Goal: Task Accomplishment & Management: Manage account settings

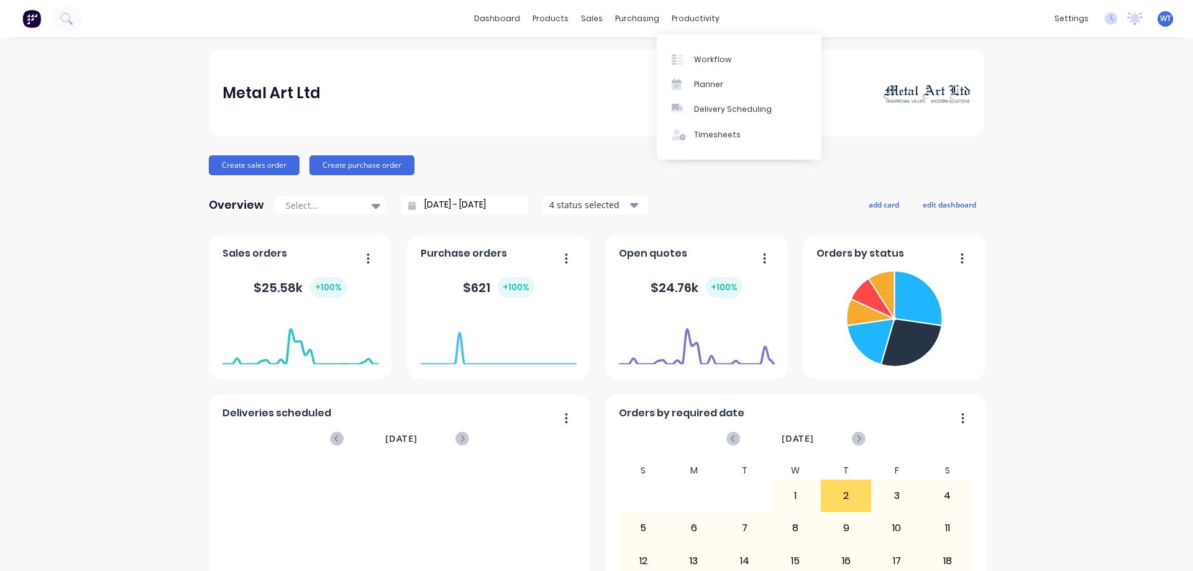
click at [700, 60] on div "Workflow" at bounding box center [712, 59] width 37 height 11
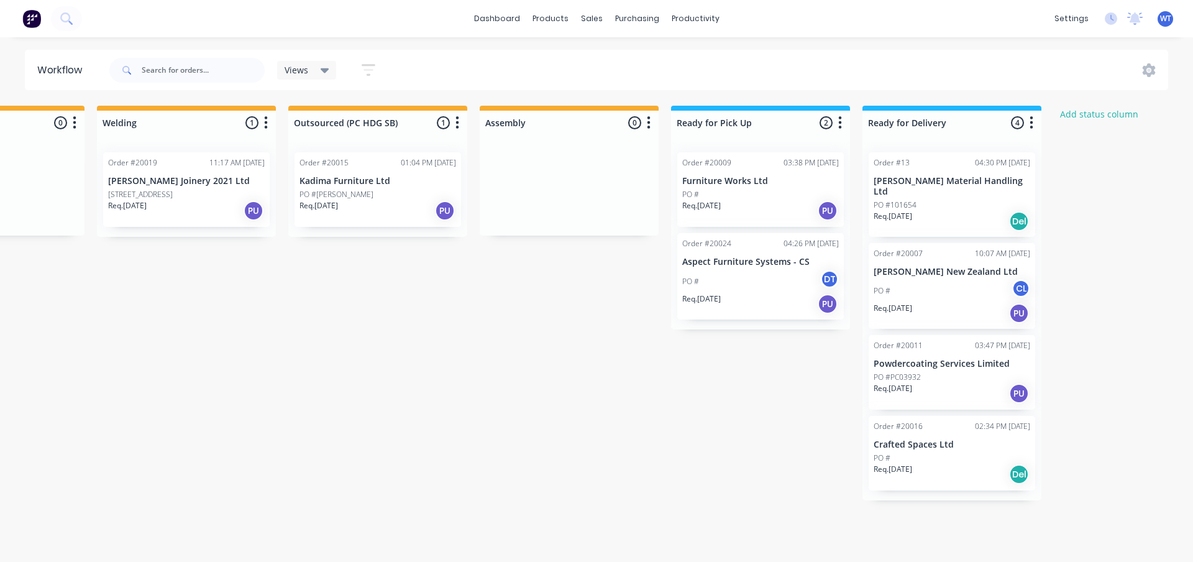
scroll to position [0, 510]
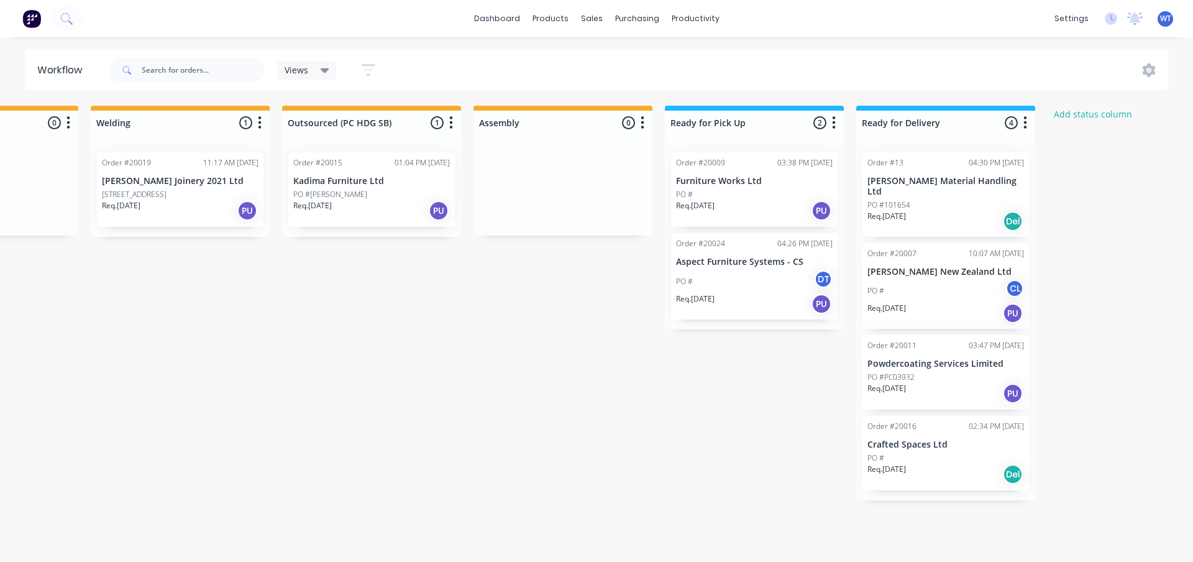
click at [943, 393] on div "Req. [DATE] PU" at bounding box center [945, 393] width 157 height 21
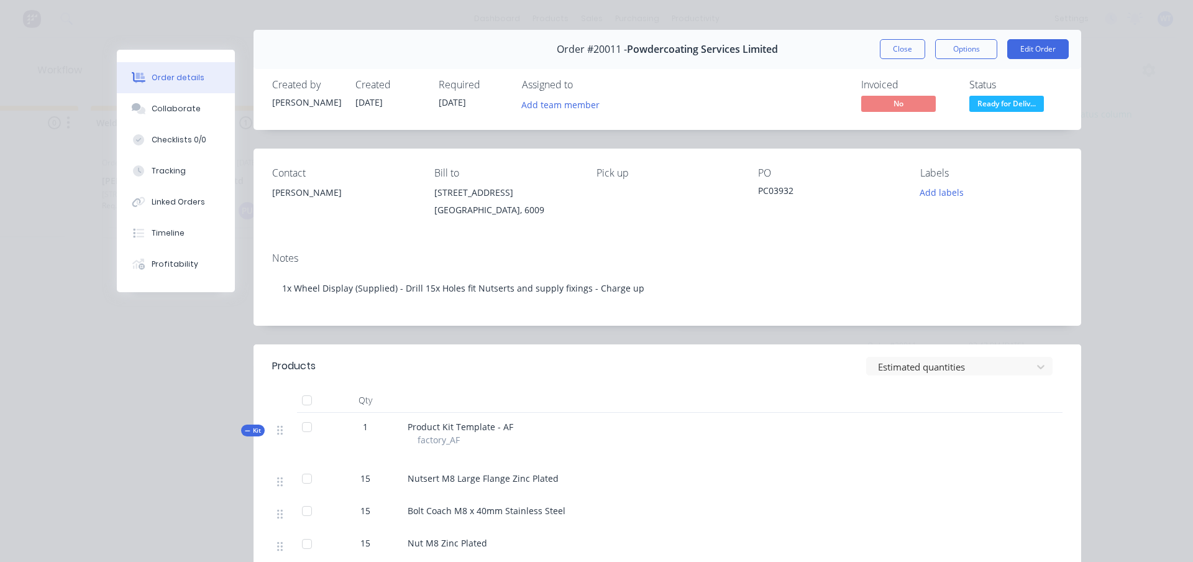
scroll to position [0, 0]
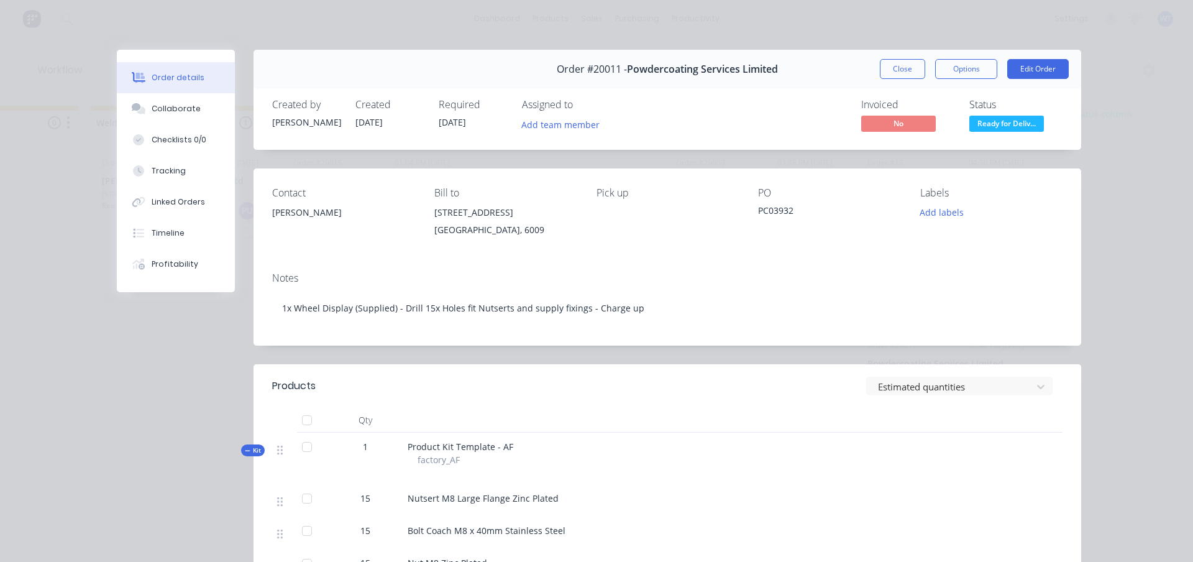
click at [905, 70] on button "Close" at bounding box center [902, 69] width 45 height 20
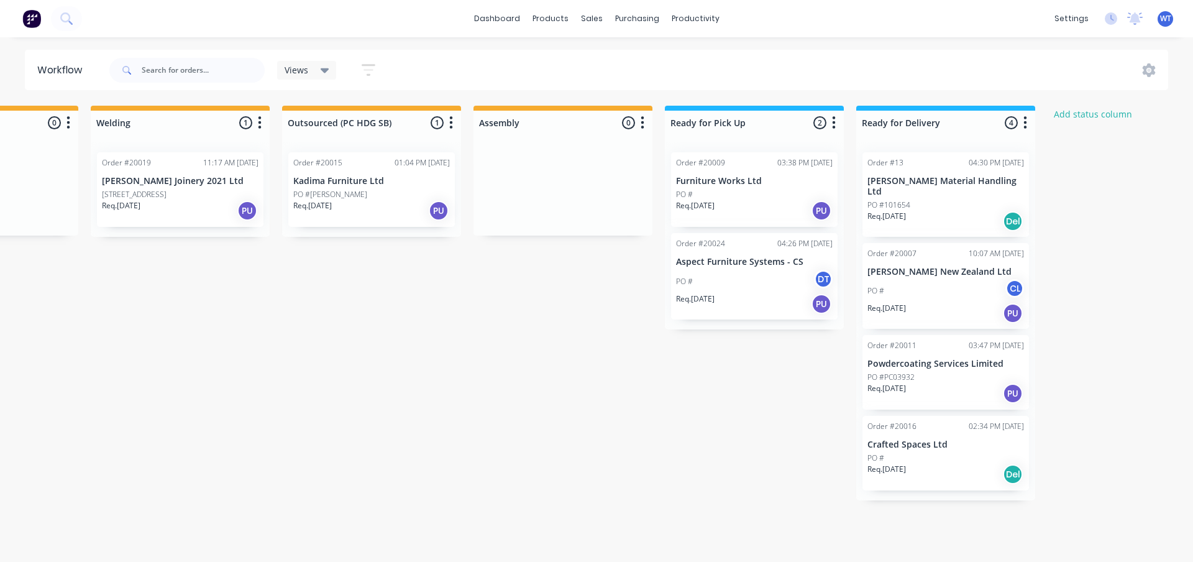
click at [752, 210] on div "Req. [DATE] PU" at bounding box center [754, 210] width 157 height 21
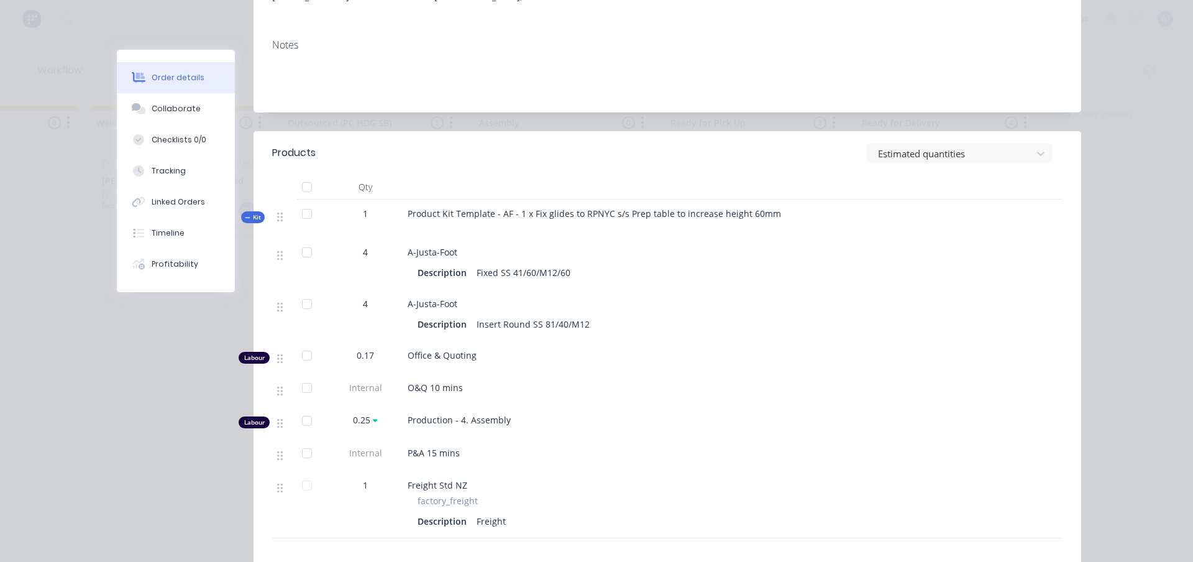
scroll to position [311, 0]
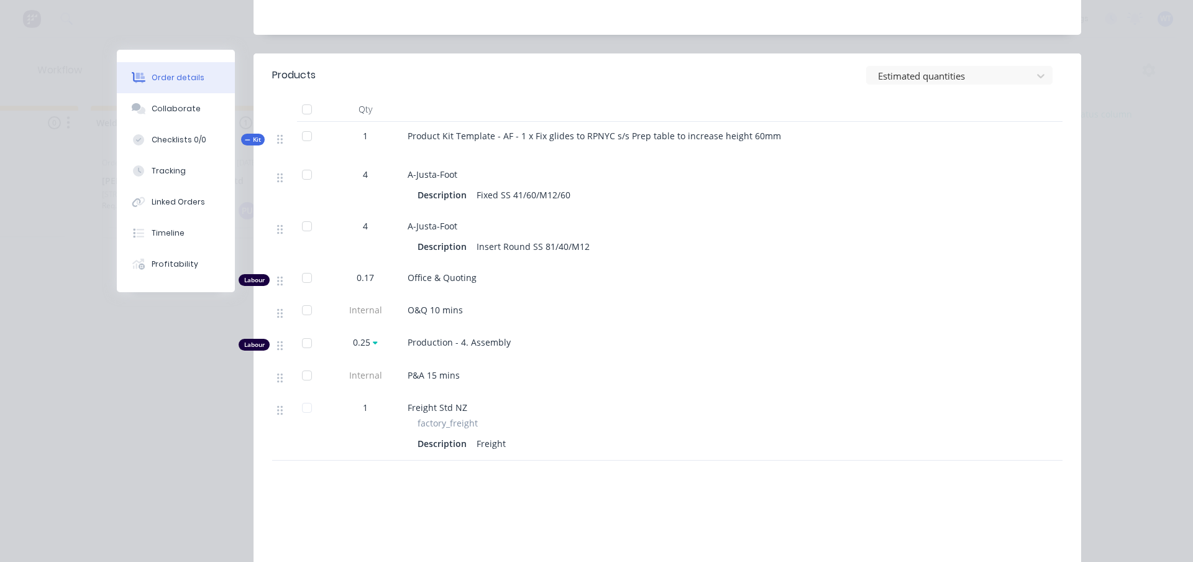
click at [164, 173] on div "Tracking" at bounding box center [169, 170] width 34 height 11
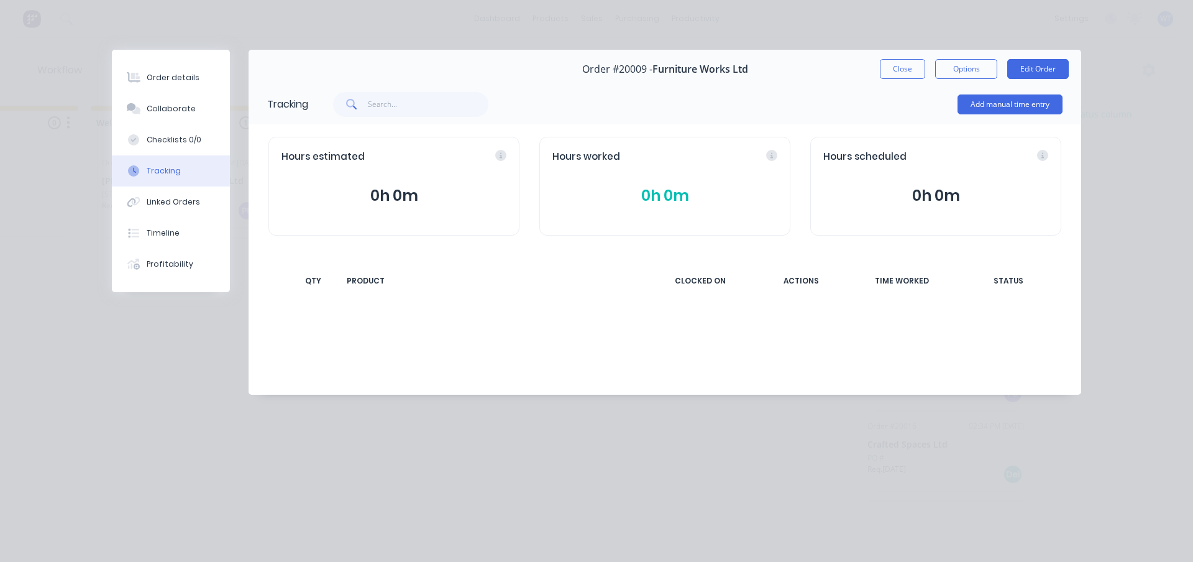
scroll to position [0, 0]
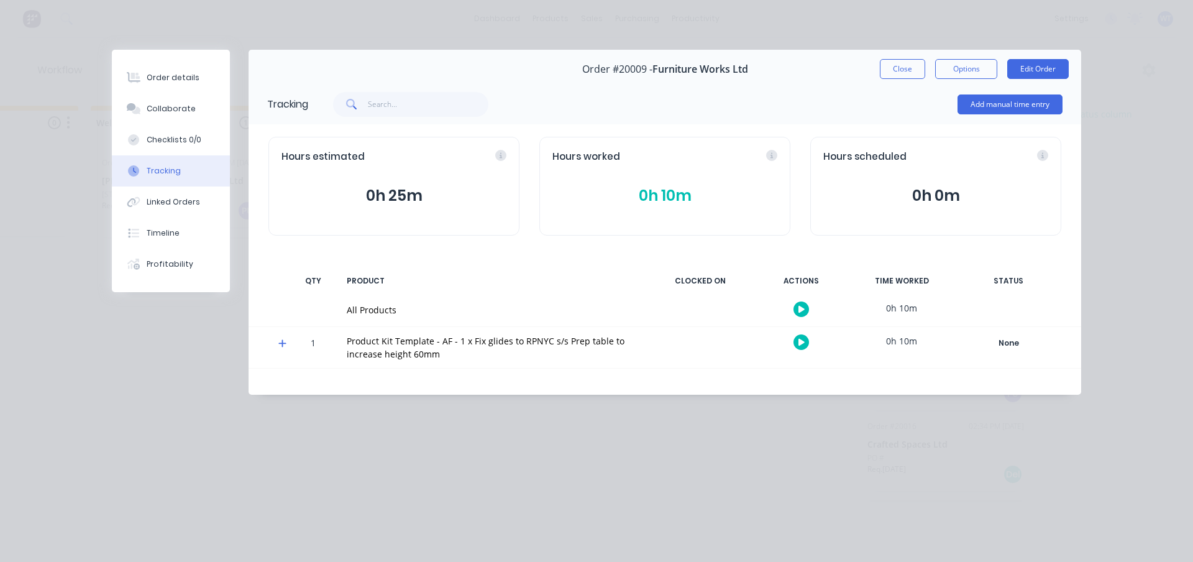
click at [177, 74] on div "Order details" at bounding box center [173, 77] width 53 height 11
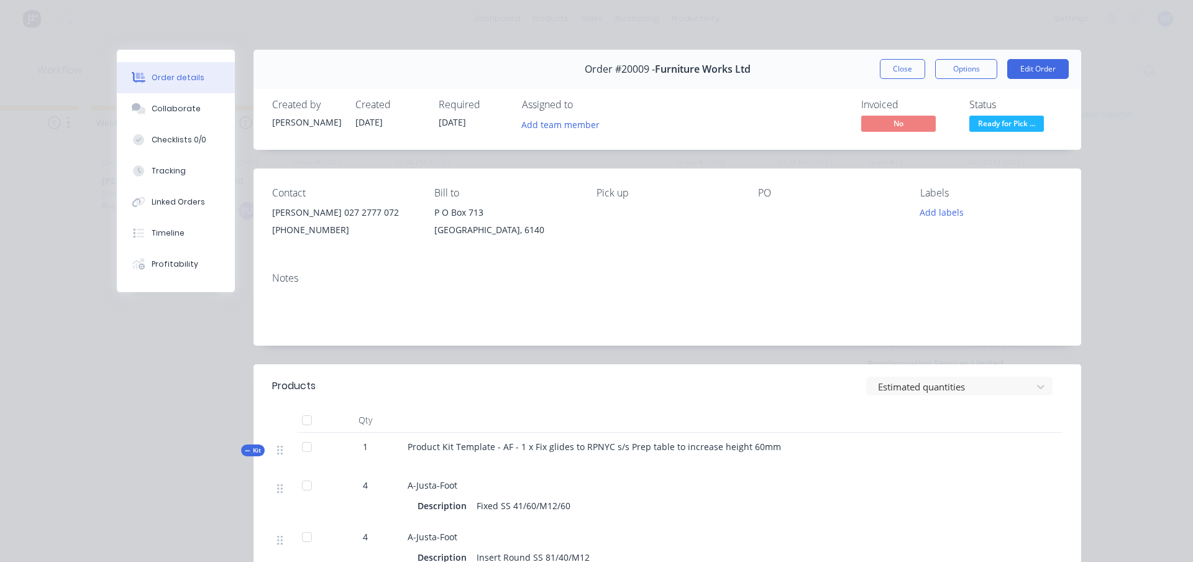
click at [175, 106] on div "Collaborate" at bounding box center [176, 108] width 49 height 11
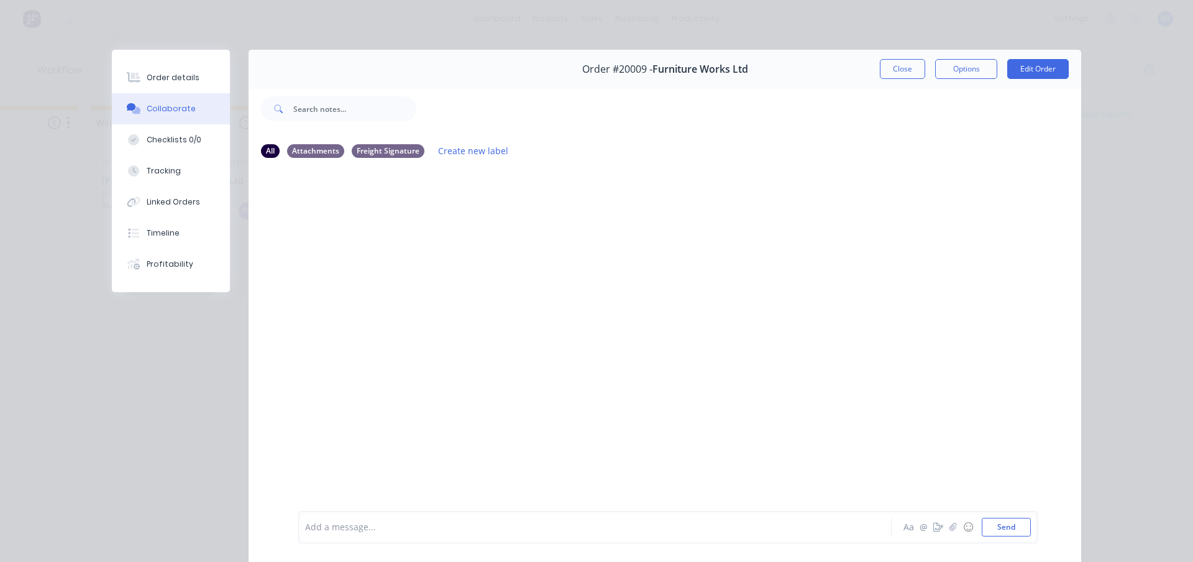
click at [178, 144] on div "Checklists 0/0" at bounding box center [174, 139] width 55 height 11
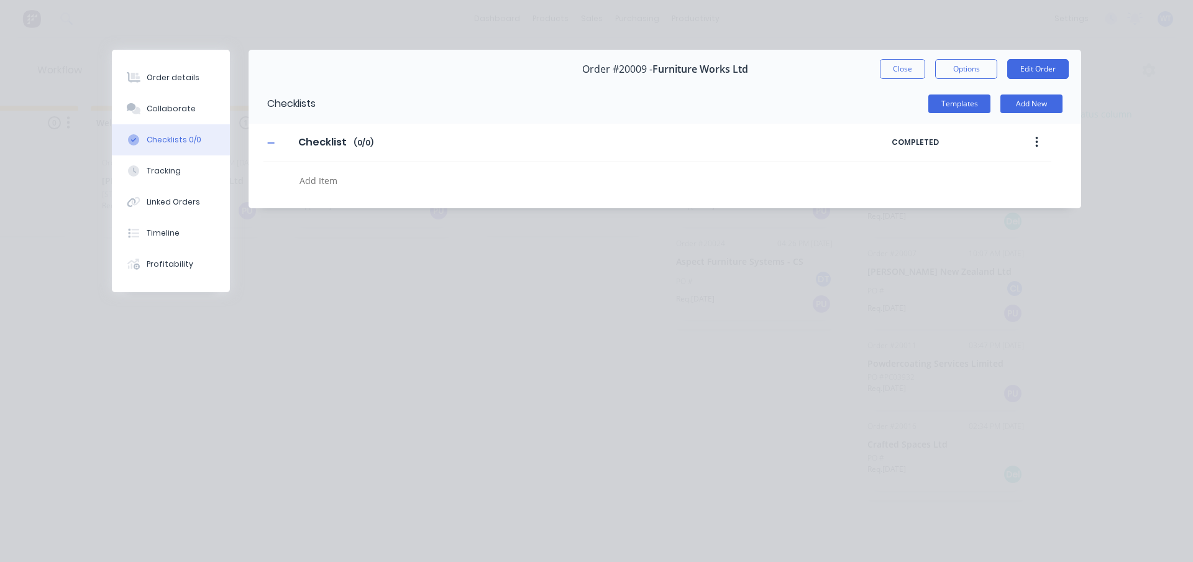
click at [181, 173] on button "Tracking" at bounding box center [171, 170] width 118 height 31
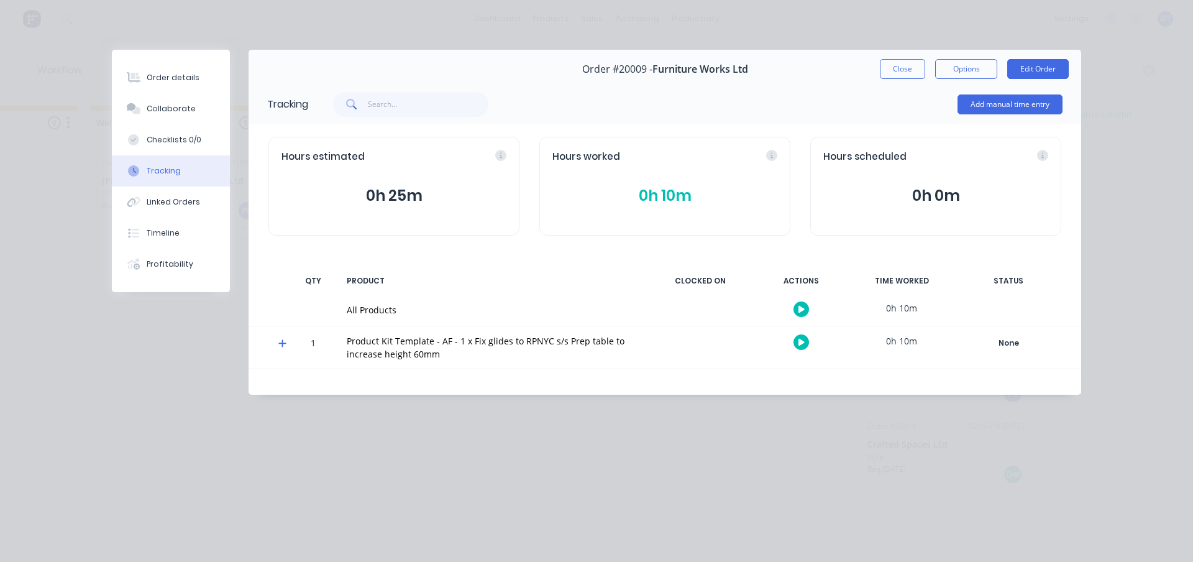
click at [180, 206] on div "Linked Orders" at bounding box center [173, 201] width 53 height 11
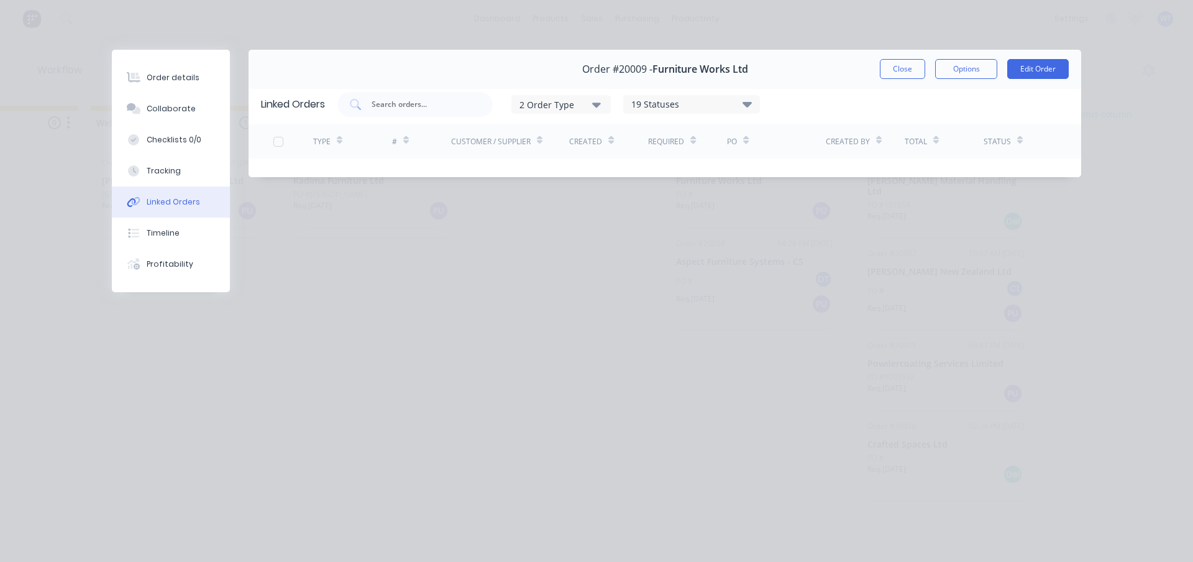
click at [175, 234] on div "Timeline" at bounding box center [163, 232] width 33 height 11
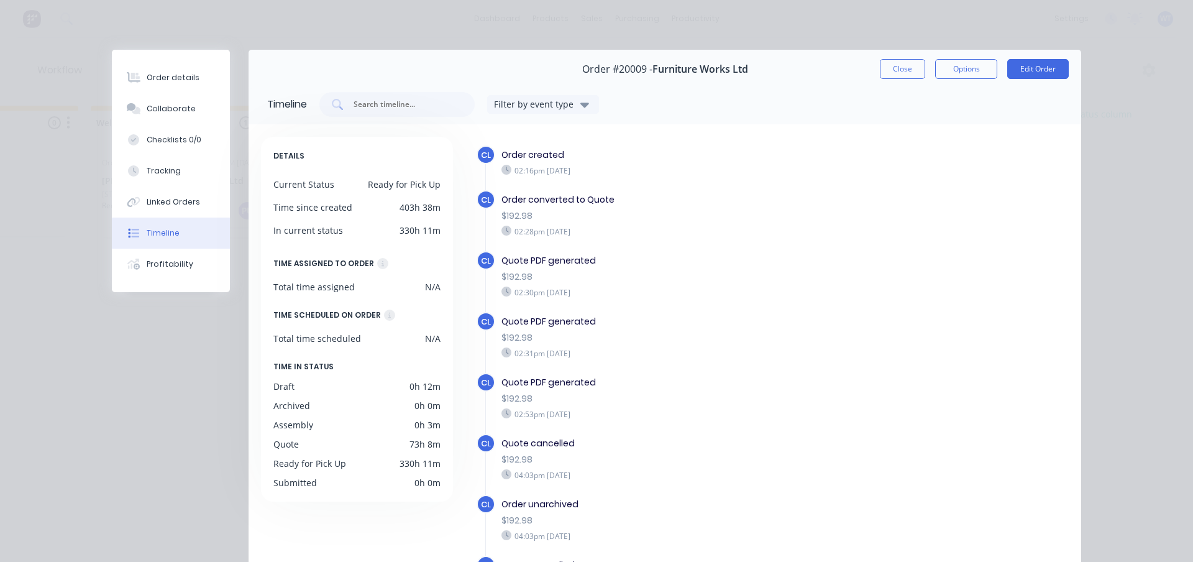
click at [163, 259] on div "Profitability" at bounding box center [170, 263] width 47 height 11
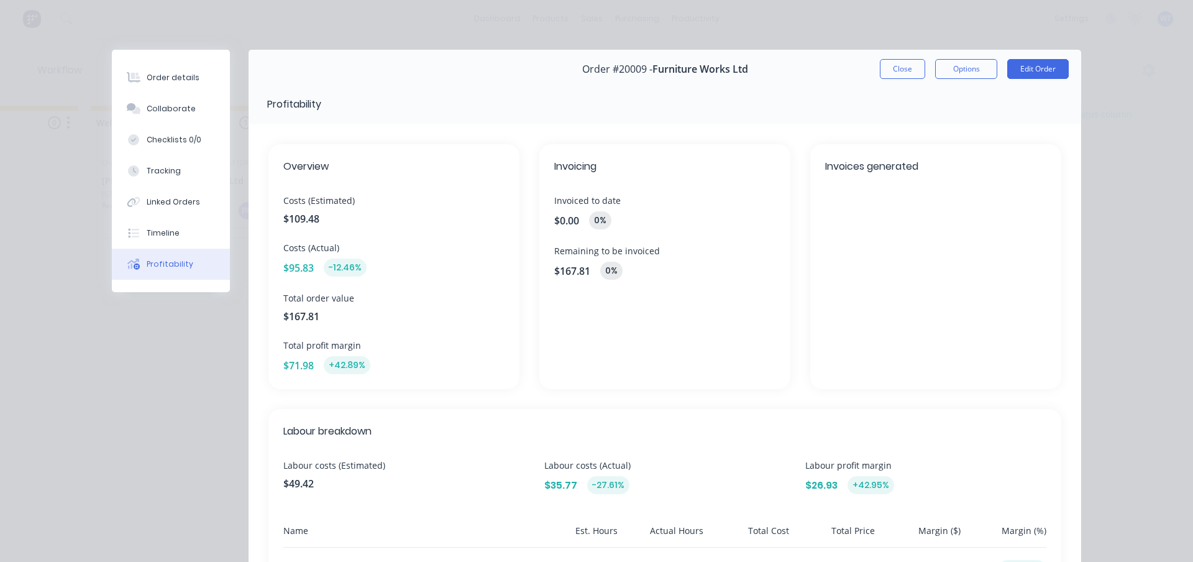
click at [890, 66] on button "Close" at bounding box center [902, 69] width 45 height 20
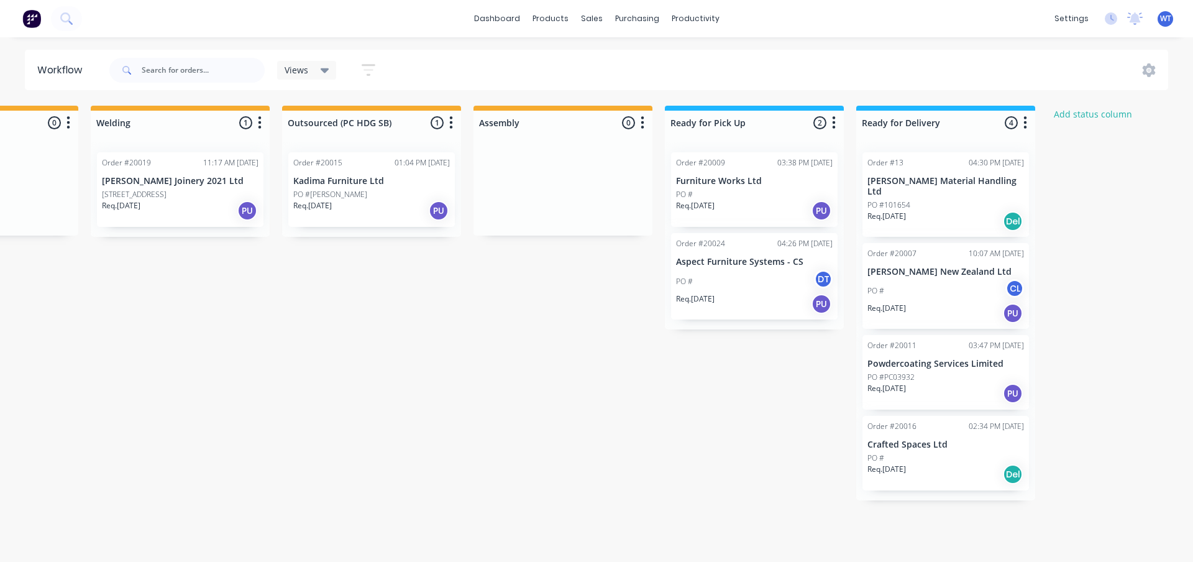
click at [744, 203] on div "Req. [DATE] PU" at bounding box center [754, 210] width 157 height 21
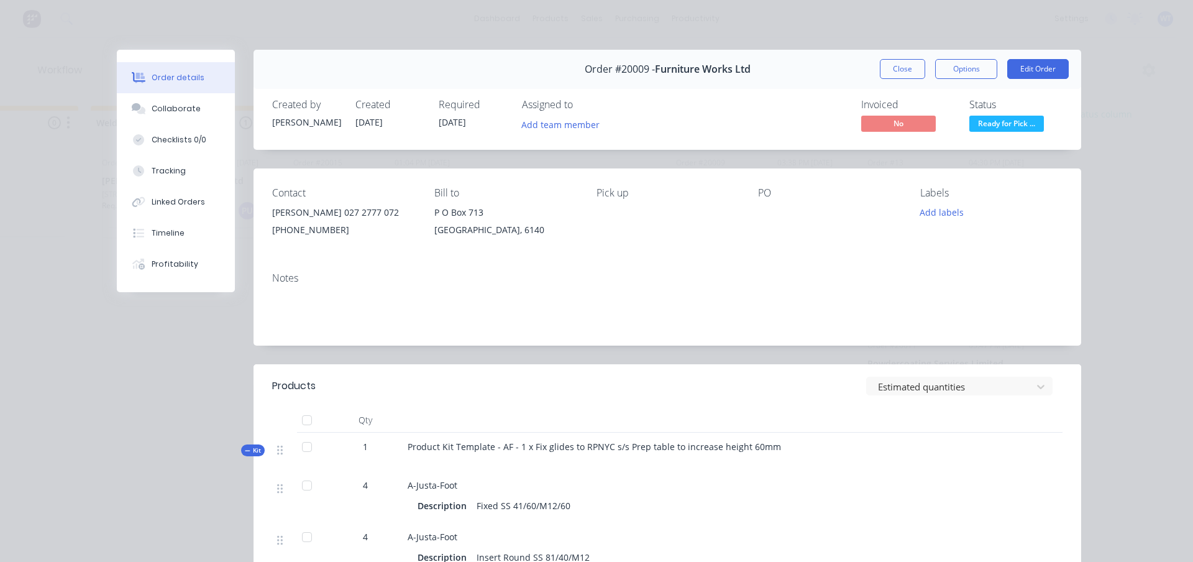
click at [898, 63] on button "Close" at bounding box center [902, 69] width 45 height 20
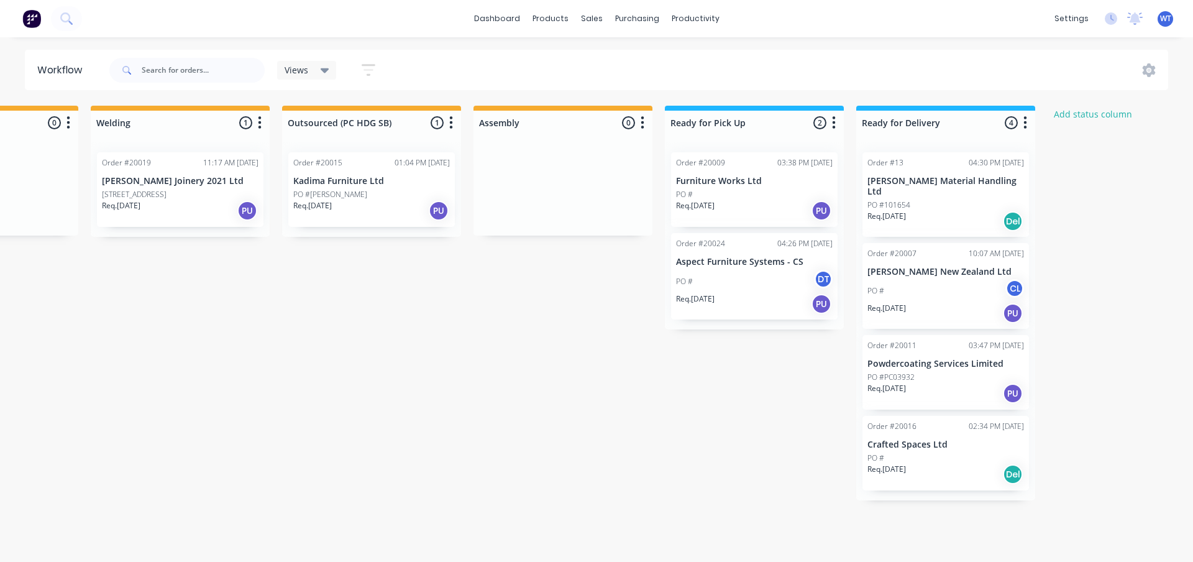
click at [708, 278] on div "PO # DT" at bounding box center [754, 282] width 157 height 24
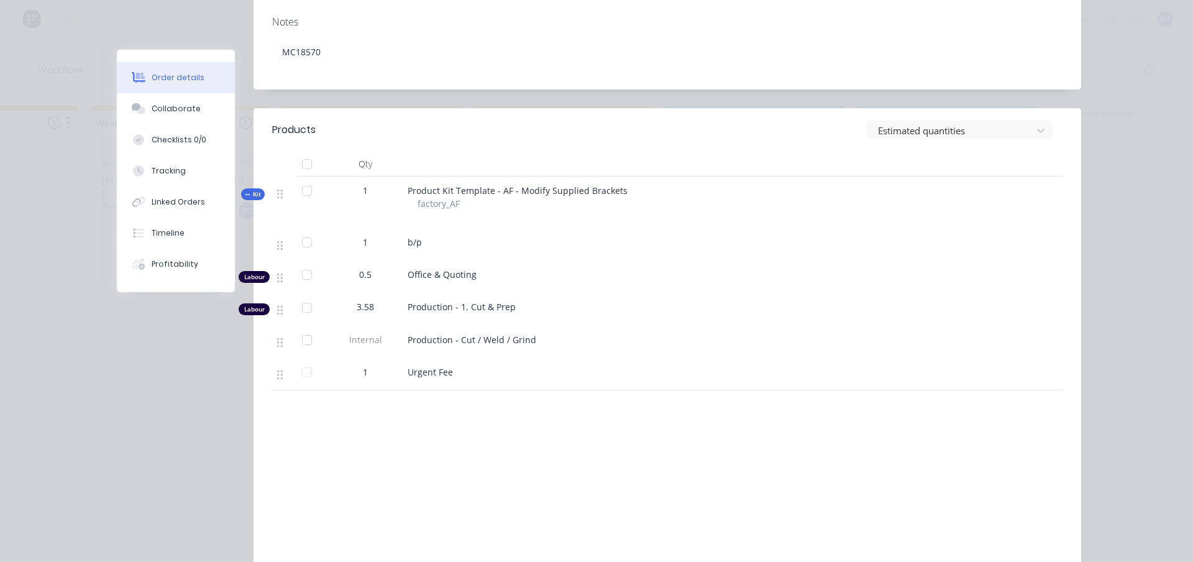
scroll to position [311, 0]
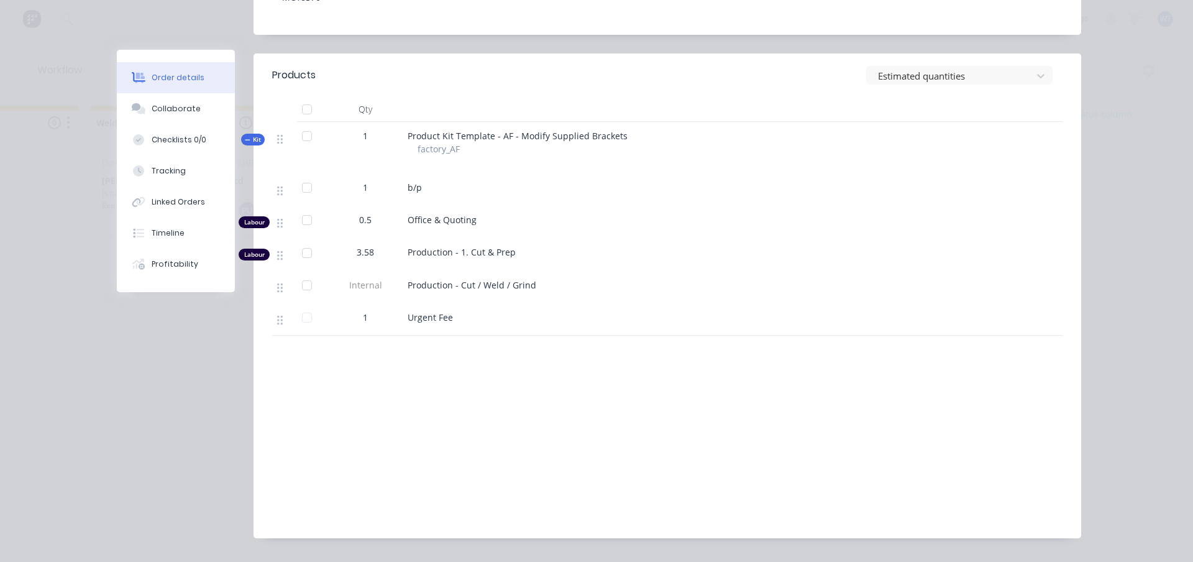
click at [152, 228] on div "Timeline" at bounding box center [168, 232] width 33 height 11
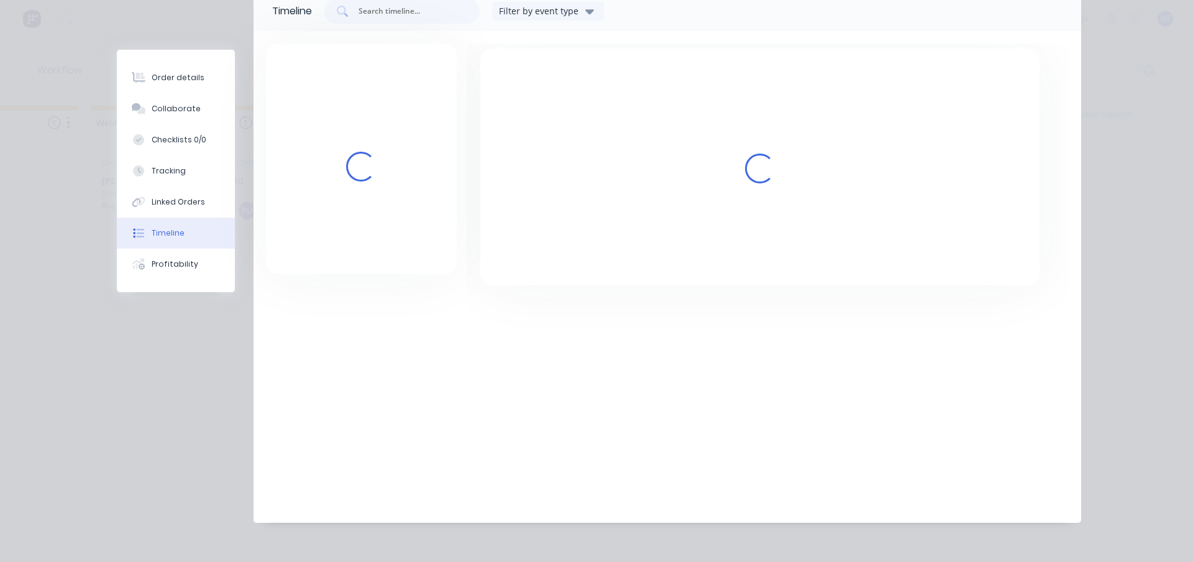
scroll to position [175, 0]
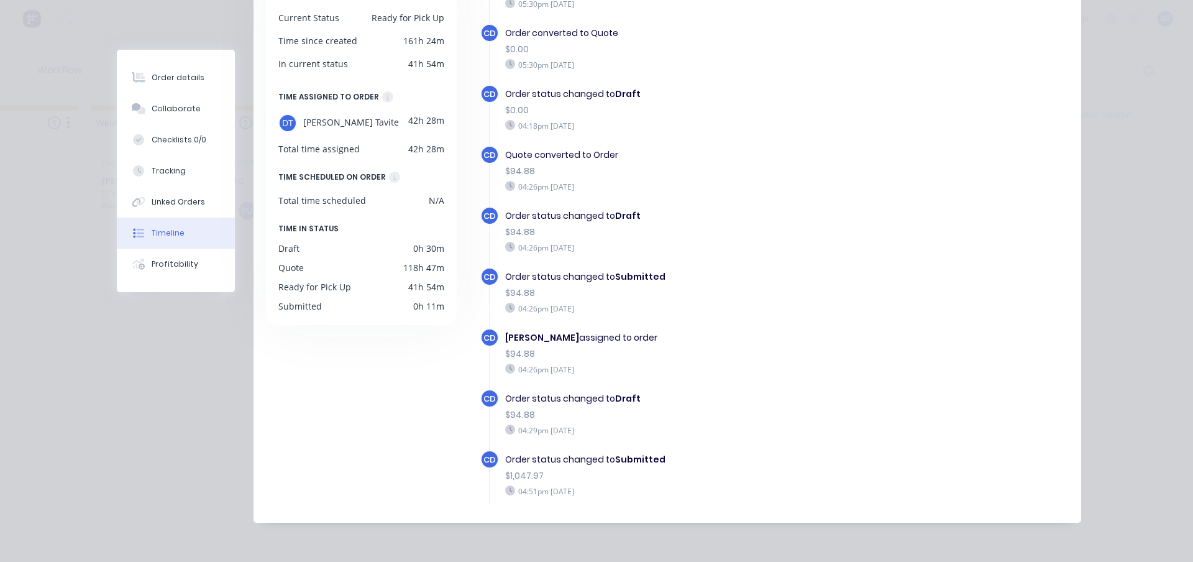
click at [167, 172] on div "Tracking" at bounding box center [169, 170] width 34 height 11
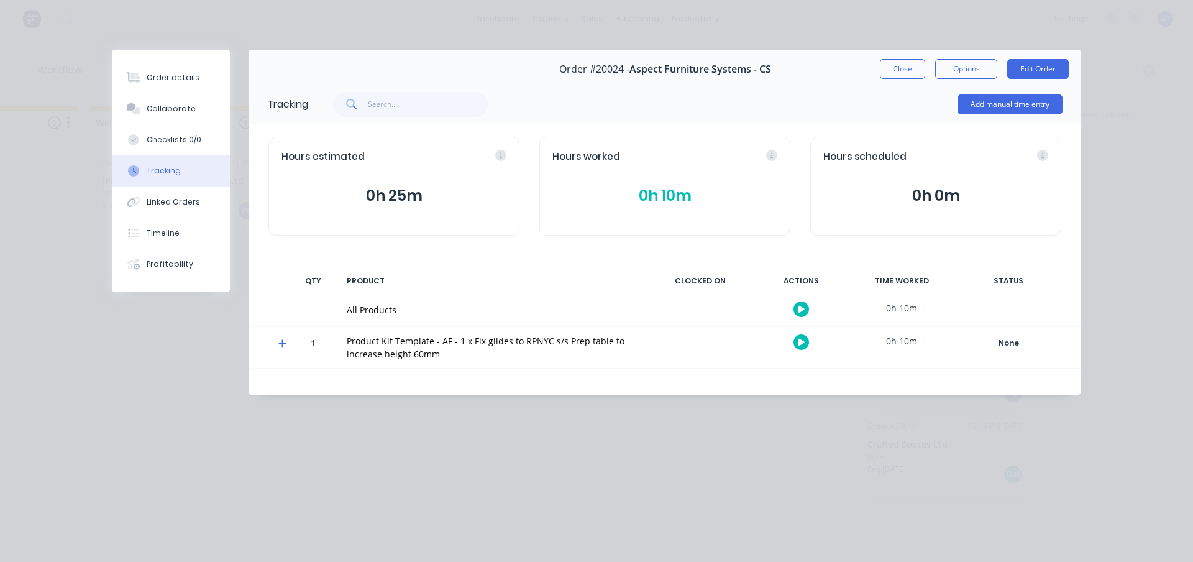
scroll to position [0, 0]
click at [281, 339] on icon at bounding box center [282, 343] width 8 height 9
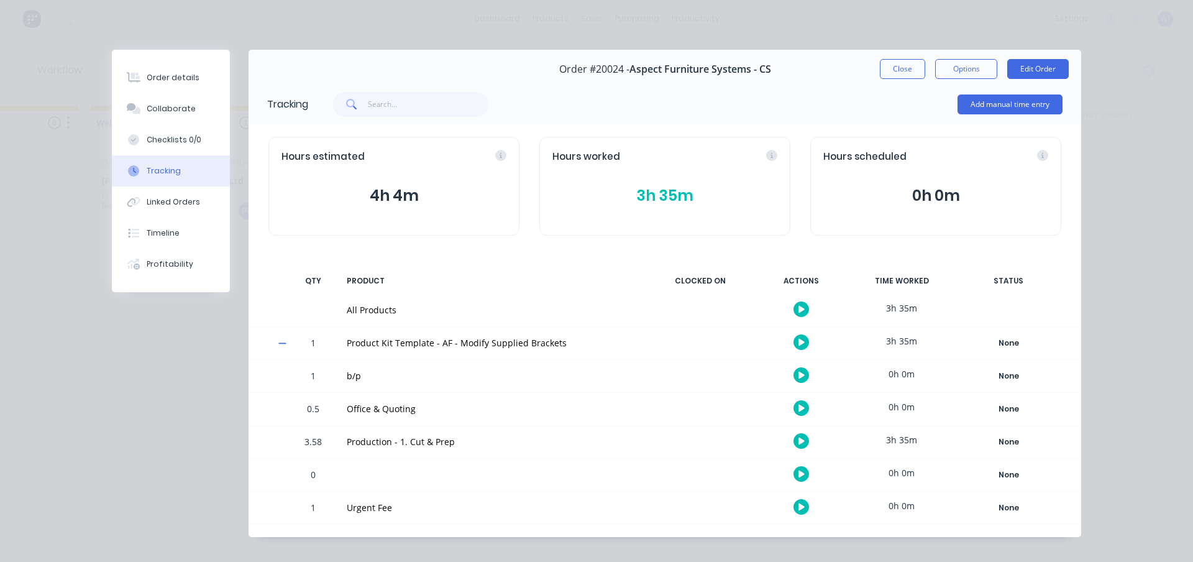
scroll to position [14, 0]
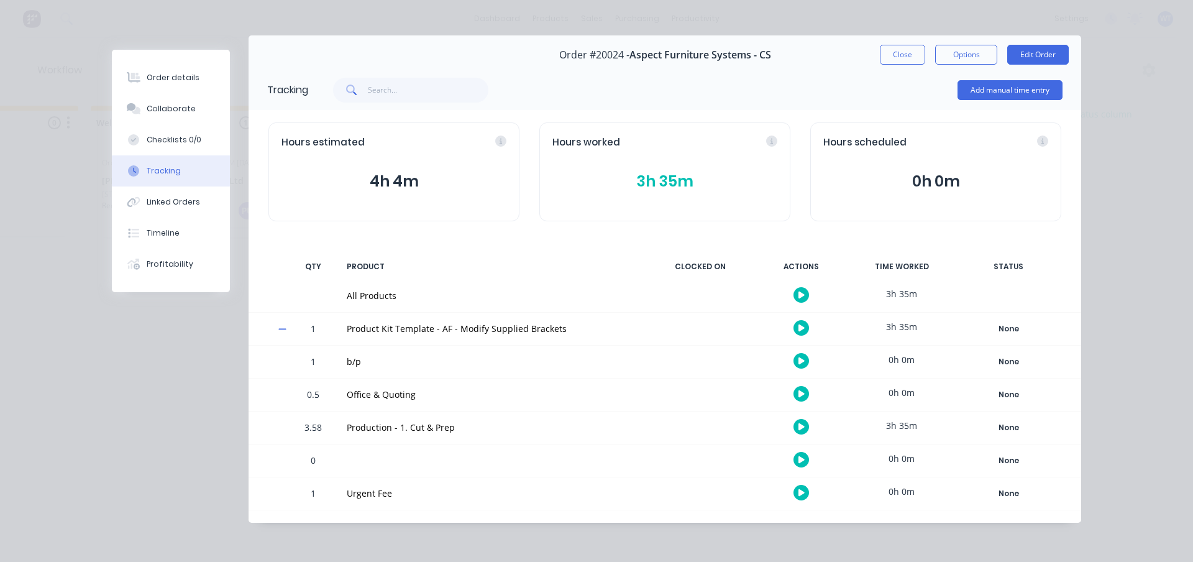
click at [884, 54] on button "Close" at bounding box center [902, 55] width 45 height 20
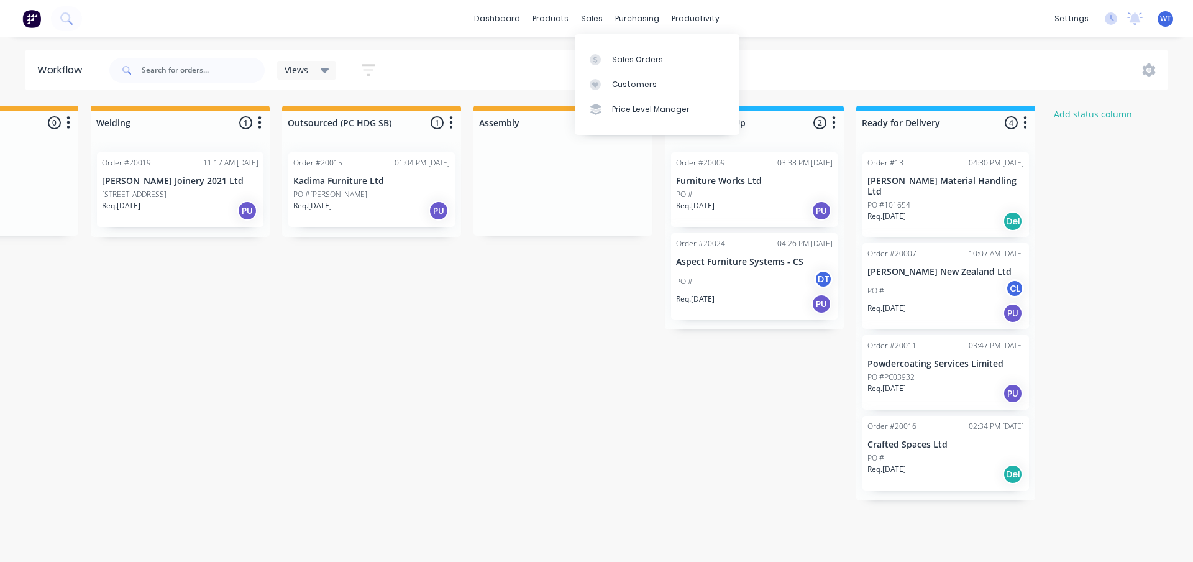
click at [615, 55] on div "Sales Orders" at bounding box center [637, 59] width 51 height 11
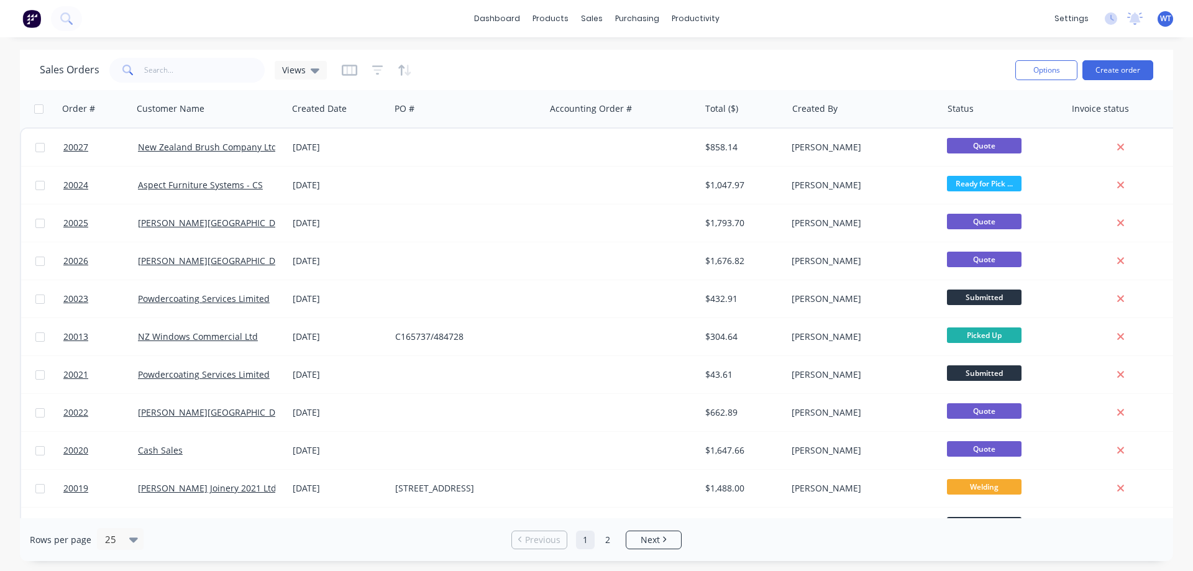
click at [77, 185] on span "20024" at bounding box center [75, 185] width 25 height 12
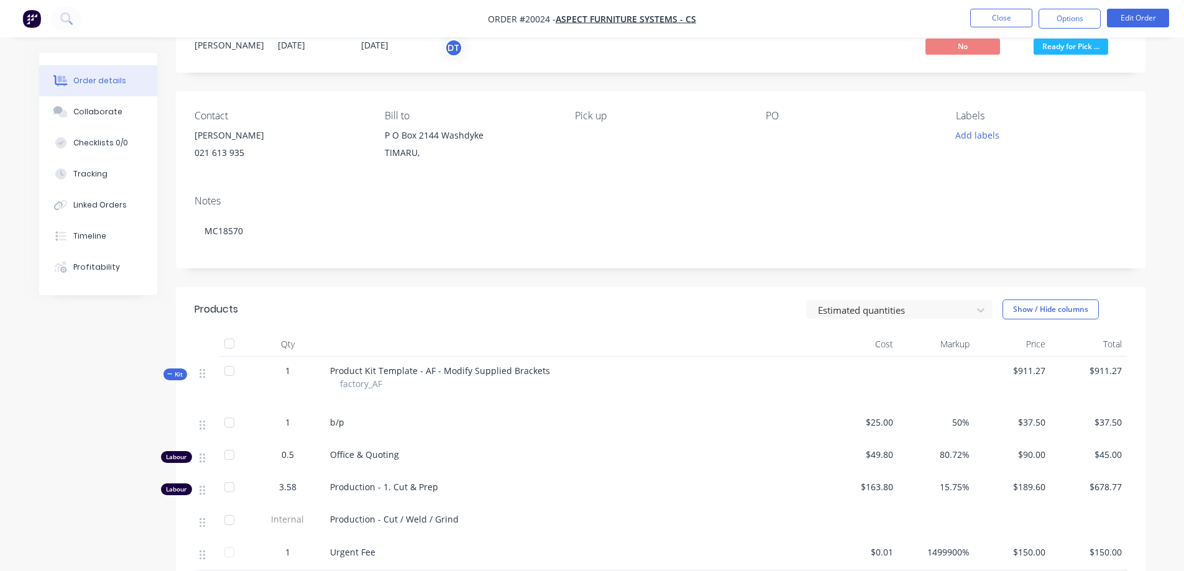
scroll to position [249, 0]
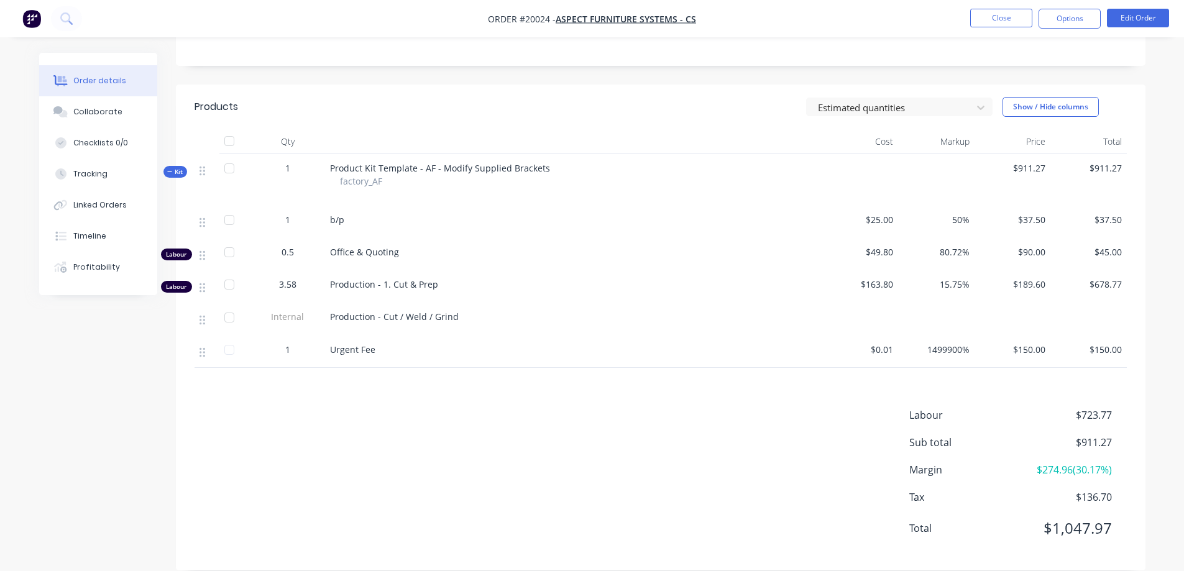
click at [109, 115] on div "Collaborate" at bounding box center [97, 111] width 49 height 11
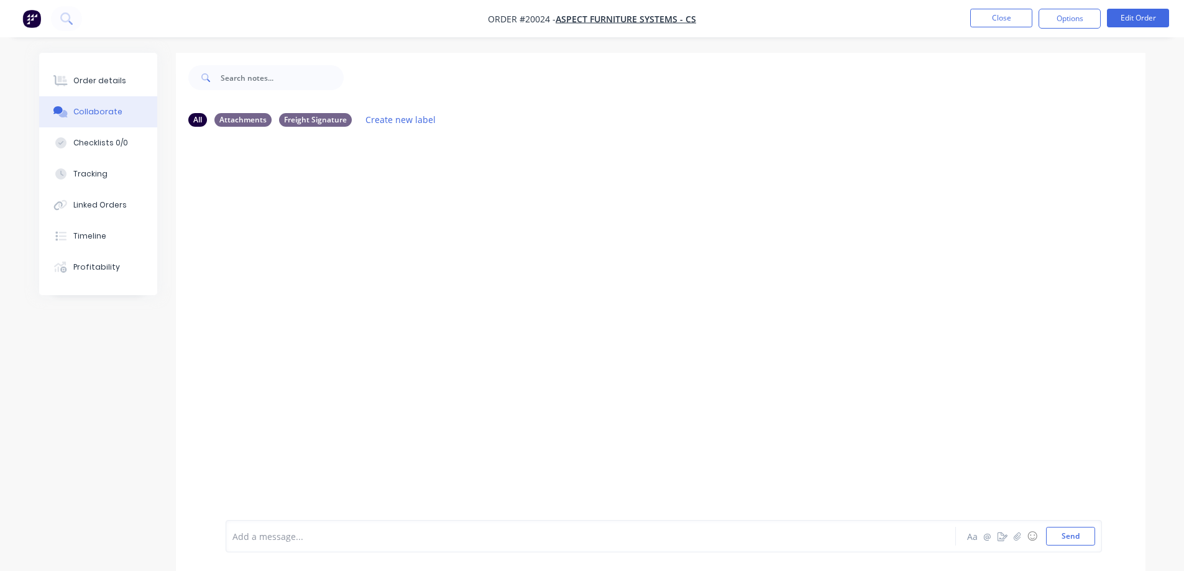
click at [106, 142] on div "Checklists 0/0" at bounding box center [100, 142] width 55 height 11
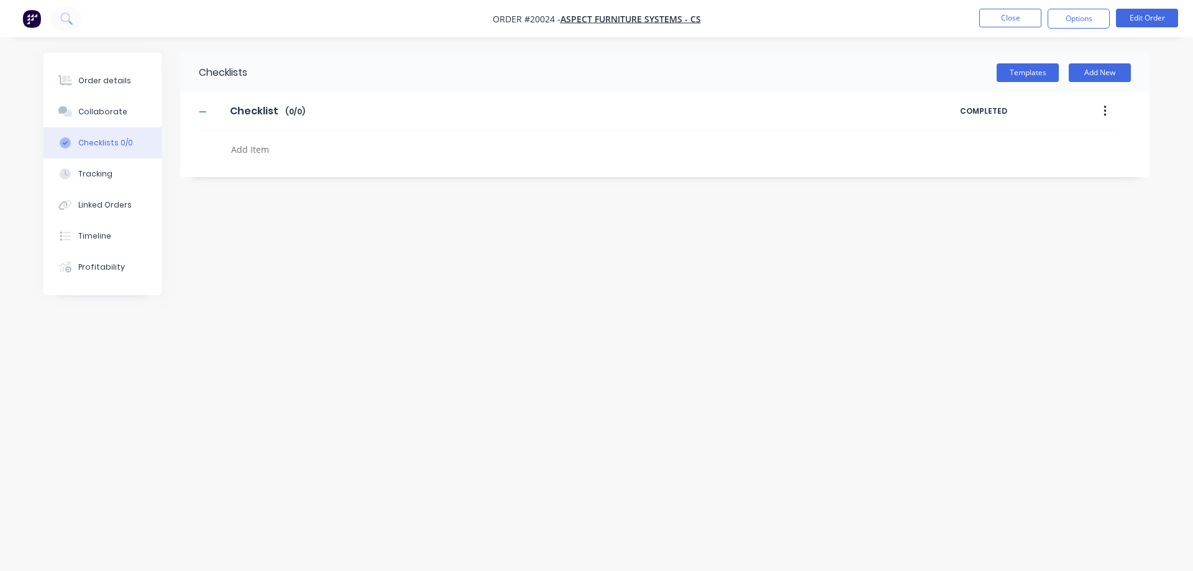
click at [103, 172] on div "Tracking" at bounding box center [95, 173] width 34 height 11
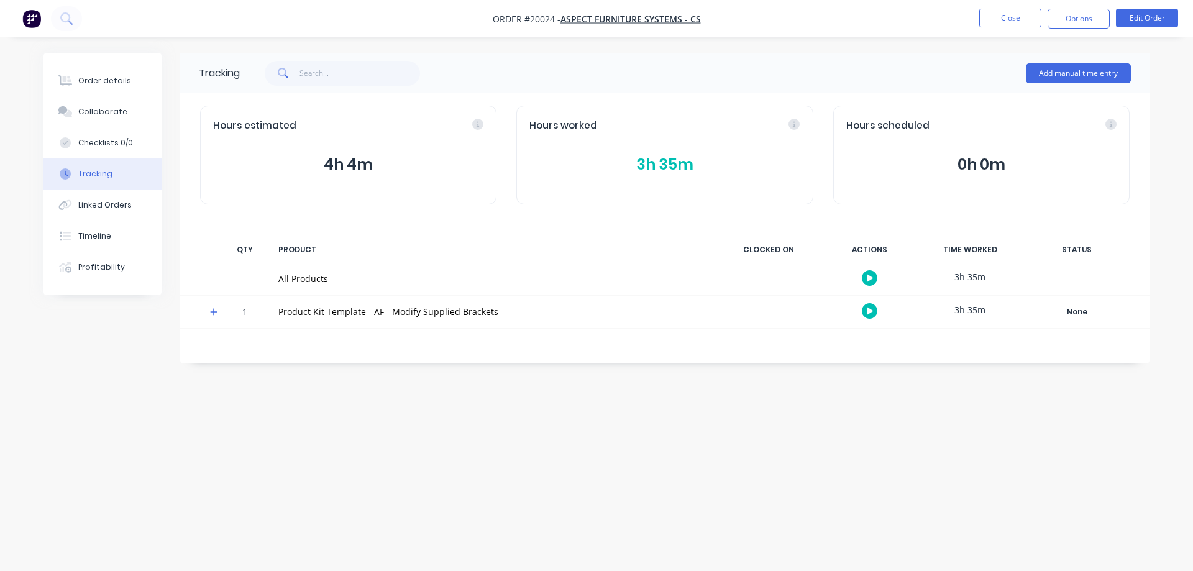
click at [215, 310] on icon at bounding box center [214, 312] width 8 height 9
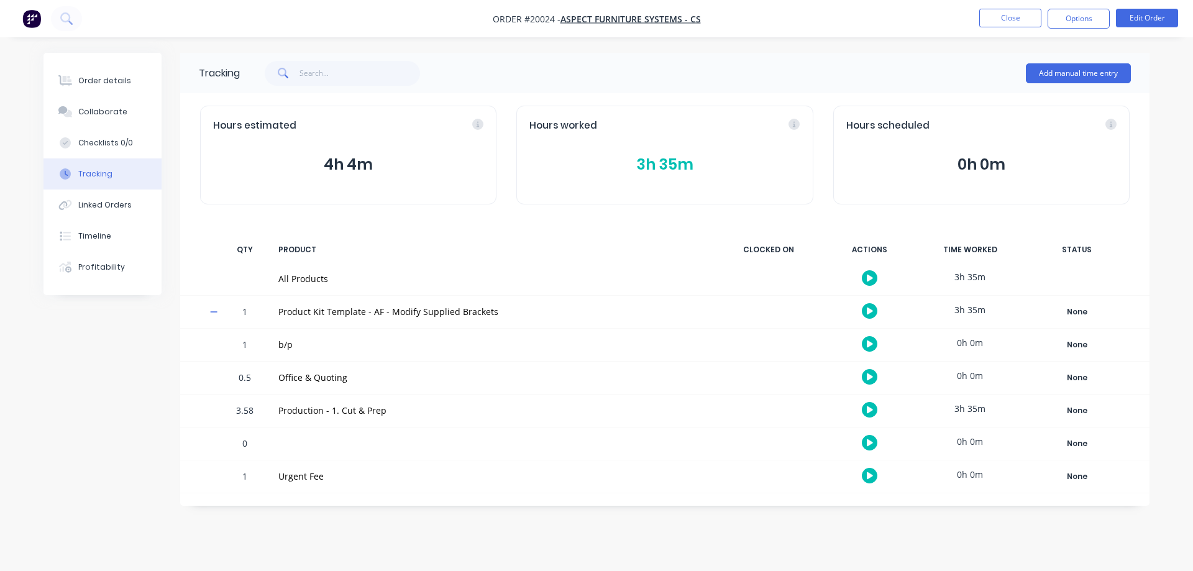
click at [108, 258] on button "Profitability" at bounding box center [102, 267] width 118 height 31
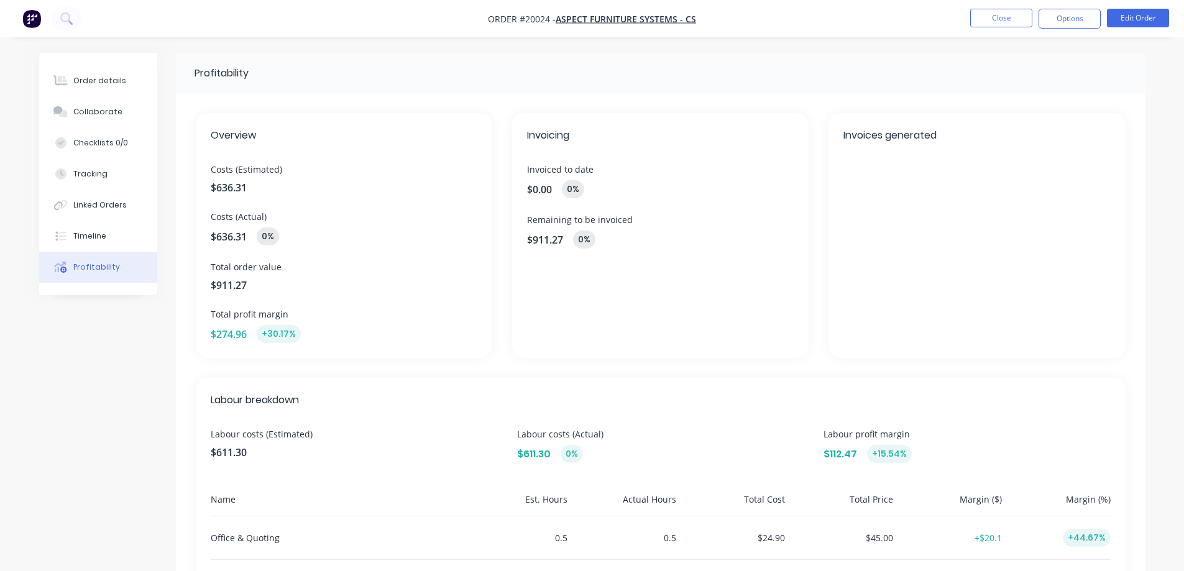
click at [1002, 24] on button "Close" at bounding box center [1001, 18] width 62 height 19
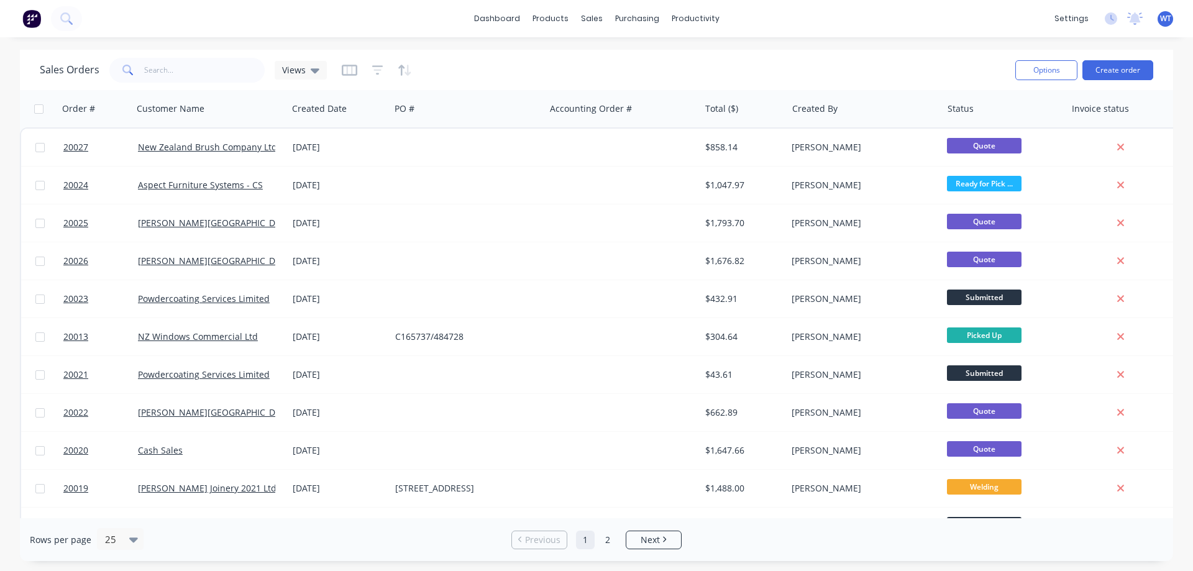
click at [77, 333] on span "20013" at bounding box center [75, 337] width 25 height 12
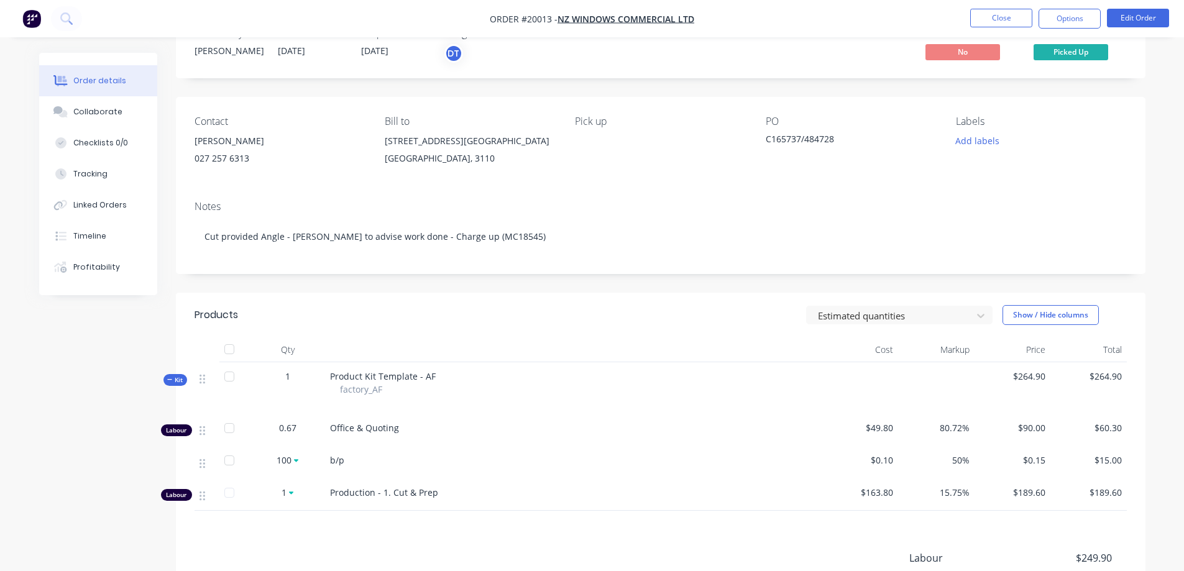
scroll to position [62, 0]
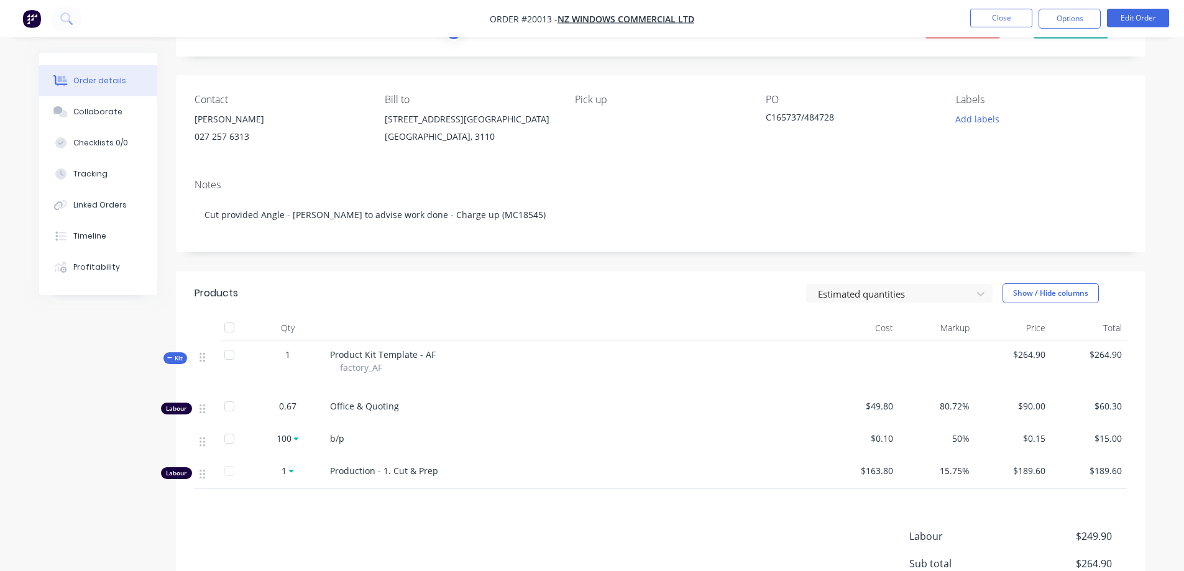
click at [95, 264] on div "Profitability" at bounding box center [96, 267] width 47 height 11
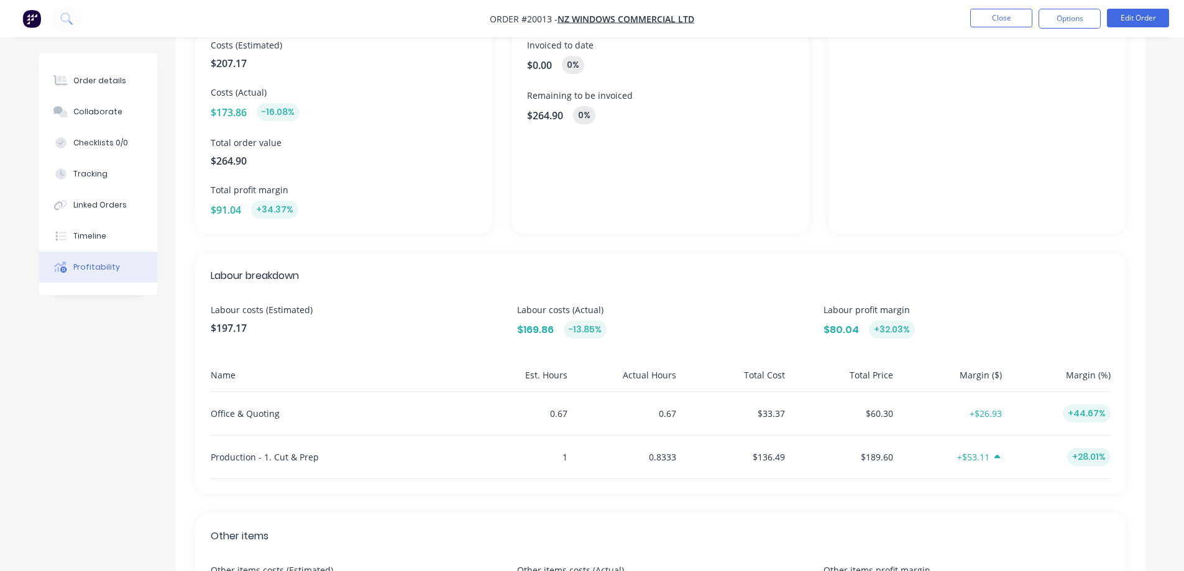
scroll to position [62, 0]
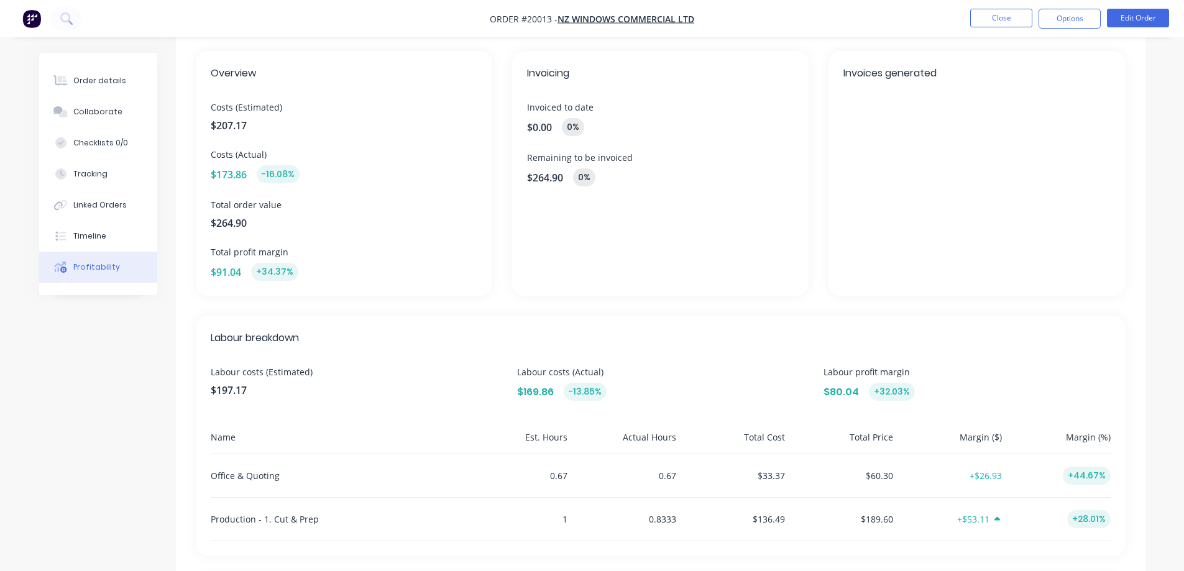
click at [78, 237] on div "Timeline" at bounding box center [89, 236] width 33 height 11
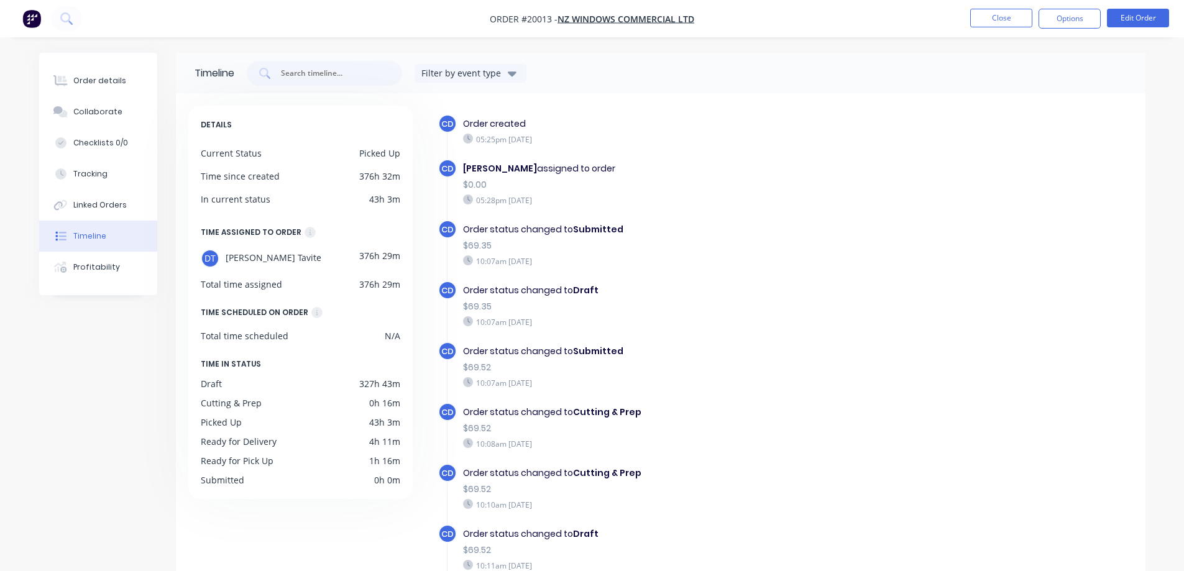
click at [91, 203] on div "Linked Orders" at bounding box center [99, 204] width 53 height 11
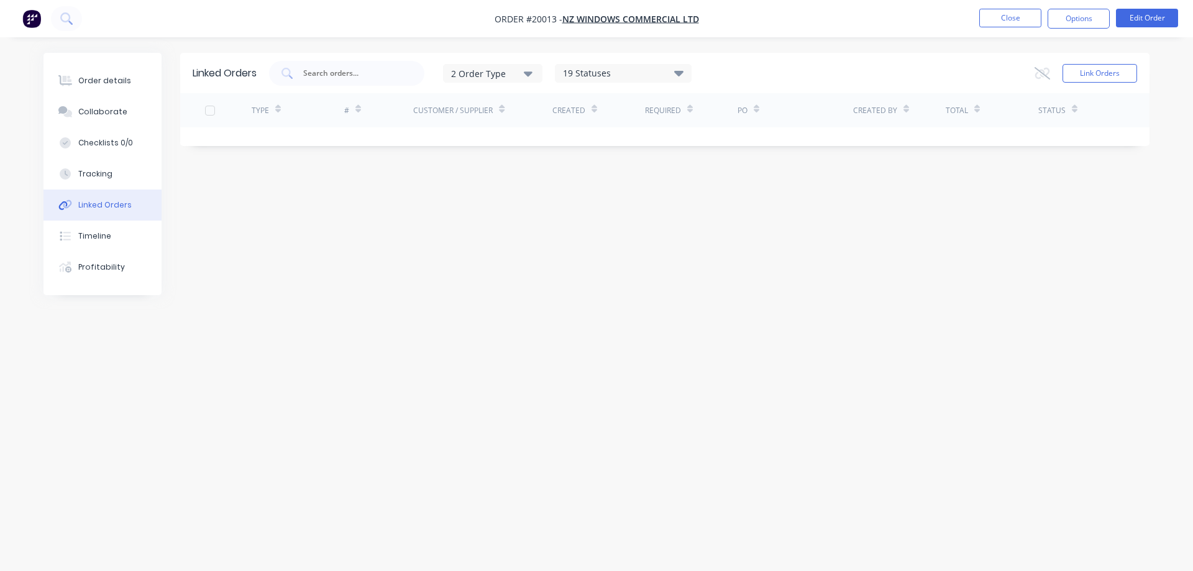
click at [86, 183] on button "Tracking" at bounding box center [102, 173] width 118 height 31
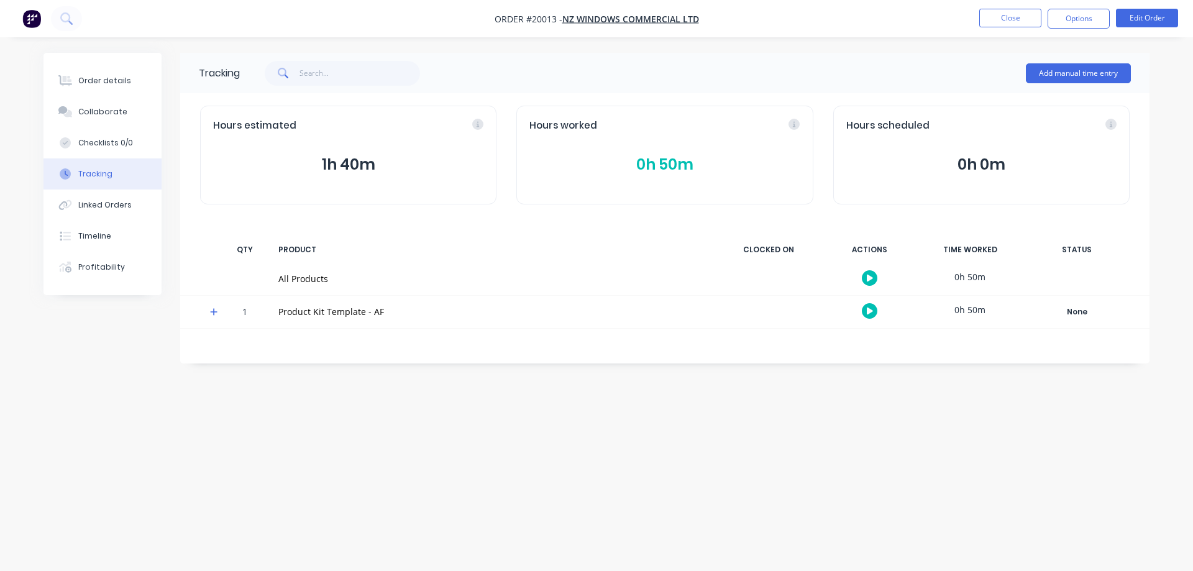
click at [213, 312] on icon at bounding box center [213, 311] width 7 height 7
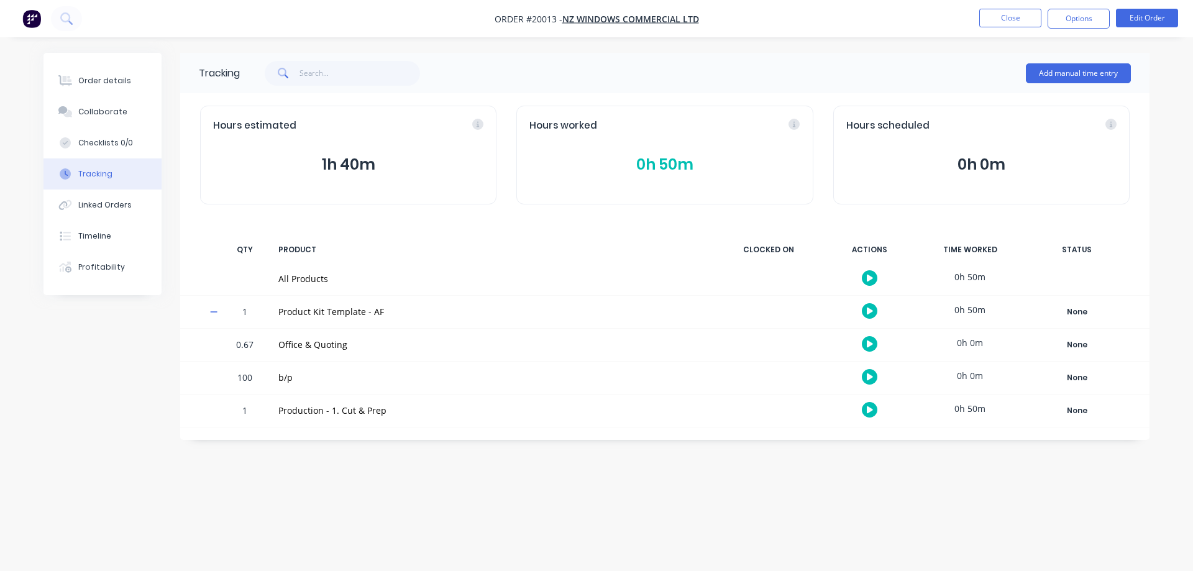
click at [210, 311] on icon at bounding box center [214, 312] width 8 height 9
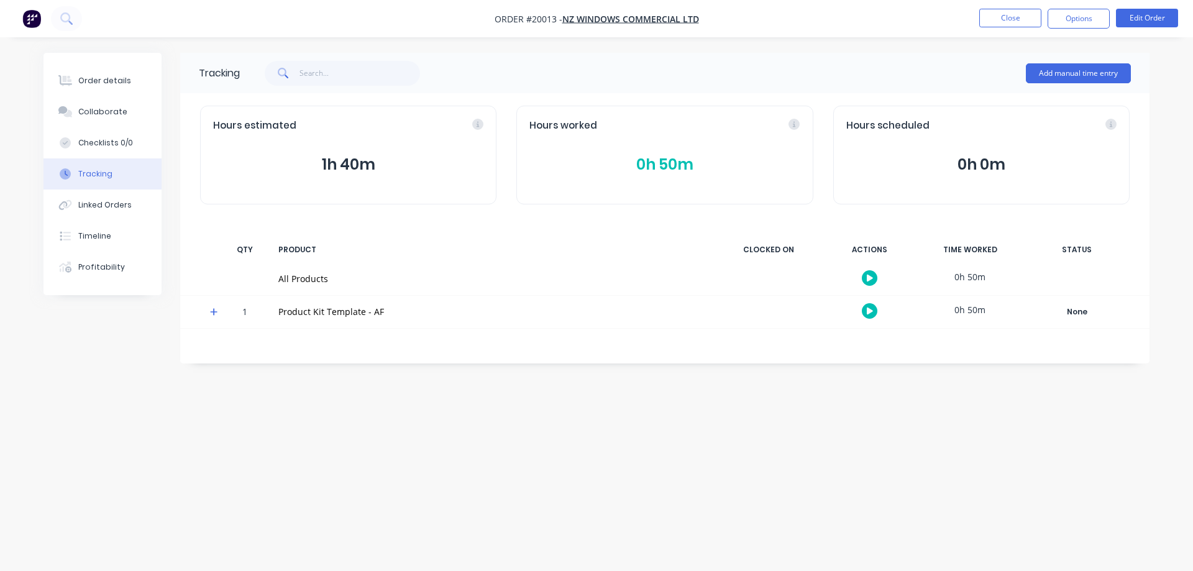
click at [91, 114] on div "Collaborate" at bounding box center [102, 111] width 49 height 11
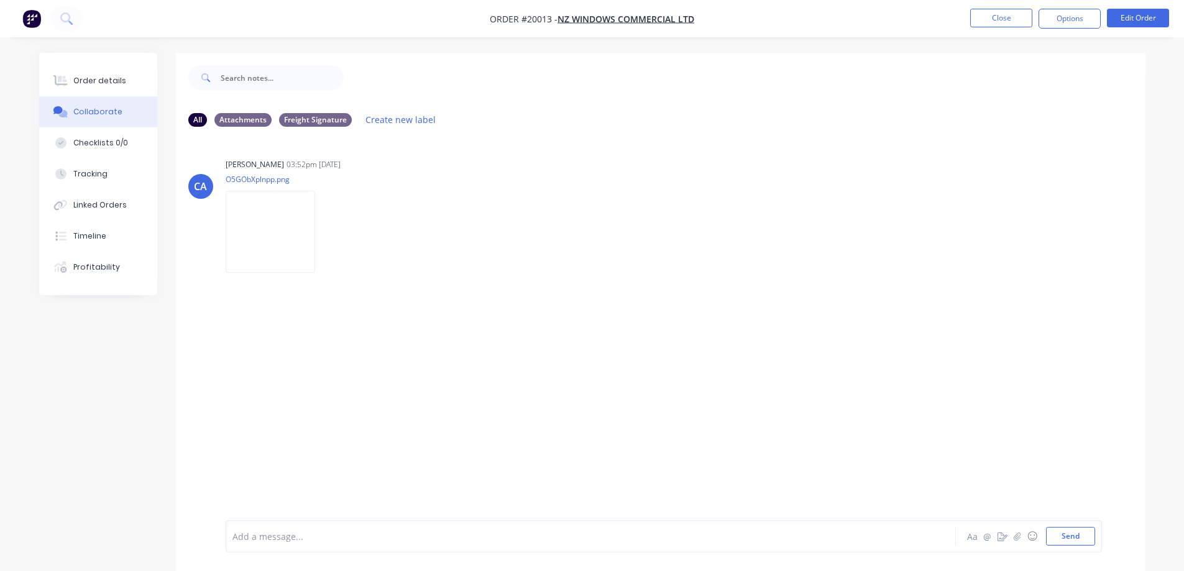
click at [100, 154] on button "Checklists 0/0" at bounding box center [98, 142] width 118 height 31
type textarea "x"
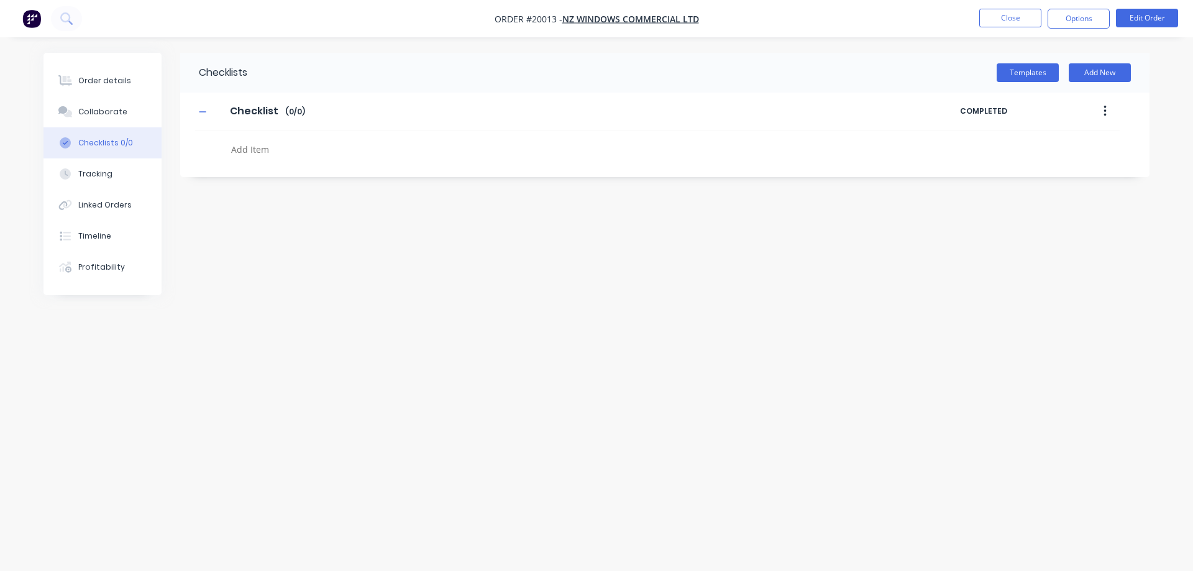
click at [98, 78] on div "Order details" at bounding box center [104, 80] width 53 height 11
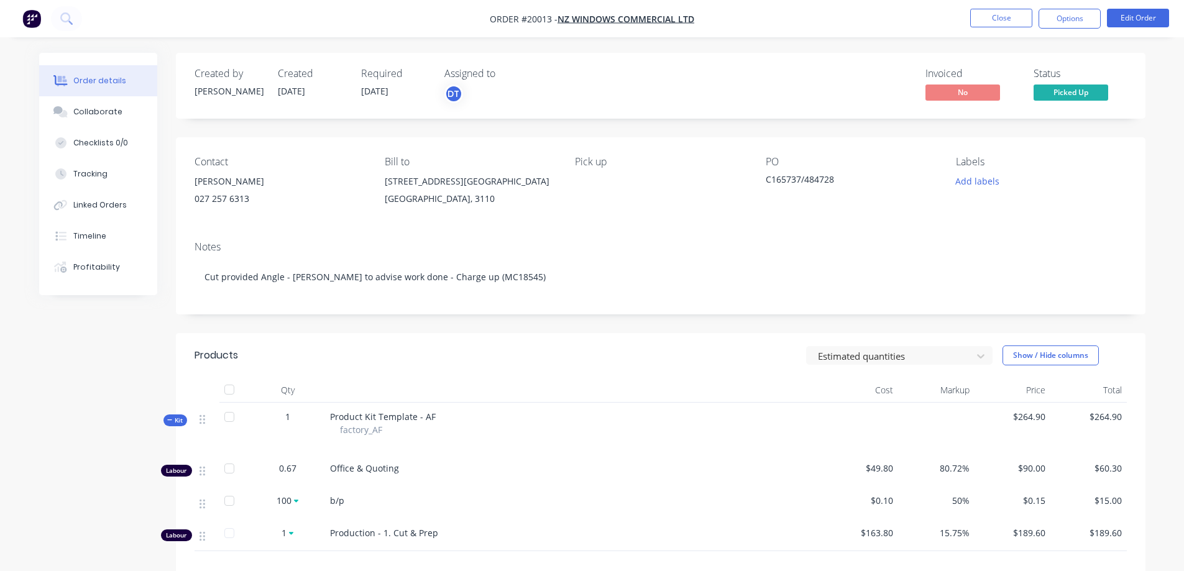
click at [1005, 21] on button "Close" at bounding box center [1001, 18] width 62 height 19
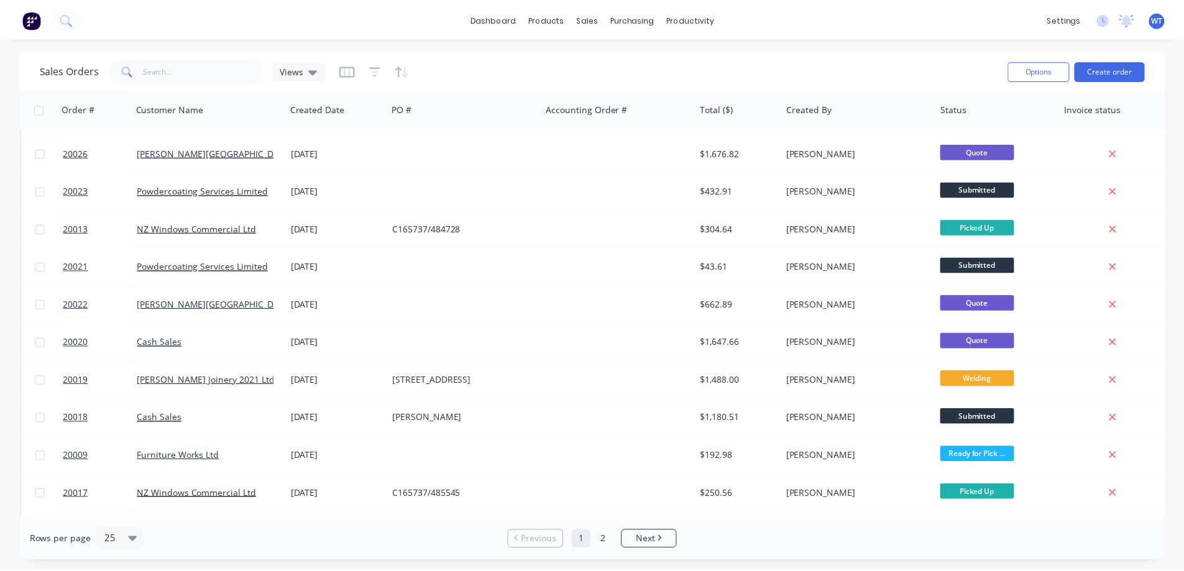
scroll to position [186, 0]
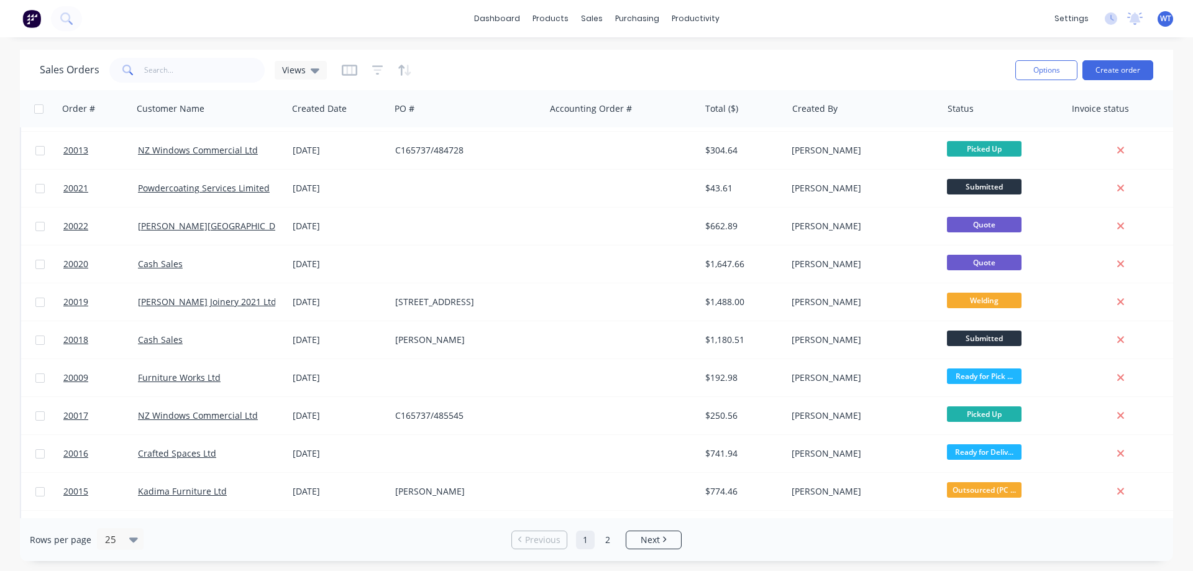
click at [70, 380] on span "20009" at bounding box center [75, 378] width 25 height 12
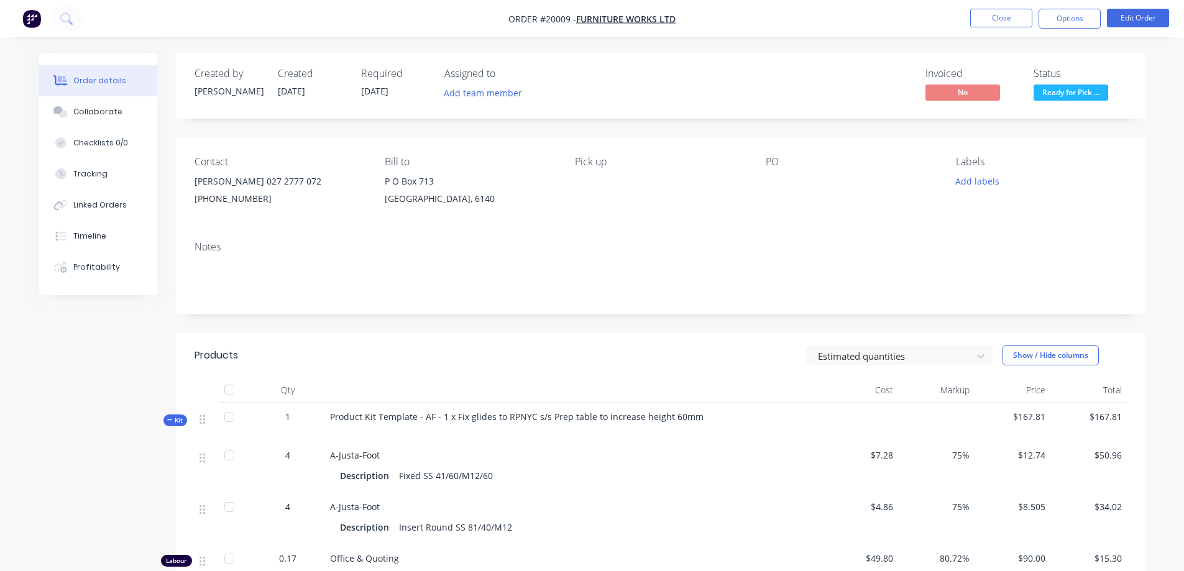
click at [90, 260] on button "Profitability" at bounding box center [98, 267] width 118 height 31
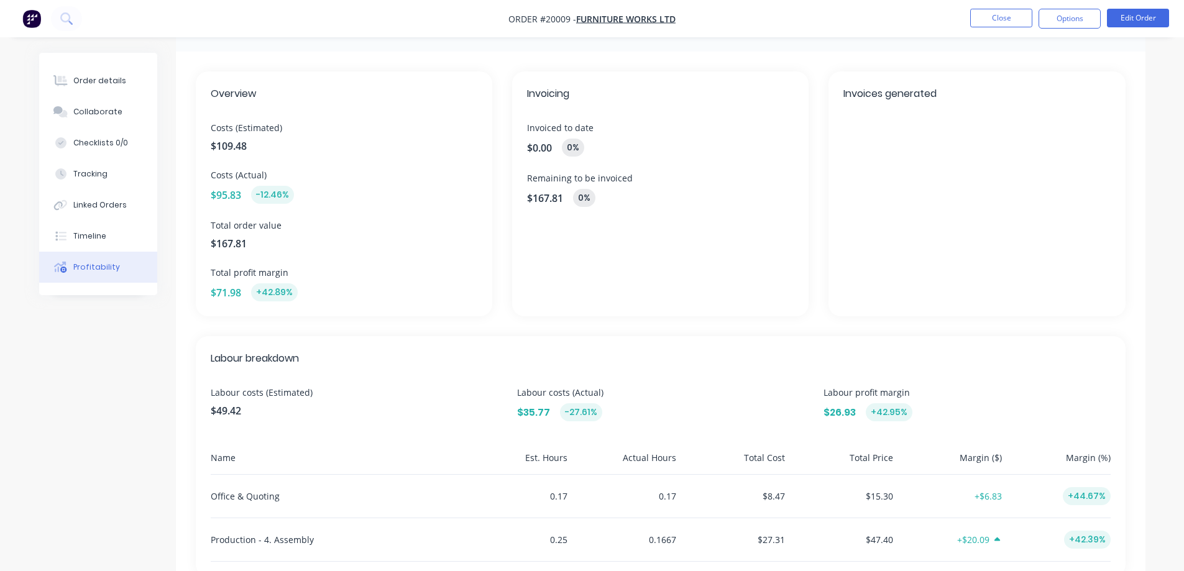
scroll to position [1, 0]
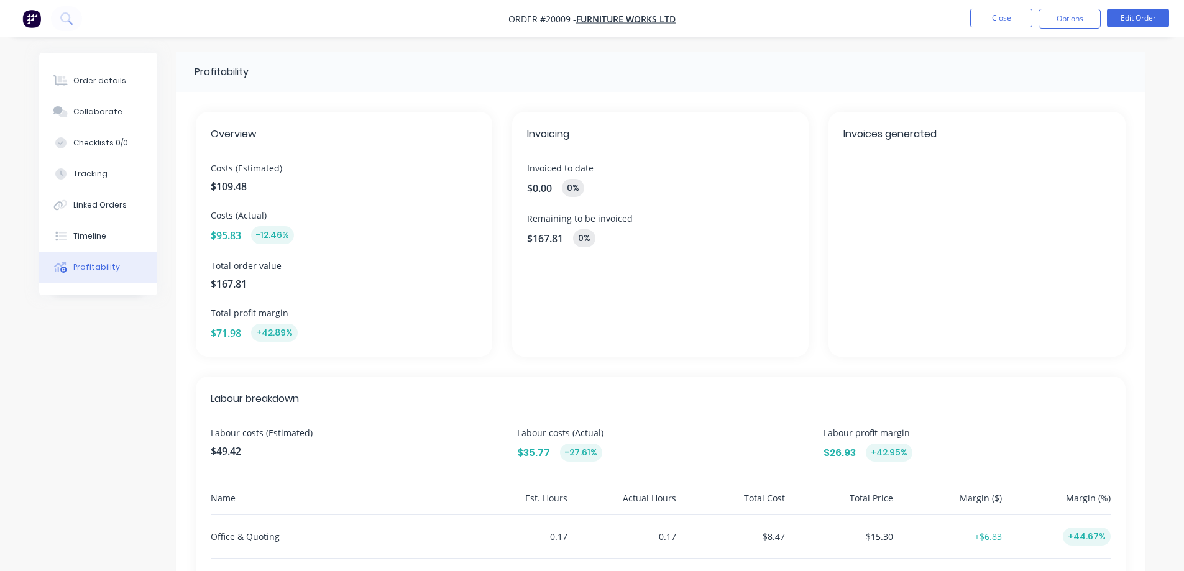
click at [992, 17] on button "Close" at bounding box center [1001, 18] width 62 height 19
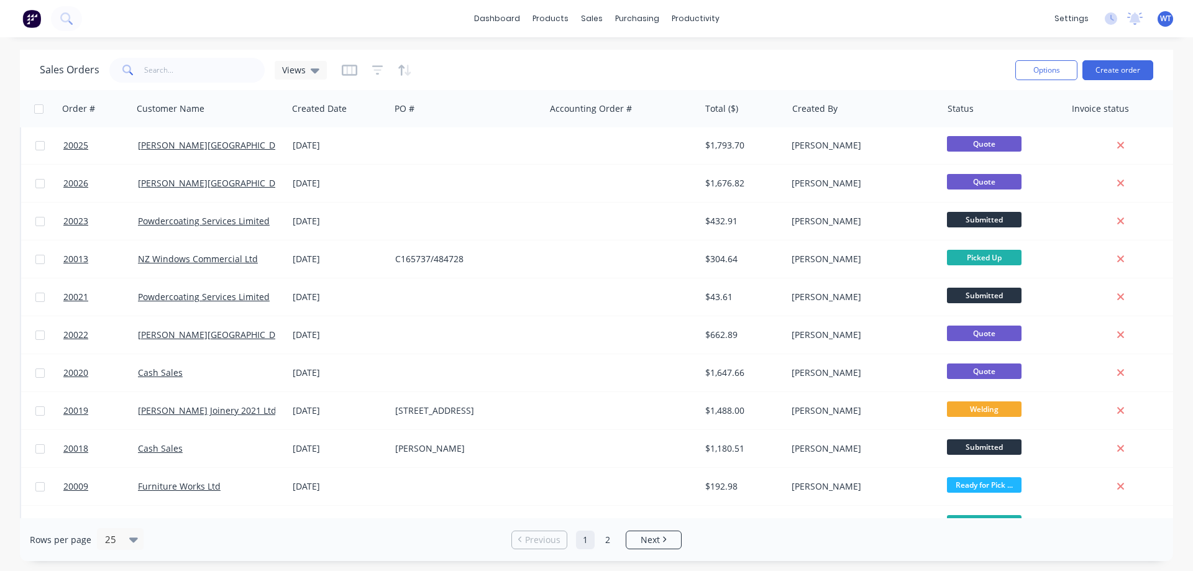
scroll to position [66, 0]
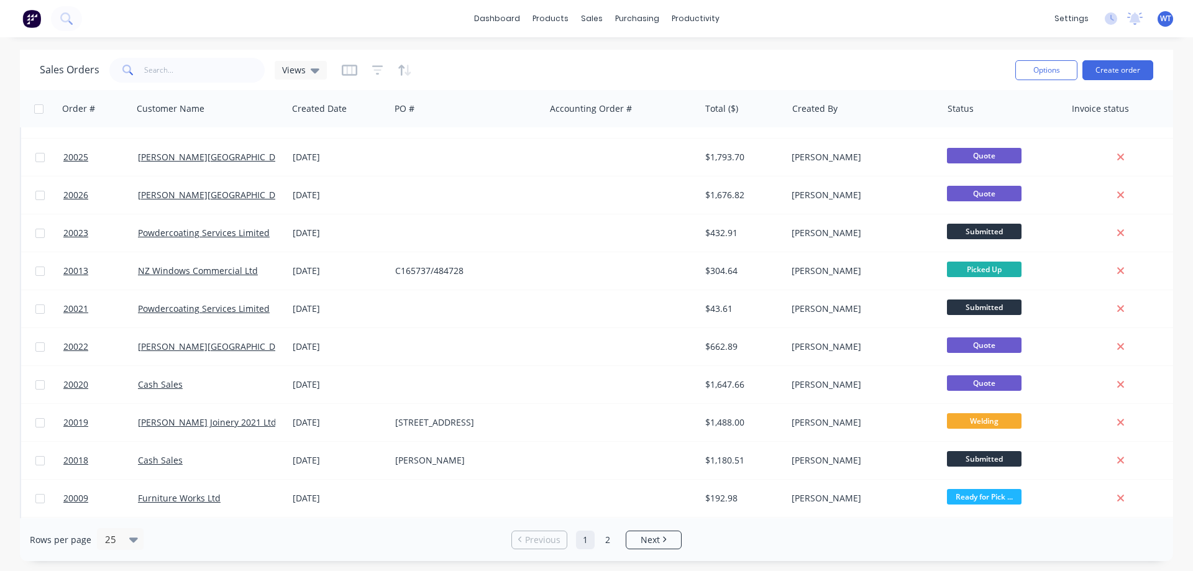
click at [70, 272] on span "20013" at bounding box center [75, 271] width 25 height 12
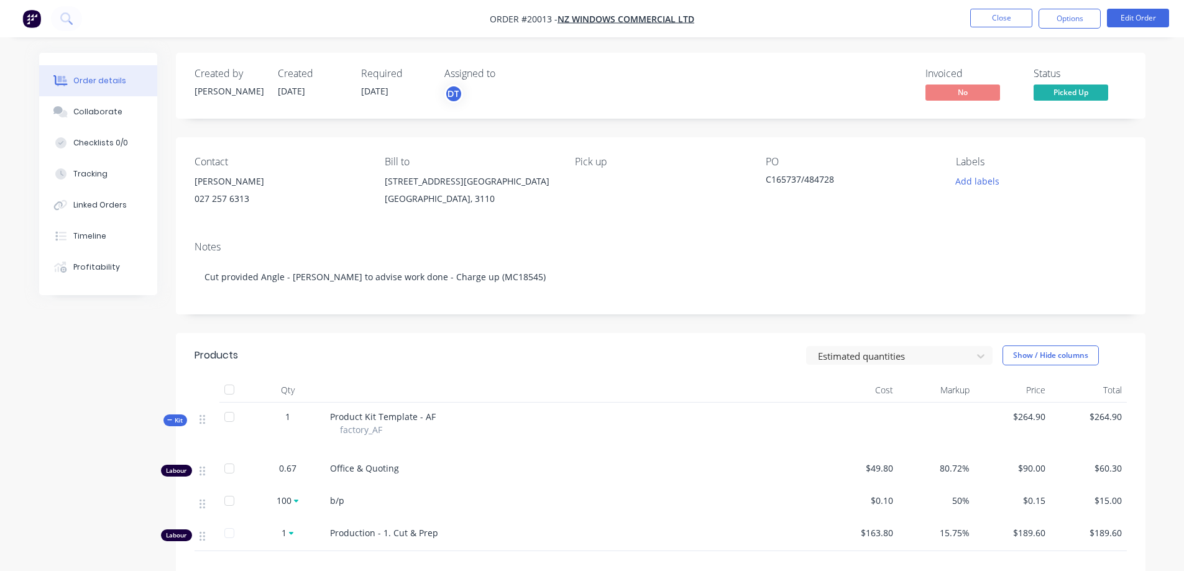
click at [86, 262] on div "Profitability" at bounding box center [96, 267] width 47 height 11
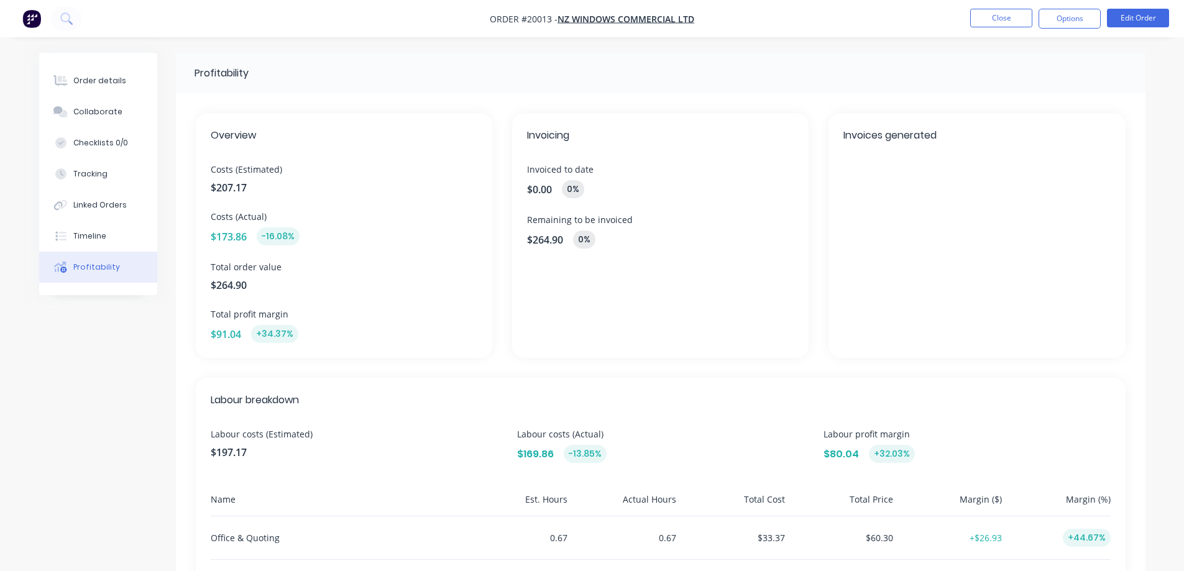
click at [984, 19] on button "Close" at bounding box center [1001, 18] width 62 height 19
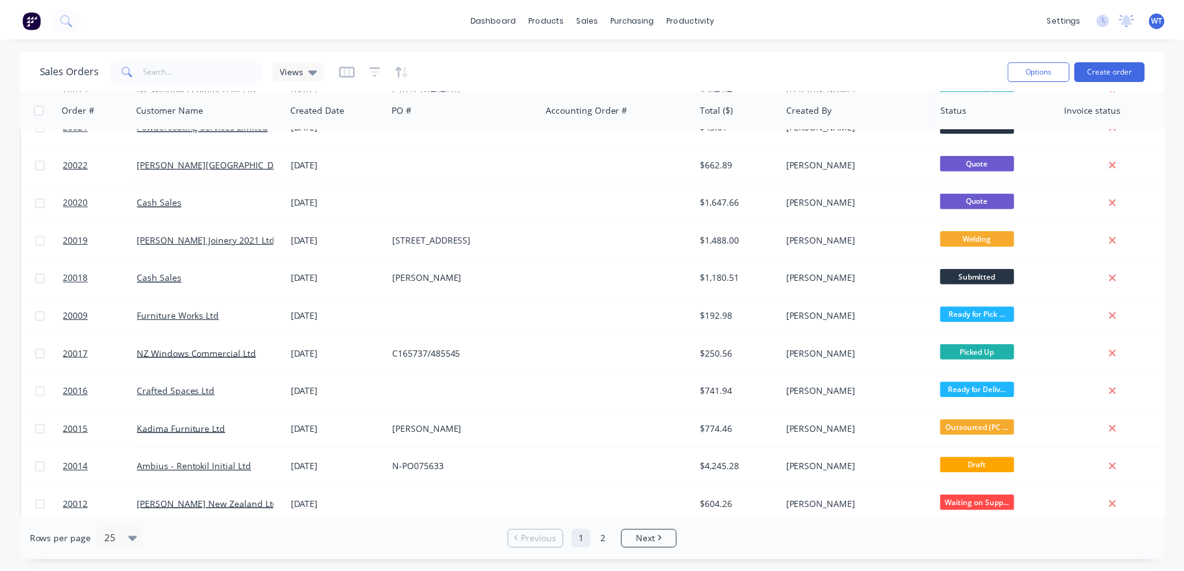
scroll to position [311, 0]
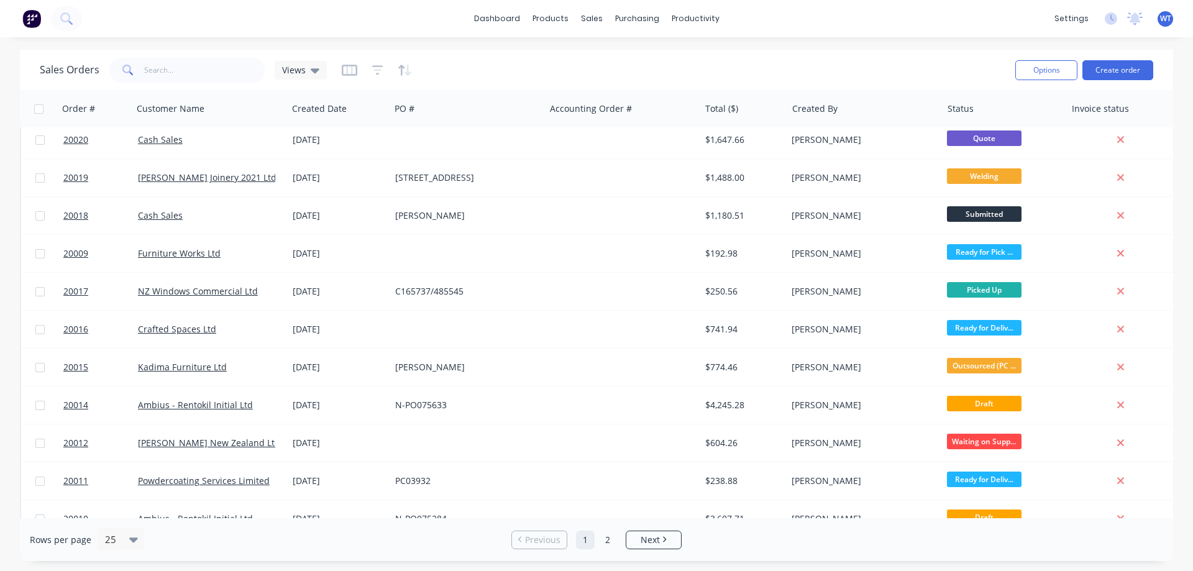
click at [83, 367] on span "20015" at bounding box center [75, 367] width 25 height 12
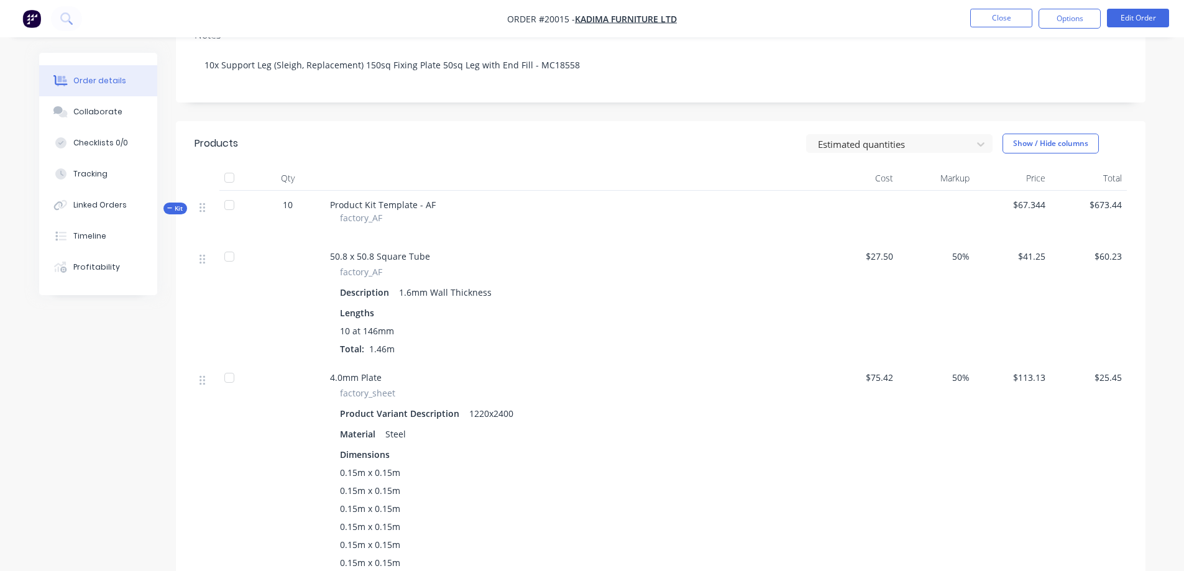
scroll to position [249, 0]
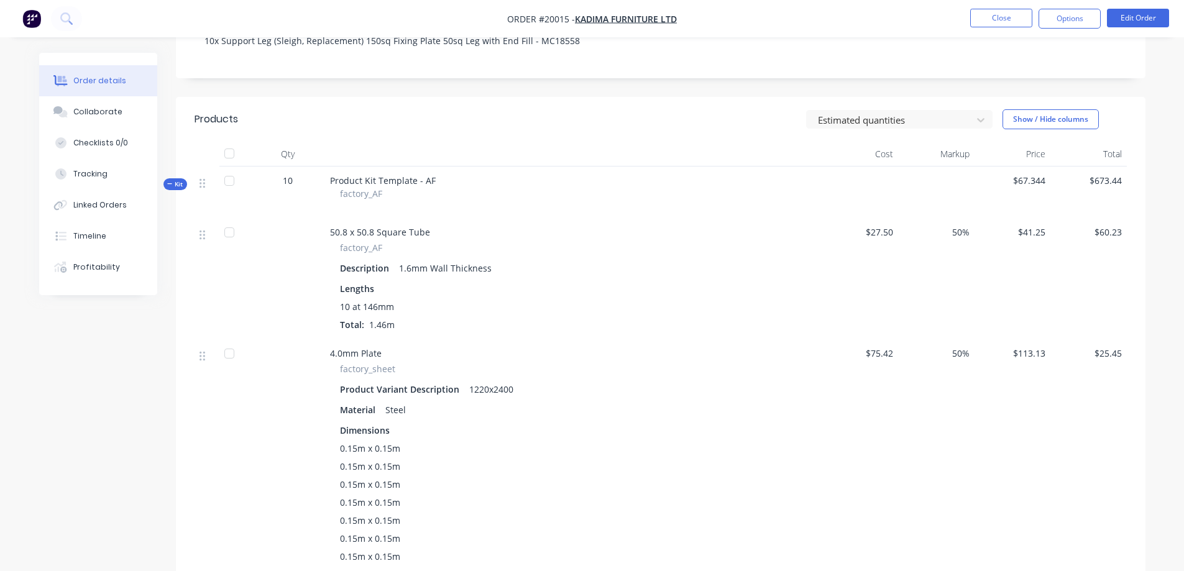
click at [89, 269] on div "Profitability" at bounding box center [96, 267] width 47 height 11
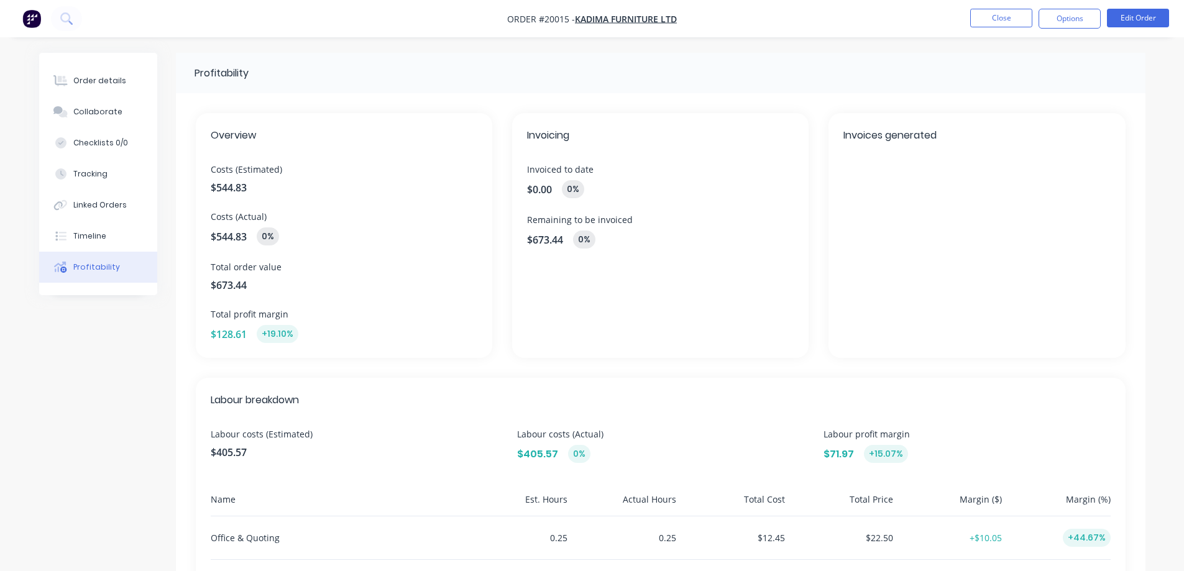
click at [93, 233] on div "Timeline" at bounding box center [89, 236] width 33 height 11
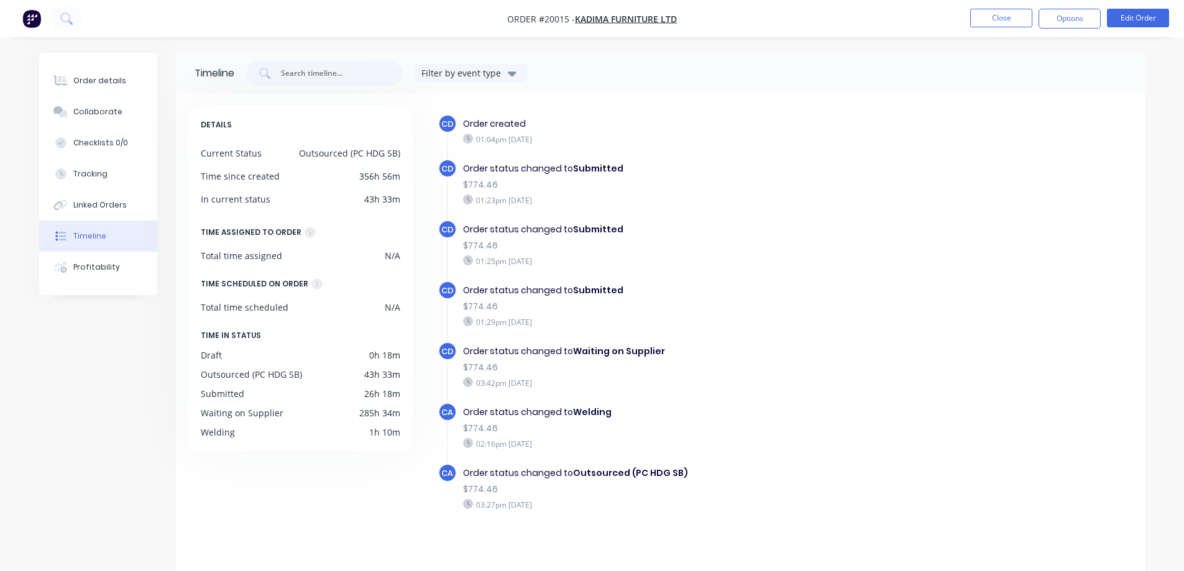
click at [93, 203] on div "Linked Orders" at bounding box center [99, 204] width 53 height 11
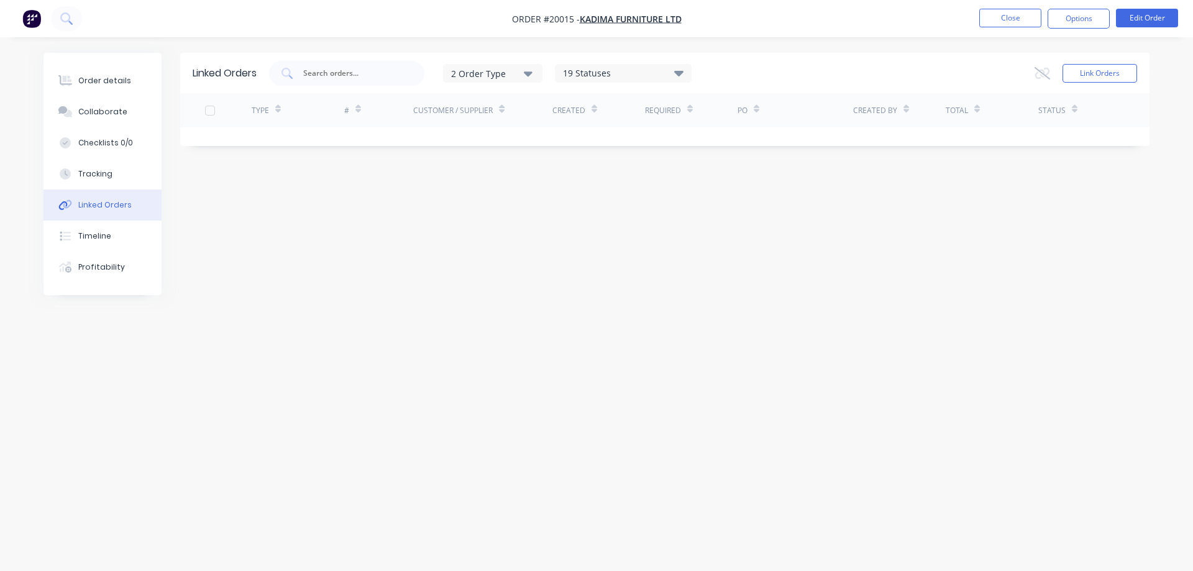
click at [92, 172] on div "Tracking" at bounding box center [95, 173] width 34 height 11
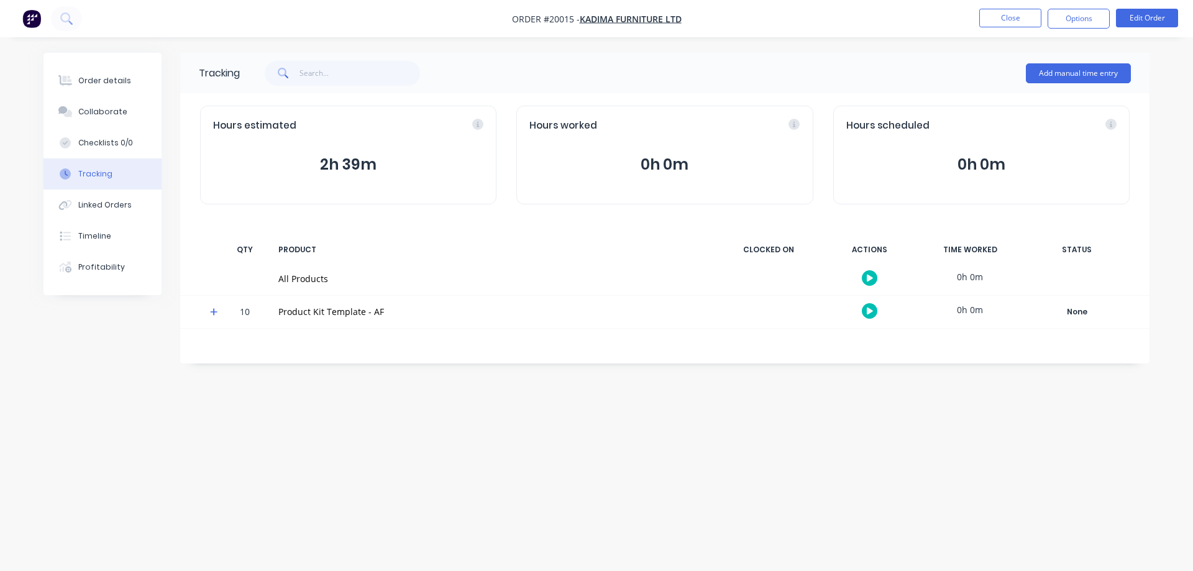
click at [219, 313] on span at bounding box center [216, 314] width 12 height 12
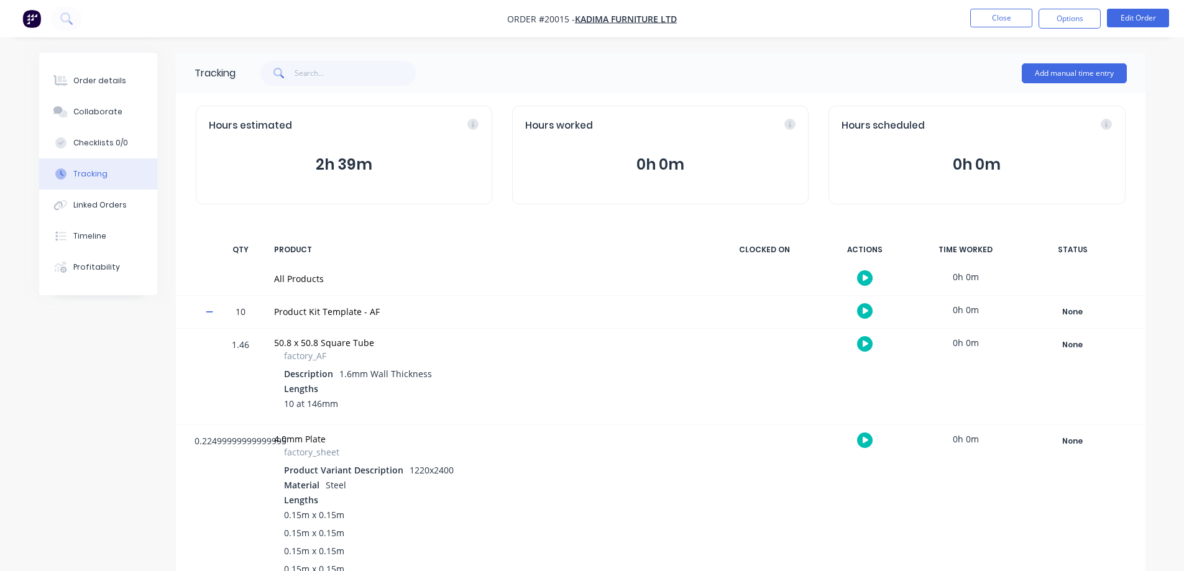
click at [85, 80] on div "Order details" at bounding box center [99, 80] width 53 height 11
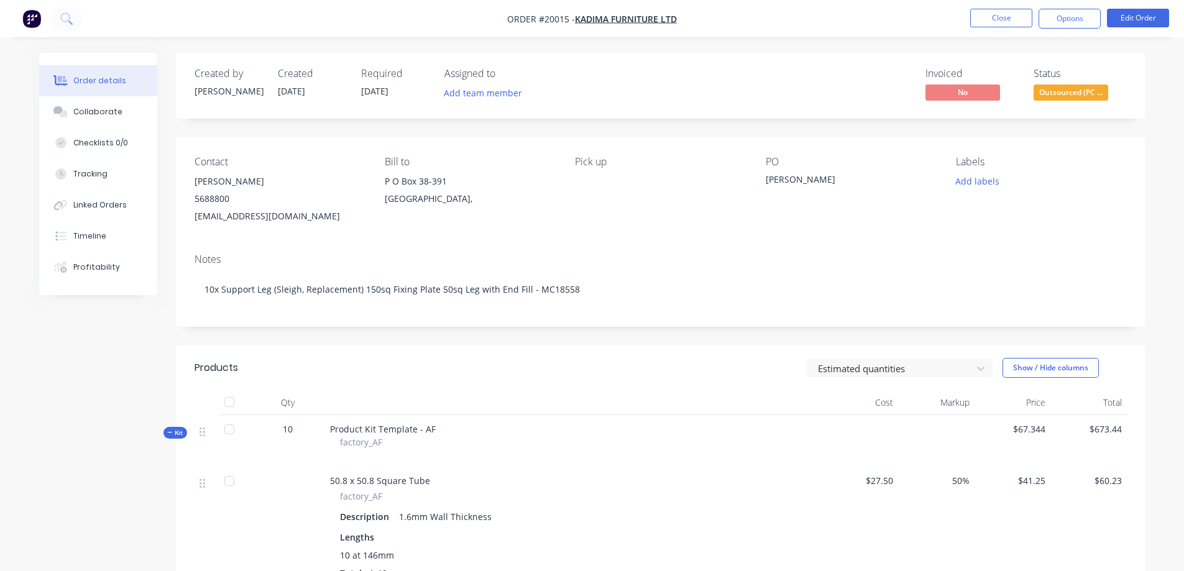
click at [999, 17] on button "Close" at bounding box center [1001, 18] width 62 height 19
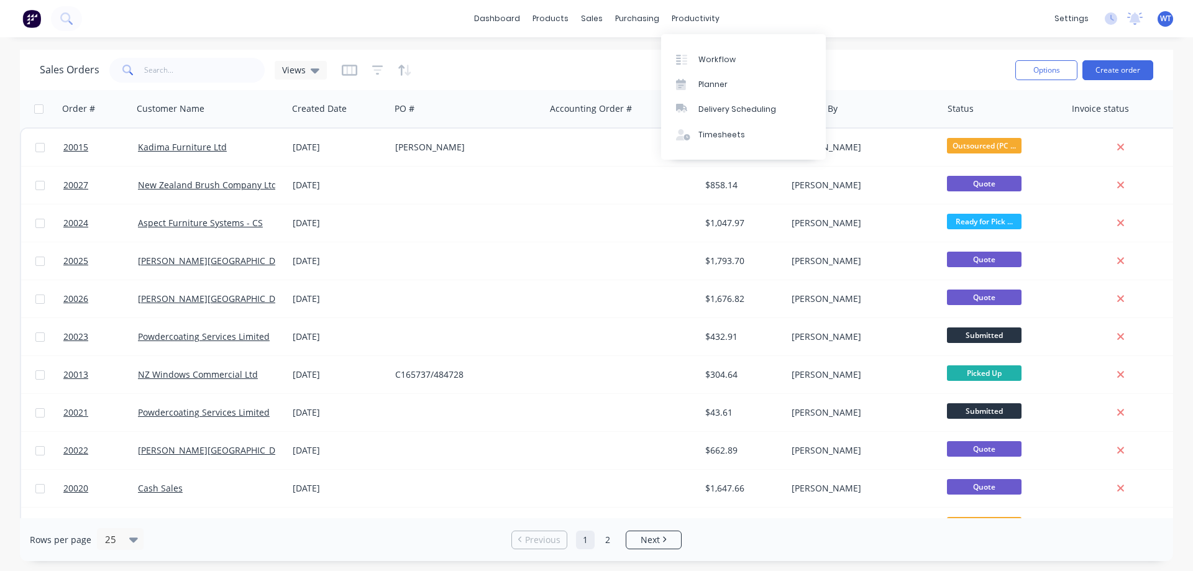
click at [710, 59] on div "Workflow" at bounding box center [716, 59] width 37 height 11
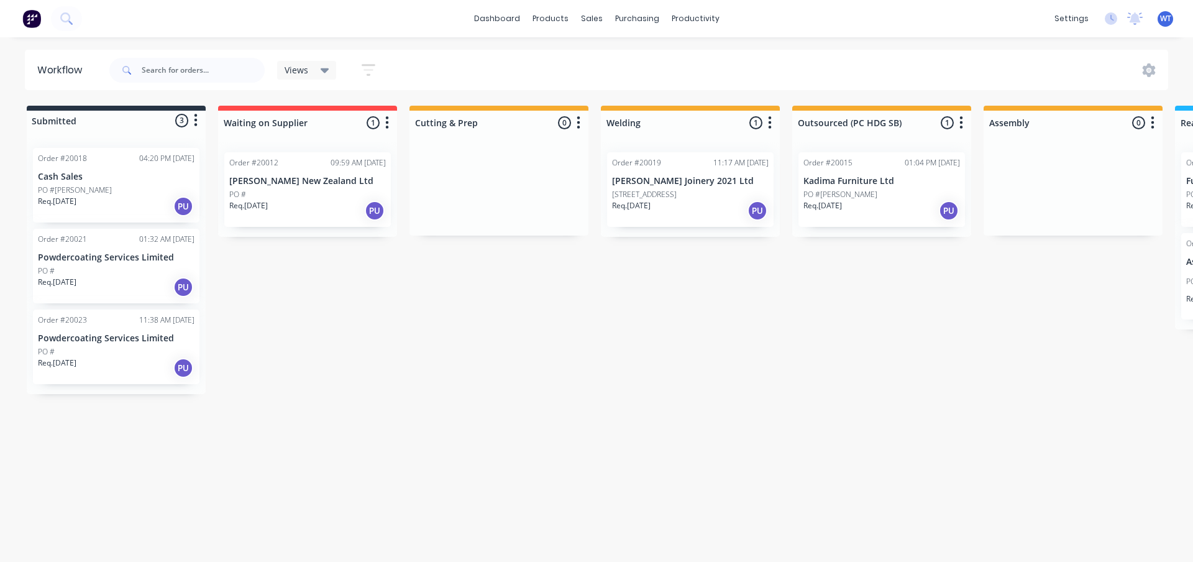
click at [865, 187] on div "Order #20015 01:04 PM [DATE] Kadima Furniture Ltd PO #[PERSON_NAME] Req. [DATE]…" at bounding box center [881, 189] width 167 height 75
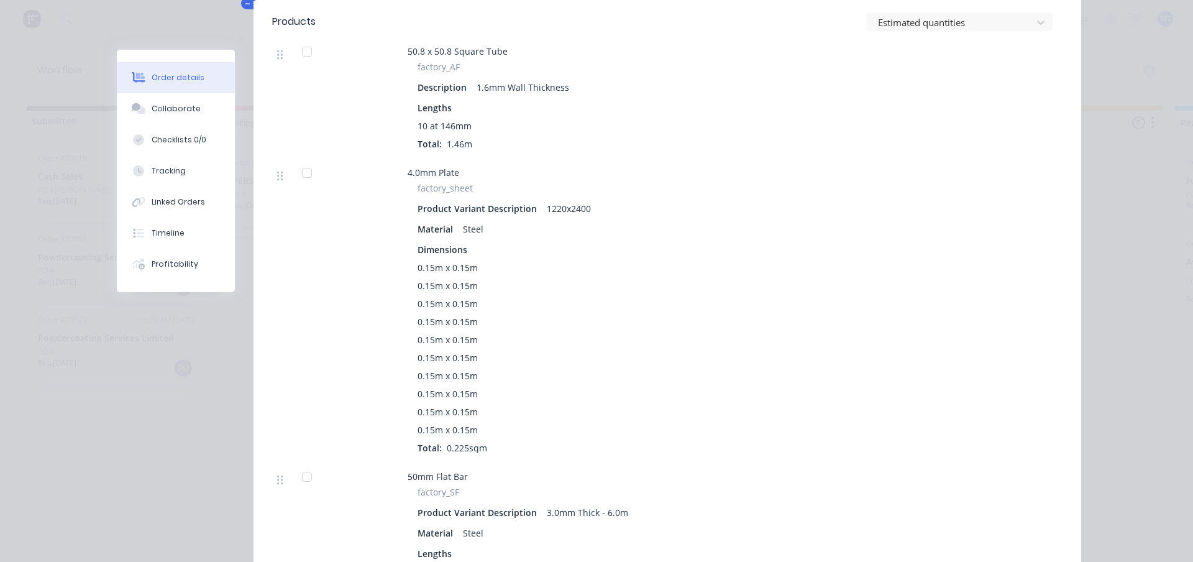
scroll to position [683, 0]
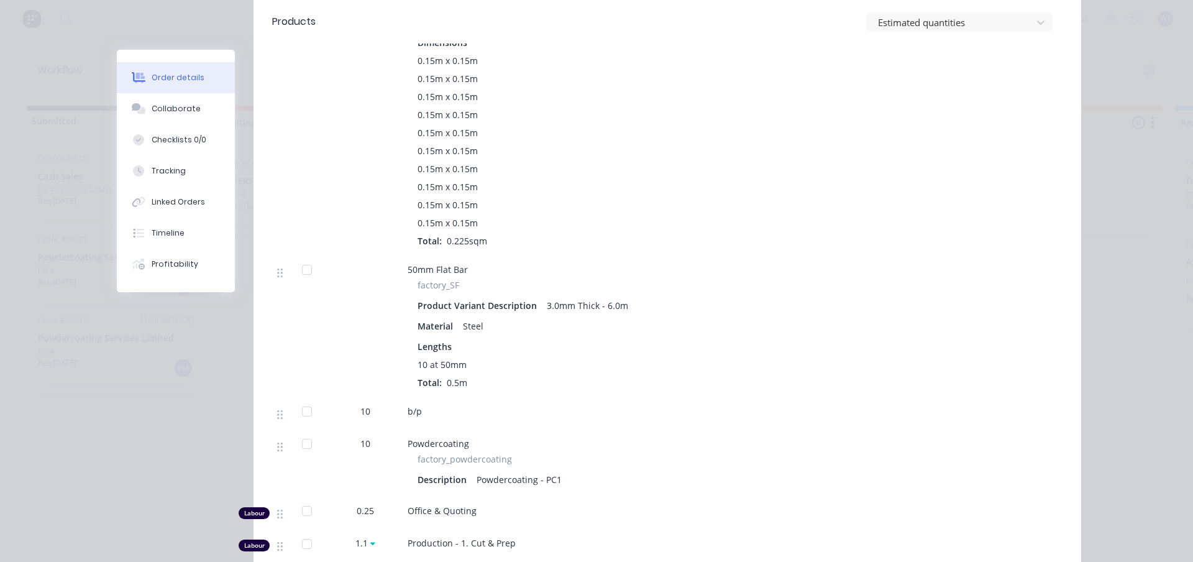
click at [166, 258] on button "Profitability" at bounding box center [176, 264] width 118 height 31
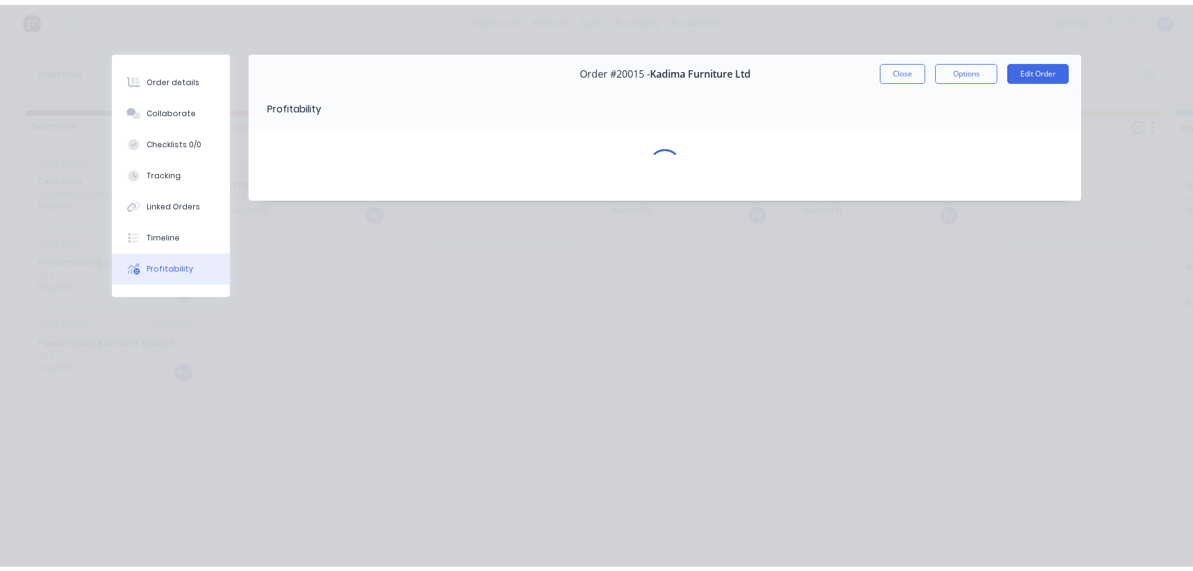
scroll to position [0, 0]
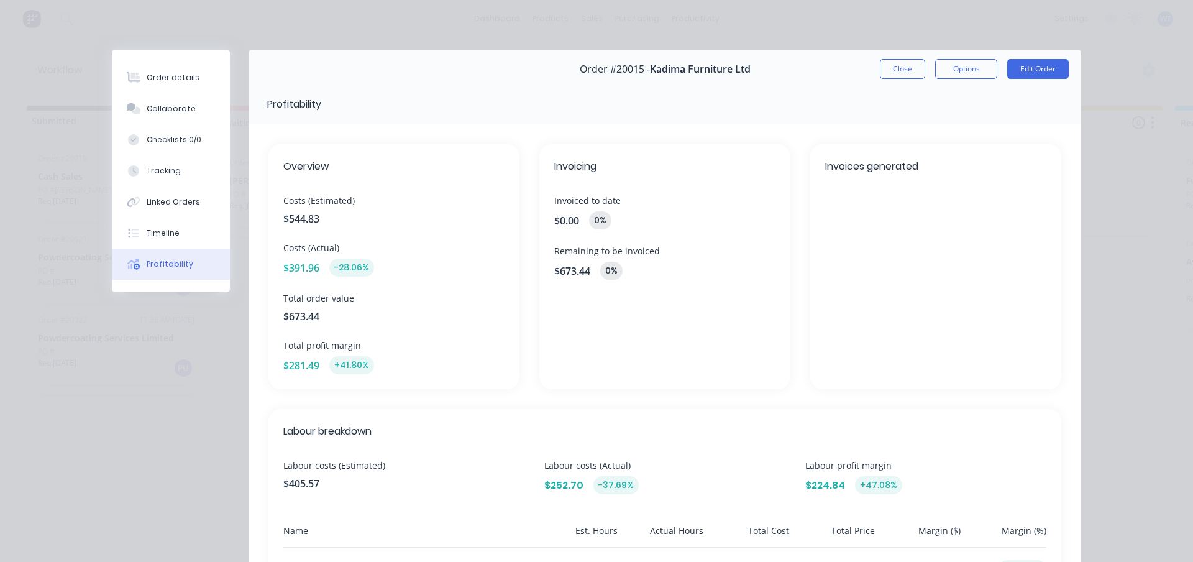
click at [164, 235] on div "Timeline" at bounding box center [163, 232] width 33 height 11
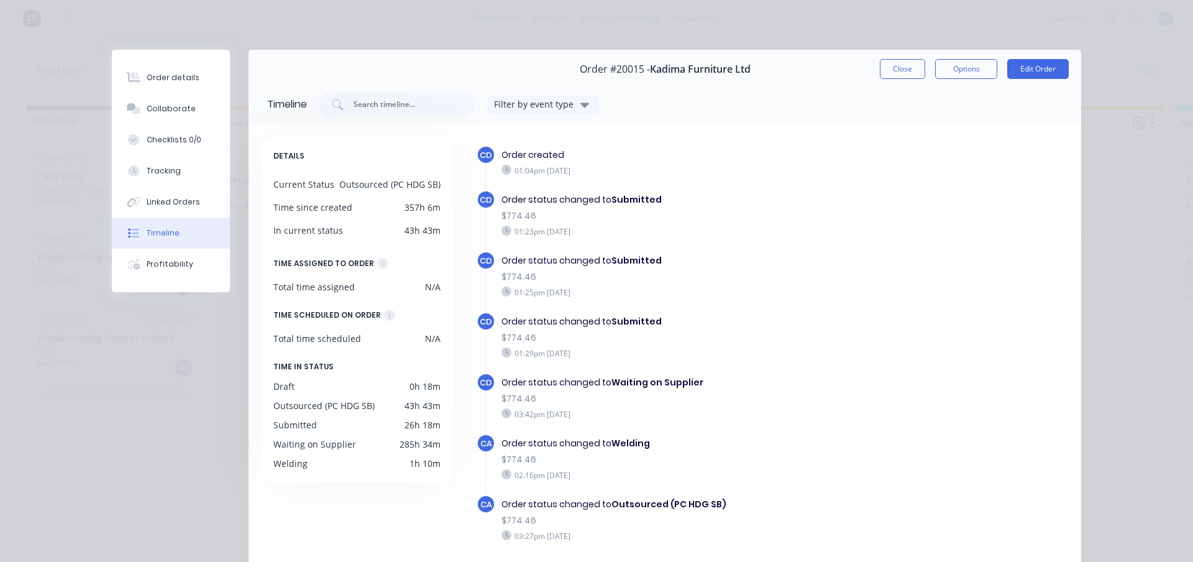
click at [168, 204] on div "Linked Orders" at bounding box center [173, 201] width 53 height 11
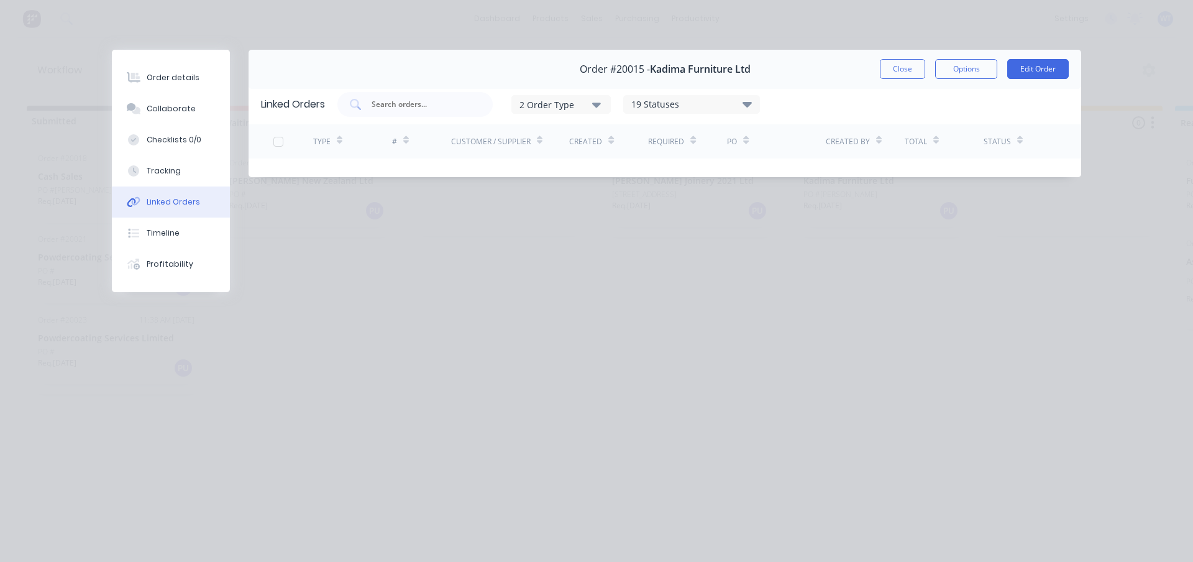
click at [169, 173] on div "Tracking" at bounding box center [164, 170] width 34 height 11
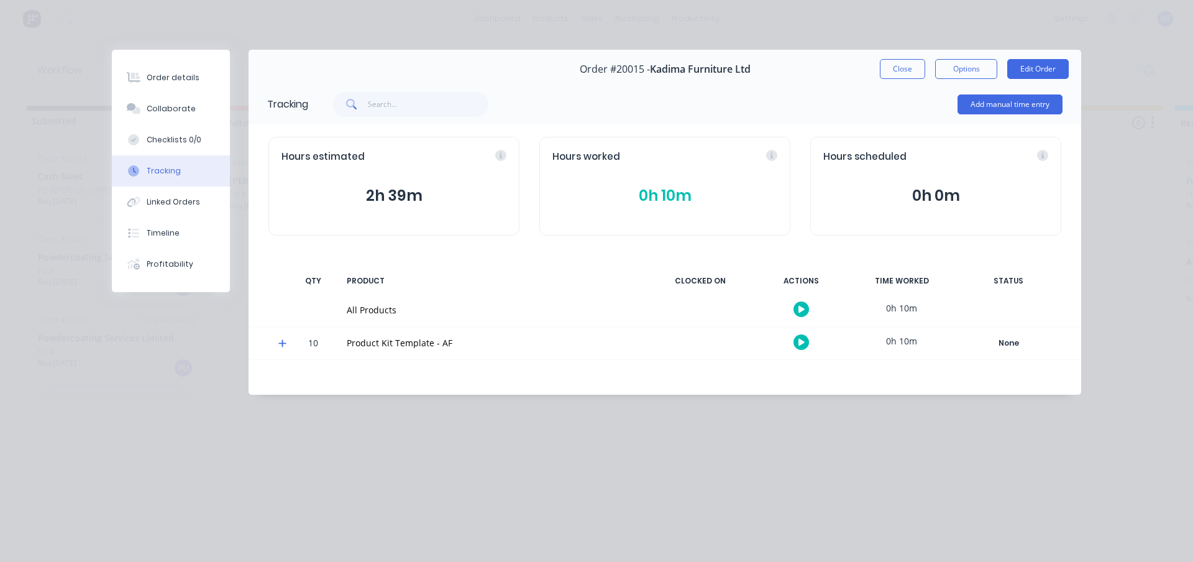
click at [986, 102] on button "Add manual time entry" at bounding box center [1009, 104] width 105 height 20
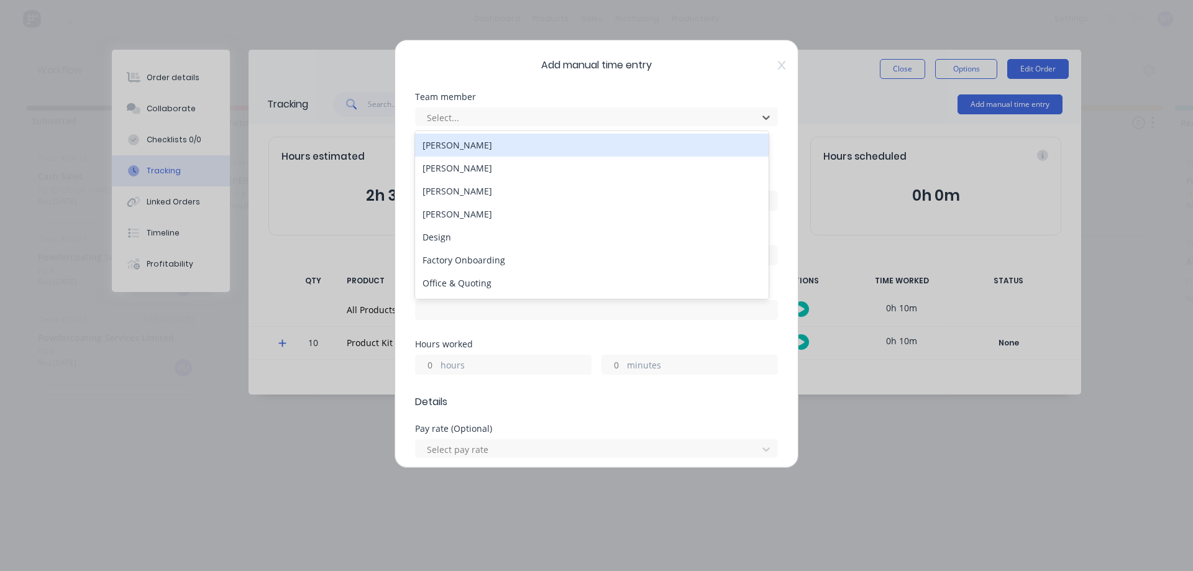
click at [482, 119] on div at bounding box center [589, 118] width 326 height 16
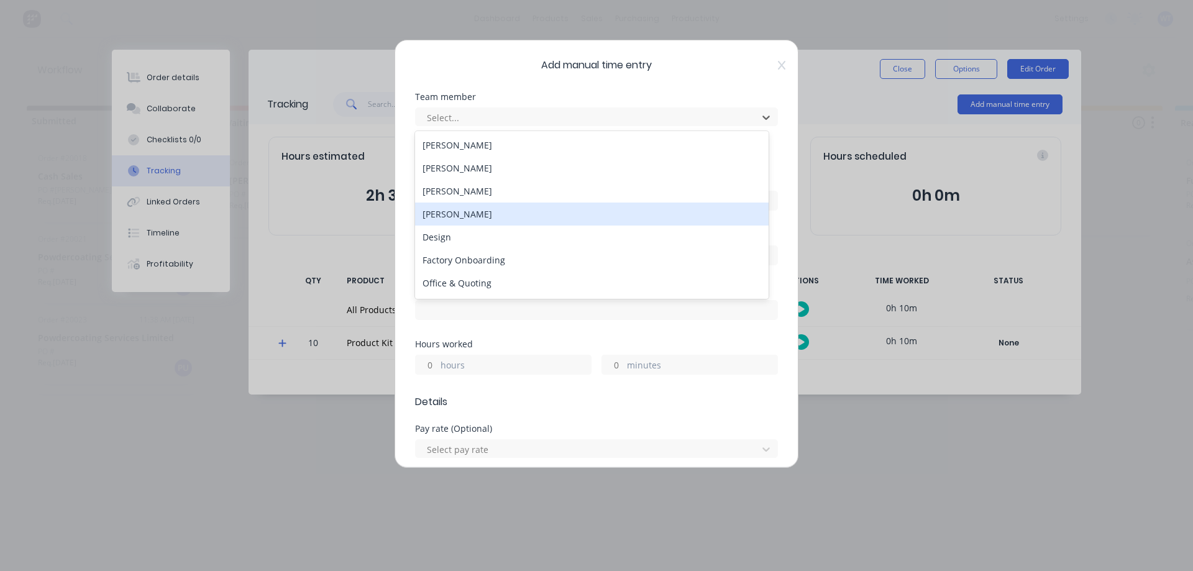
click at [456, 217] on div "[PERSON_NAME]" at bounding box center [592, 214] width 354 height 23
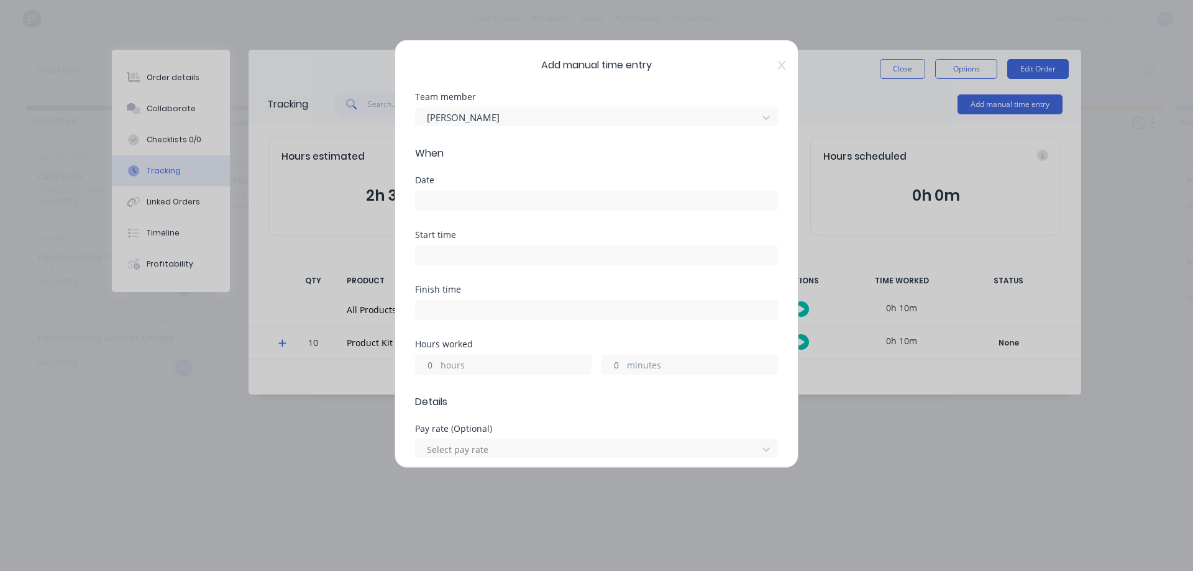
click at [477, 203] on input at bounding box center [597, 200] width 362 height 19
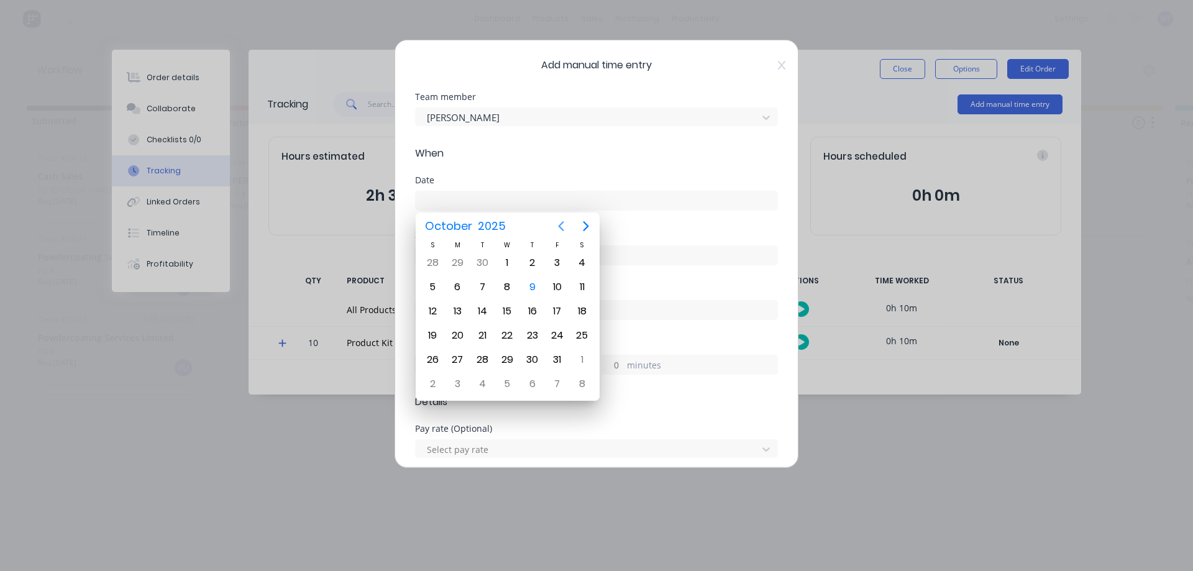
click at [561, 226] on icon "Previous page" at bounding box center [561, 226] width 15 height 15
click at [478, 359] on div "30" at bounding box center [482, 359] width 19 height 19
type input "[DATE]"
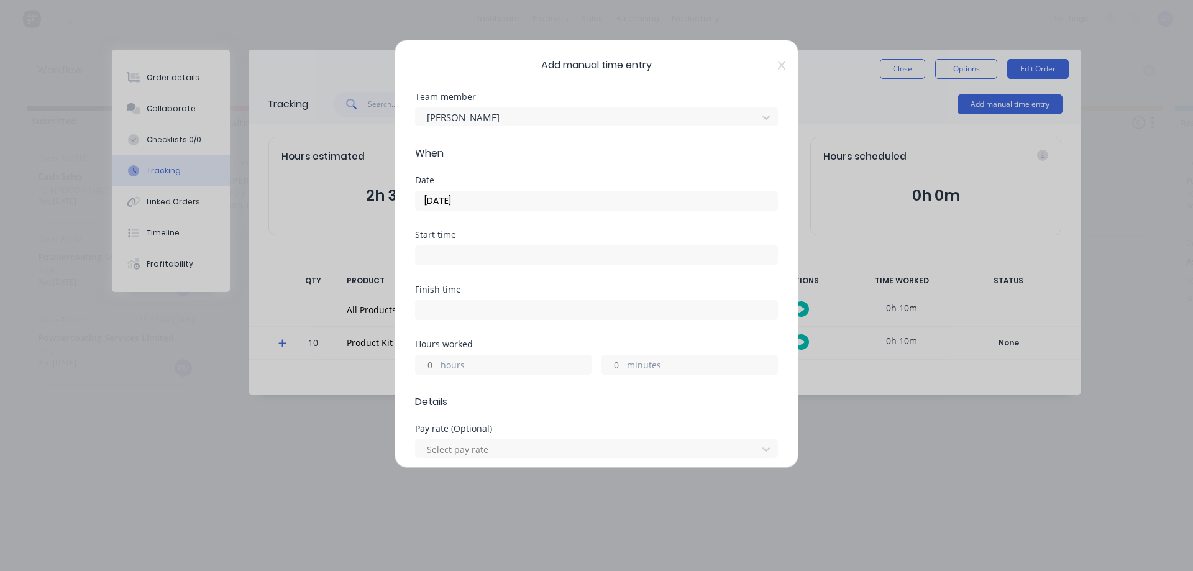
click at [637, 368] on label "minutes" at bounding box center [702, 367] width 150 height 16
click at [624, 368] on input "minutes" at bounding box center [613, 364] width 22 height 19
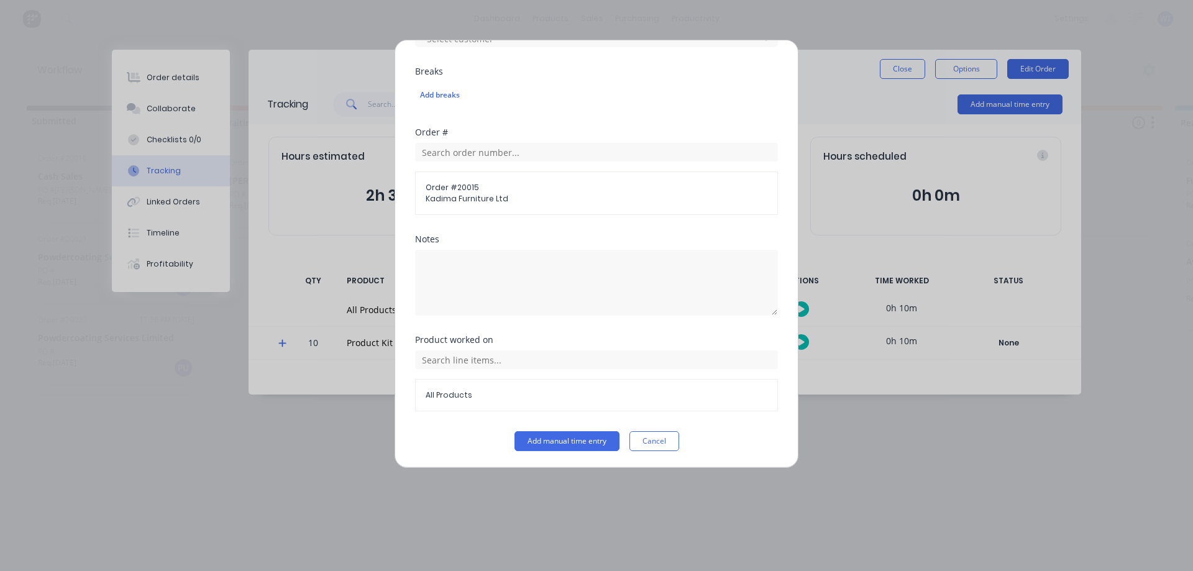
scroll to position [572, 0]
type input "10"
click at [462, 276] on textarea at bounding box center [596, 282] width 363 height 66
type textarea "Stock CHeck"
click at [476, 363] on input "text" at bounding box center [596, 358] width 363 height 19
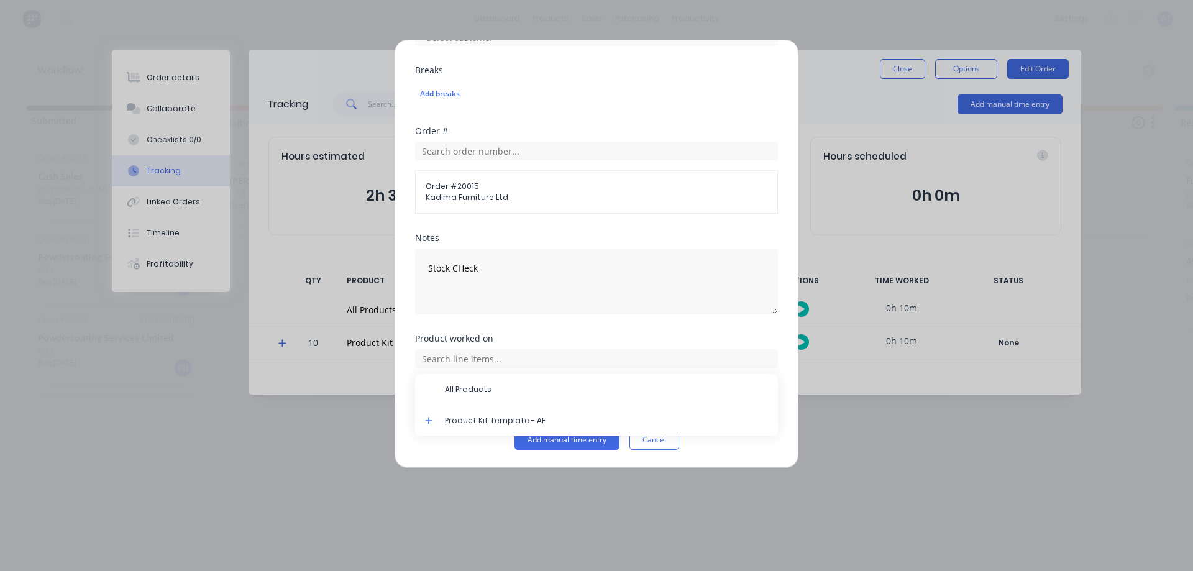
click at [429, 424] on icon at bounding box center [429, 420] width 8 height 9
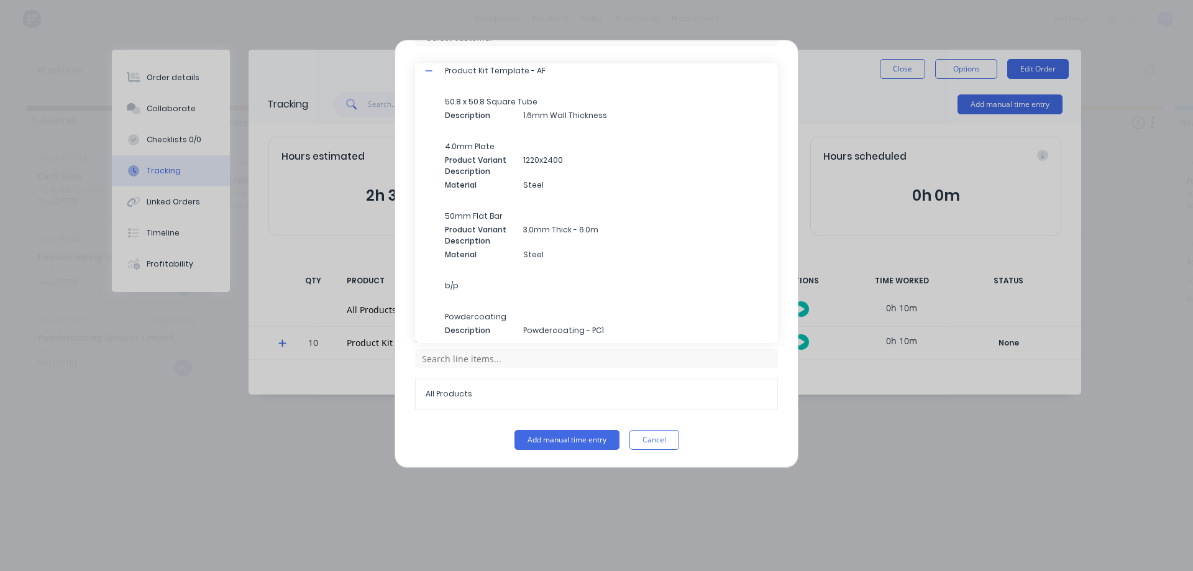
scroll to position [277, 0]
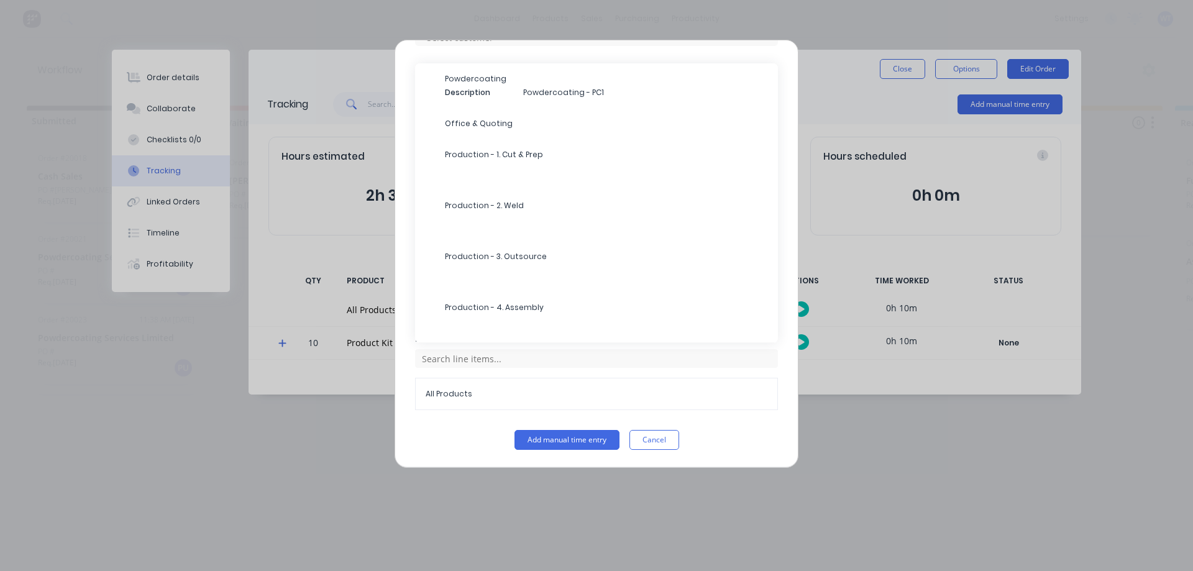
click at [518, 154] on span "Production - 1. Cut & Prep" at bounding box center [606, 154] width 323 height 11
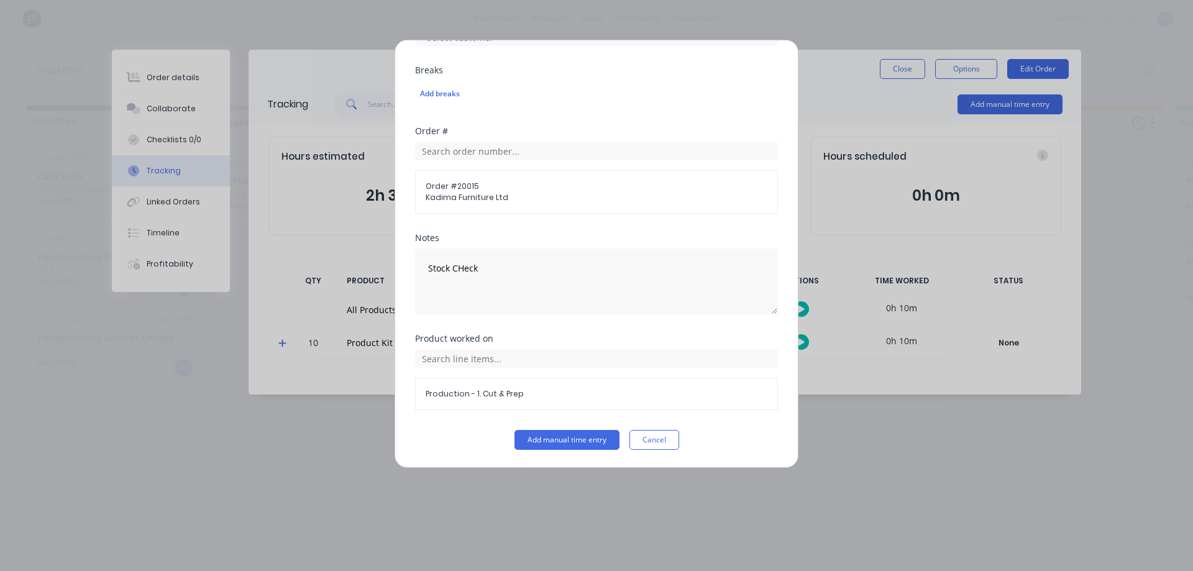
click at [552, 440] on button "Add manual time entry" at bounding box center [566, 440] width 105 height 20
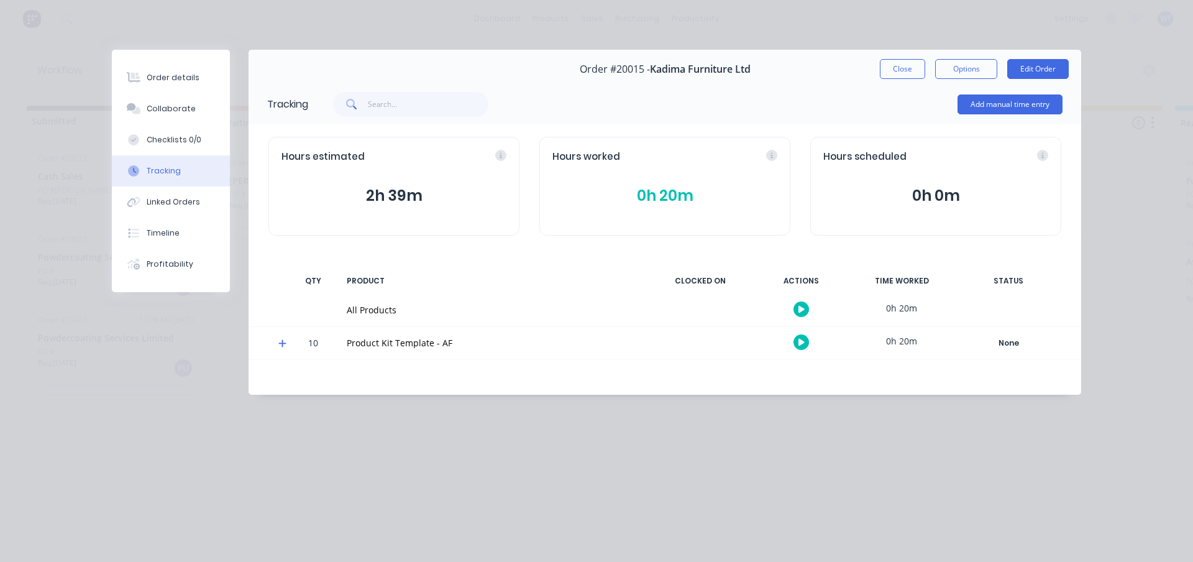
click at [992, 109] on button "Add manual time entry" at bounding box center [1009, 104] width 105 height 20
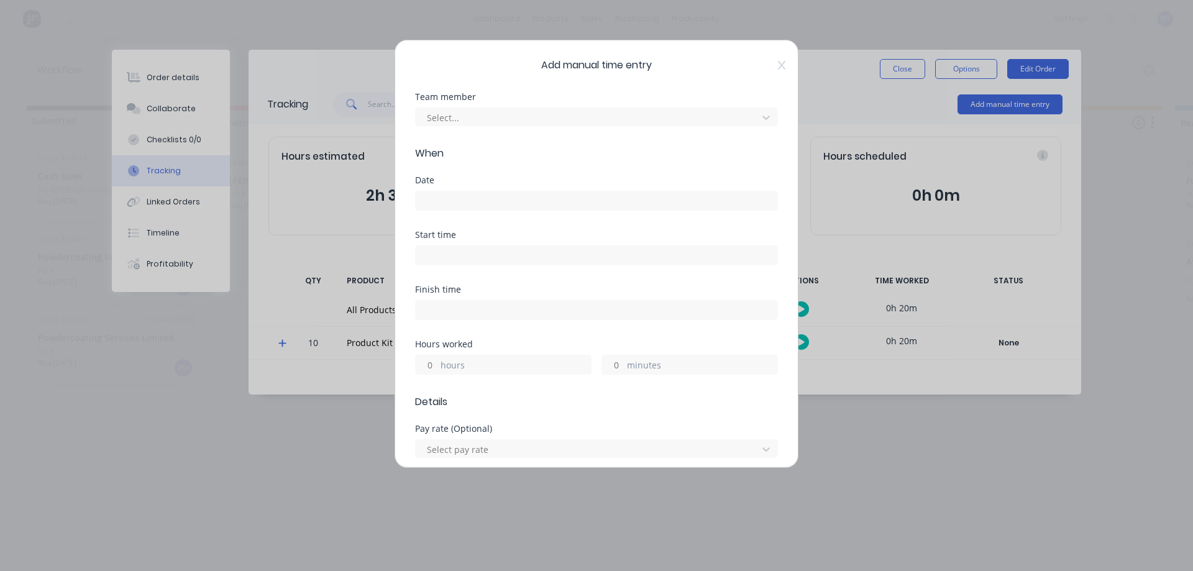
click at [510, 118] on div at bounding box center [589, 118] width 326 height 16
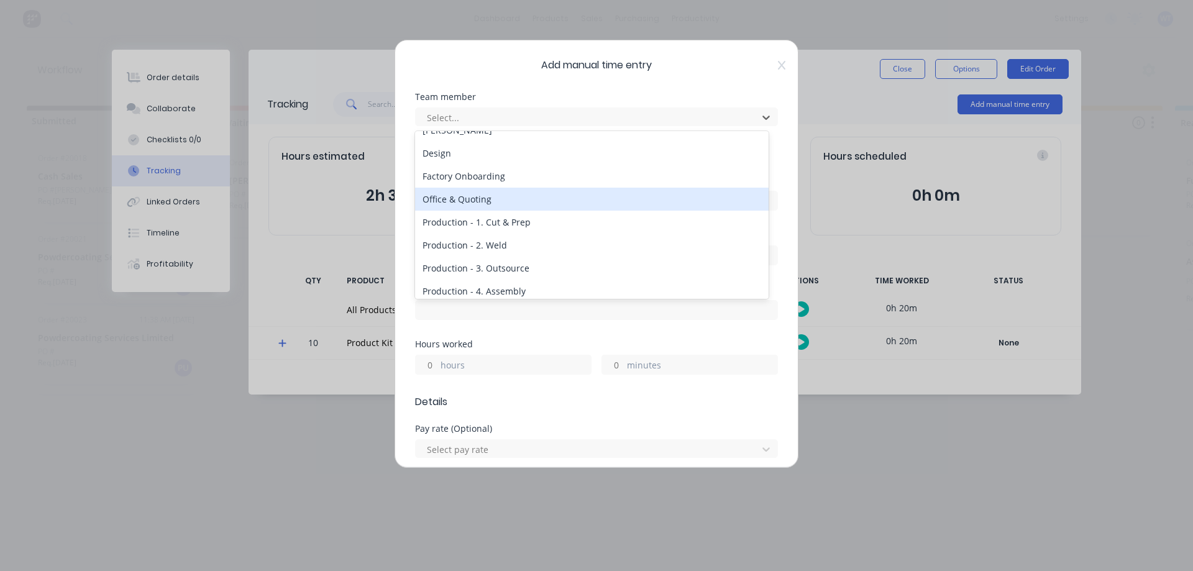
scroll to position [228, 0]
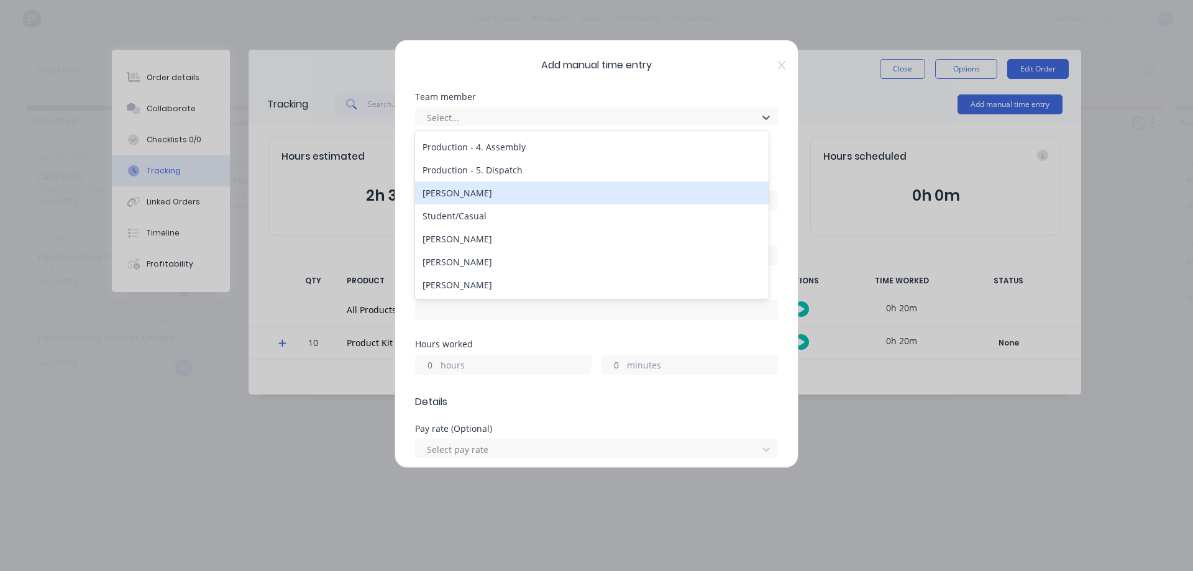
click at [465, 192] on div "[PERSON_NAME]" at bounding box center [592, 192] width 354 height 23
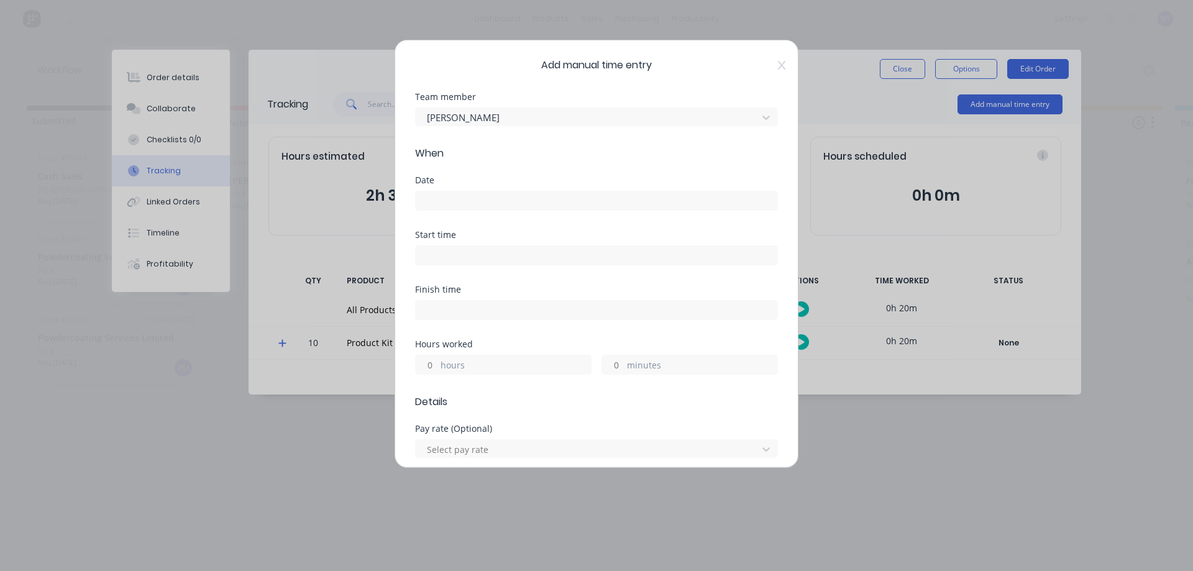
click at [459, 203] on input at bounding box center [597, 200] width 362 height 19
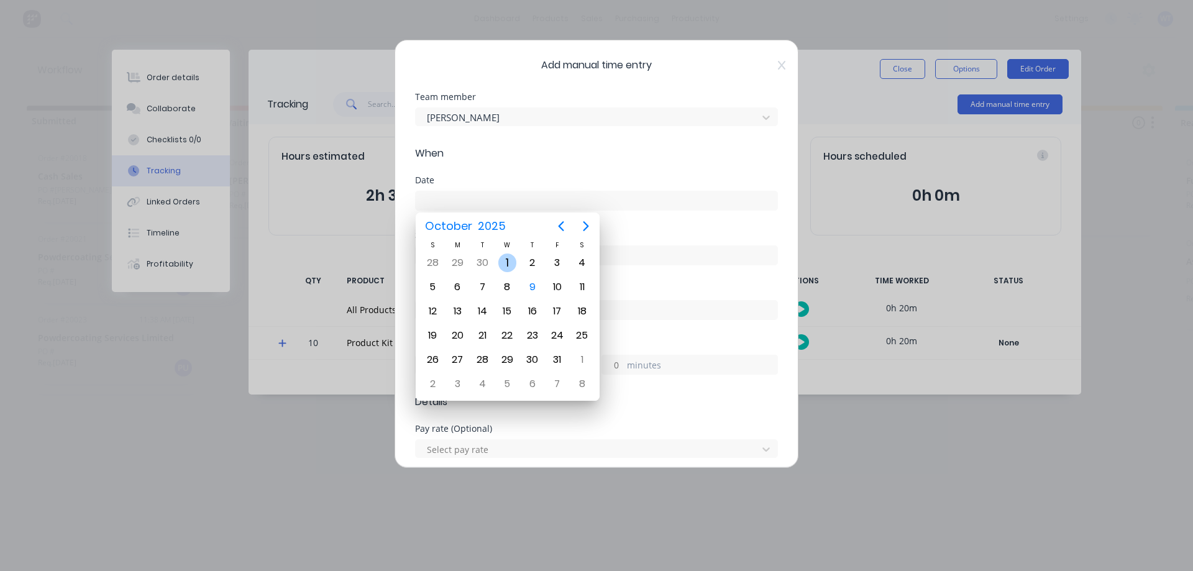
click at [511, 260] on div "1" at bounding box center [507, 263] width 19 height 19
type input "[DATE]"
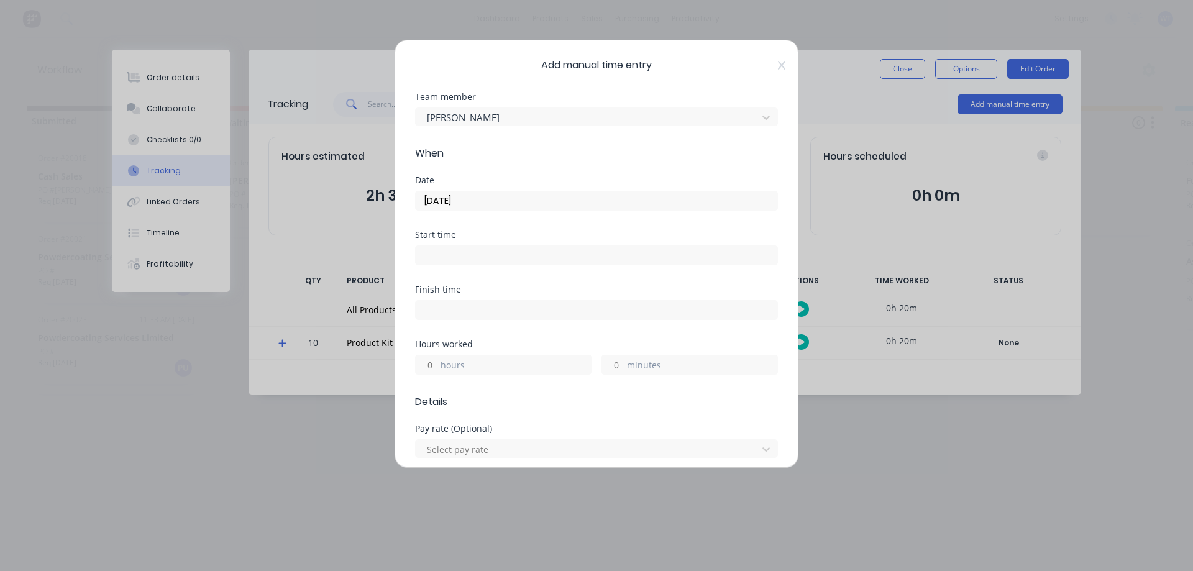
click at [658, 359] on label "minutes" at bounding box center [702, 367] width 150 height 16
click at [624, 359] on input "minutes" at bounding box center [613, 364] width 22 height 19
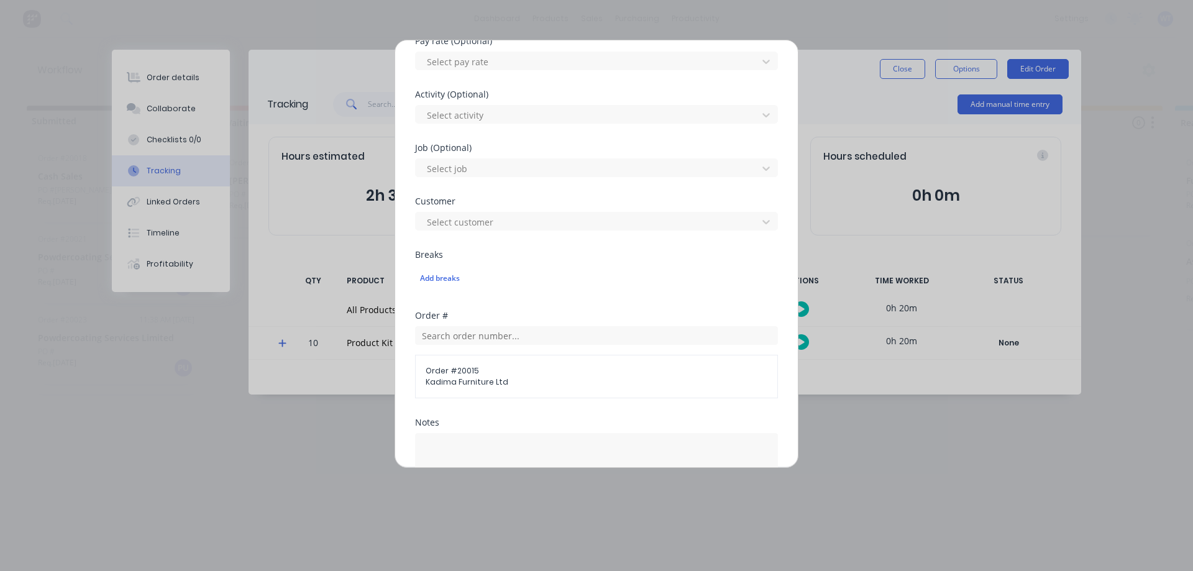
scroll to position [435, 0]
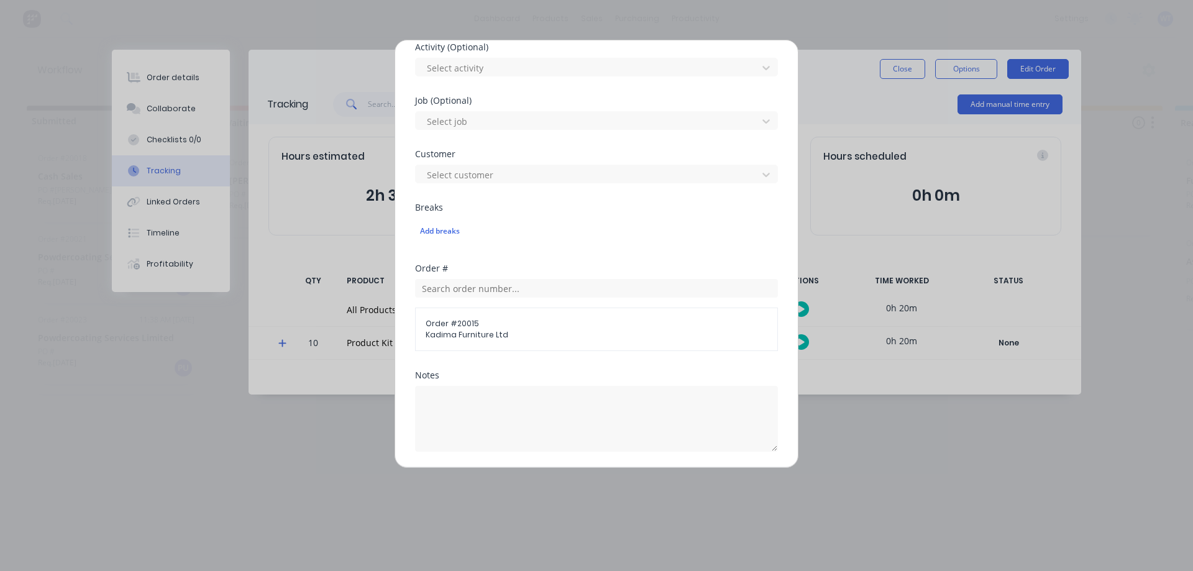
type input "23"
click at [467, 407] on textarea at bounding box center [596, 419] width 363 height 66
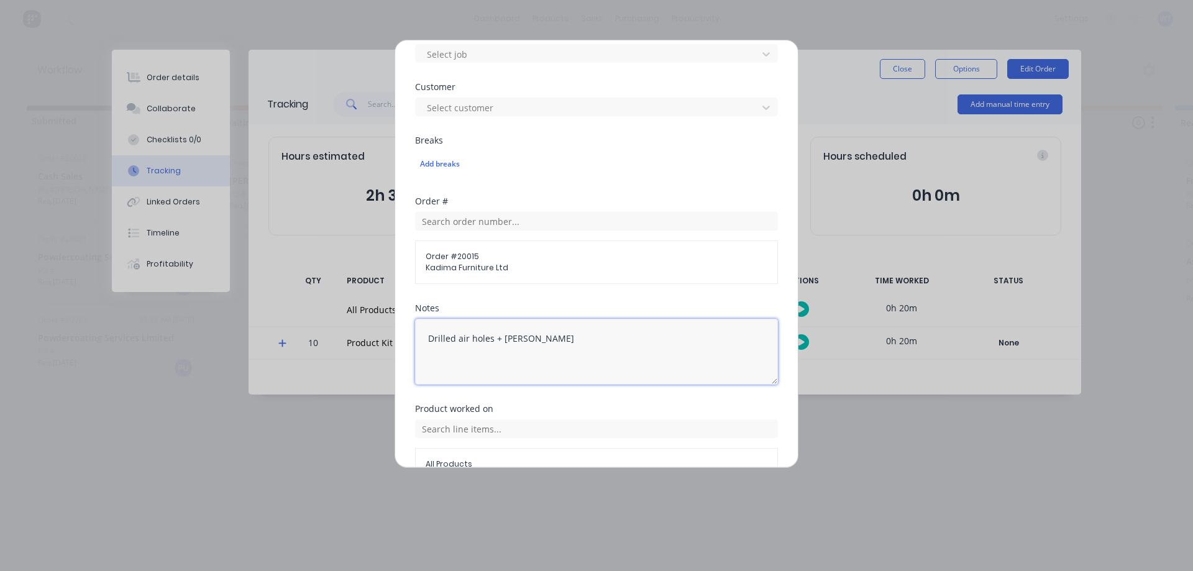
scroll to position [572, 0]
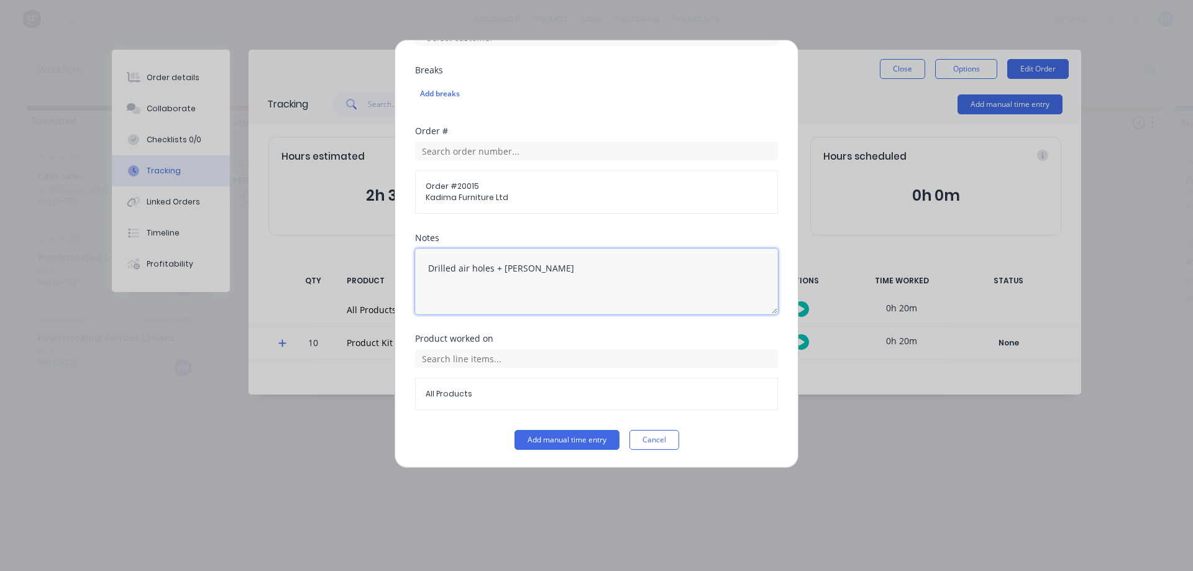
type textarea "Drilled air holes + [PERSON_NAME]"
click at [455, 357] on input "text" at bounding box center [596, 358] width 363 height 19
click at [427, 420] on icon at bounding box center [428, 420] width 7 height 7
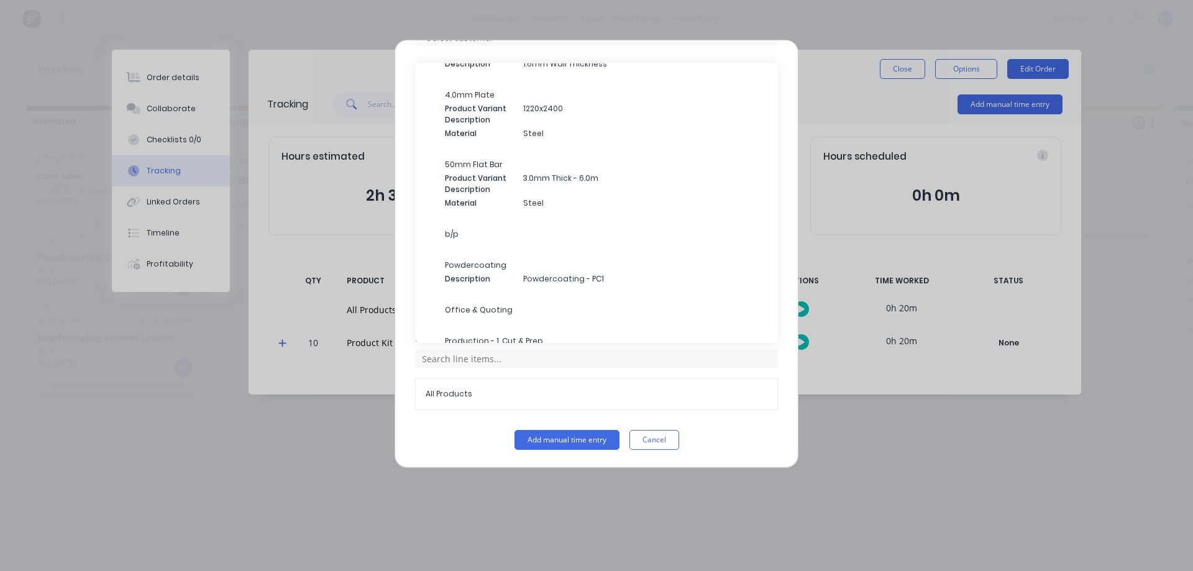
scroll to position [249, 0]
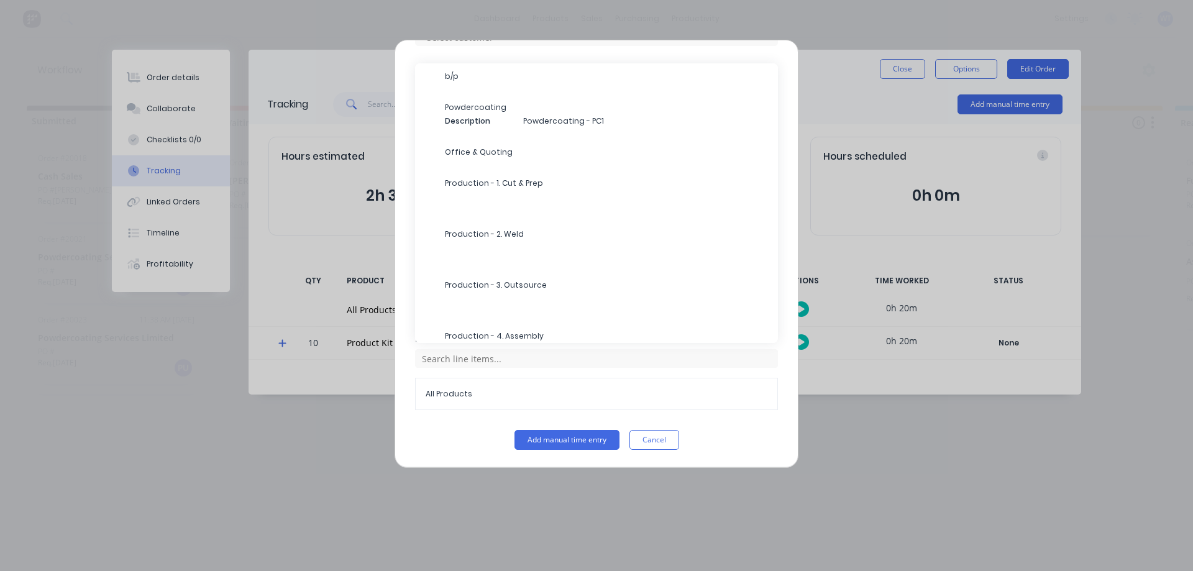
click at [513, 184] on span "Production - 1. Cut & Prep" at bounding box center [606, 183] width 323 height 11
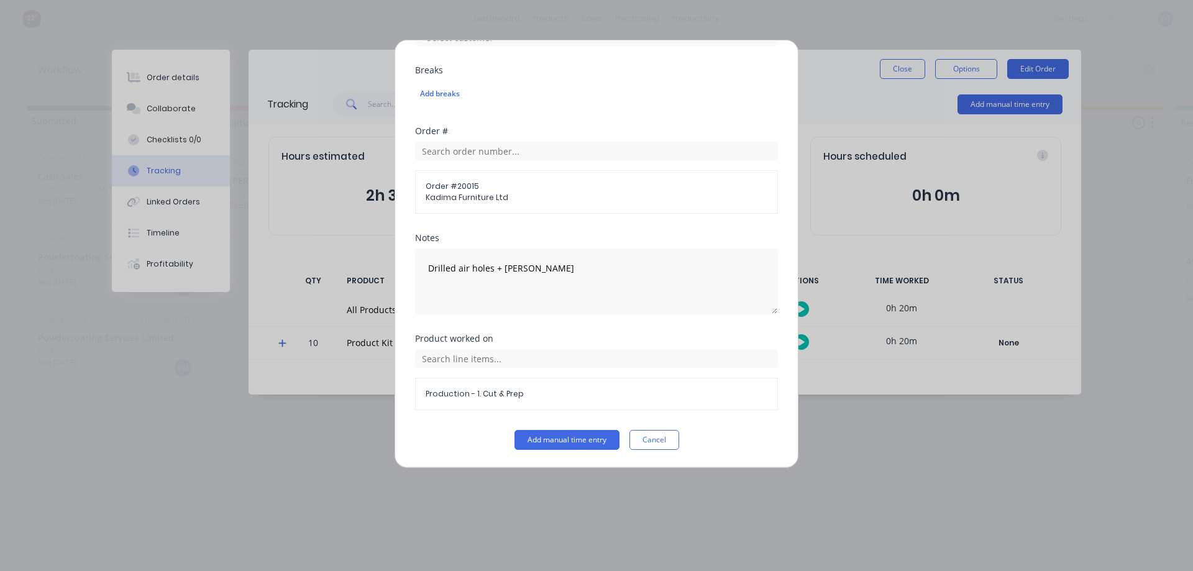
click at [552, 440] on button "Add manual time entry" at bounding box center [566, 440] width 105 height 20
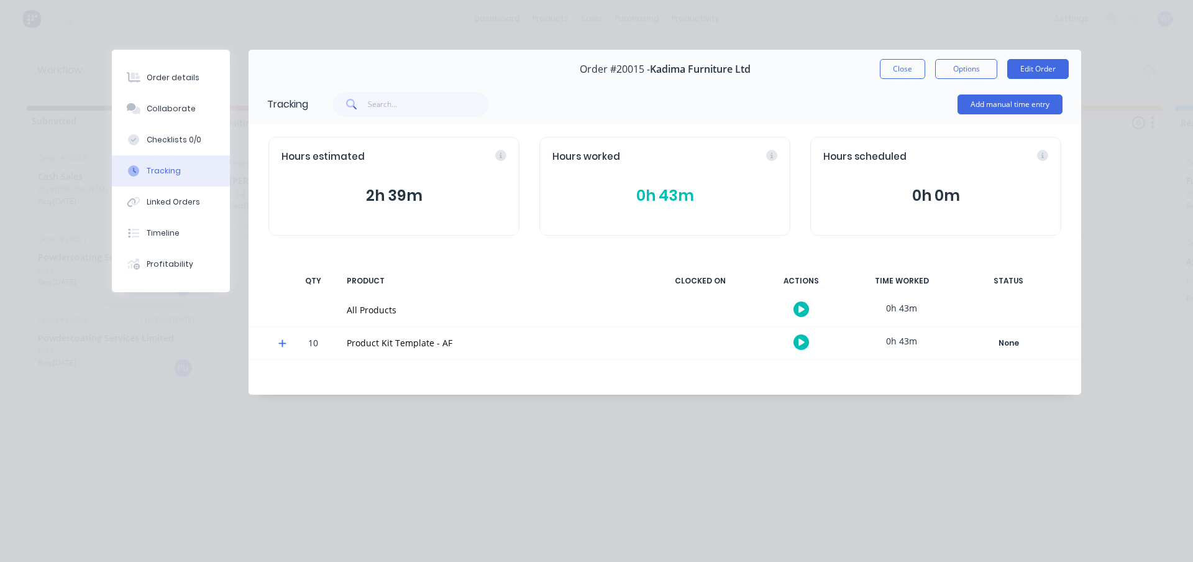
click at [981, 106] on button "Add manual time entry" at bounding box center [1009, 104] width 105 height 20
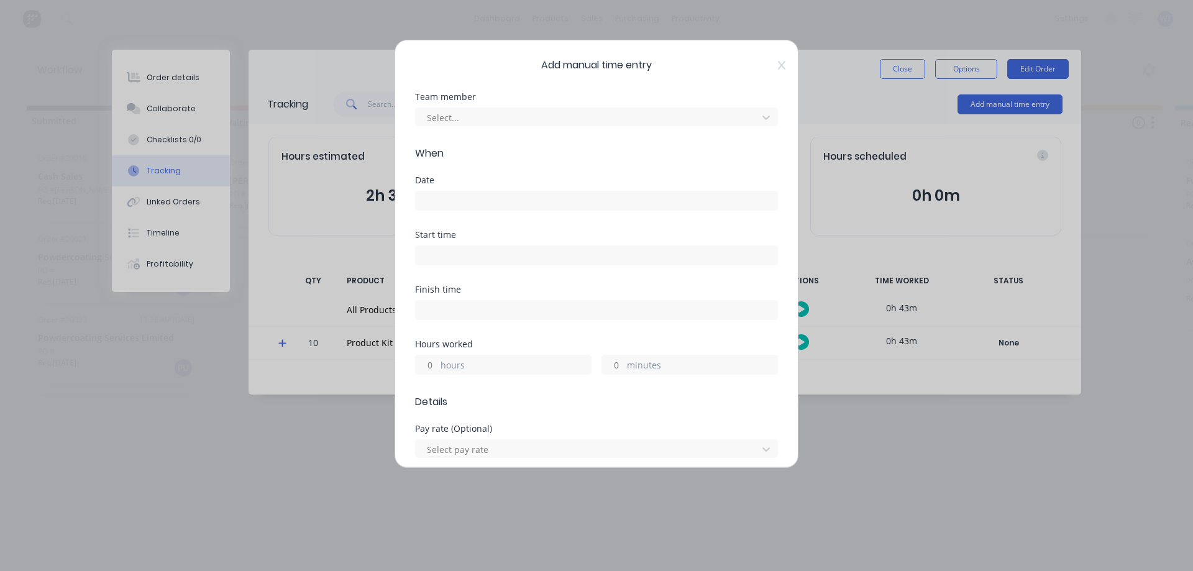
click at [508, 119] on div at bounding box center [589, 118] width 326 height 16
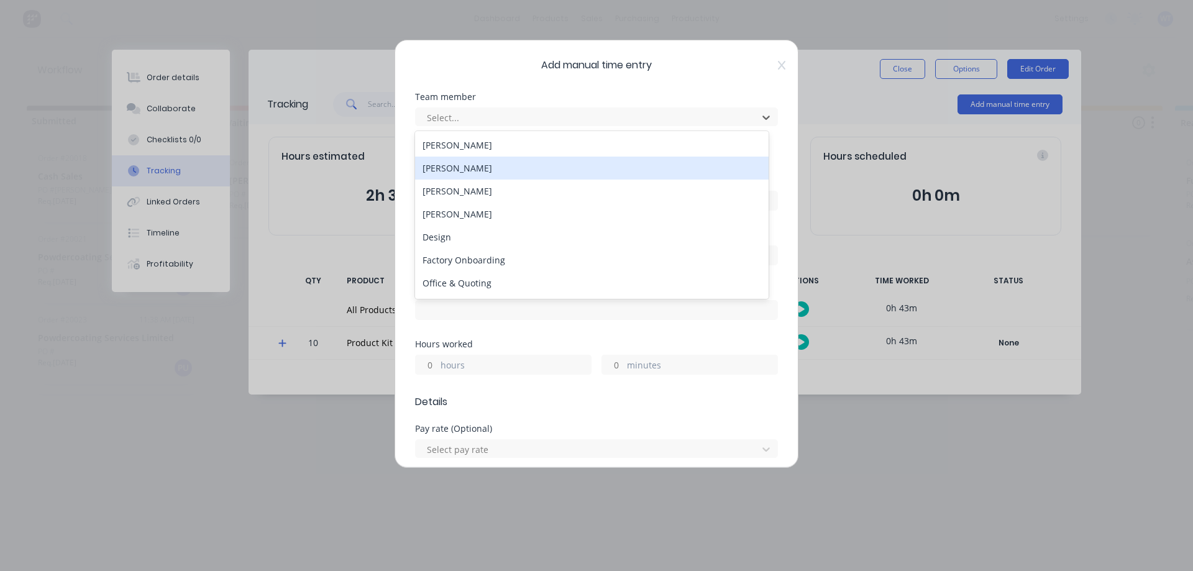
click at [442, 164] on div "[PERSON_NAME]" at bounding box center [592, 168] width 354 height 23
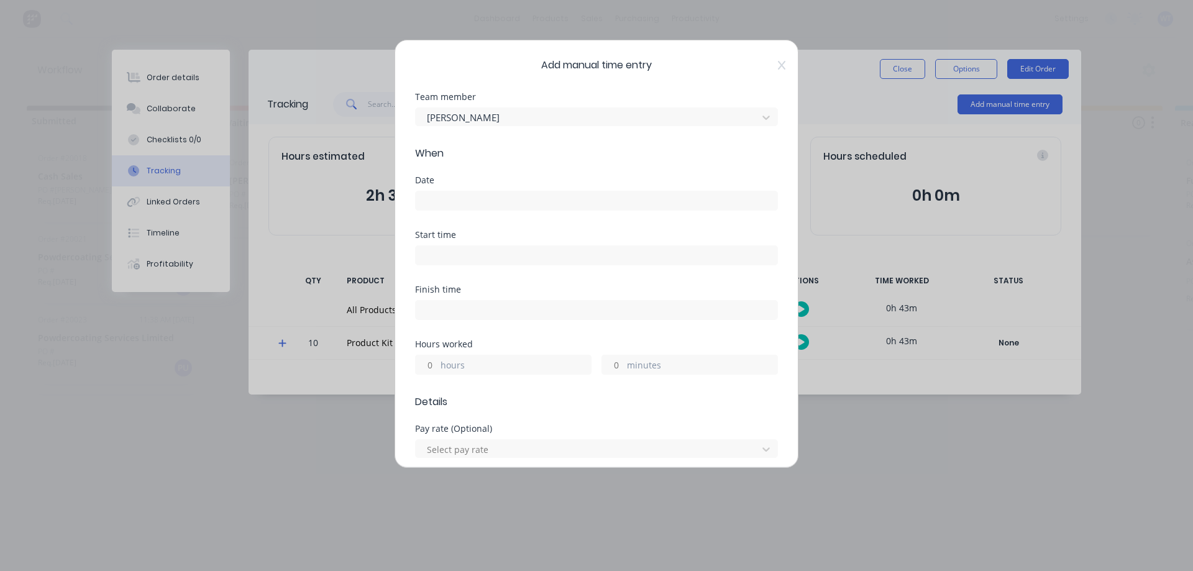
click at [492, 201] on input at bounding box center [597, 200] width 362 height 19
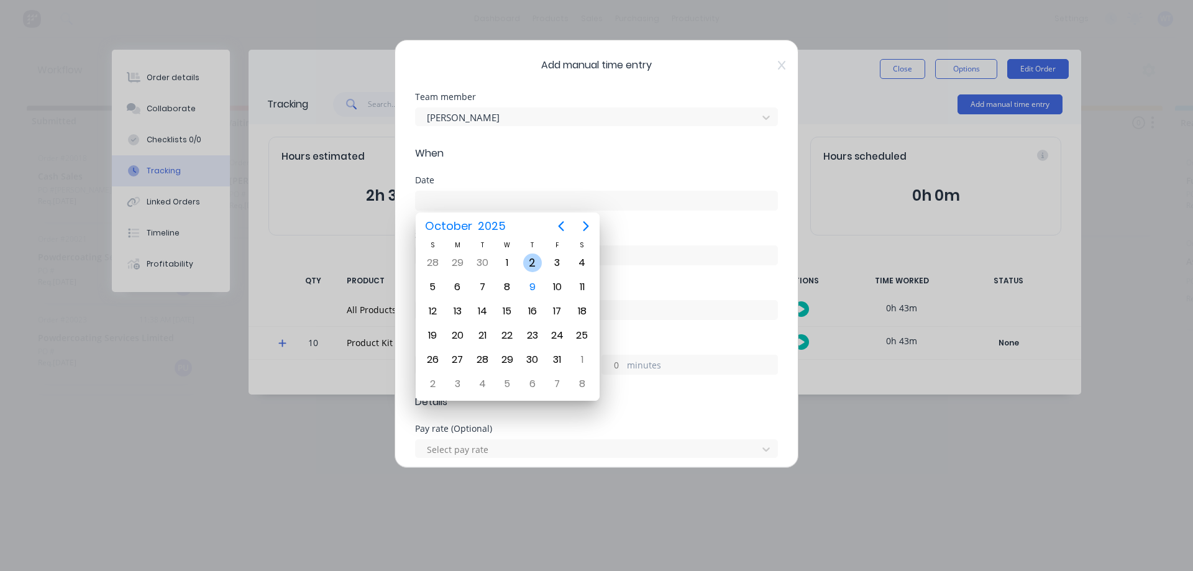
click at [534, 264] on div "2" at bounding box center [532, 263] width 19 height 19
type input "[DATE]"
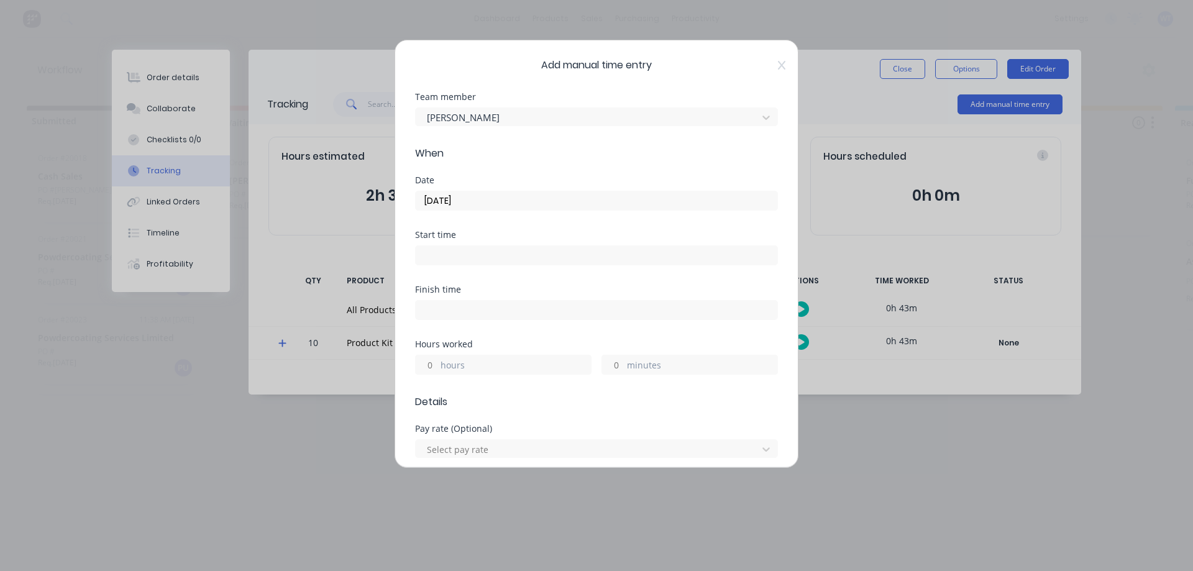
click at [643, 362] on label "minutes" at bounding box center [702, 367] width 150 height 16
click at [624, 362] on input "minutes" at bounding box center [613, 364] width 22 height 19
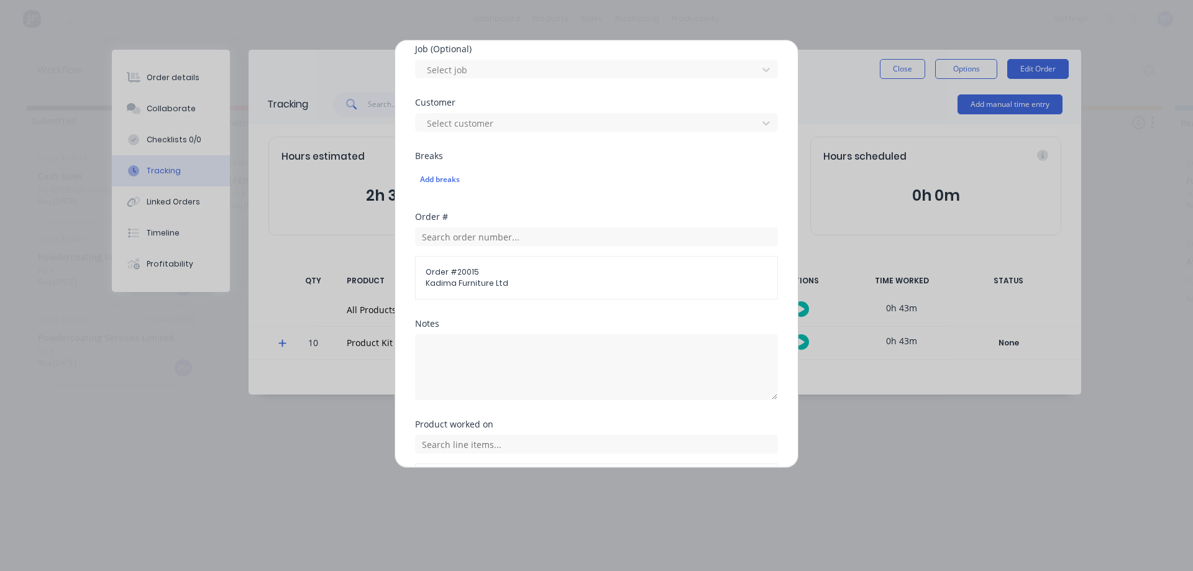
scroll to position [497, 0]
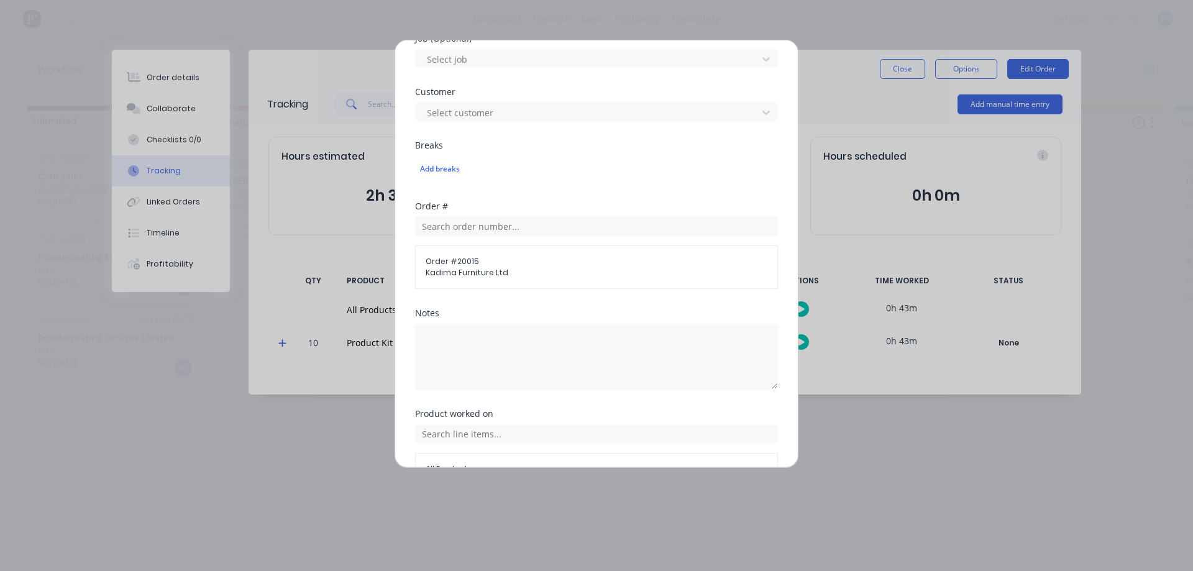
type input "72"
click at [476, 348] on textarea at bounding box center [596, 357] width 363 height 66
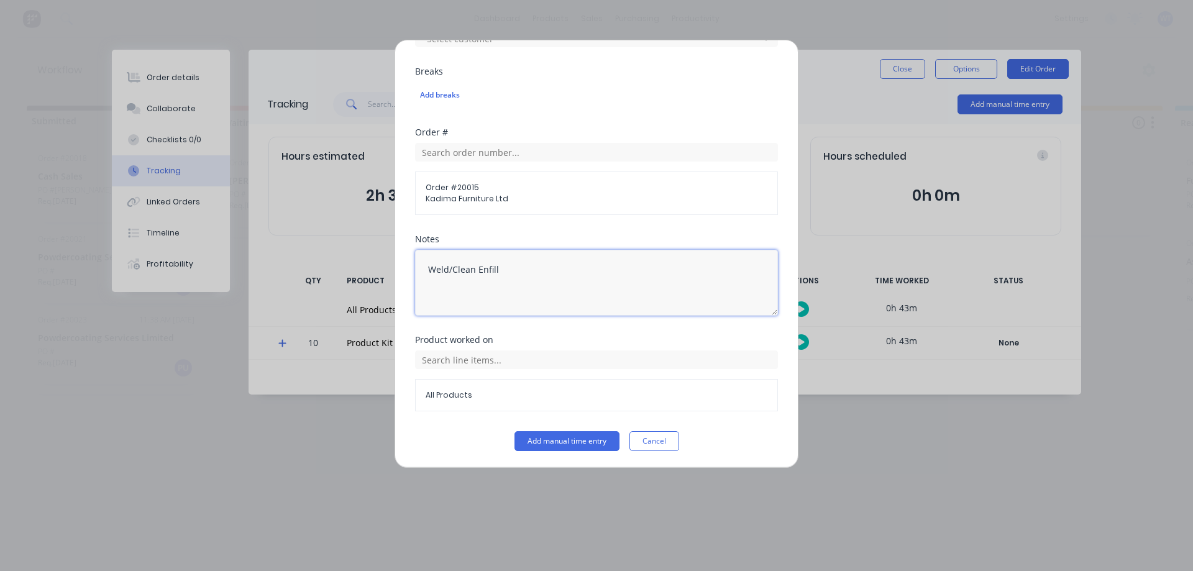
scroll to position [572, 0]
type textarea "Weld/Clean Enfill"
click at [453, 358] on input "text" at bounding box center [596, 358] width 363 height 19
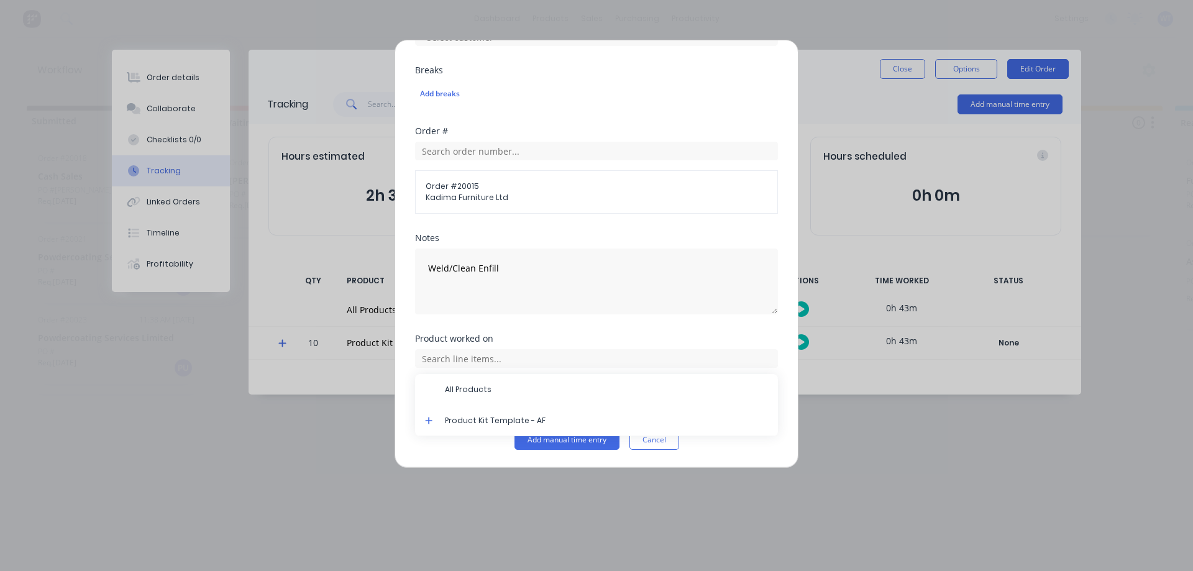
click at [442, 421] on div "Product Kit Template - AF" at bounding box center [596, 420] width 363 height 31
click at [444, 358] on input "text" at bounding box center [596, 358] width 363 height 19
click at [432, 417] on icon at bounding box center [429, 420] width 8 height 9
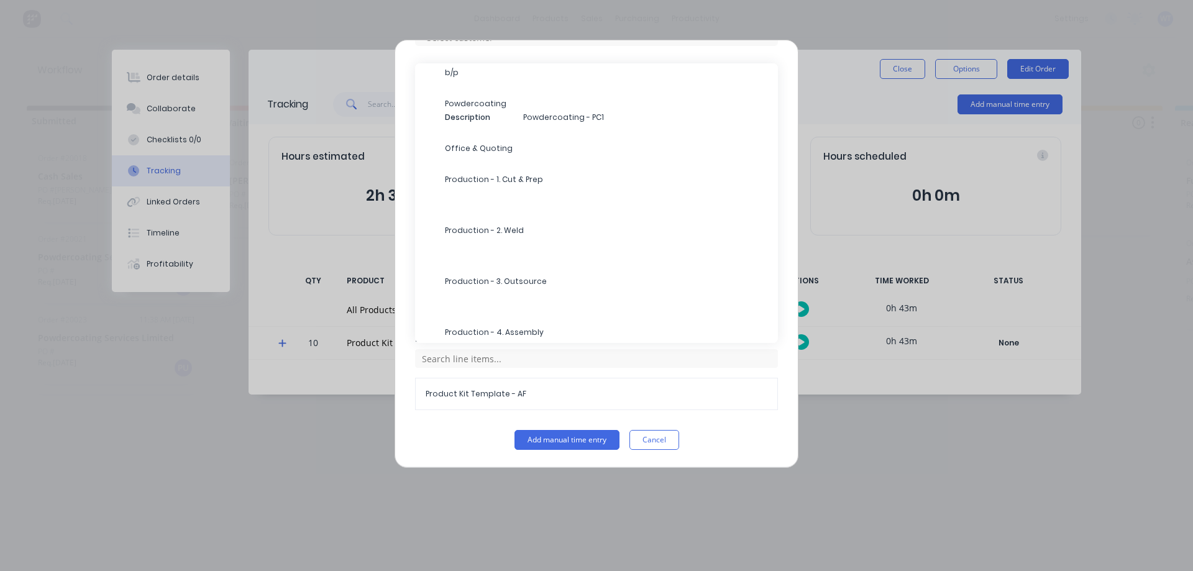
scroll to position [215, 0]
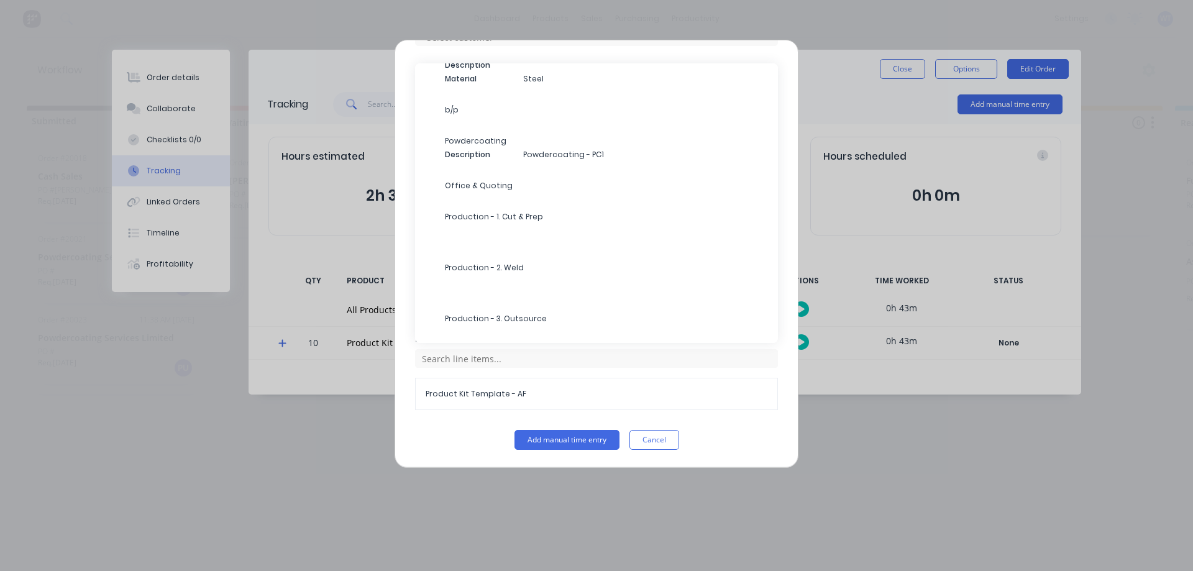
click at [487, 267] on span "Production - 2. Weld" at bounding box center [606, 267] width 323 height 11
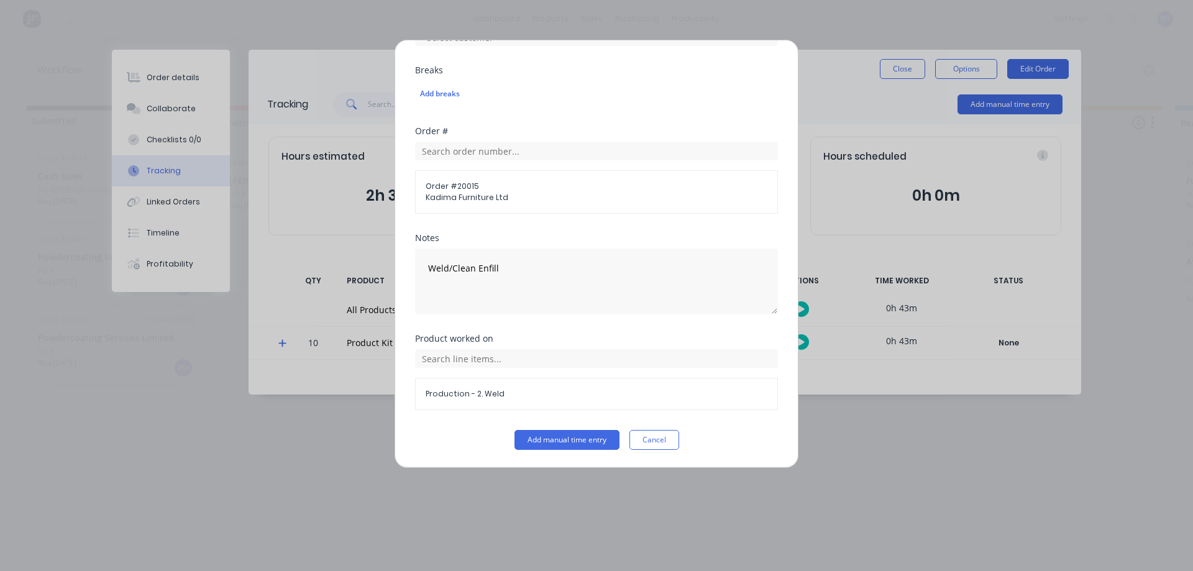
click at [562, 438] on button "Add manual time entry" at bounding box center [566, 440] width 105 height 20
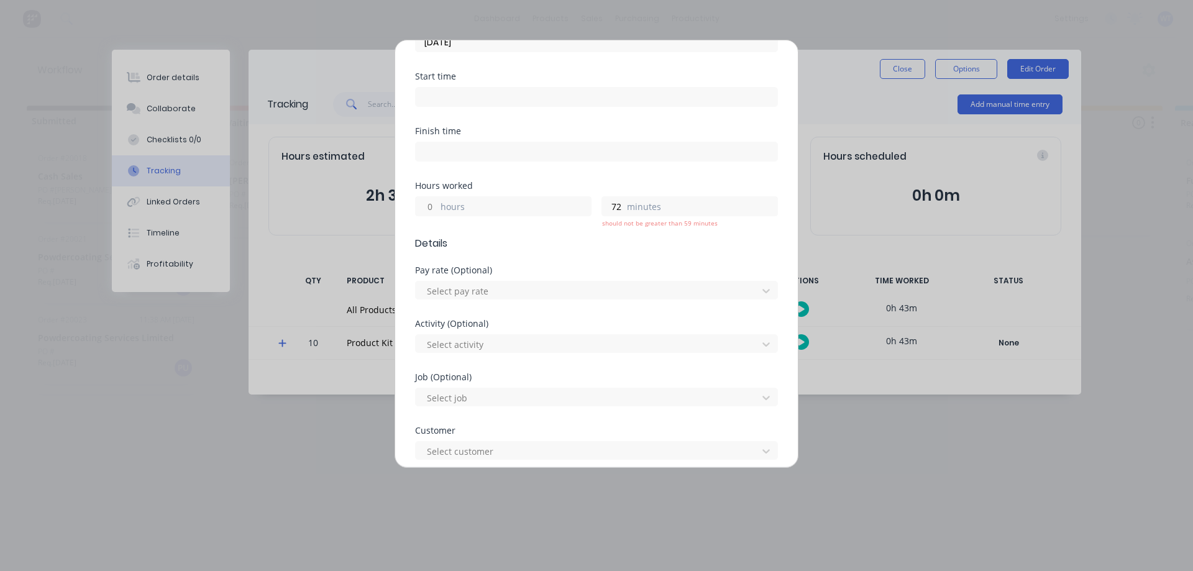
scroll to position [137, 0]
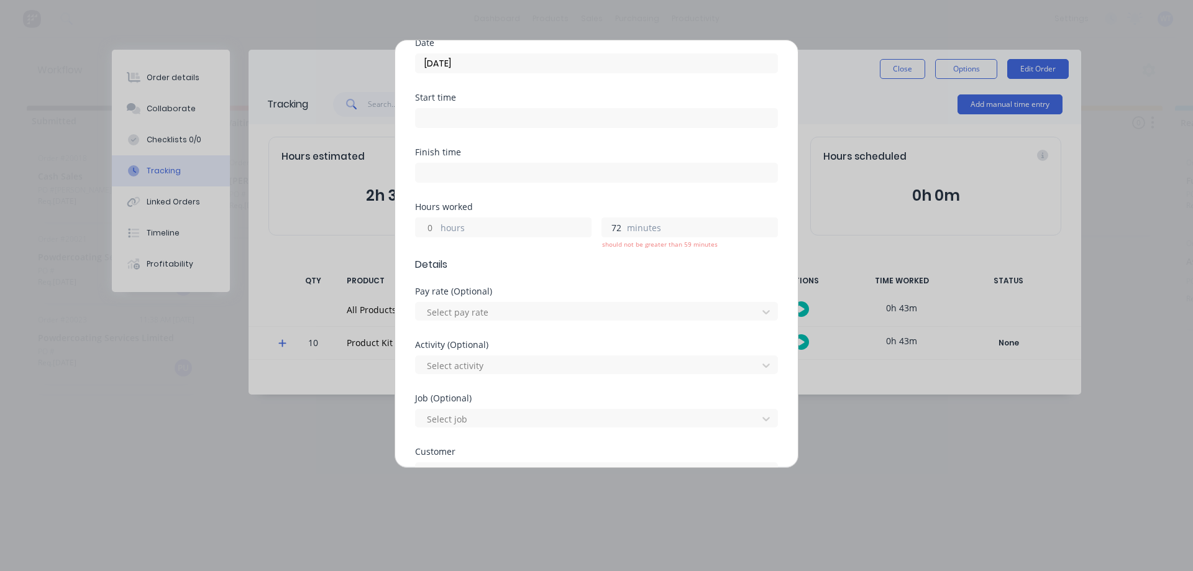
drag, startPoint x: 615, startPoint y: 226, endPoint x: 590, endPoint y: 226, distance: 24.2
click at [590, 226] on div "hours 72 should not be greater than 59 minutes minutes" at bounding box center [596, 225] width 363 height 23
type input "12"
click at [499, 232] on label "hours" at bounding box center [516, 229] width 150 height 16
click at [437, 232] on input "hours" at bounding box center [427, 227] width 22 height 19
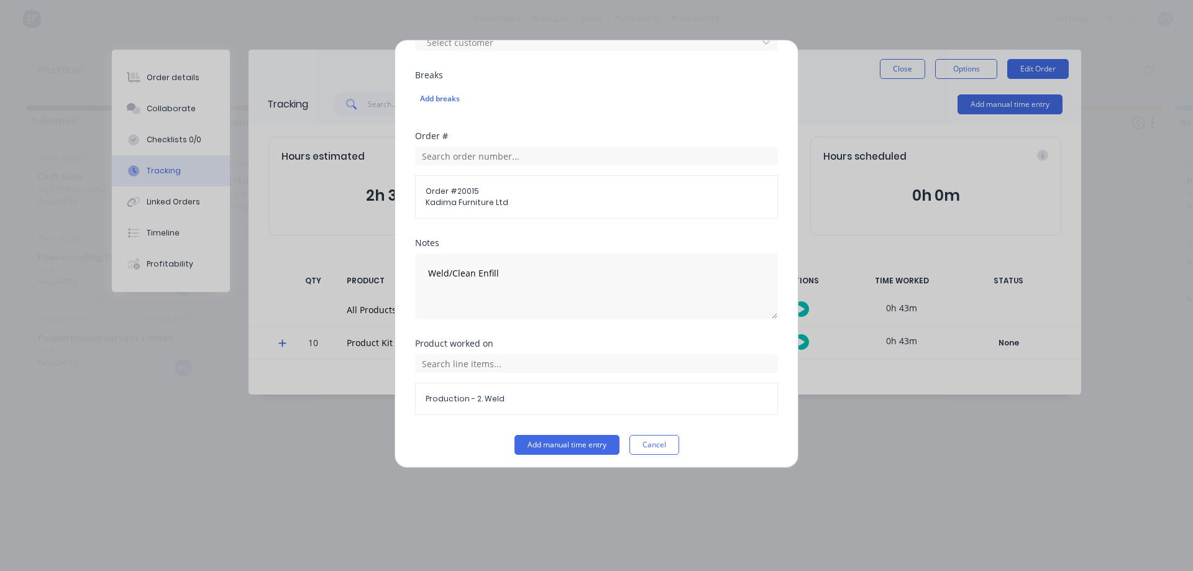
scroll to position [572, 0]
type input "1"
click at [567, 441] on button "Add manual time entry" at bounding box center [566, 440] width 105 height 20
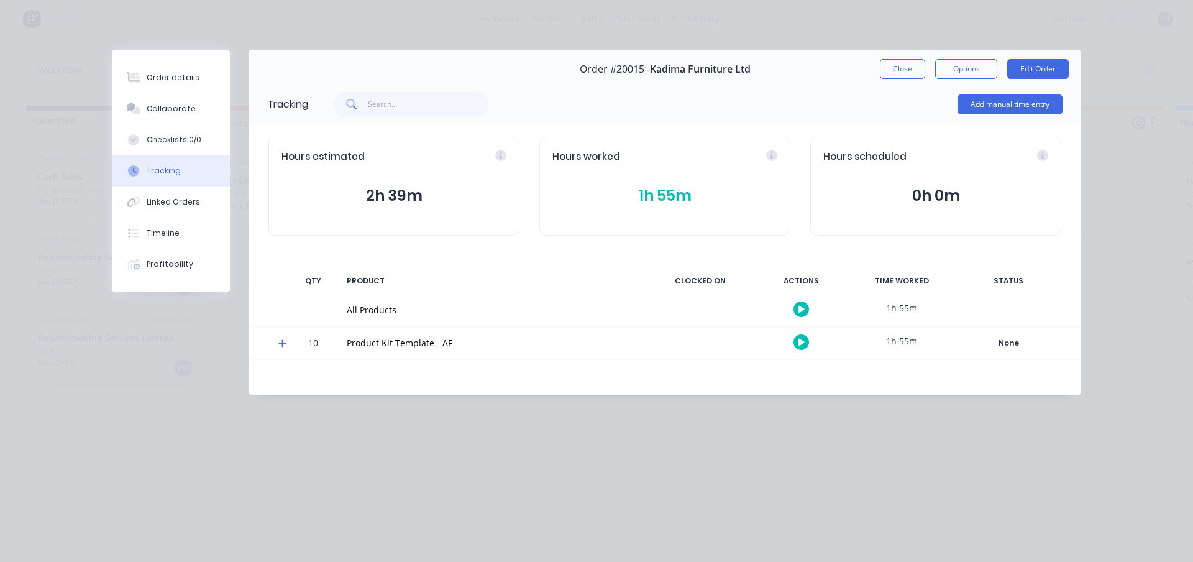
click at [1010, 106] on button "Add manual time entry" at bounding box center [1009, 104] width 105 height 20
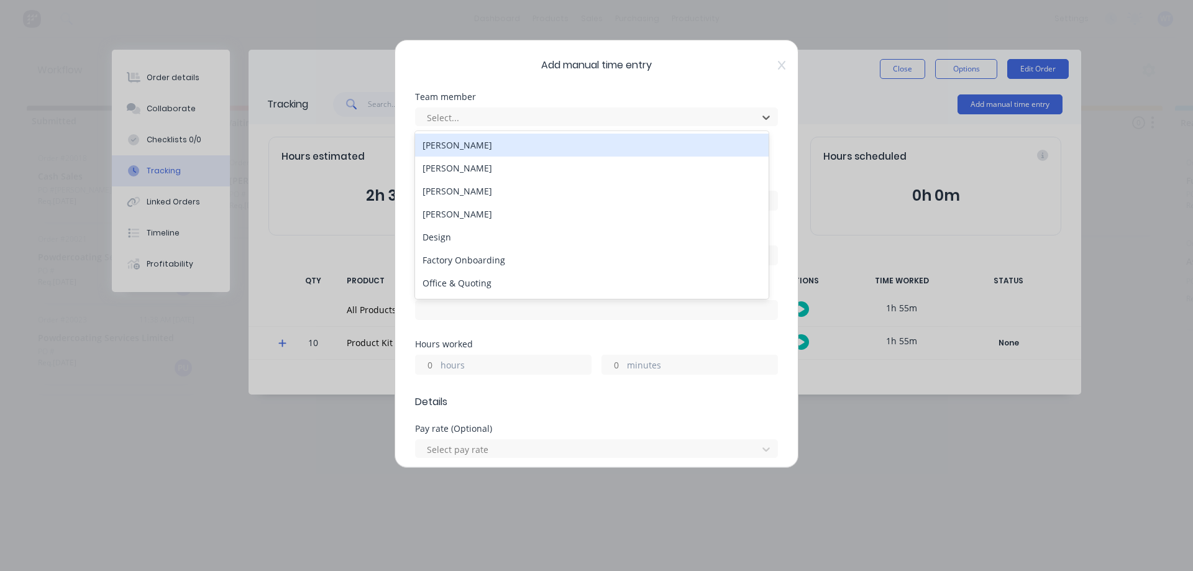
click at [524, 117] on div at bounding box center [589, 118] width 326 height 16
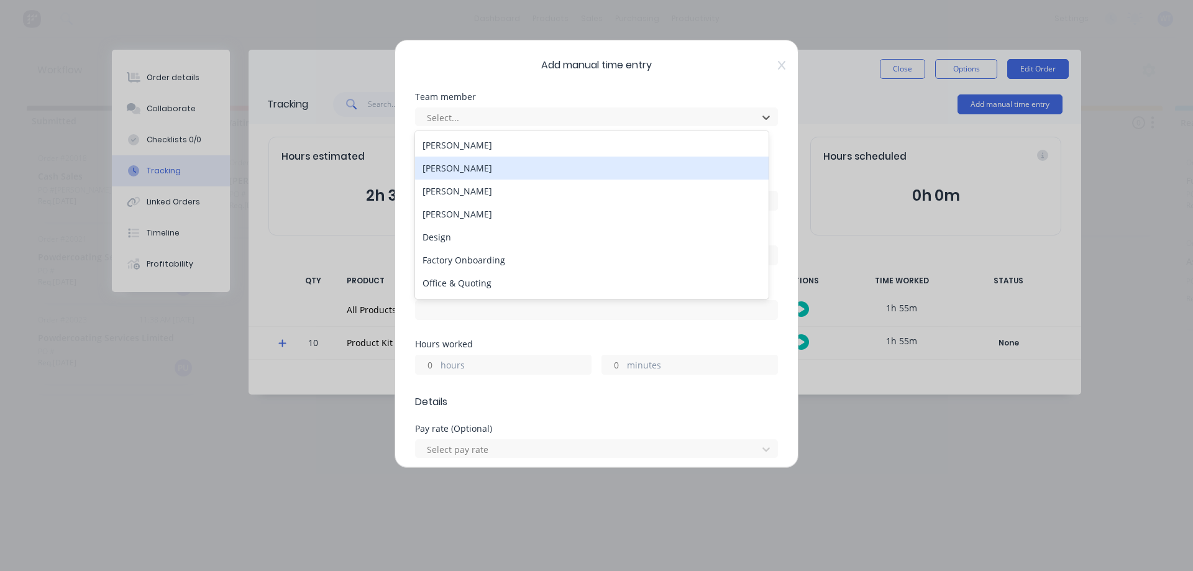
click at [454, 167] on div "[PERSON_NAME]" at bounding box center [592, 168] width 354 height 23
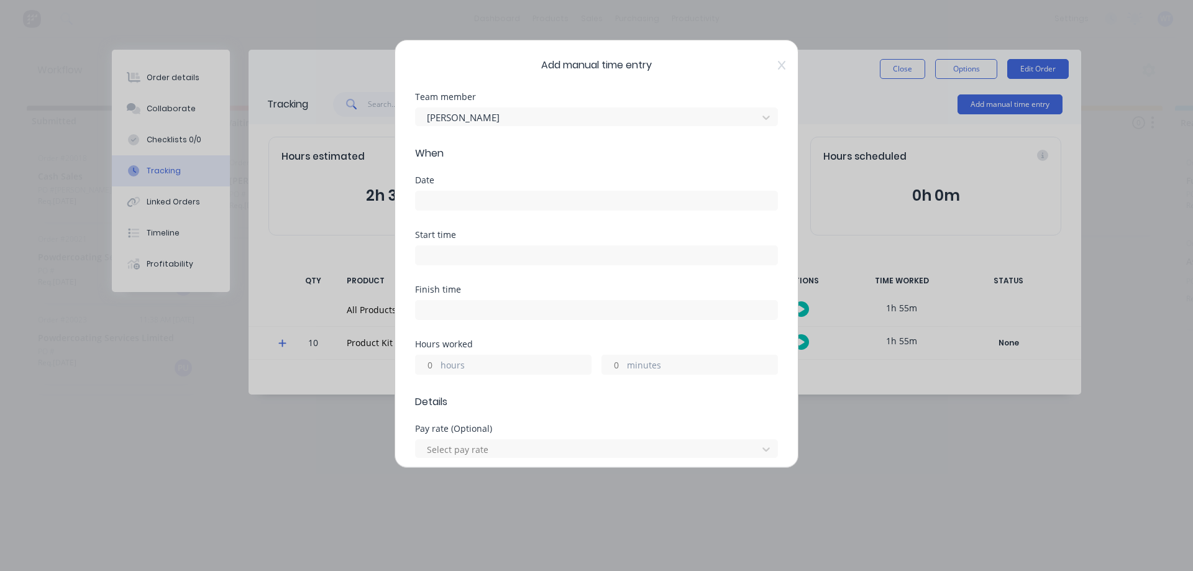
click at [484, 202] on input at bounding box center [597, 200] width 362 height 19
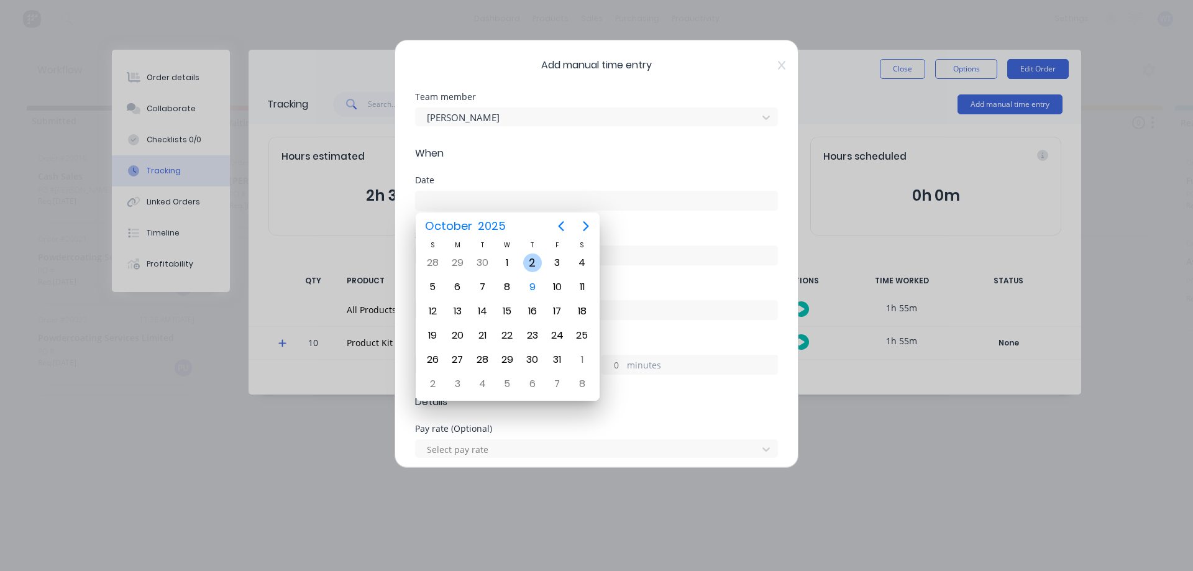
click at [534, 263] on div "2" at bounding box center [532, 263] width 19 height 19
type input "[DATE]"
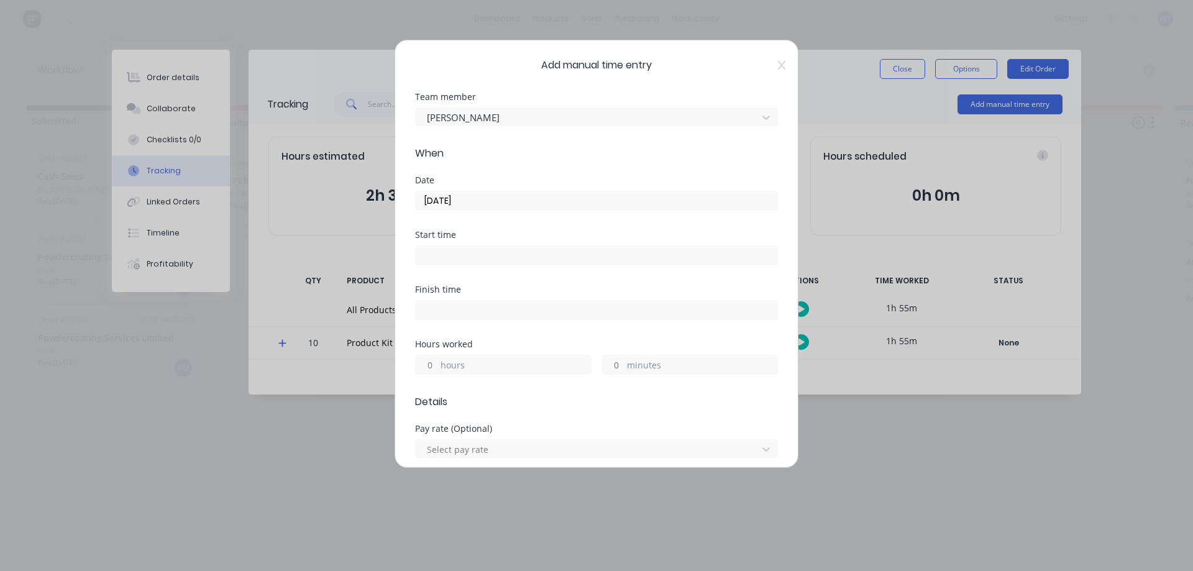
click at [636, 364] on label "minutes" at bounding box center [702, 367] width 150 height 16
click at [624, 364] on input "minutes" at bounding box center [613, 364] width 22 height 19
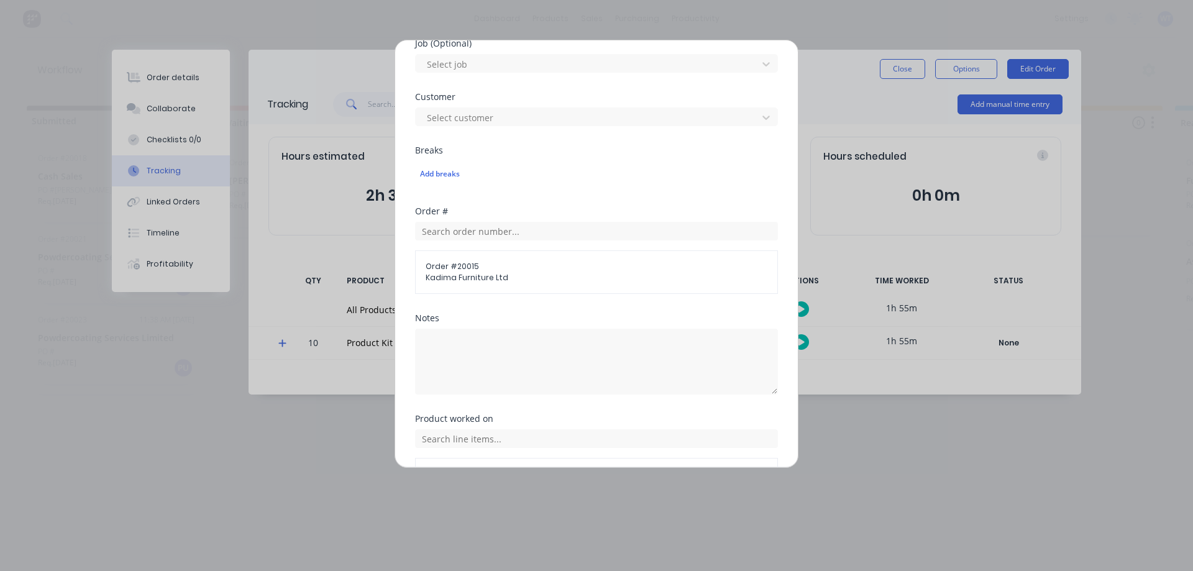
scroll to position [497, 0]
type input "19"
click at [500, 335] on textarea at bounding box center [596, 357] width 363 height 66
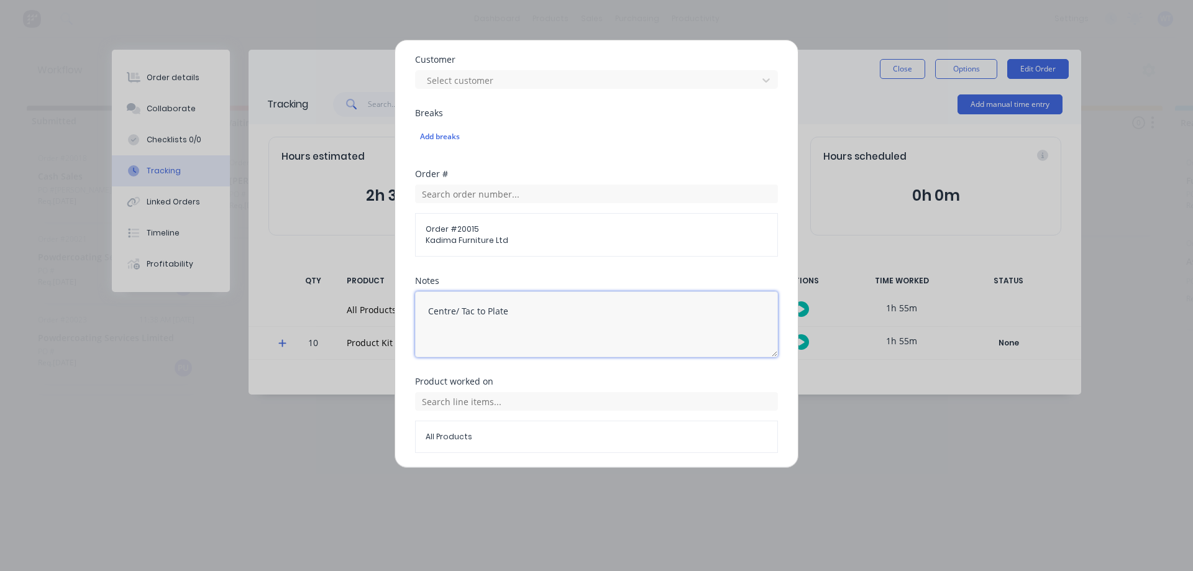
scroll to position [559, 0]
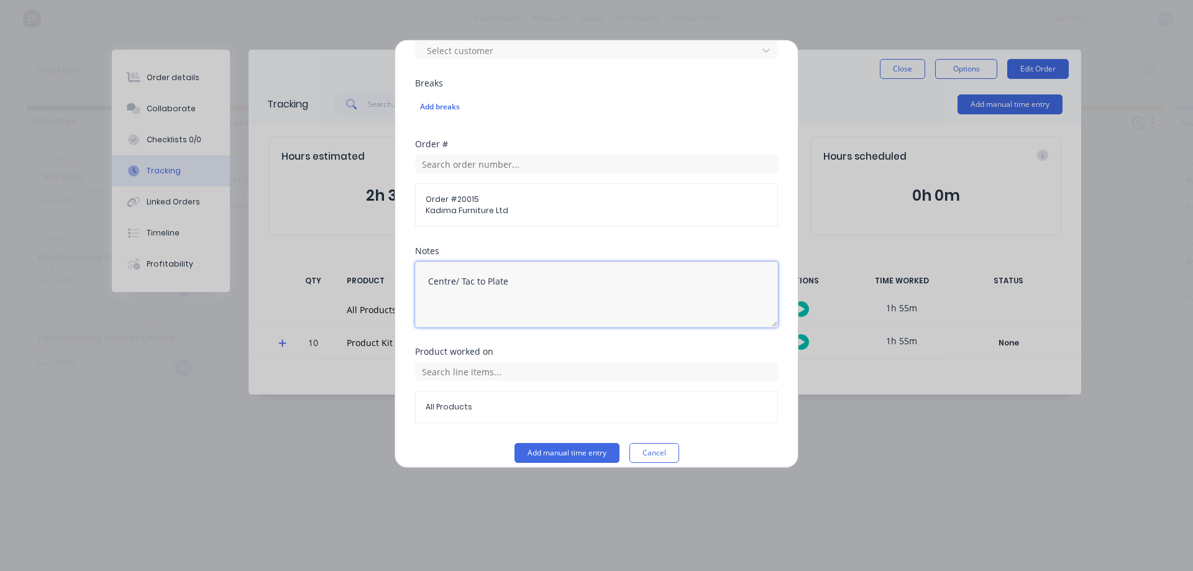
type textarea "Centre/ Tac to Plate"
click at [497, 372] on input "text" at bounding box center [596, 371] width 363 height 19
click at [439, 431] on div "Product Kit Template - AF" at bounding box center [596, 433] width 363 height 31
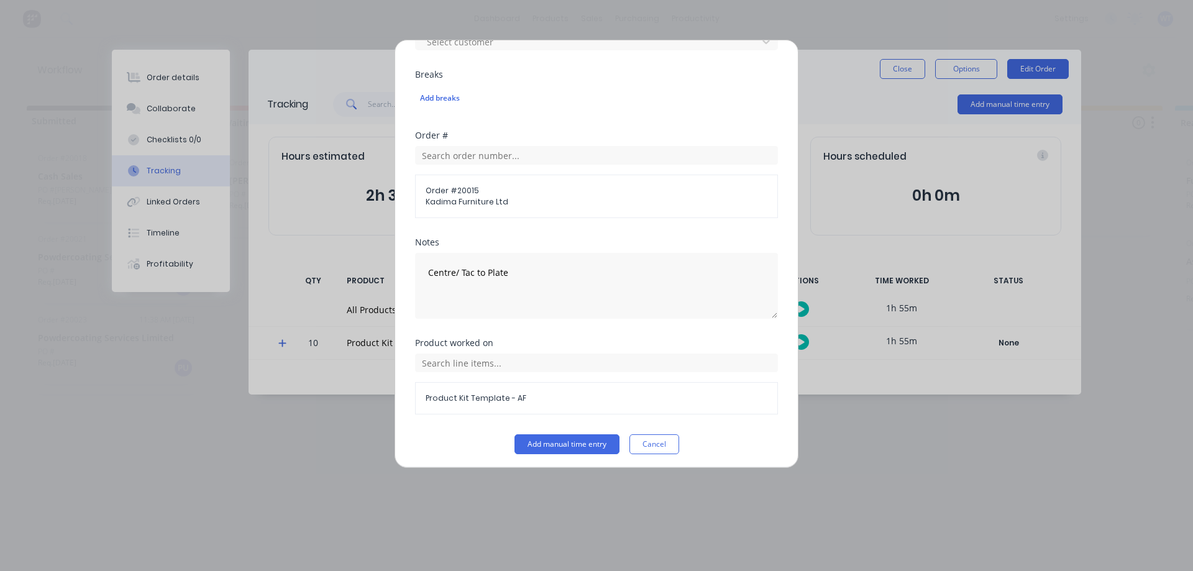
scroll to position [572, 0]
click at [459, 390] on span "Product Kit Template - AF" at bounding box center [597, 393] width 342 height 11
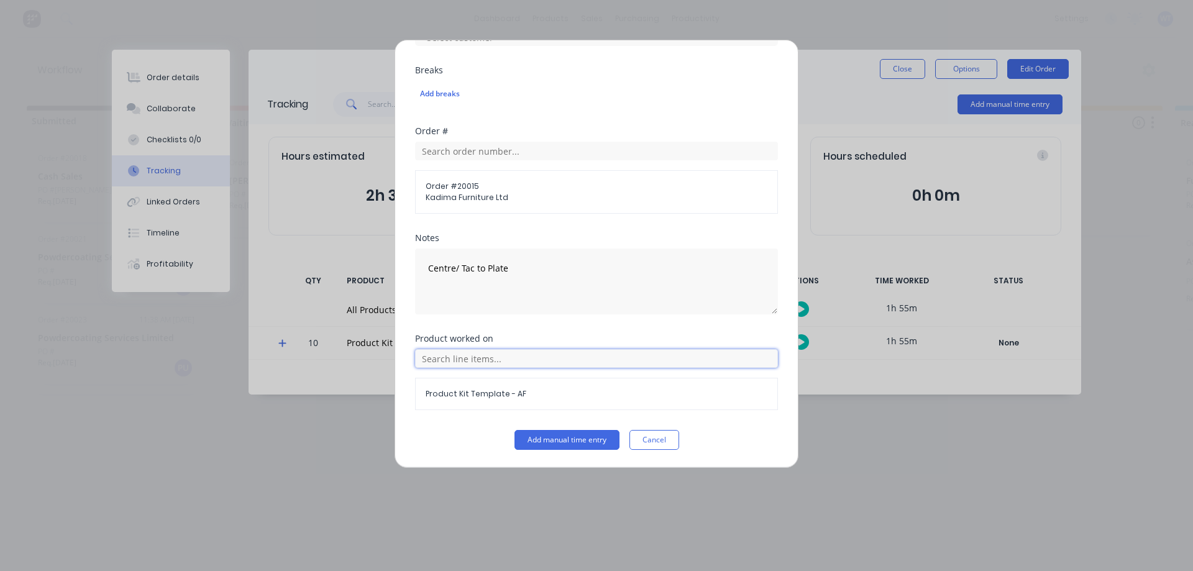
click at [477, 355] on input "text" at bounding box center [596, 358] width 363 height 19
click at [447, 423] on span "Product Kit Template - AF" at bounding box center [606, 420] width 323 height 11
click at [454, 359] on input "text" at bounding box center [596, 358] width 363 height 19
click at [429, 421] on icon at bounding box center [428, 420] width 7 height 7
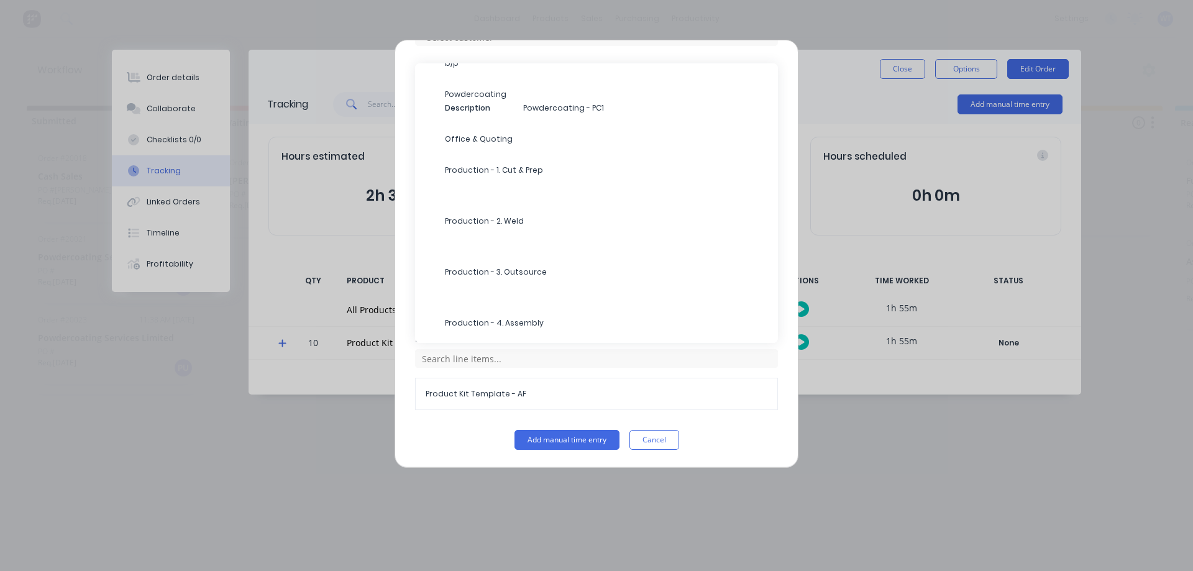
scroll to position [277, 0]
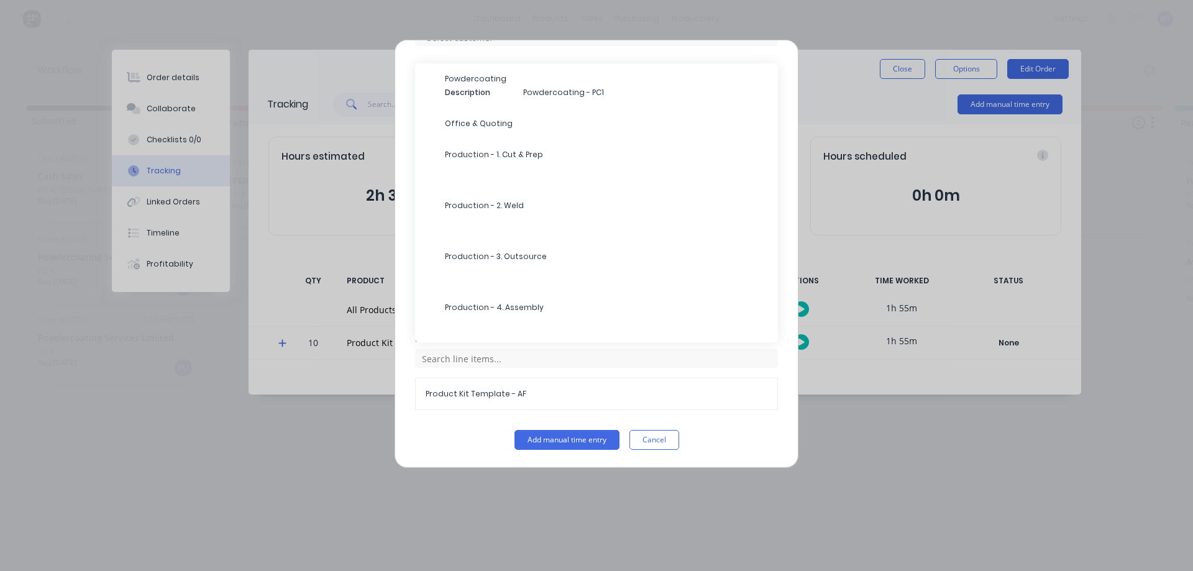
click at [478, 210] on span "Production - 2. Weld" at bounding box center [606, 205] width 323 height 11
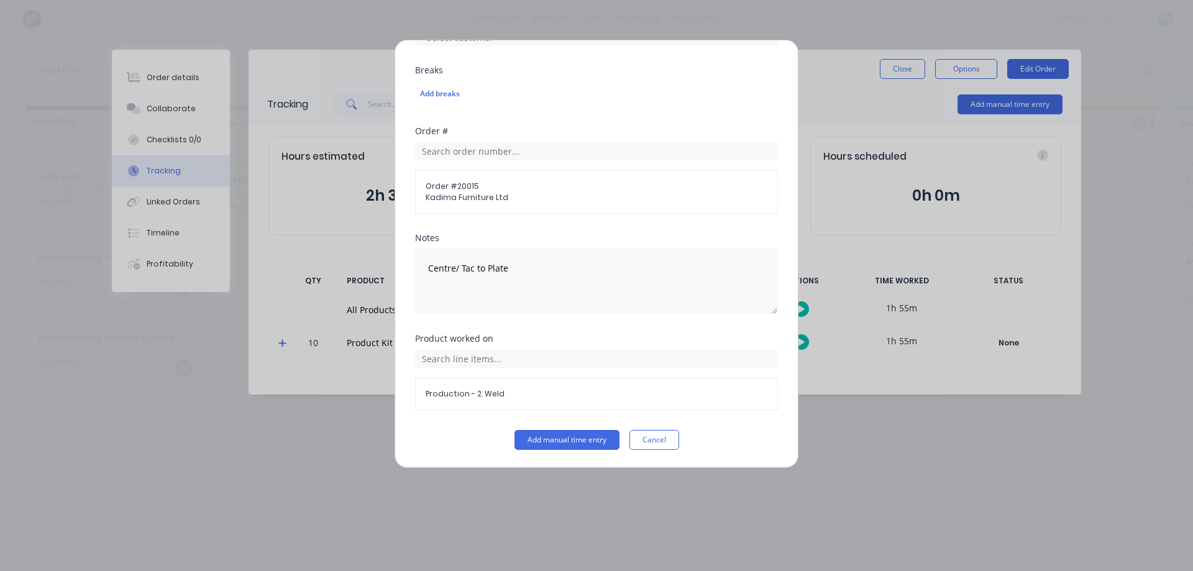
click at [522, 440] on button "Add manual time entry" at bounding box center [566, 440] width 105 height 20
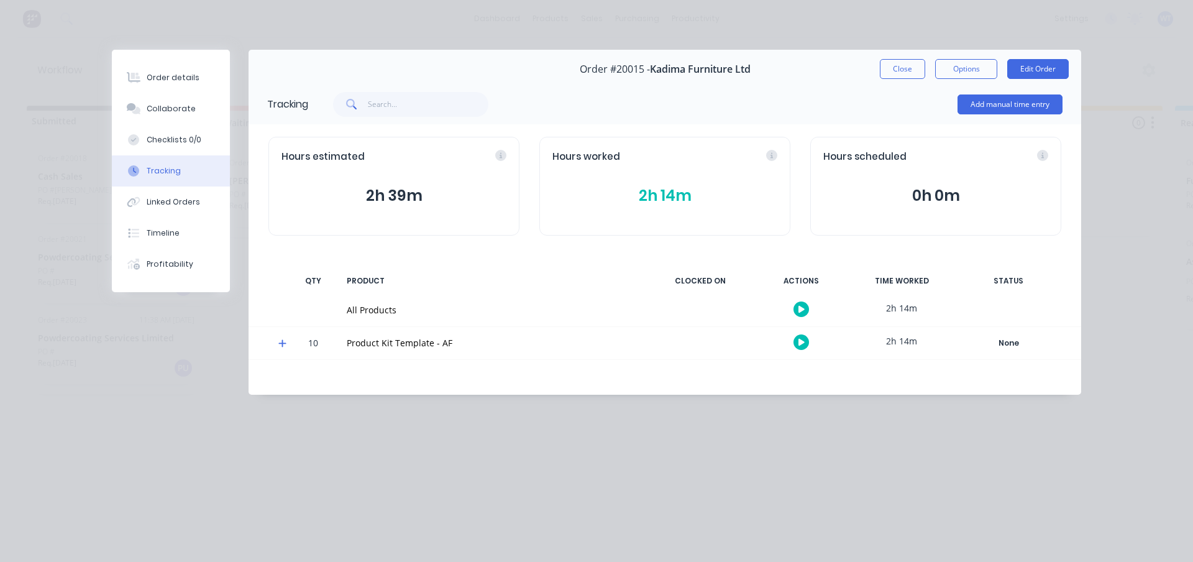
click at [1009, 103] on button "Add manual time entry" at bounding box center [1009, 104] width 105 height 20
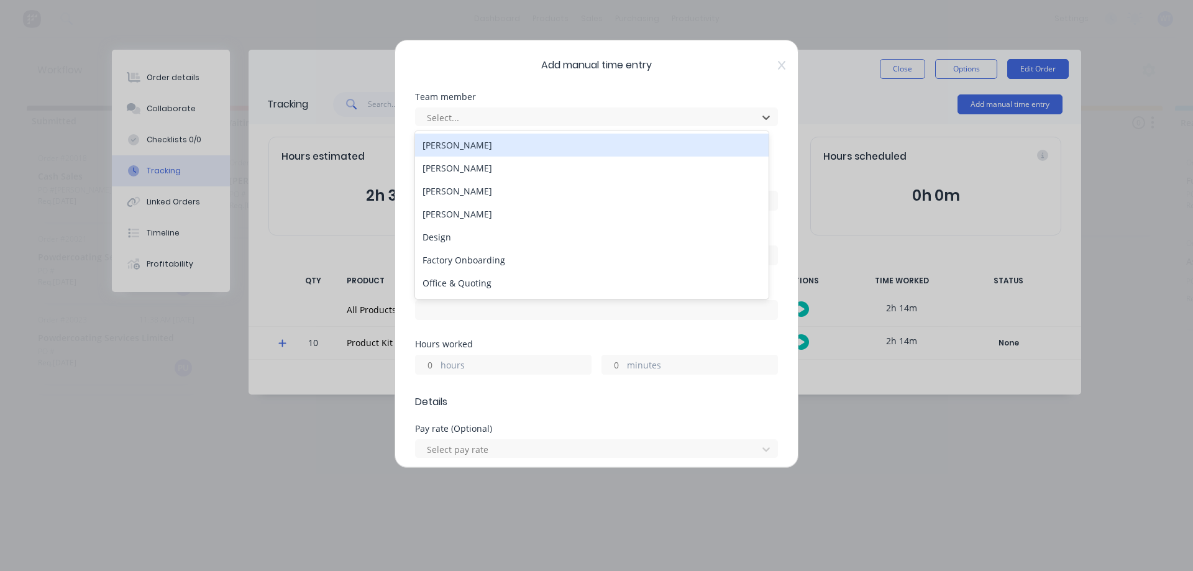
click at [523, 121] on div at bounding box center [589, 118] width 326 height 16
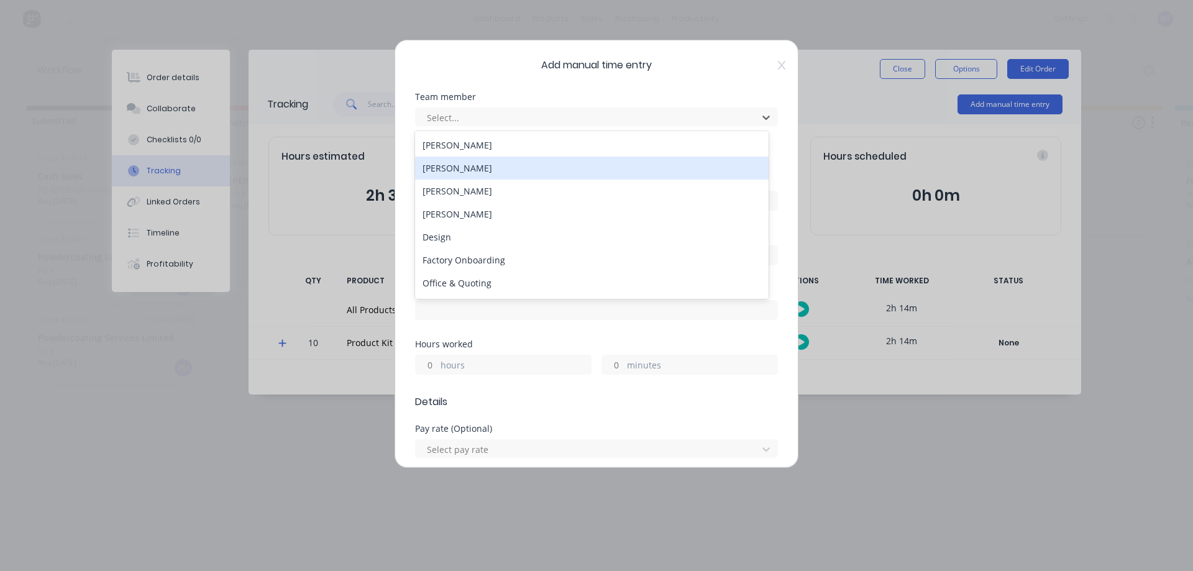
click at [456, 166] on div "[PERSON_NAME]" at bounding box center [592, 168] width 354 height 23
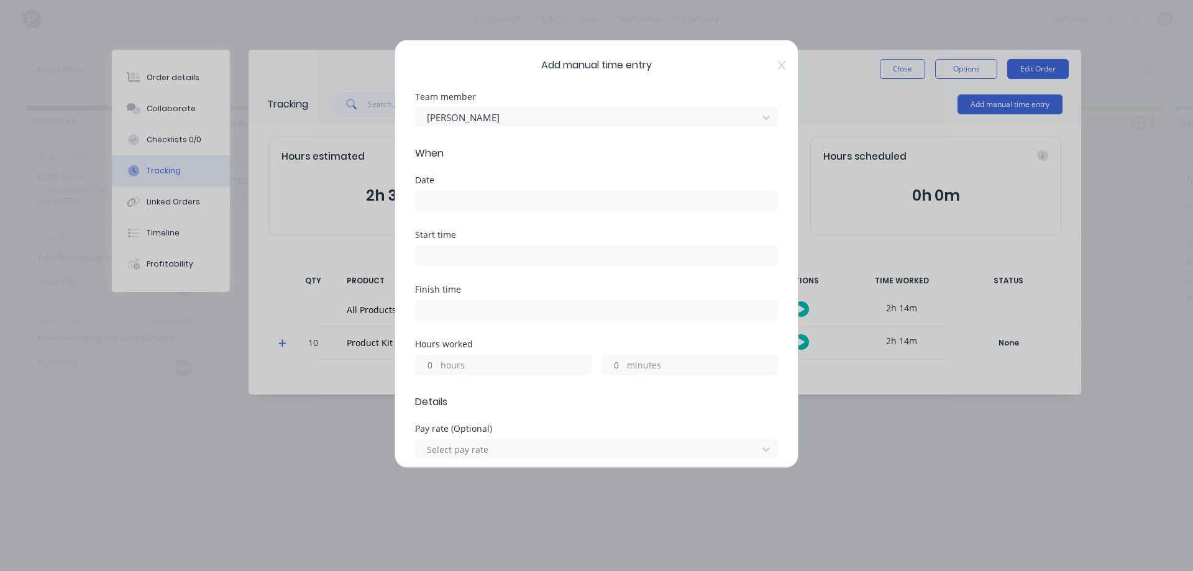
click at [447, 196] on input at bounding box center [597, 200] width 362 height 19
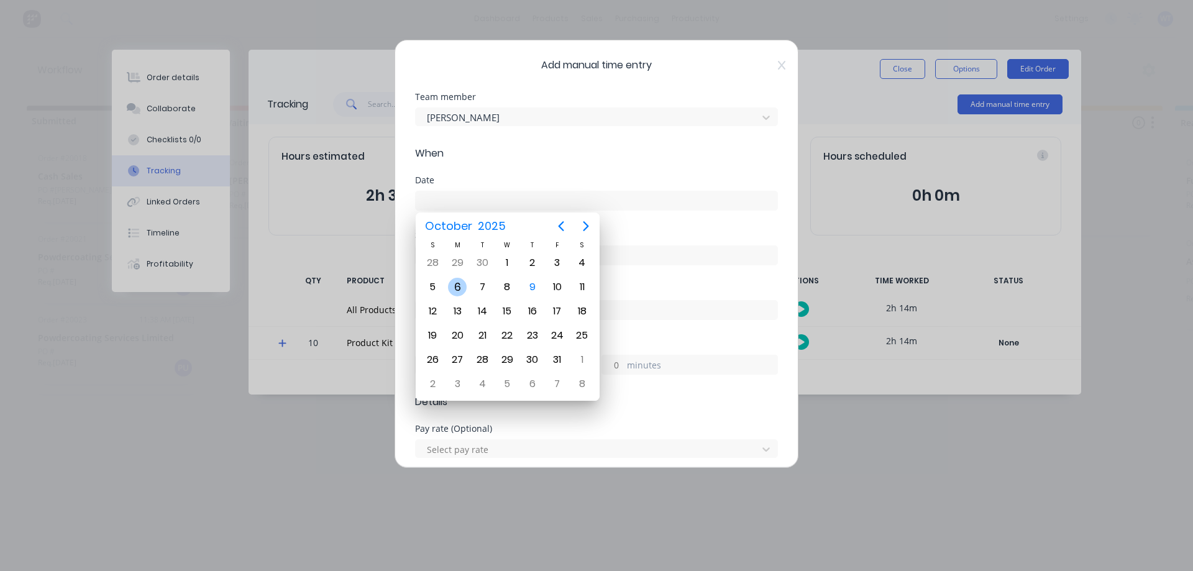
click at [450, 285] on div "6" at bounding box center [457, 287] width 19 height 19
type input "[DATE]"
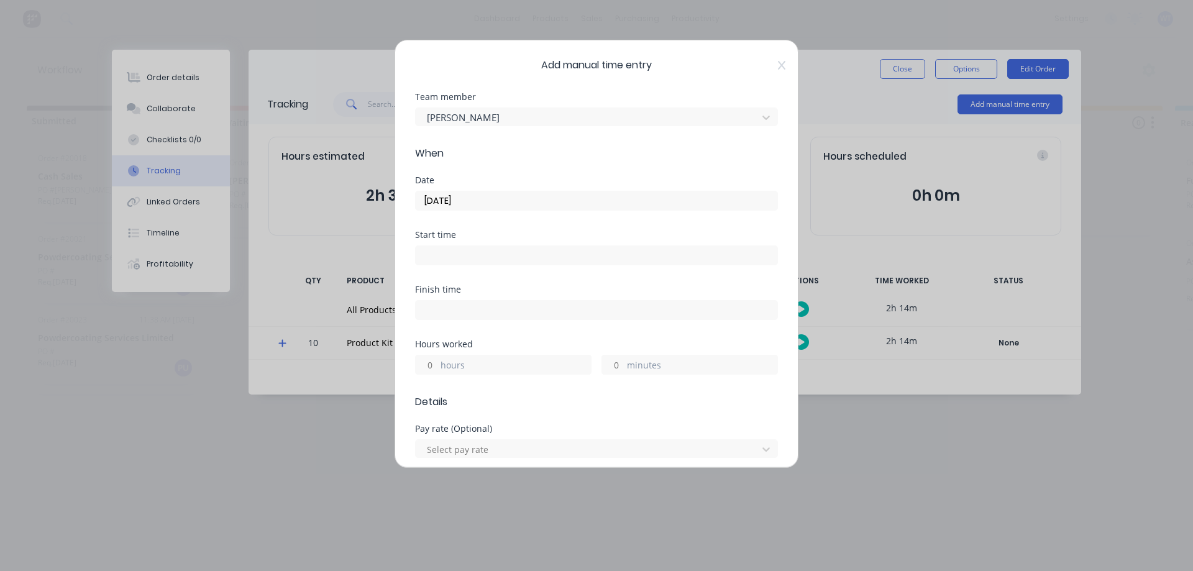
click at [628, 365] on label "minutes" at bounding box center [702, 367] width 150 height 16
click at [624, 365] on input "minutes" at bounding box center [613, 364] width 22 height 19
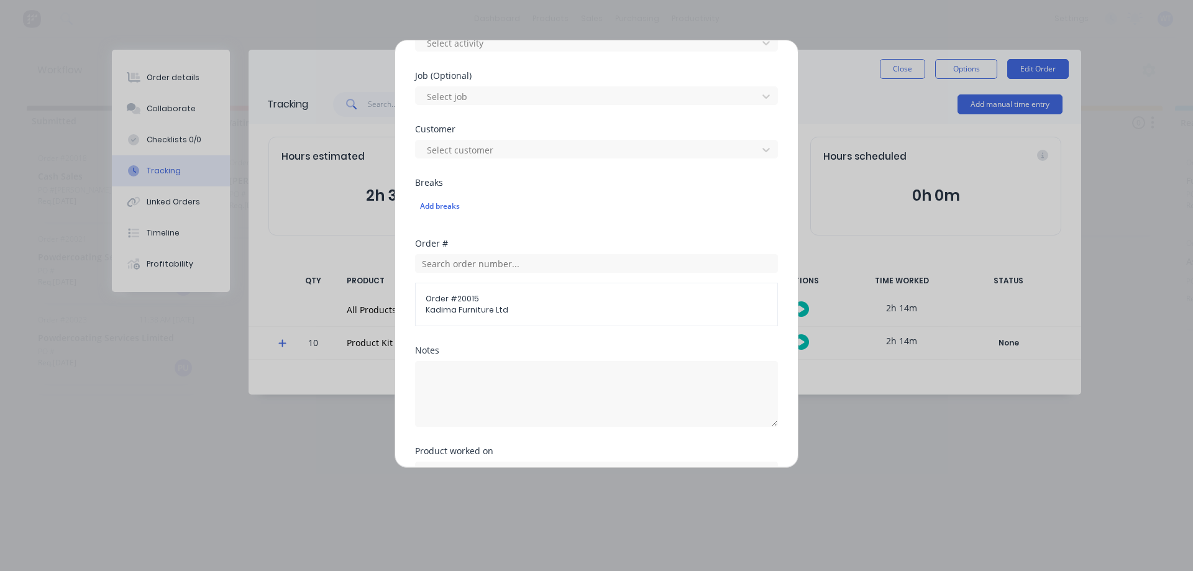
scroll to position [497, 0]
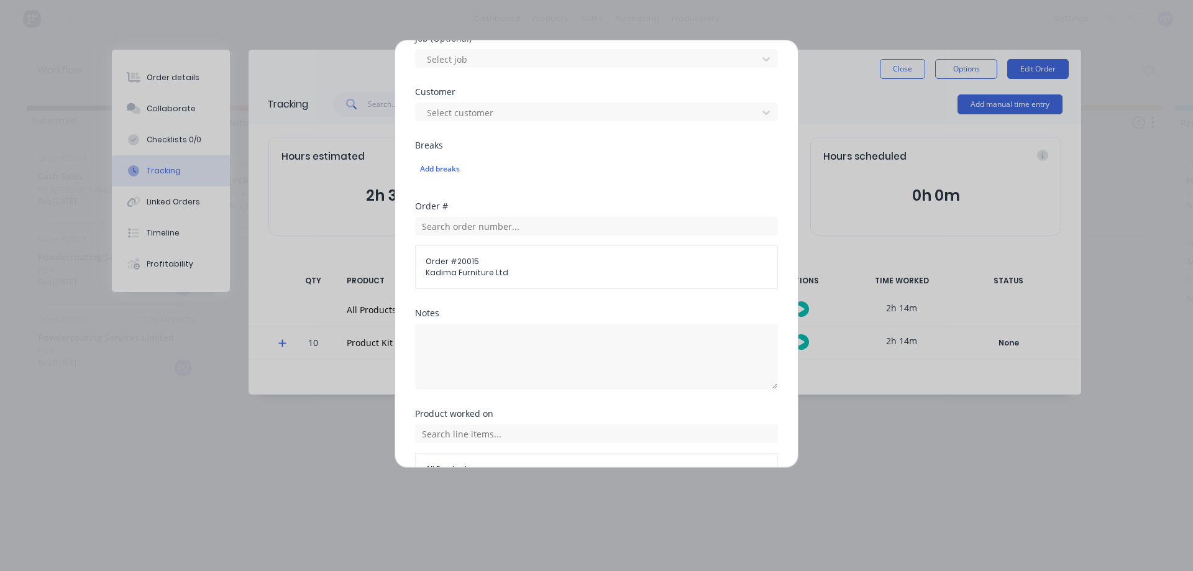
type input "43"
click at [467, 343] on textarea at bounding box center [596, 357] width 363 height 66
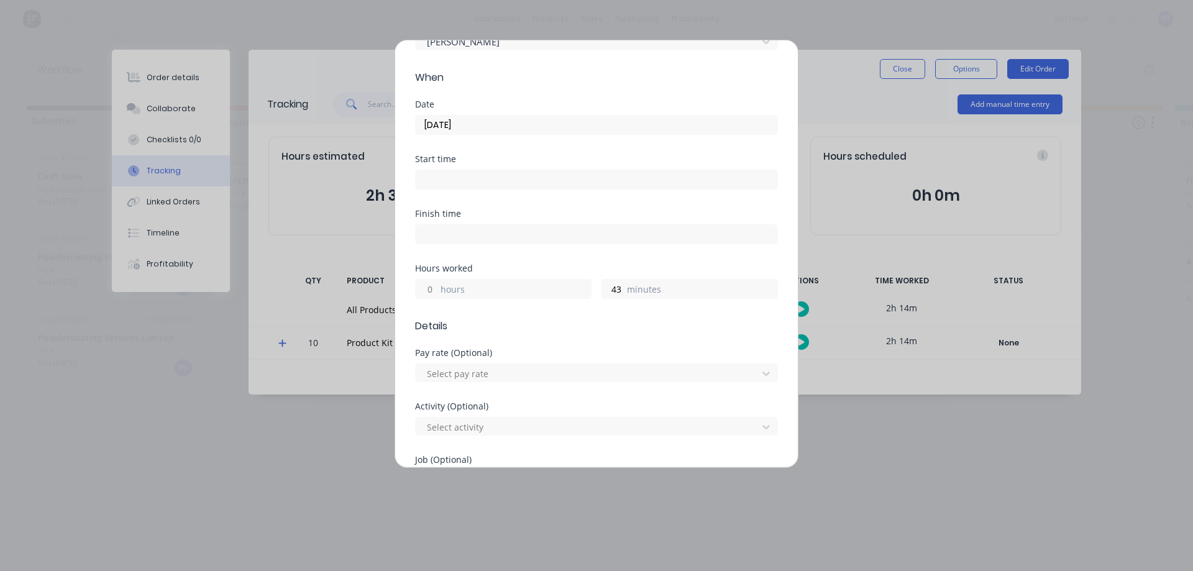
scroll to position [0, 0]
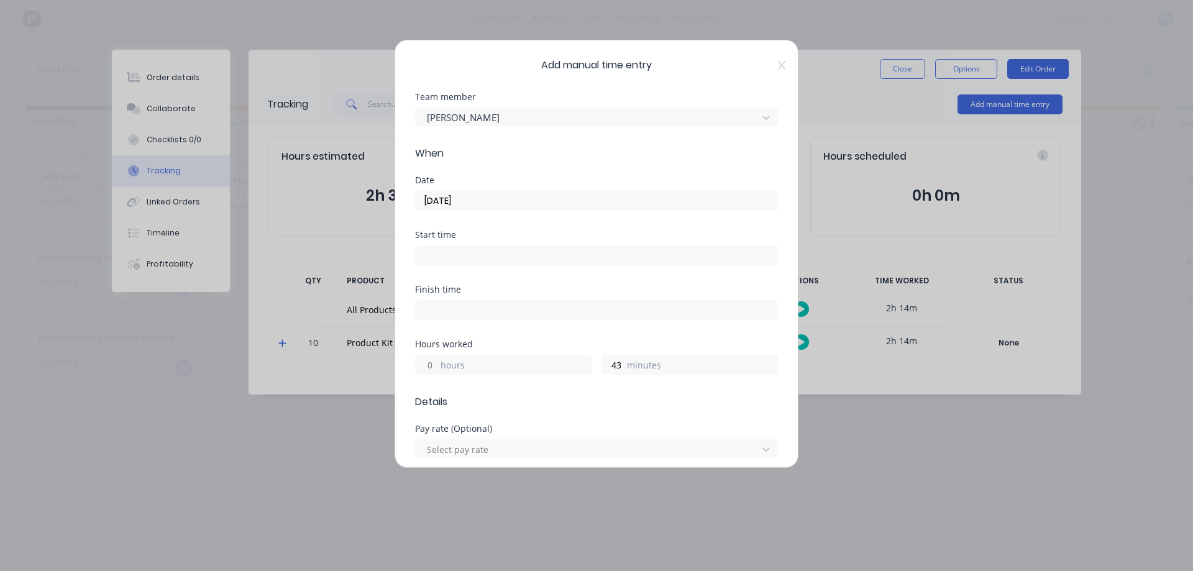
click at [447, 200] on input "[DATE]" at bounding box center [597, 200] width 362 height 19
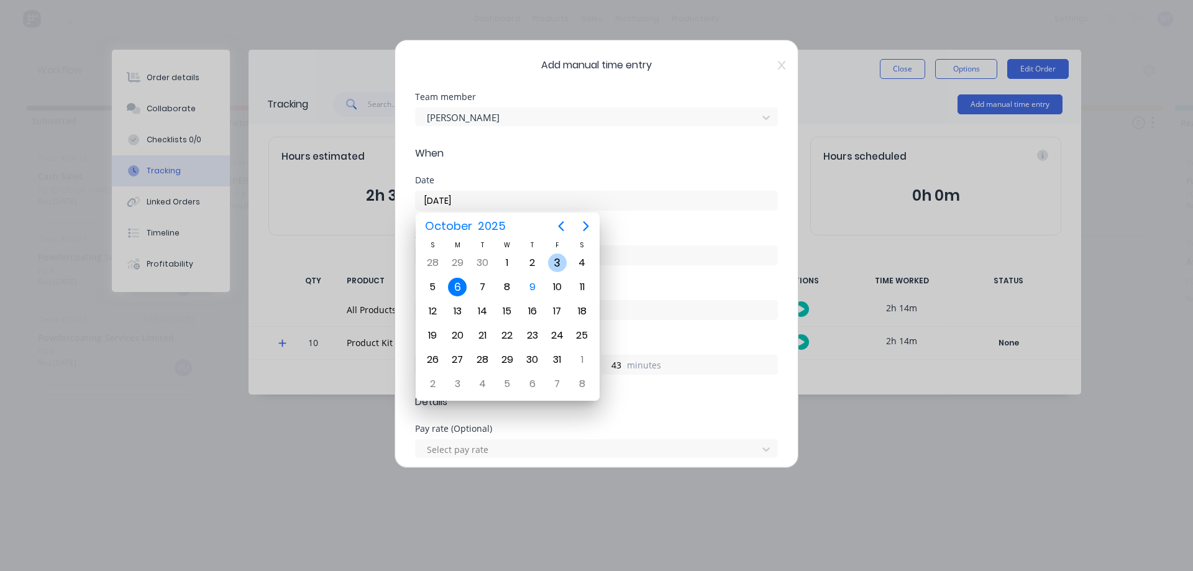
click at [552, 260] on div "3" at bounding box center [557, 263] width 19 height 19
type input "[DATE]"
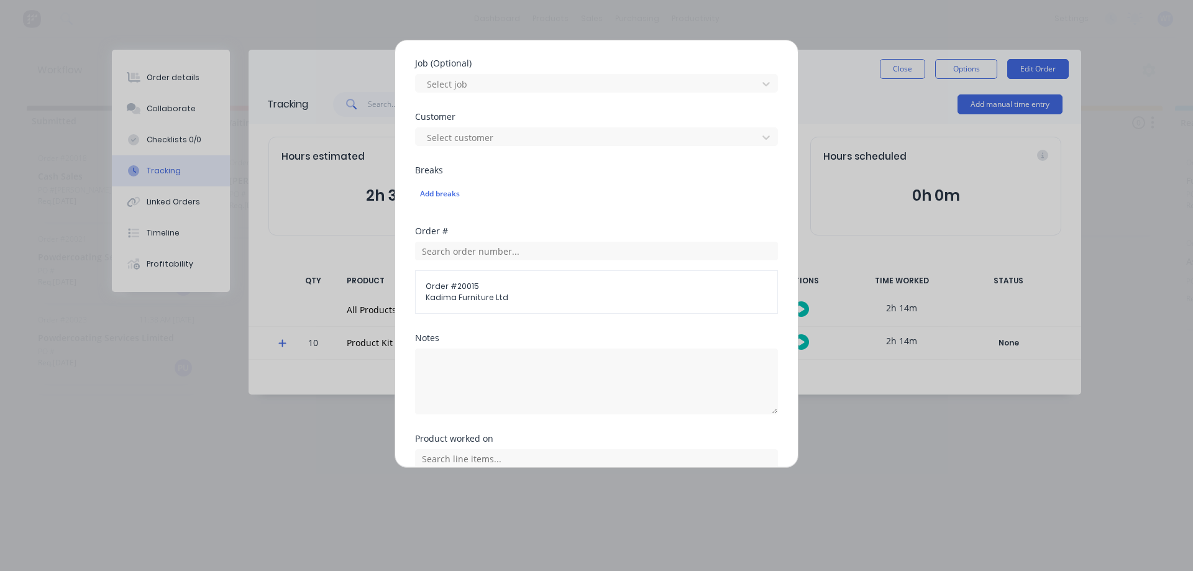
scroll to position [497, 0]
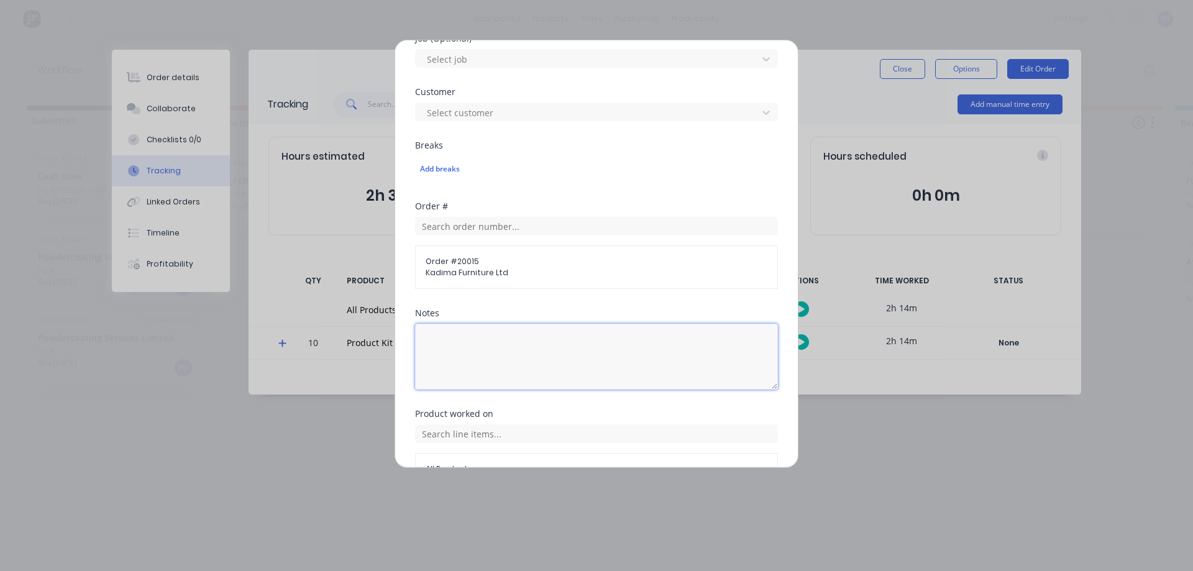
click at [503, 347] on textarea at bounding box center [596, 357] width 363 height 66
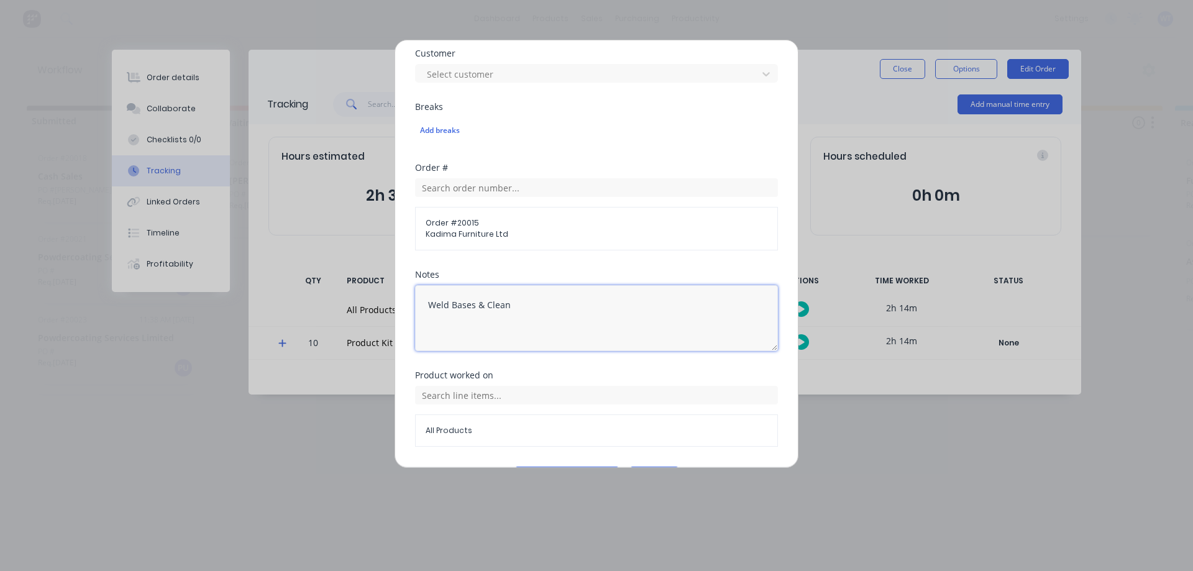
scroll to position [572, 0]
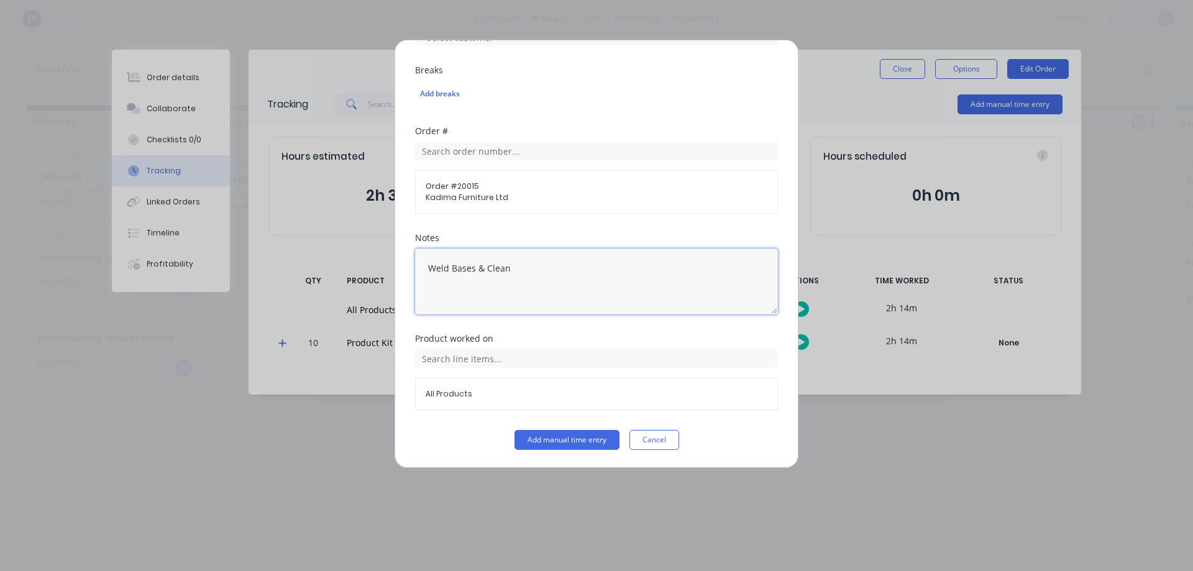
type textarea "Weld Bases & Clean"
click at [448, 360] on input "text" at bounding box center [596, 358] width 363 height 19
click at [431, 419] on icon at bounding box center [429, 420] width 8 height 9
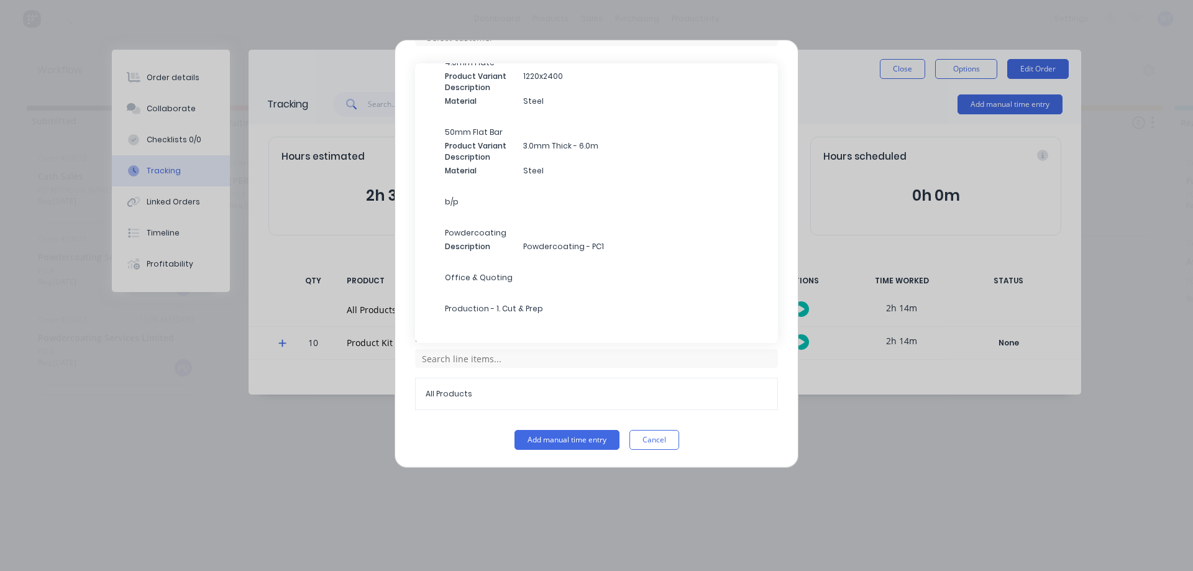
scroll to position [277, 0]
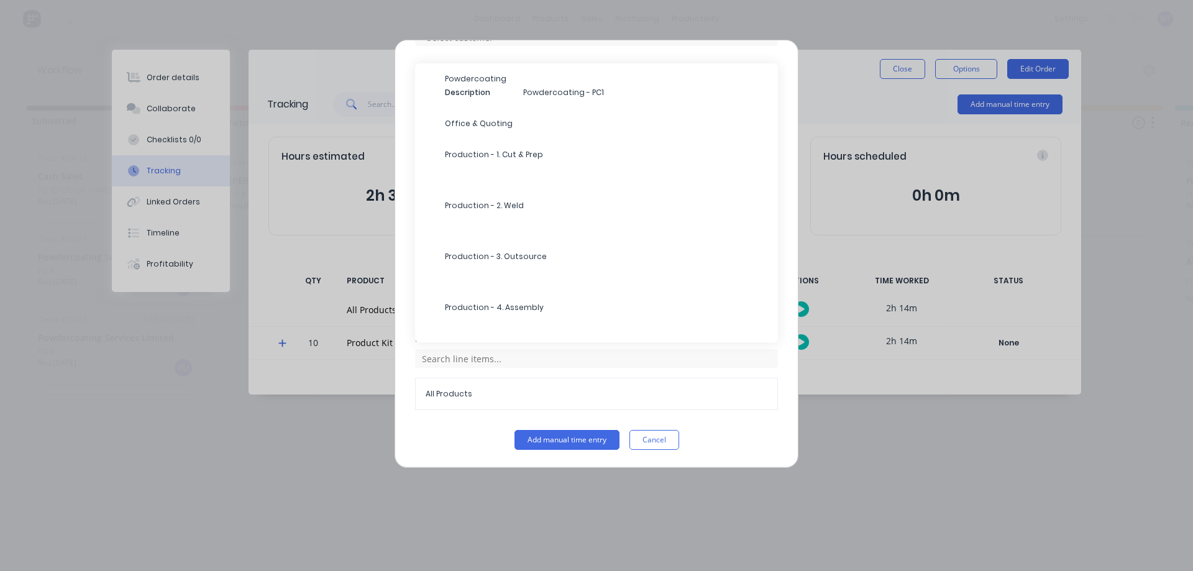
click at [508, 201] on span "Production - 2. Weld" at bounding box center [606, 205] width 323 height 11
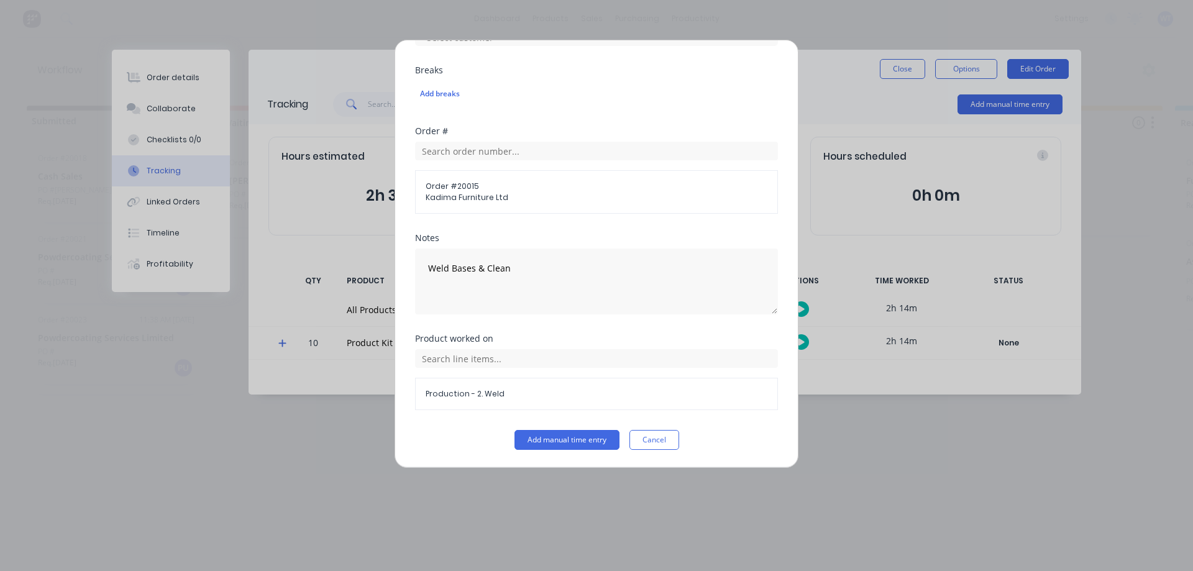
click at [577, 441] on button "Add manual time entry" at bounding box center [566, 440] width 105 height 20
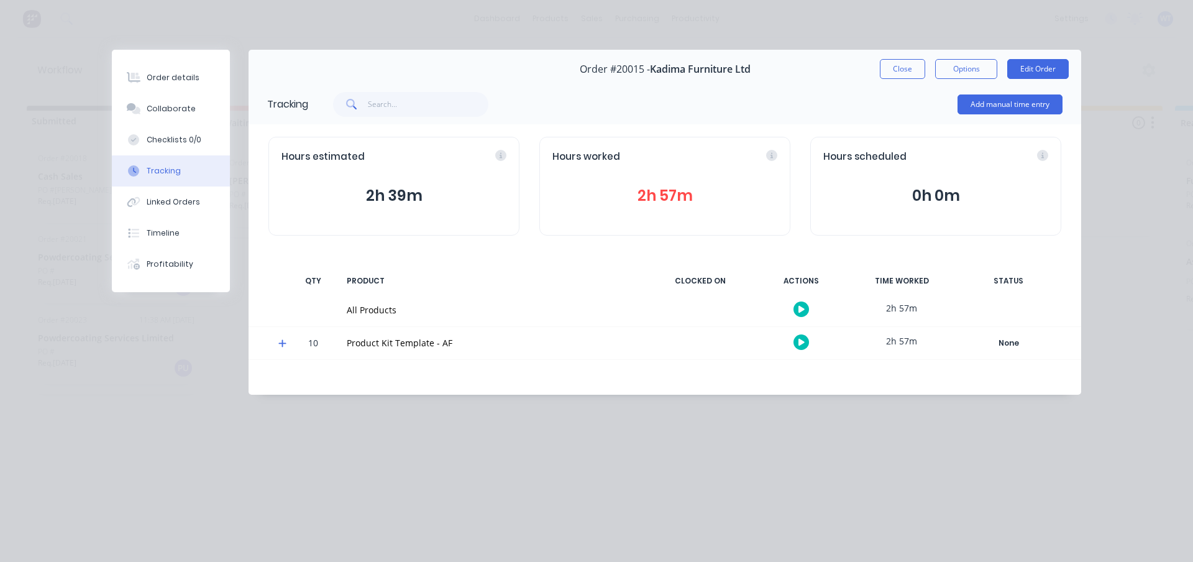
click at [996, 109] on button "Add manual time entry" at bounding box center [1009, 104] width 105 height 20
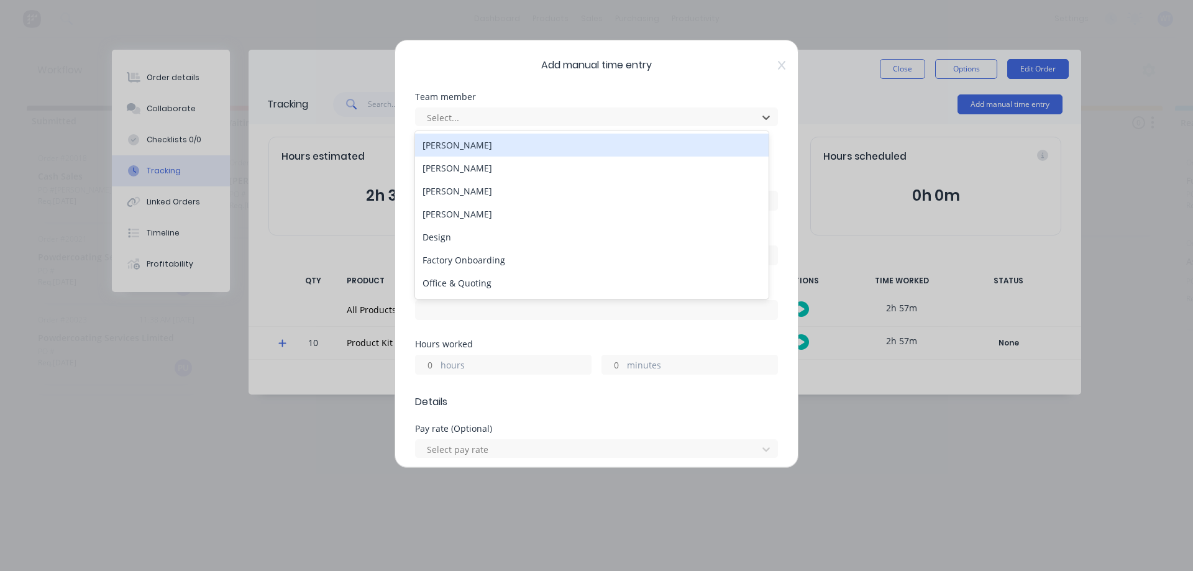
click at [469, 122] on div at bounding box center [589, 118] width 326 height 16
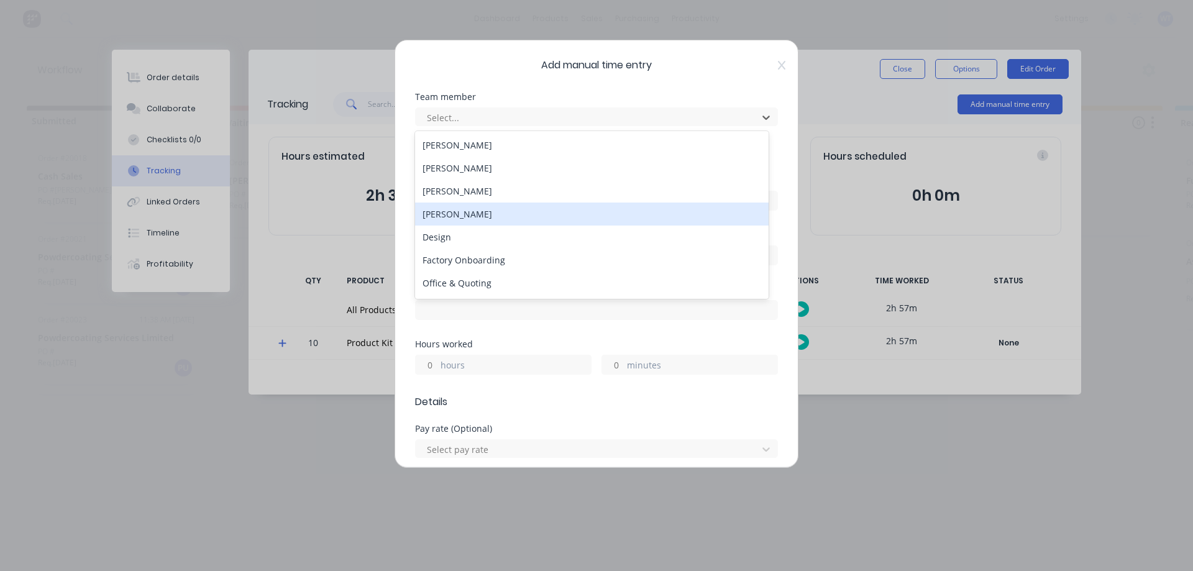
click at [448, 215] on div "[PERSON_NAME]" at bounding box center [592, 214] width 354 height 23
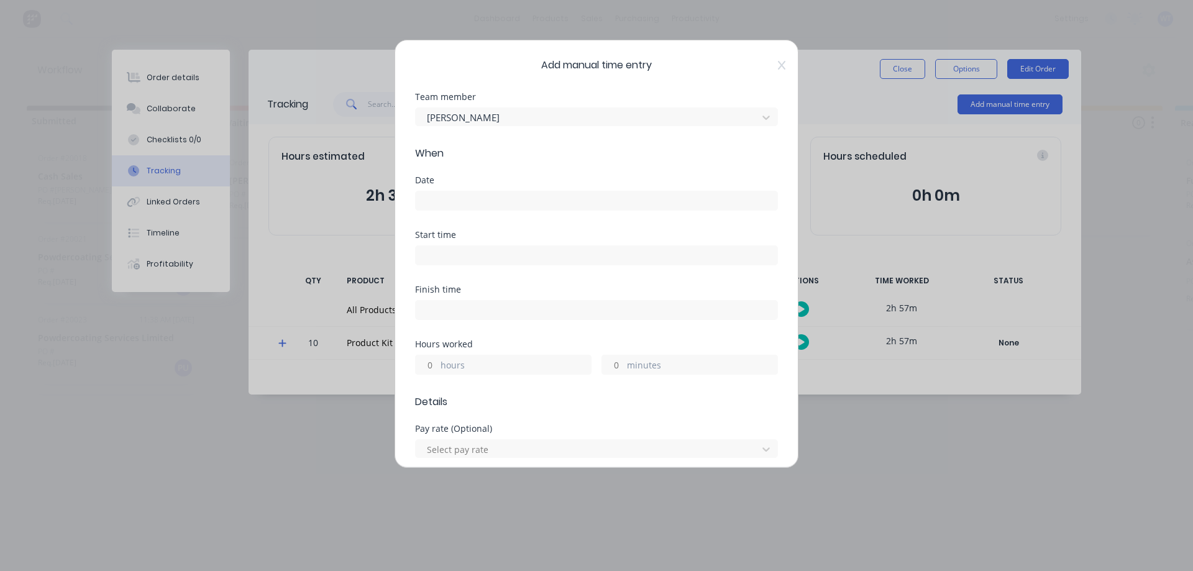
click at [449, 202] on input at bounding box center [597, 200] width 362 height 19
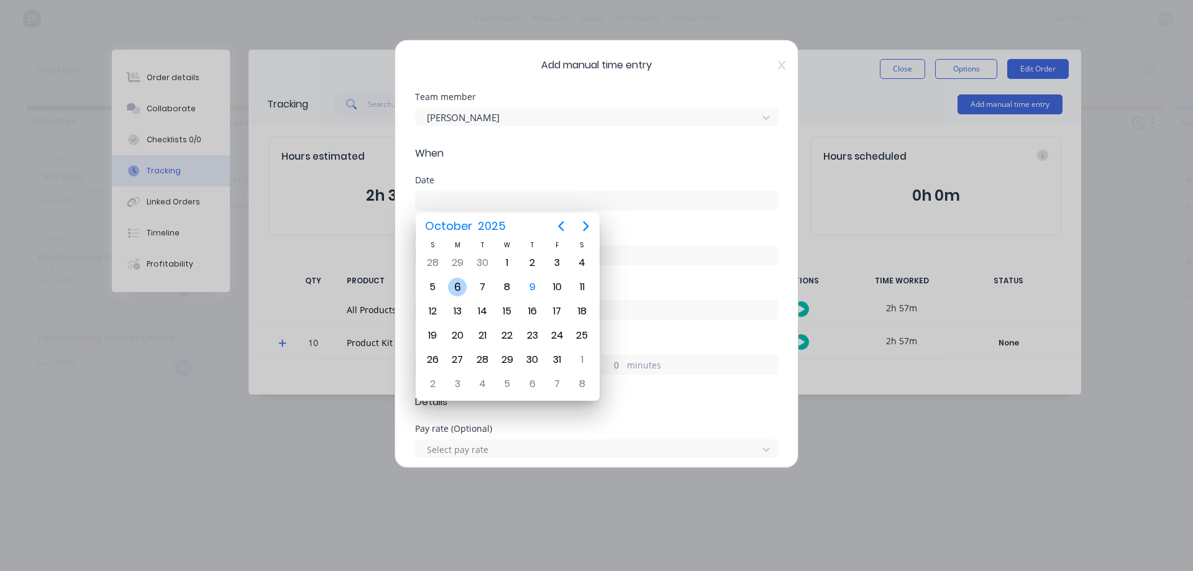
click at [461, 287] on div "6" at bounding box center [457, 287] width 19 height 19
type input "[DATE]"
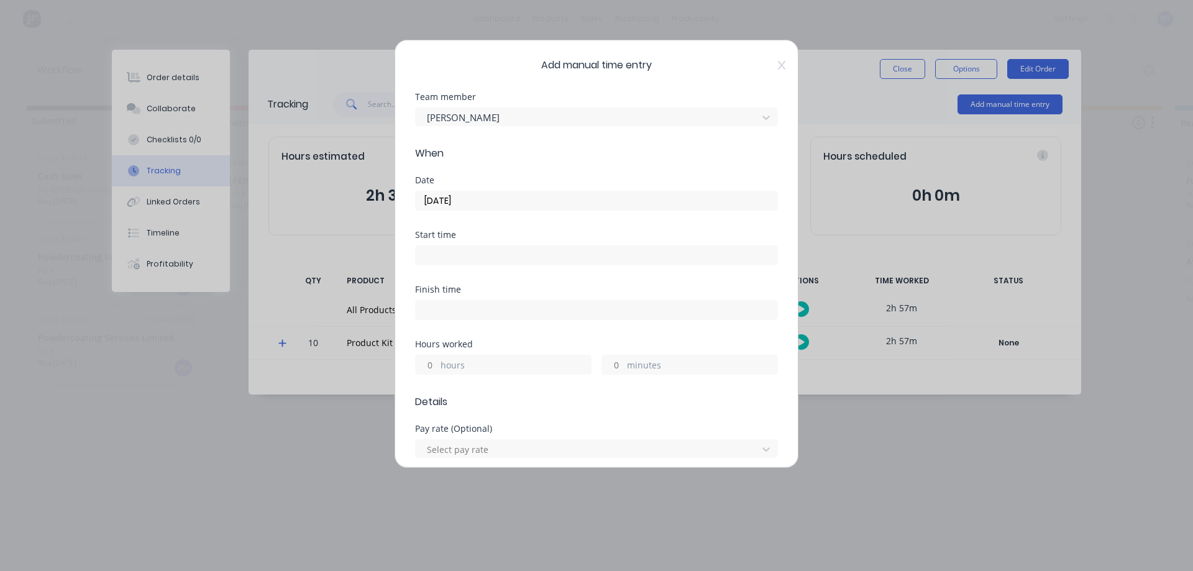
click at [648, 359] on label "minutes" at bounding box center [702, 367] width 150 height 16
click at [624, 359] on input "minutes" at bounding box center [613, 364] width 22 height 19
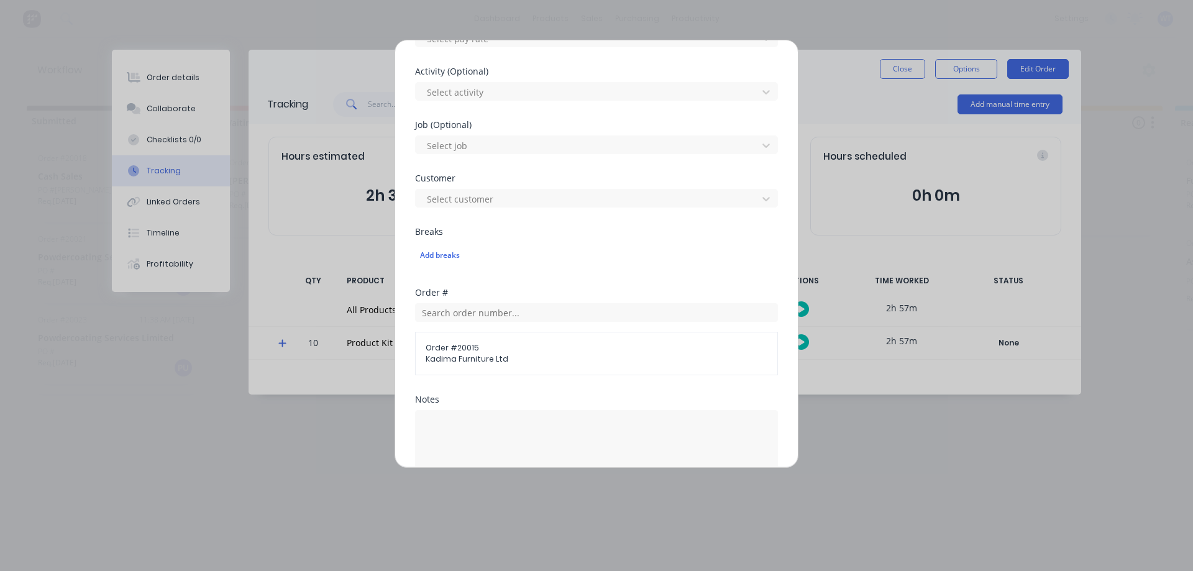
scroll to position [435, 0]
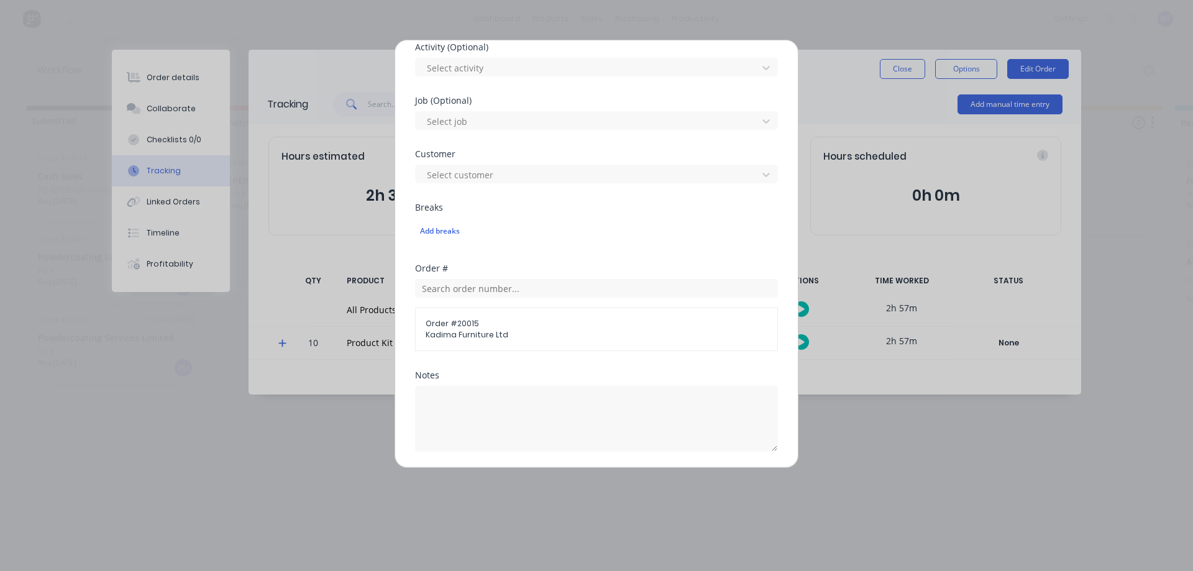
type input "5"
click at [473, 400] on textarea at bounding box center [596, 419] width 363 height 66
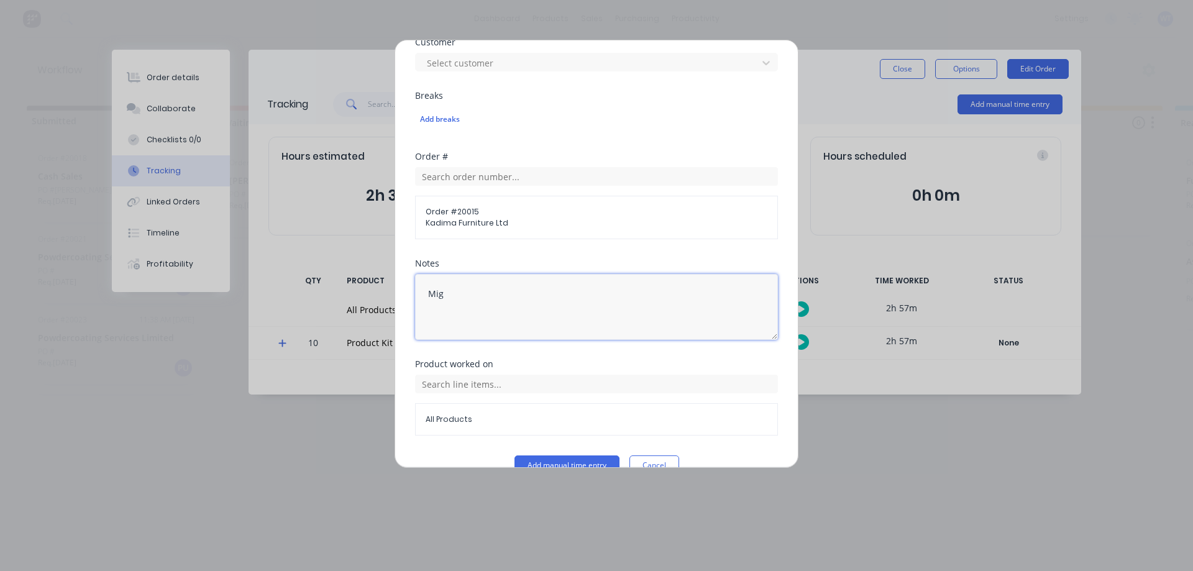
scroll to position [572, 0]
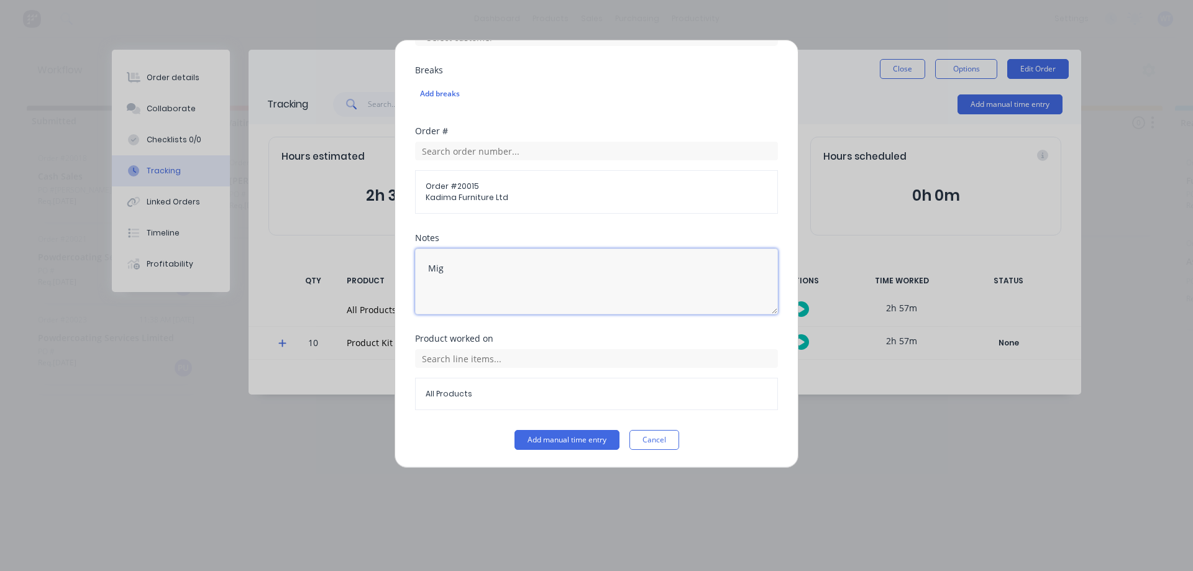
type textarea "Mig"
click at [436, 362] on input "text" at bounding box center [596, 358] width 363 height 19
click at [431, 419] on icon at bounding box center [429, 420] width 8 height 9
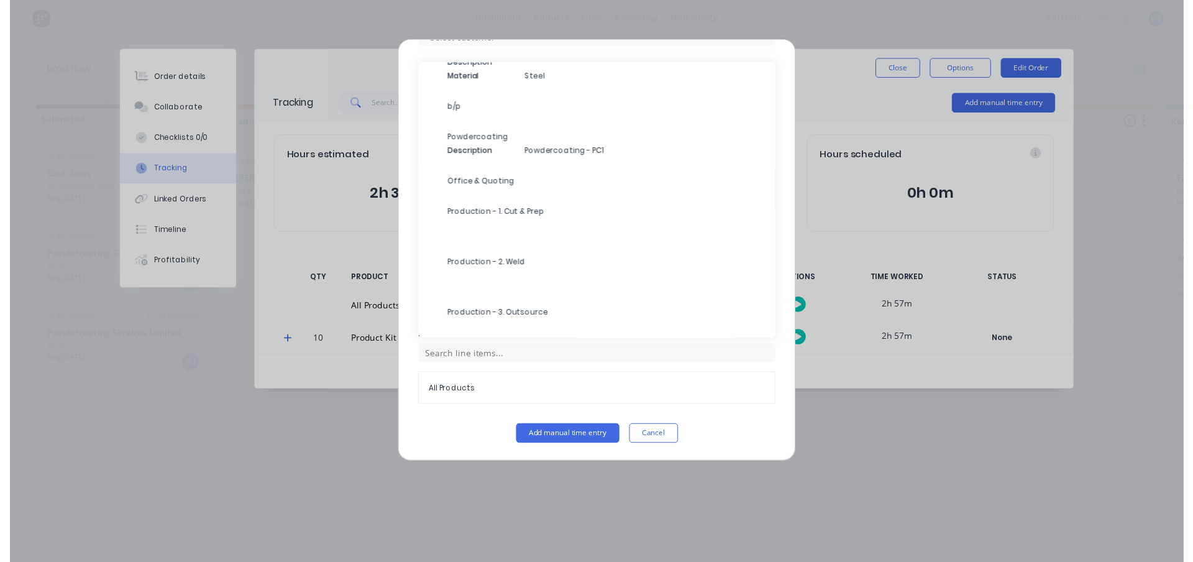
scroll to position [249, 0]
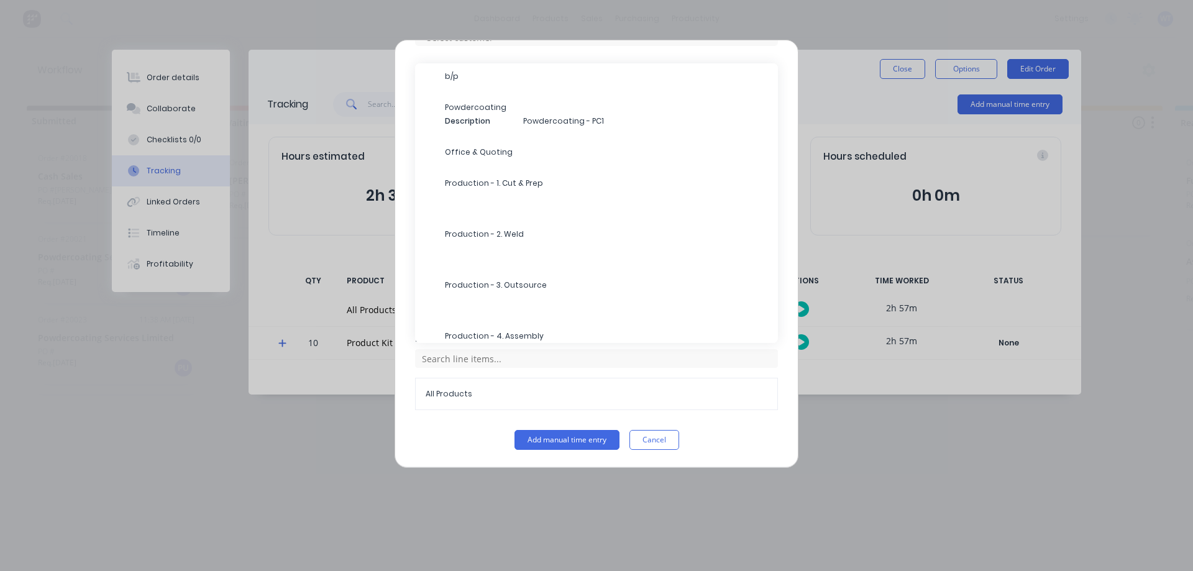
click at [480, 236] on span "Production - 2. Weld" at bounding box center [606, 234] width 323 height 11
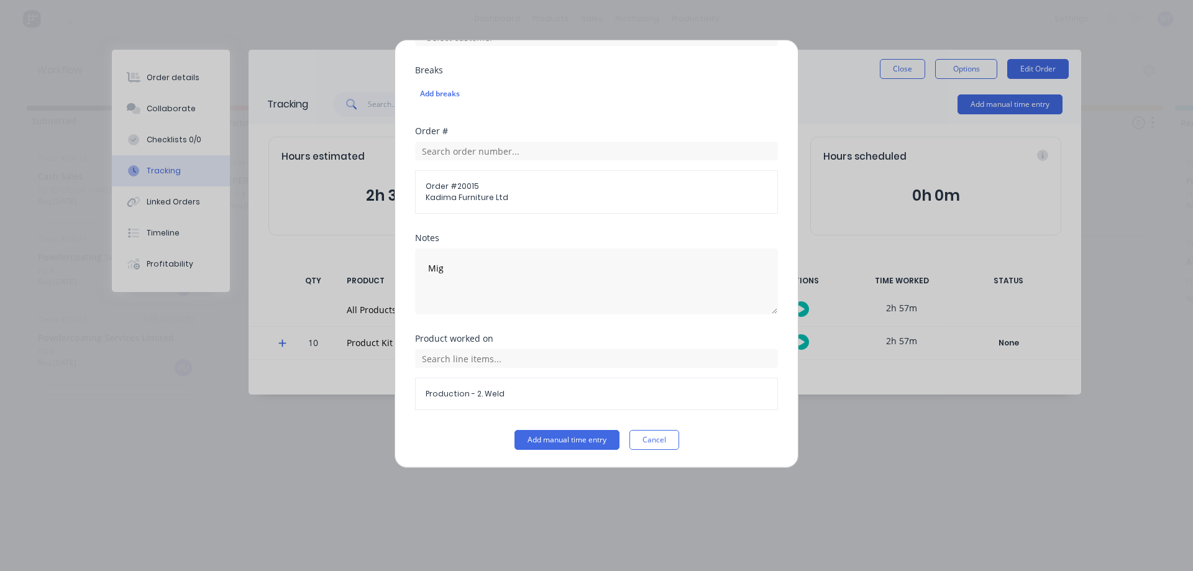
click at [566, 436] on button "Add manual time entry" at bounding box center [566, 440] width 105 height 20
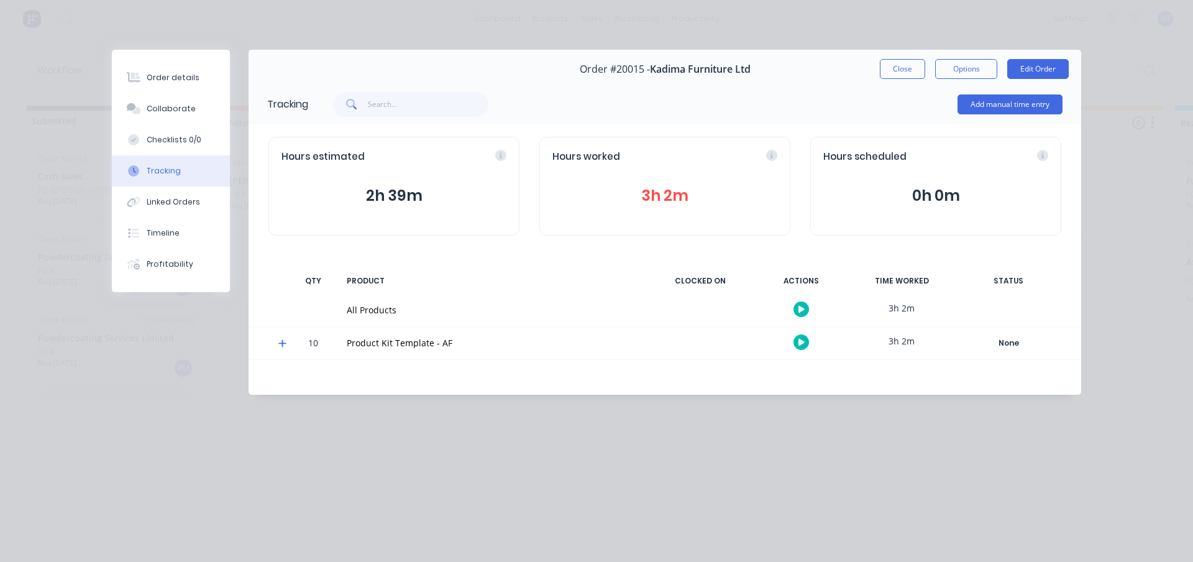
click at [900, 67] on button "Close" at bounding box center [902, 69] width 45 height 20
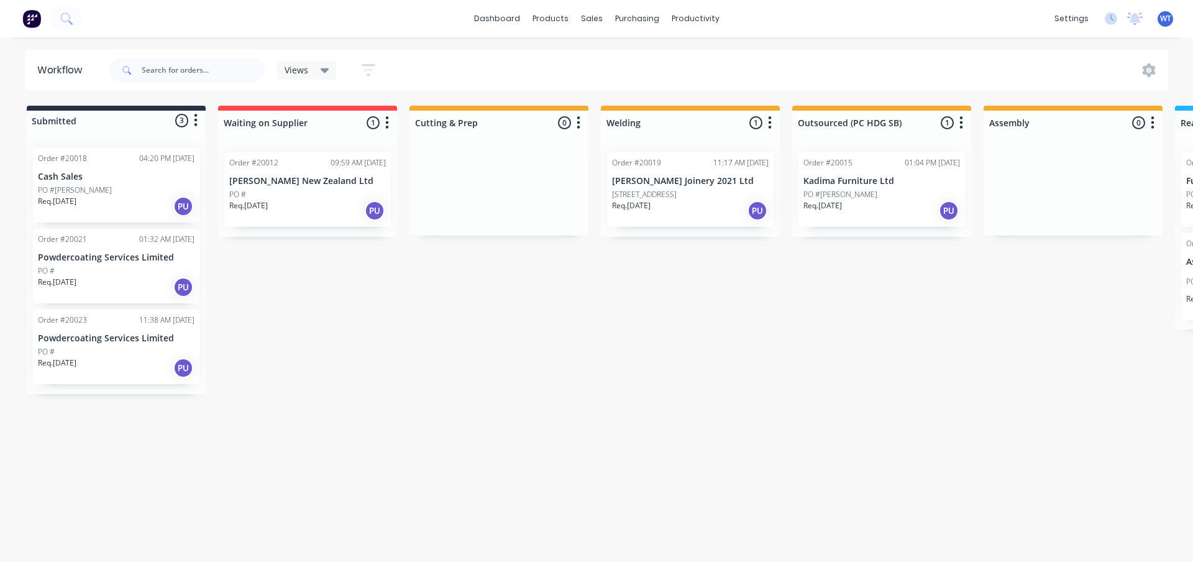
click at [882, 203] on div "Req. [DATE] PU" at bounding box center [881, 210] width 157 height 21
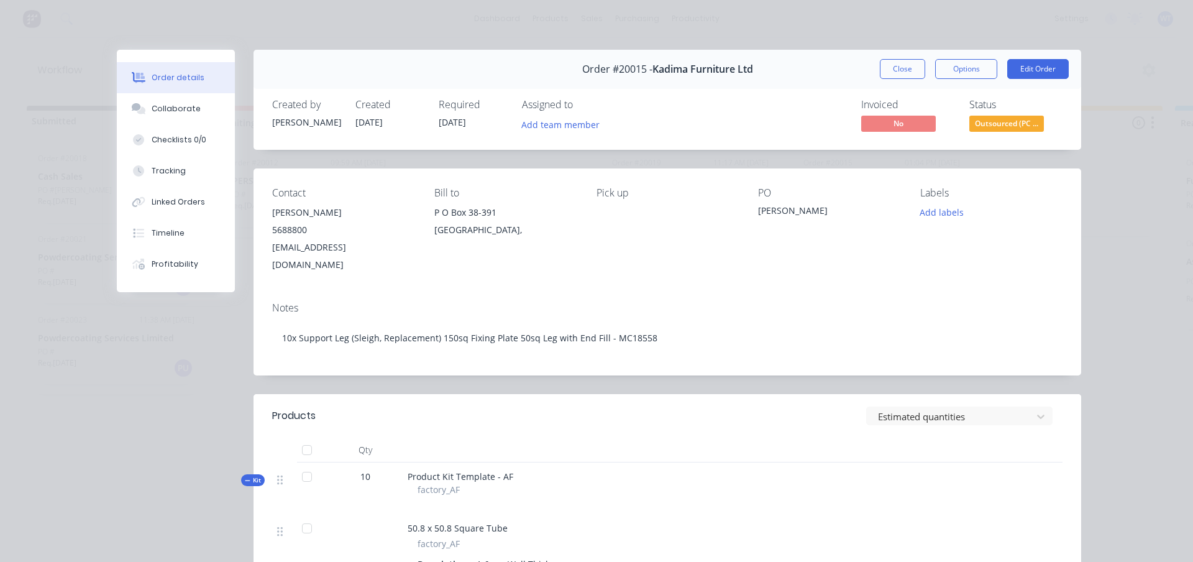
click at [156, 270] on button "Profitability" at bounding box center [176, 264] width 118 height 31
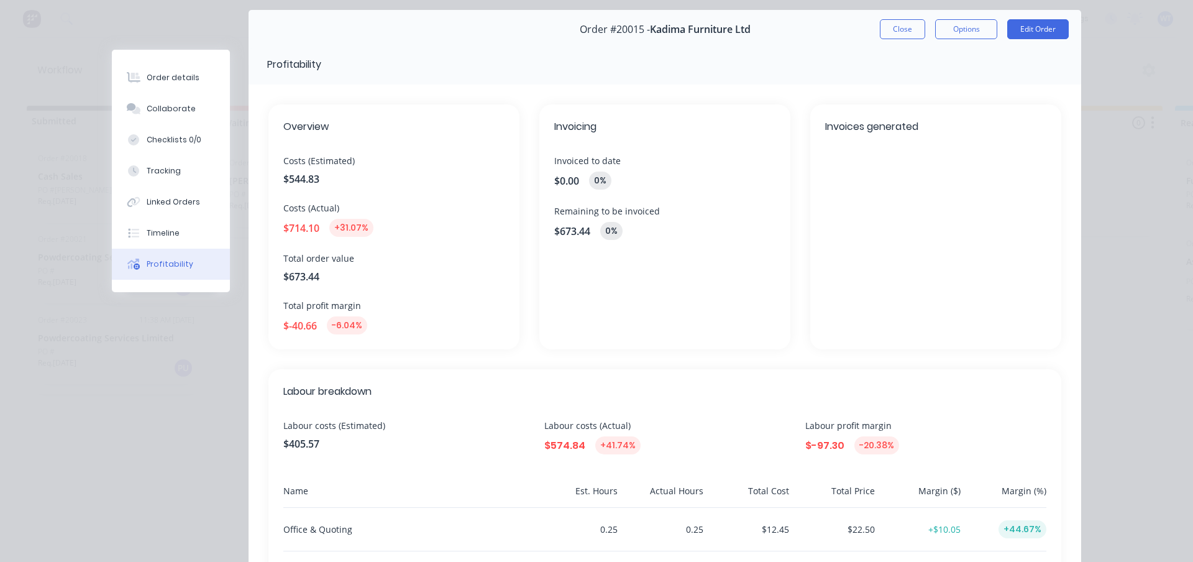
scroll to position [0, 0]
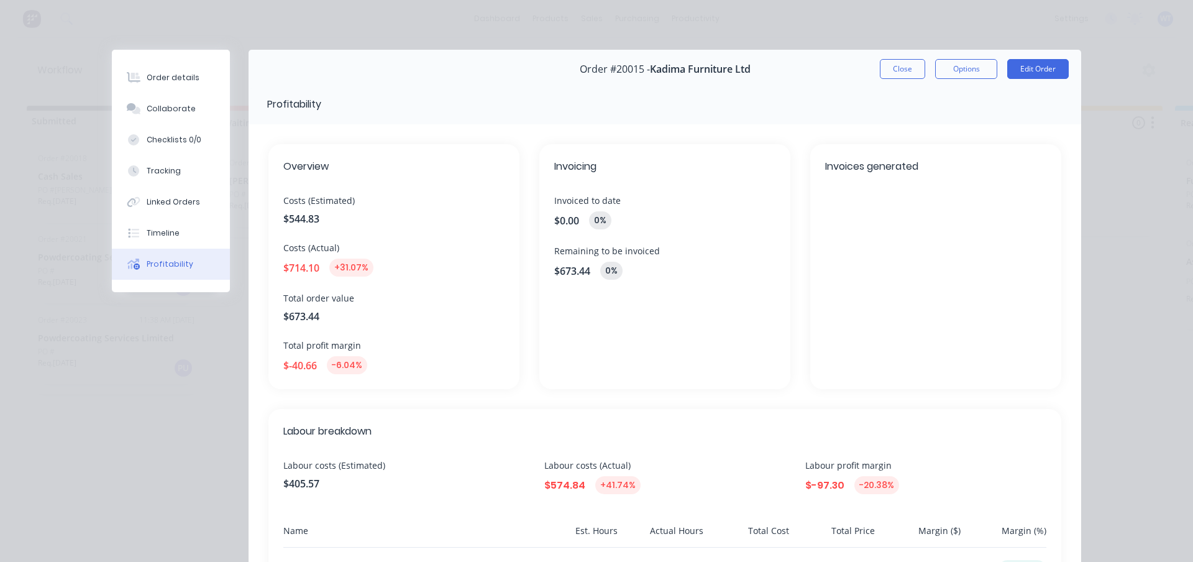
click at [885, 67] on button "Close" at bounding box center [902, 69] width 45 height 20
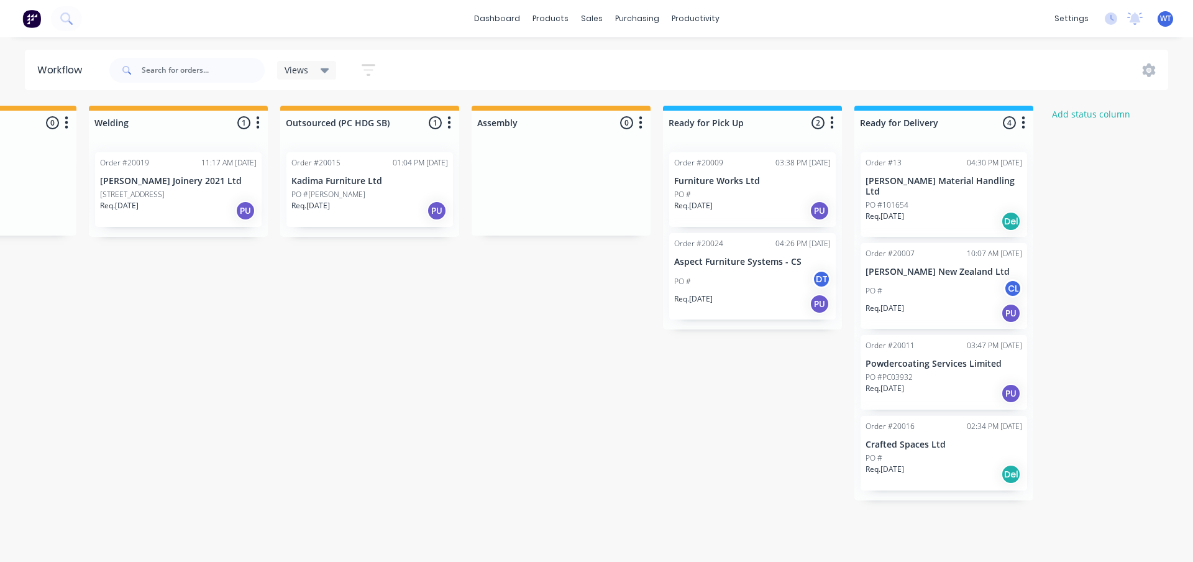
scroll to position [0, 515]
click at [756, 313] on div "Req. [DATE] PU" at bounding box center [749, 303] width 157 height 21
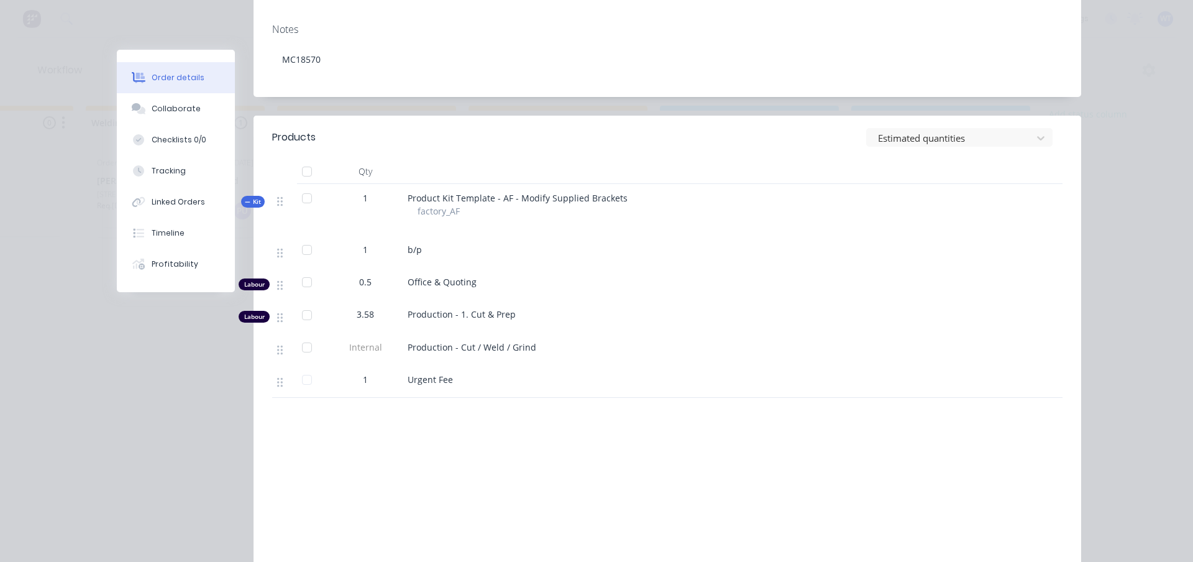
scroll to position [0, 0]
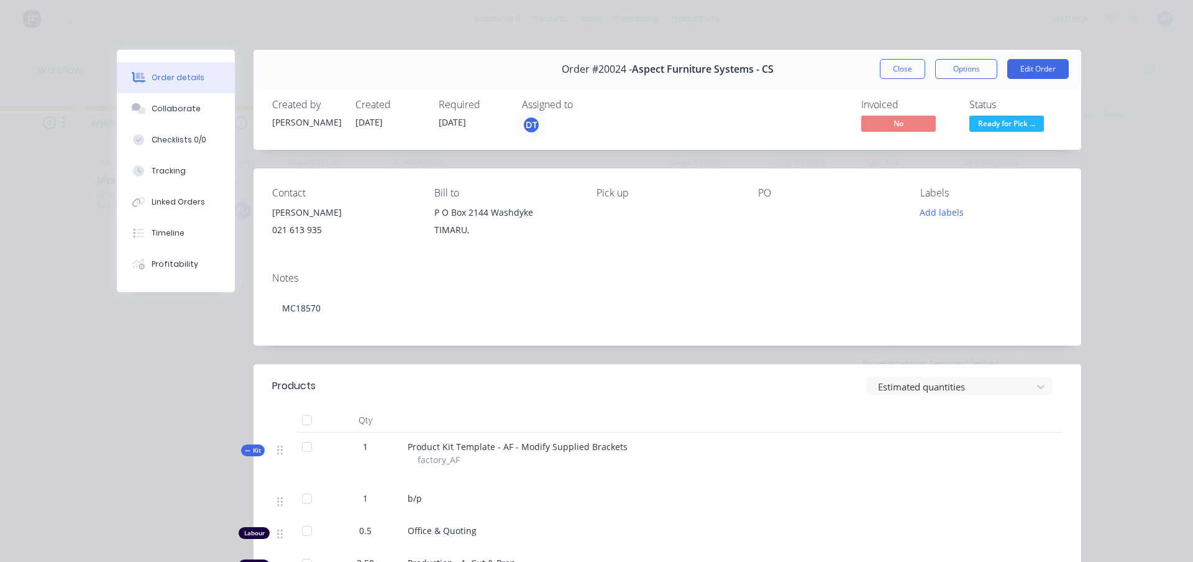
click at [165, 272] on button "Profitability" at bounding box center [176, 264] width 118 height 31
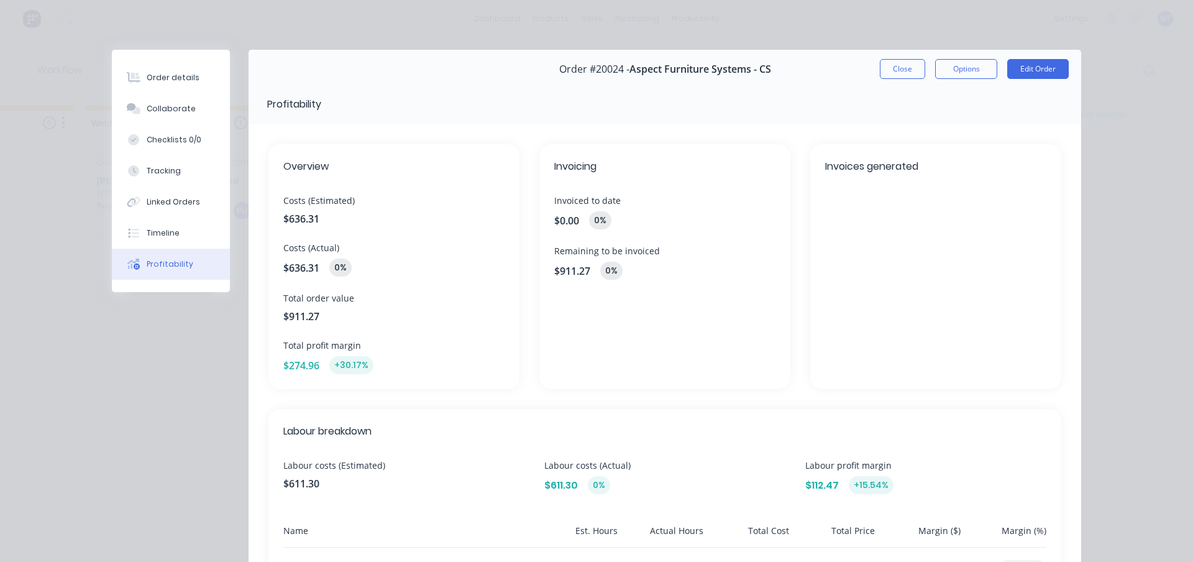
click at [895, 71] on button "Close" at bounding box center [902, 69] width 45 height 20
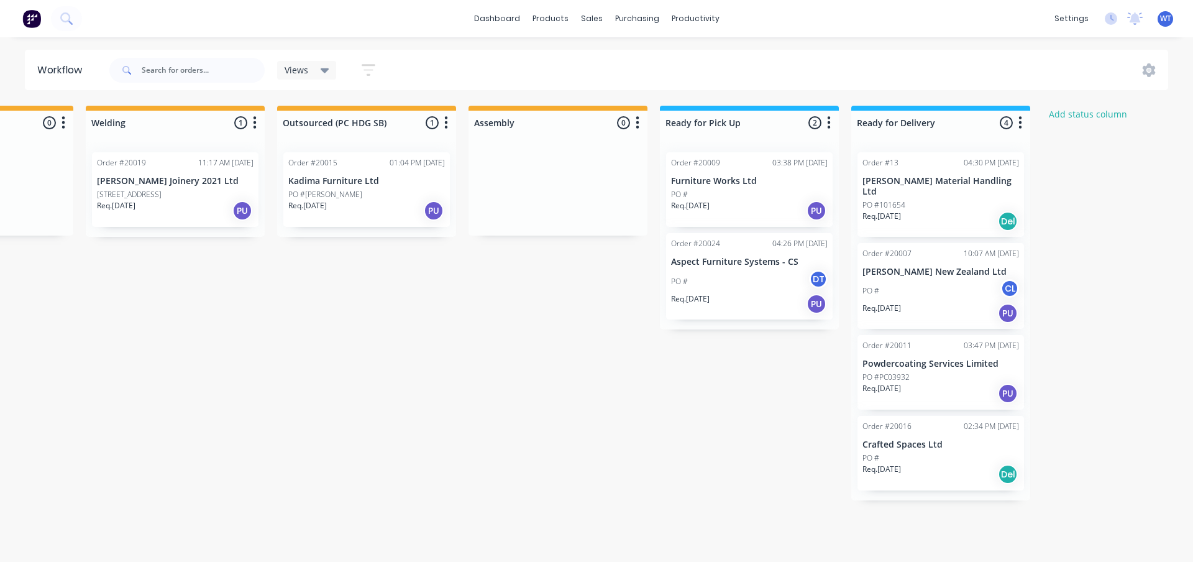
click at [946, 284] on div "PO # CL" at bounding box center [940, 291] width 157 height 24
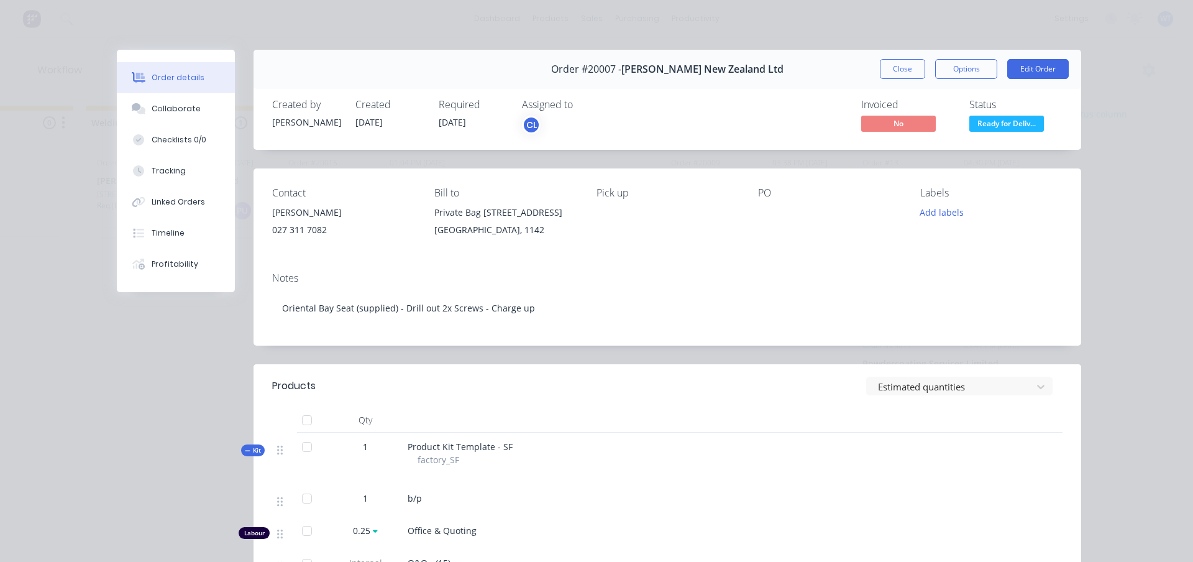
click at [160, 267] on div "Profitability" at bounding box center [175, 263] width 47 height 11
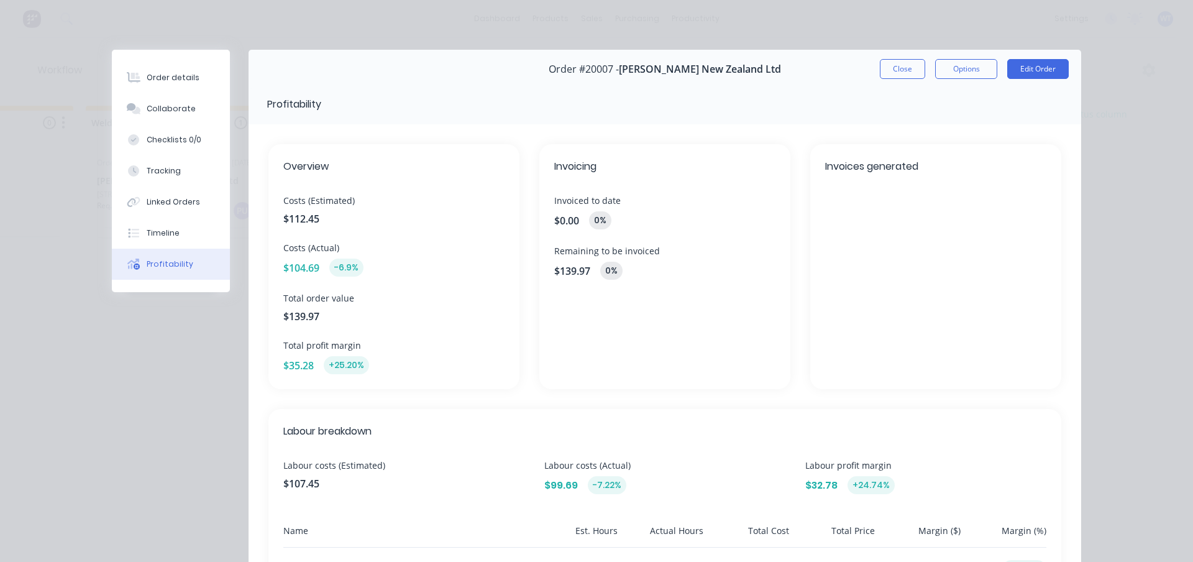
click at [893, 75] on button "Close" at bounding box center [902, 69] width 45 height 20
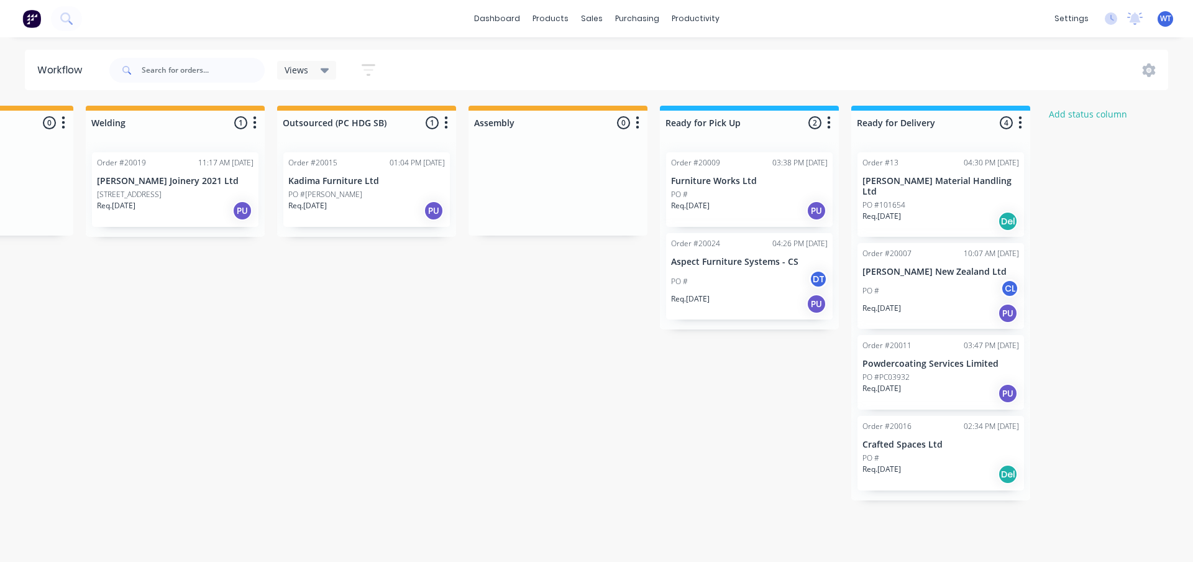
click at [913, 303] on div "Req. [DATE] PU" at bounding box center [940, 313] width 157 height 21
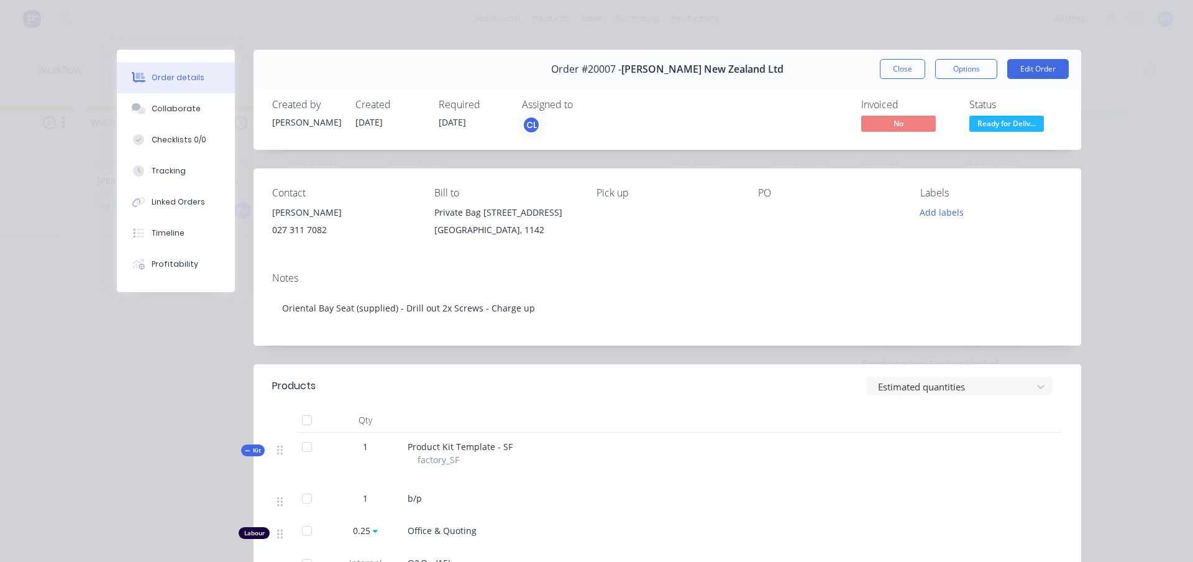
click at [180, 273] on button "Profitability" at bounding box center [176, 264] width 118 height 31
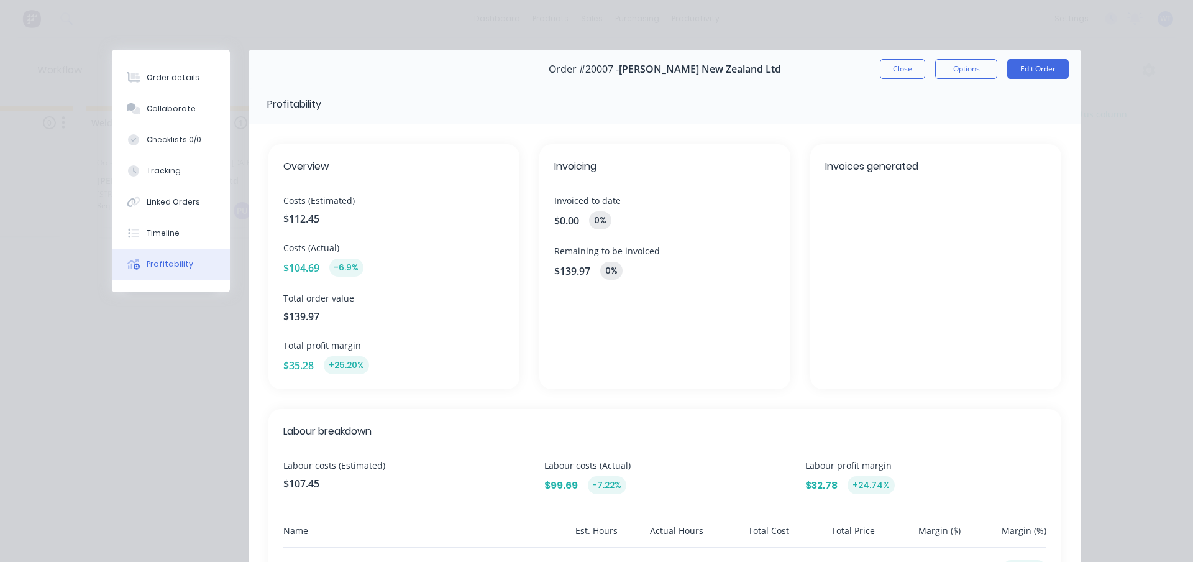
click at [895, 66] on button "Close" at bounding box center [902, 69] width 45 height 20
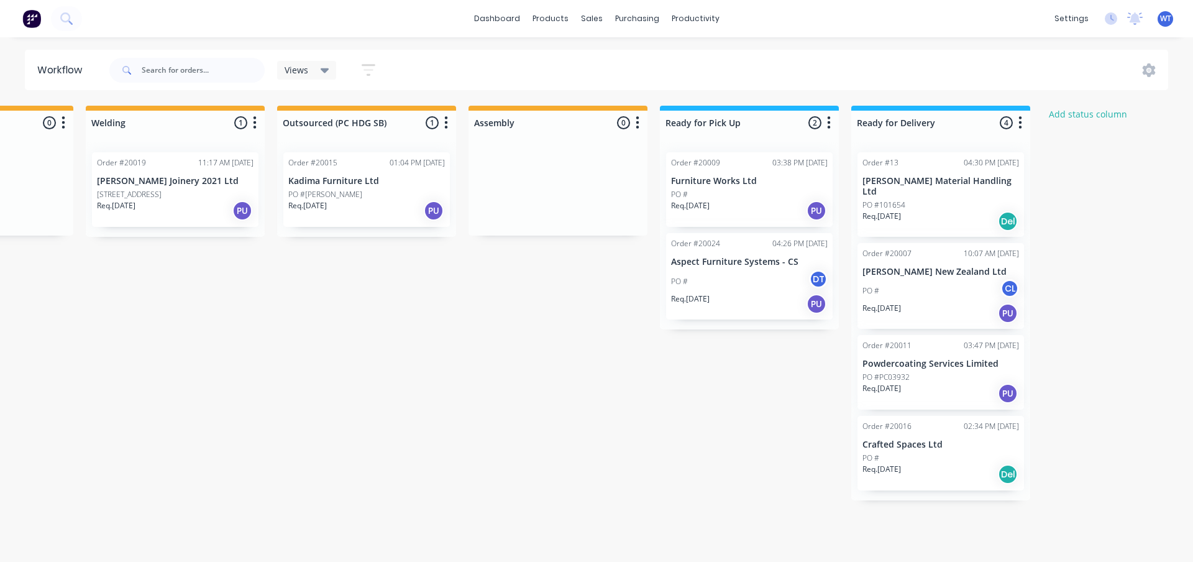
click at [914, 211] on div "Req. [DATE] Del" at bounding box center [940, 221] width 157 height 21
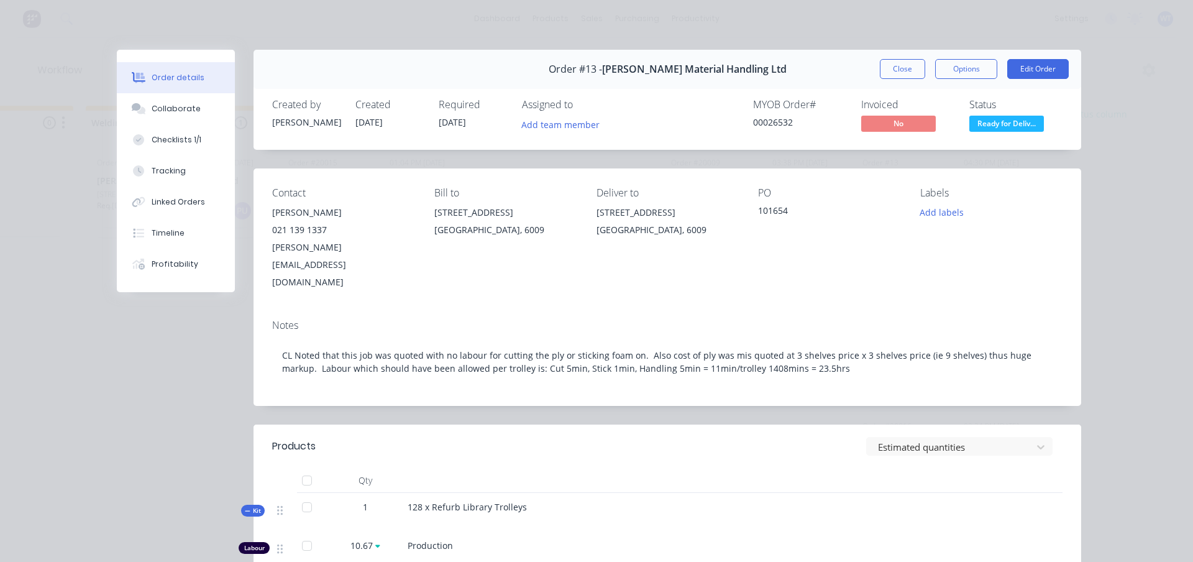
click at [170, 273] on button "Profitability" at bounding box center [176, 264] width 118 height 31
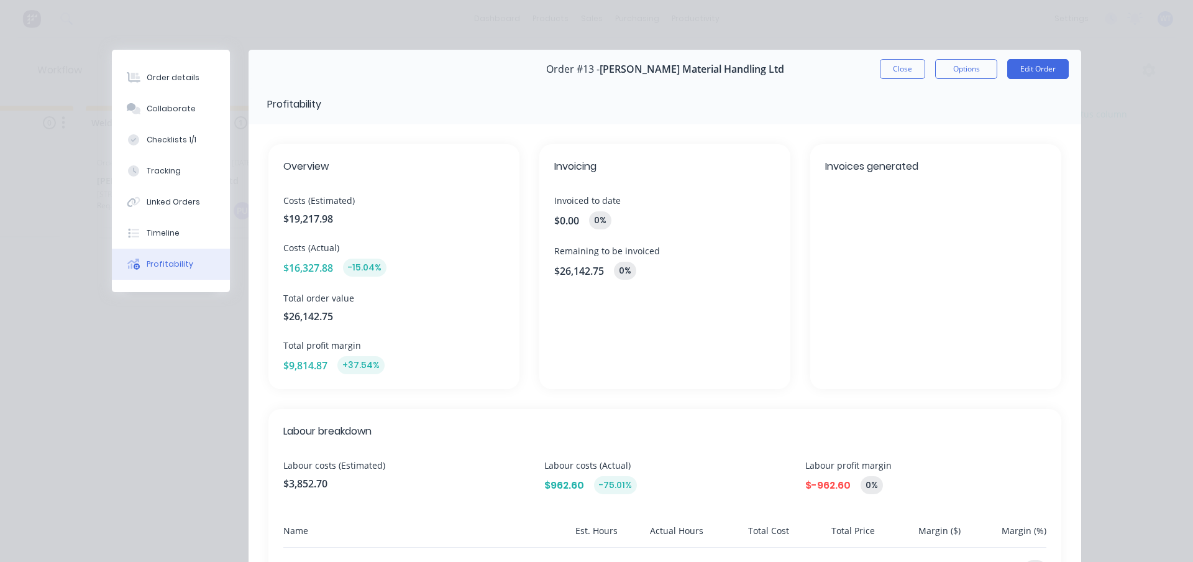
click at [899, 75] on button "Close" at bounding box center [902, 69] width 45 height 20
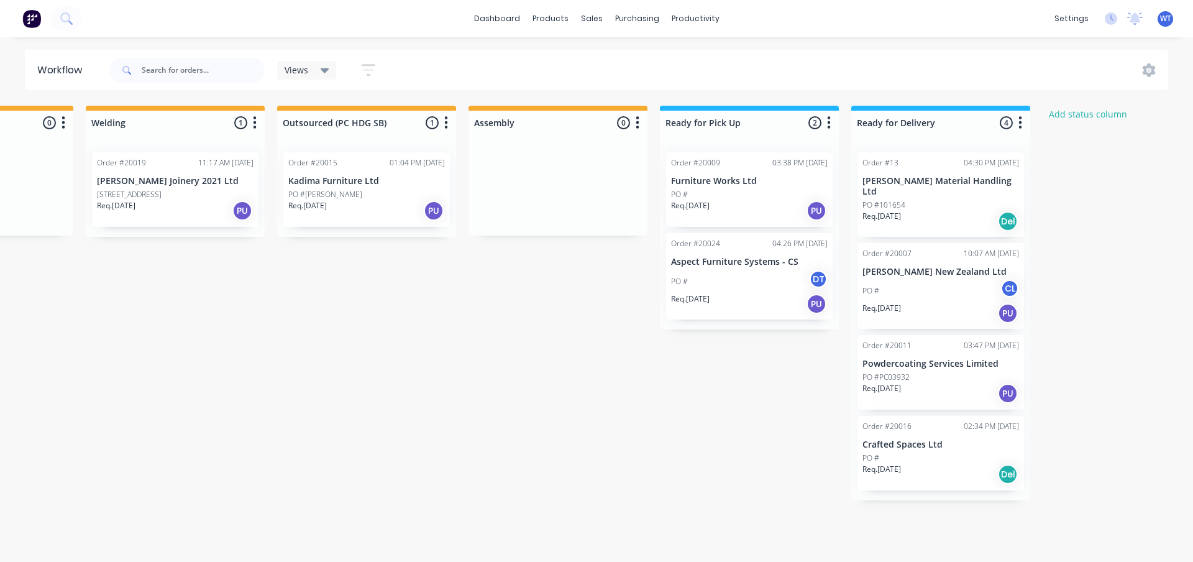
click at [939, 391] on div "Req. [DATE] PU" at bounding box center [940, 393] width 157 height 21
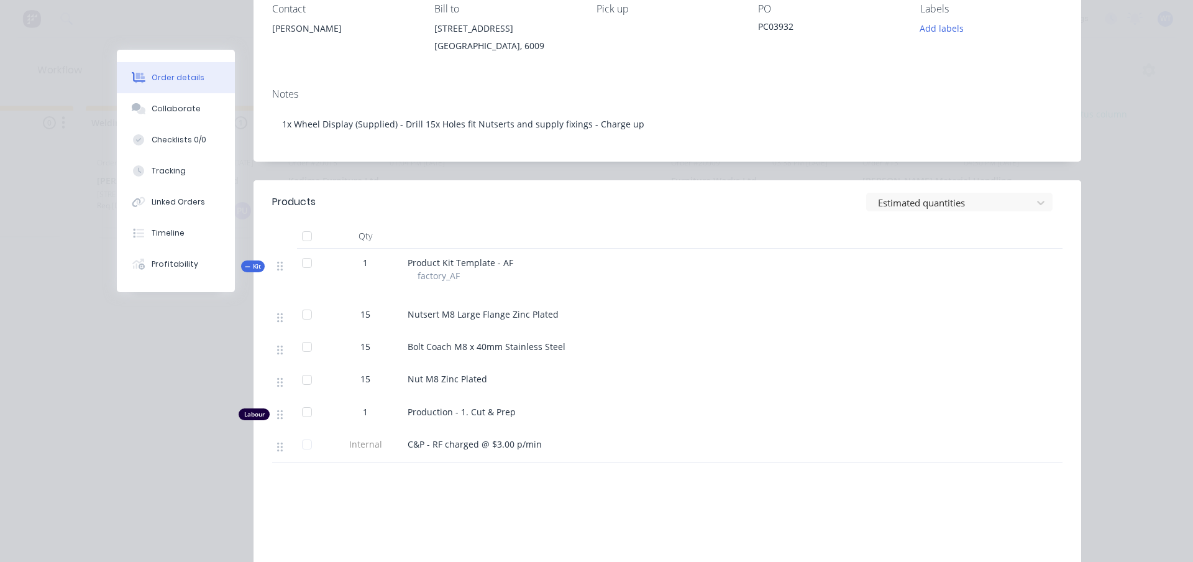
scroll to position [186, 0]
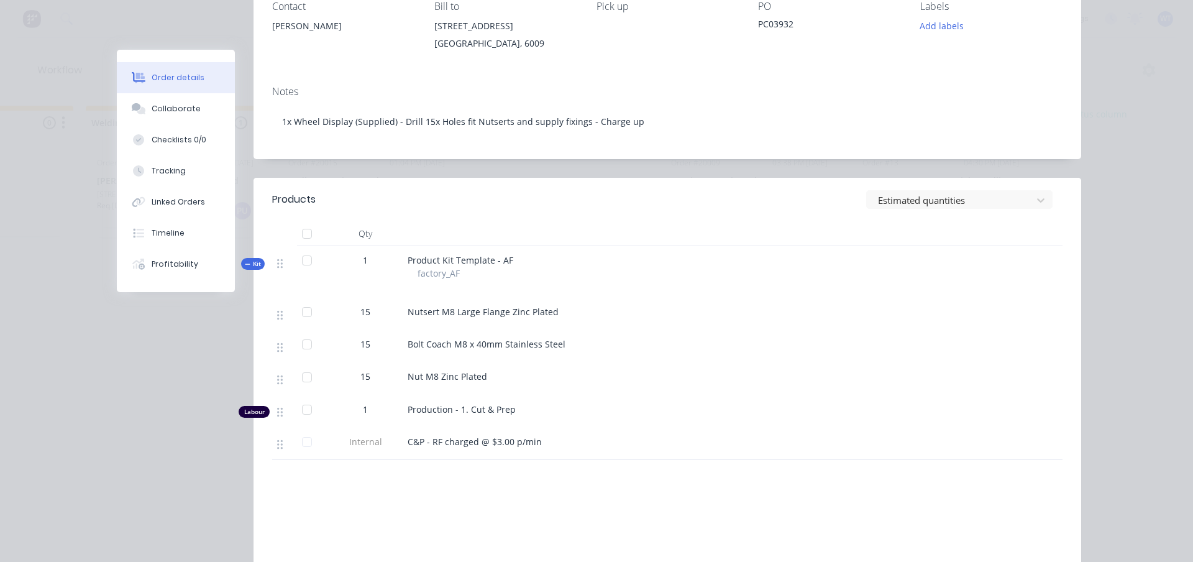
click at [185, 273] on button "Profitability" at bounding box center [176, 264] width 118 height 31
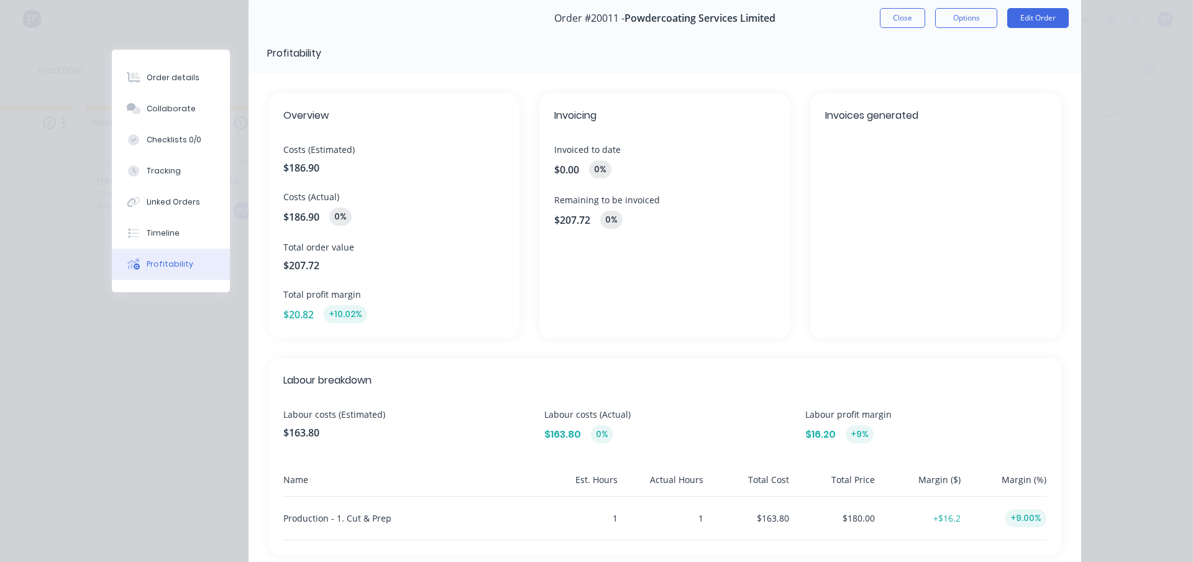
scroll to position [0, 0]
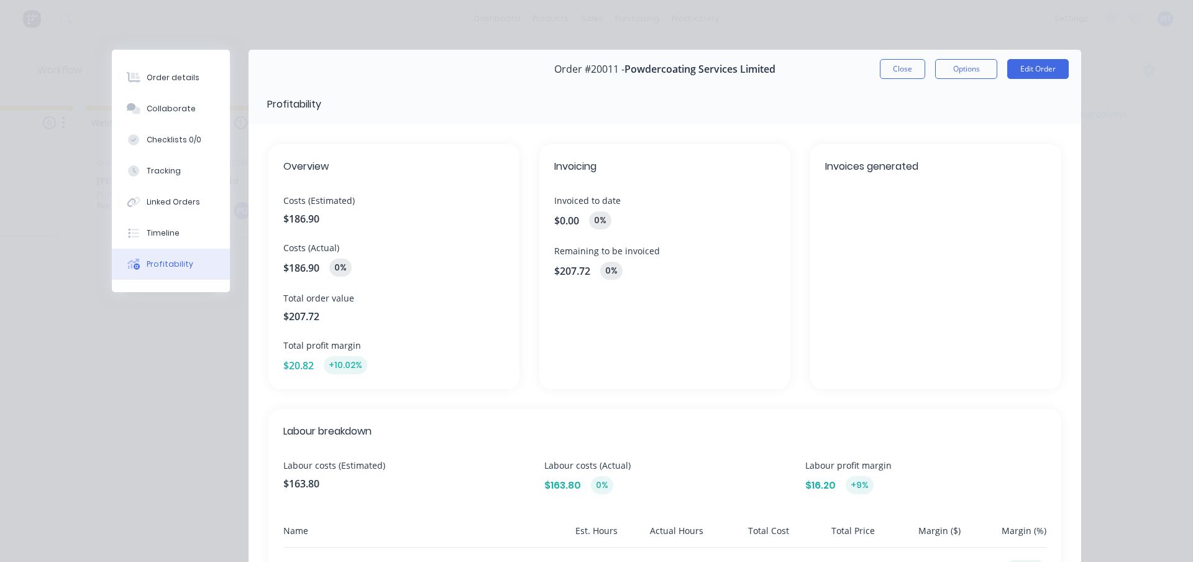
click at [150, 85] on button "Order details" at bounding box center [171, 77] width 118 height 31
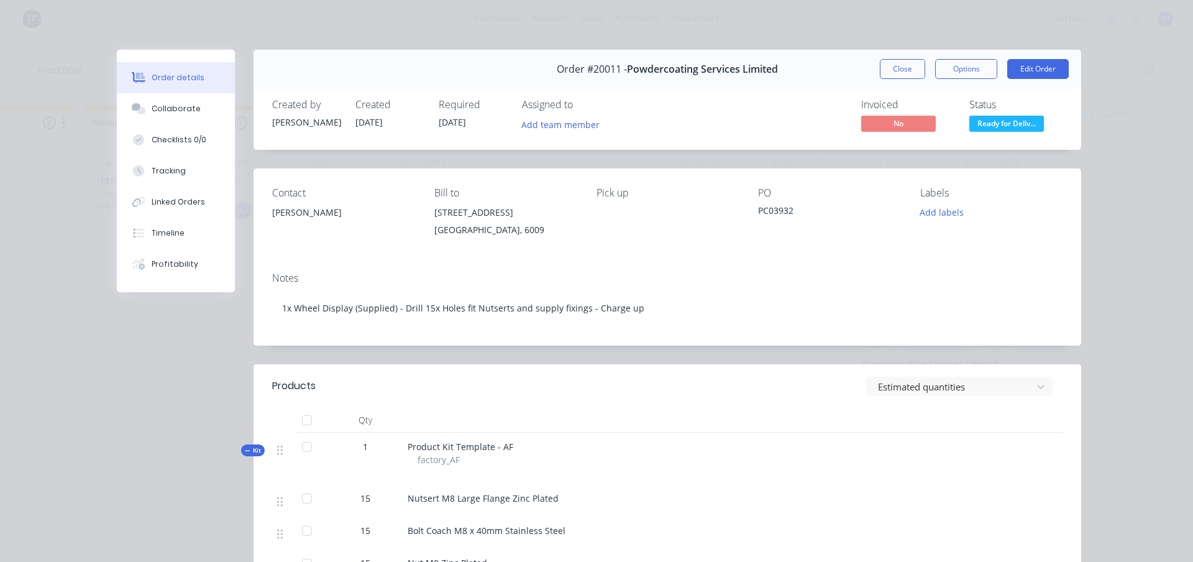
click at [900, 67] on button "Close" at bounding box center [902, 69] width 45 height 20
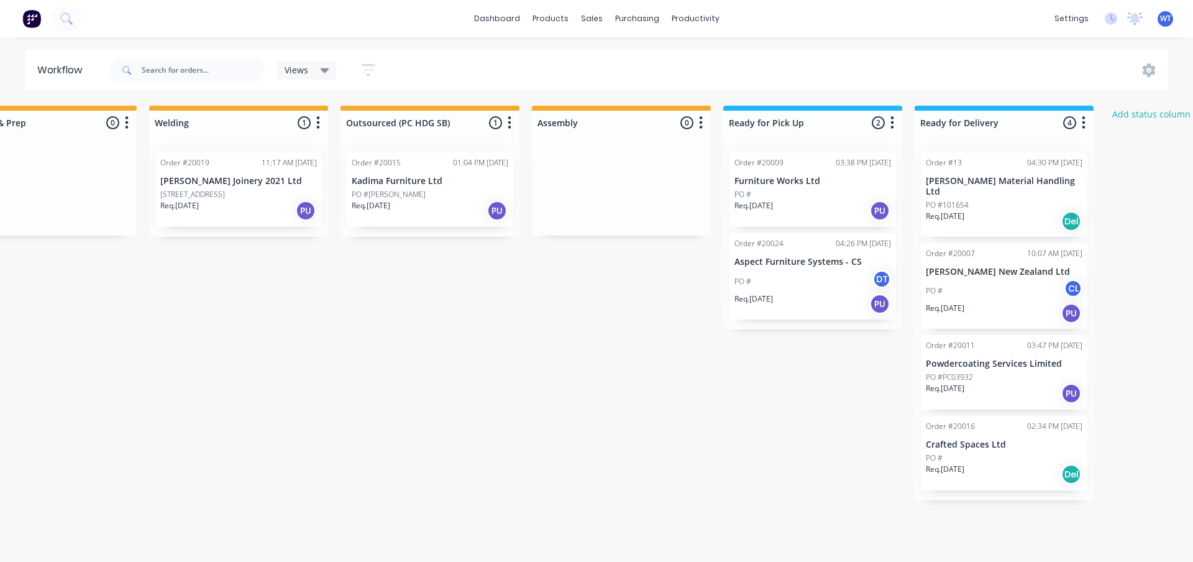
scroll to position [0, 449]
click at [444, 214] on div "Req. [DATE] PU" at bounding box center [432, 210] width 157 height 21
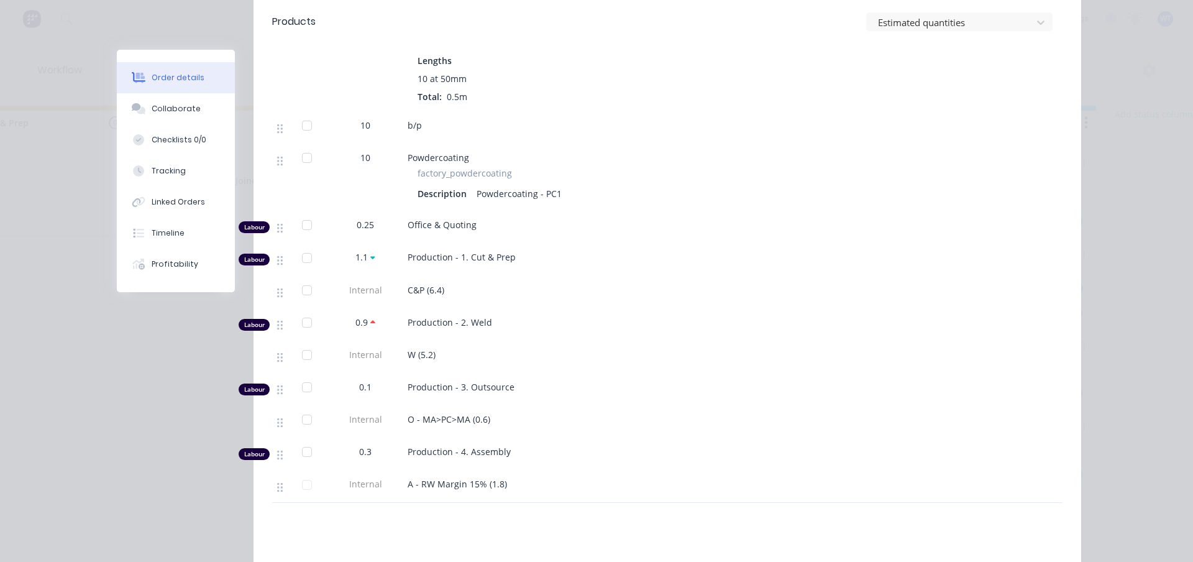
scroll to position [932, 0]
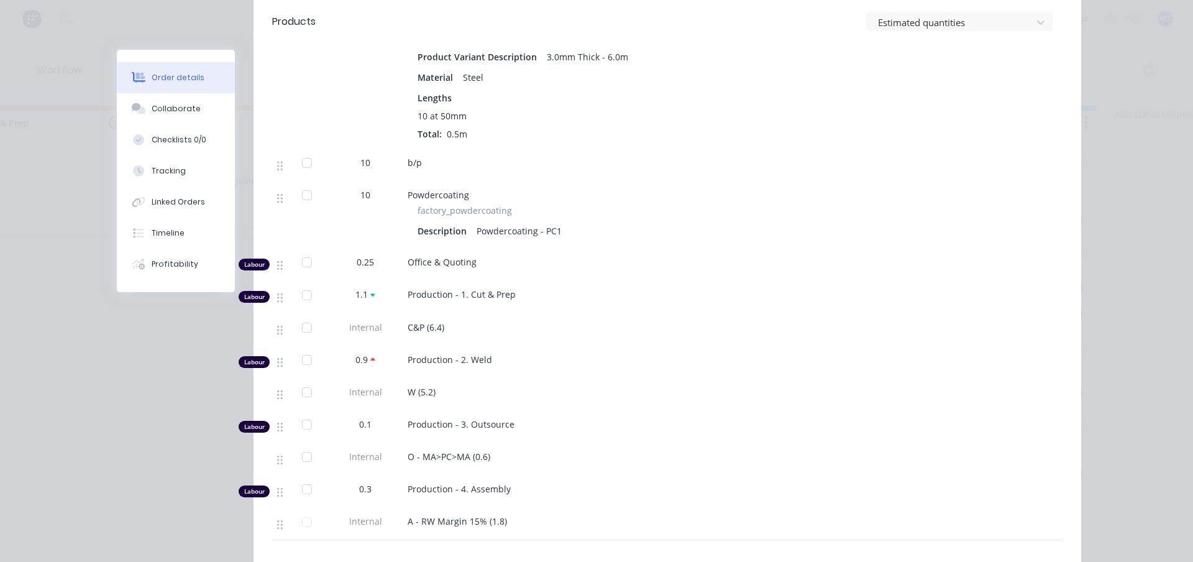
click at [163, 170] on div "Tracking" at bounding box center [169, 170] width 34 height 11
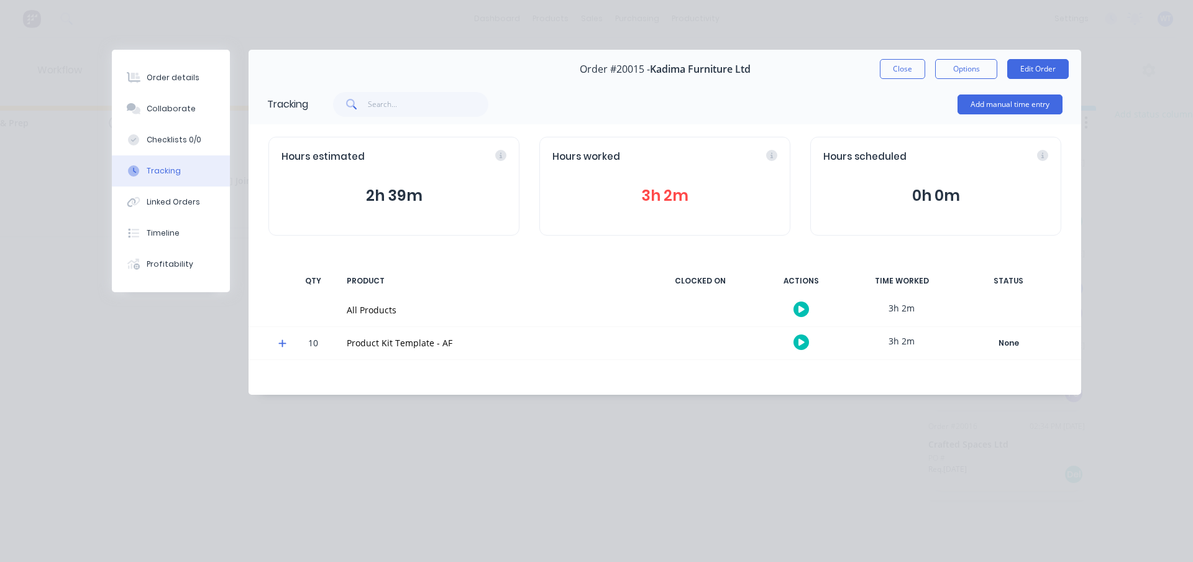
scroll to position [0, 0]
click at [904, 66] on button "Close" at bounding box center [902, 69] width 45 height 20
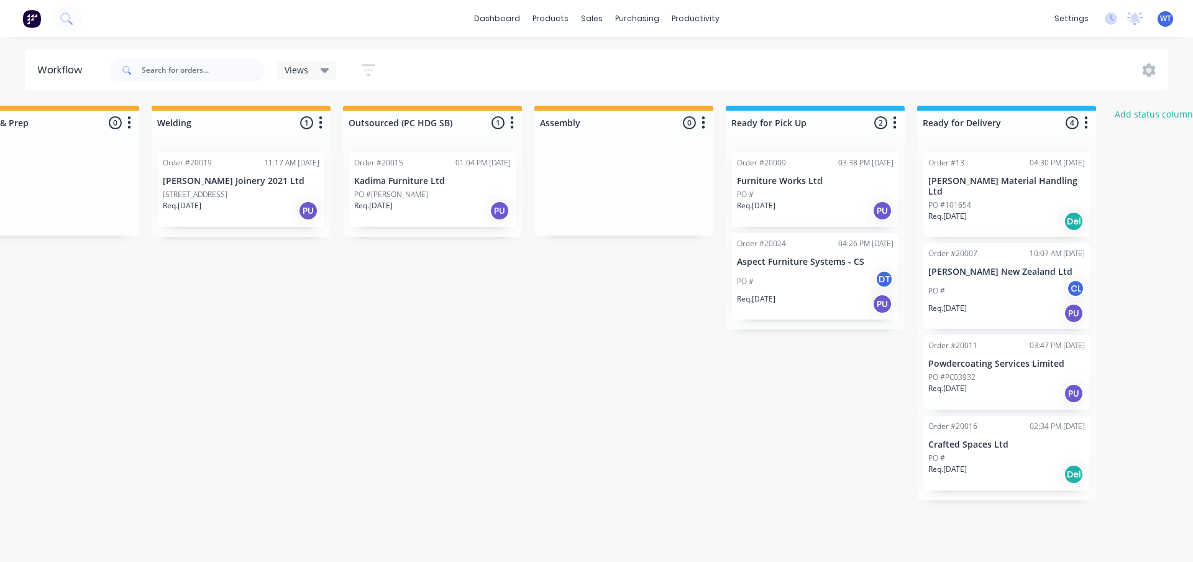
click at [820, 305] on div "Req. [DATE] PU" at bounding box center [815, 303] width 157 height 21
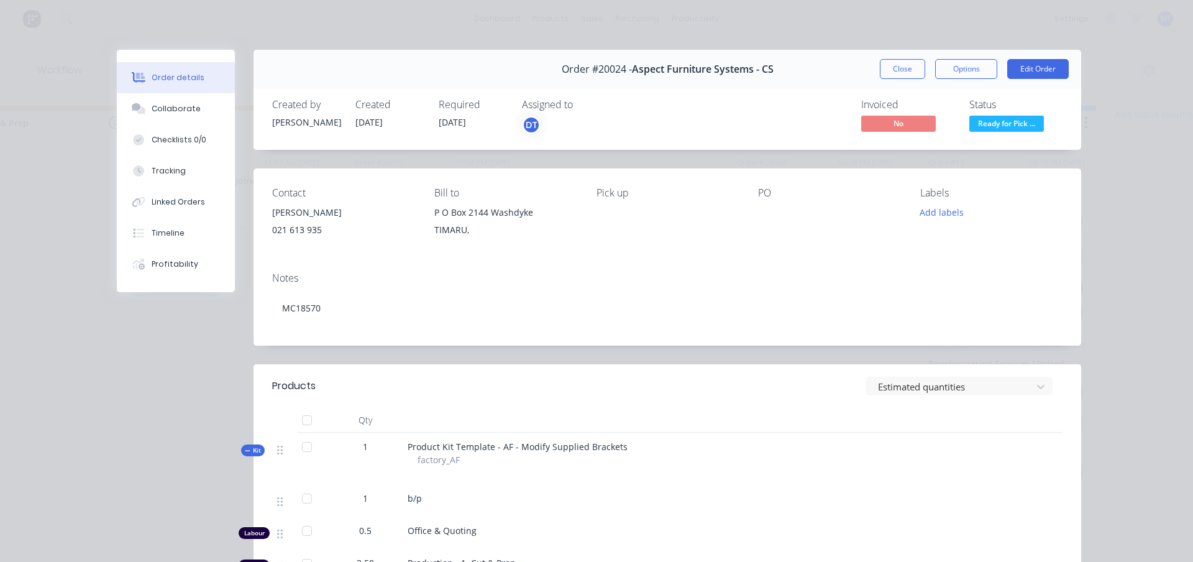
click at [171, 268] on div "Profitability" at bounding box center [175, 263] width 47 height 11
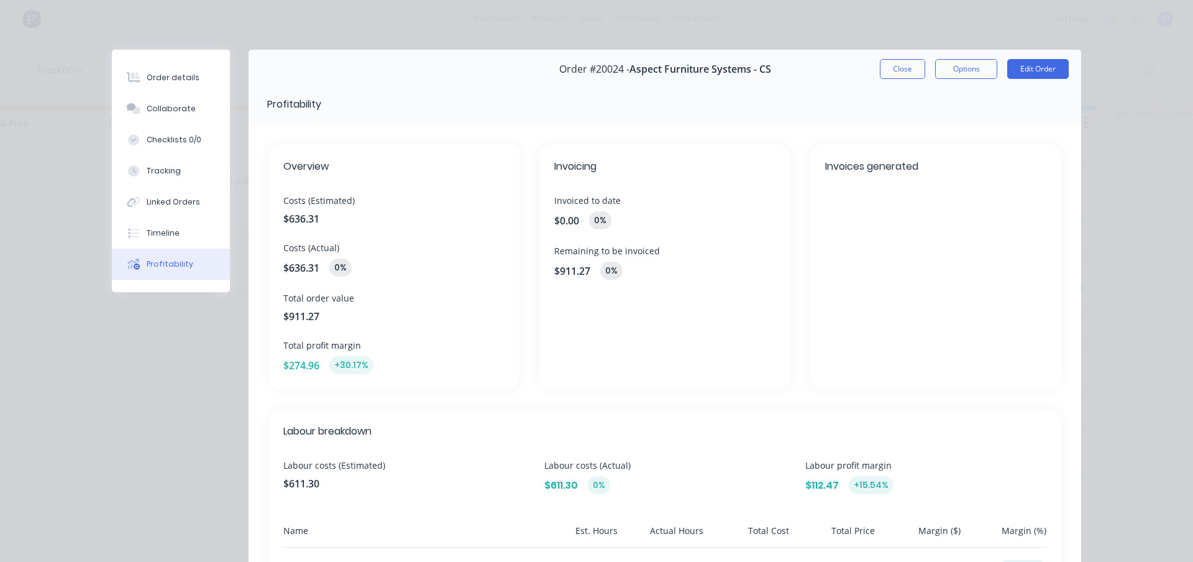
click at [902, 71] on button "Close" at bounding box center [902, 69] width 45 height 20
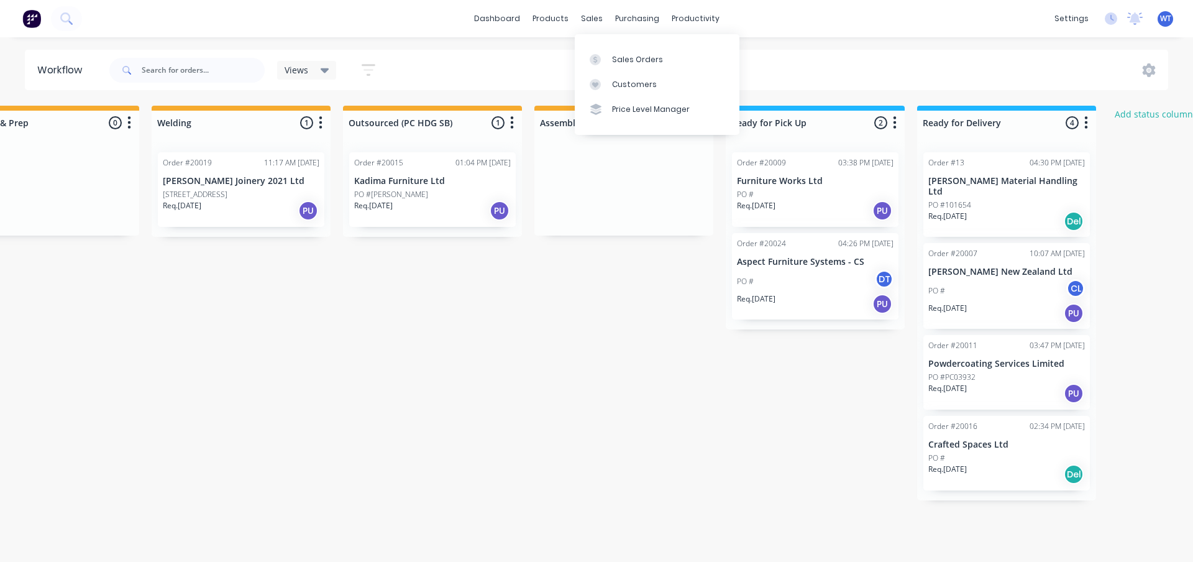
click at [608, 355] on div "Submitted 3 Status colour #273444 hex #273444 Save Cancel Summaries Total order…" at bounding box center [487, 303] width 1892 height 395
click at [38, 18] on img at bounding box center [31, 18] width 19 height 19
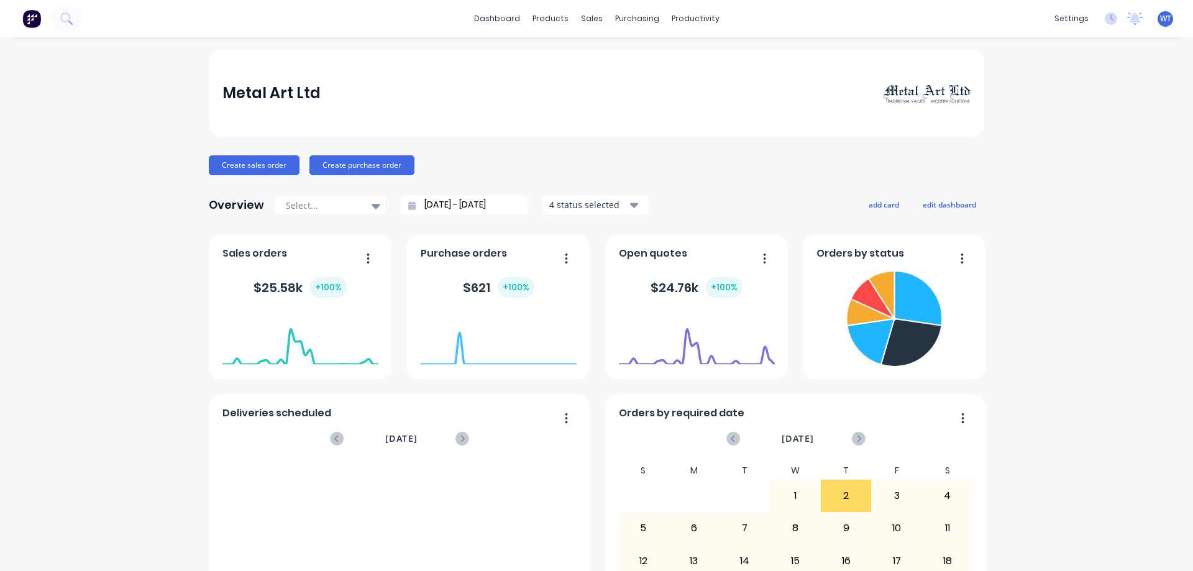
click at [1048, 280] on div "Metal Art Ltd Create sales order Create purchase order Overview Select... [DATE…" at bounding box center [596, 534] width 1193 height 968
click at [507, 205] on input "[DATE] - [DATE]" at bounding box center [469, 205] width 107 height 19
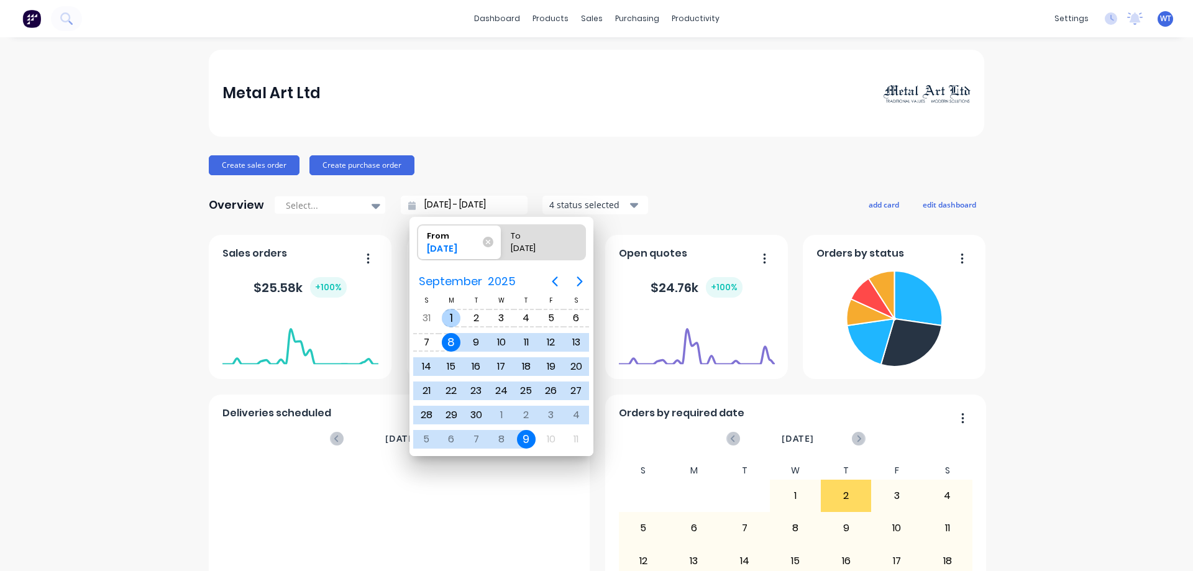
click at [454, 316] on div "1" at bounding box center [451, 318] width 19 height 19
type input "[DATE] - [DATE]"
radio input "false"
radio input "true"
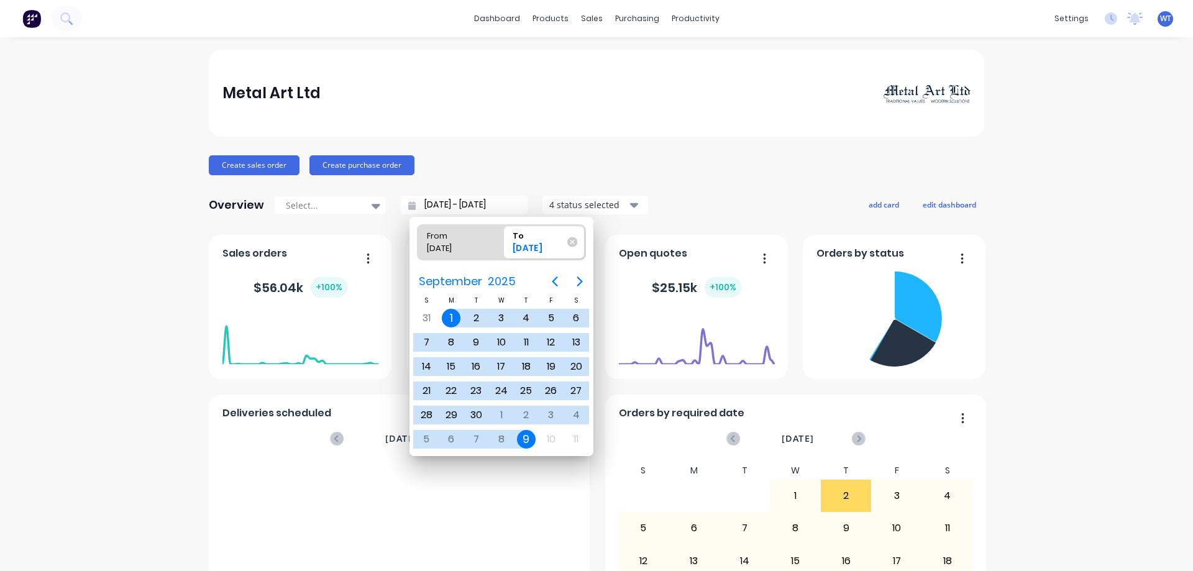
click at [553, 244] on div "[DATE]" at bounding box center [539, 250] width 62 height 17
click at [502, 244] on input "To [DATE]" at bounding box center [501, 242] width 1 height 35
click at [474, 414] on div "30" at bounding box center [476, 415] width 19 height 19
type input "[DATE] - [DATE]"
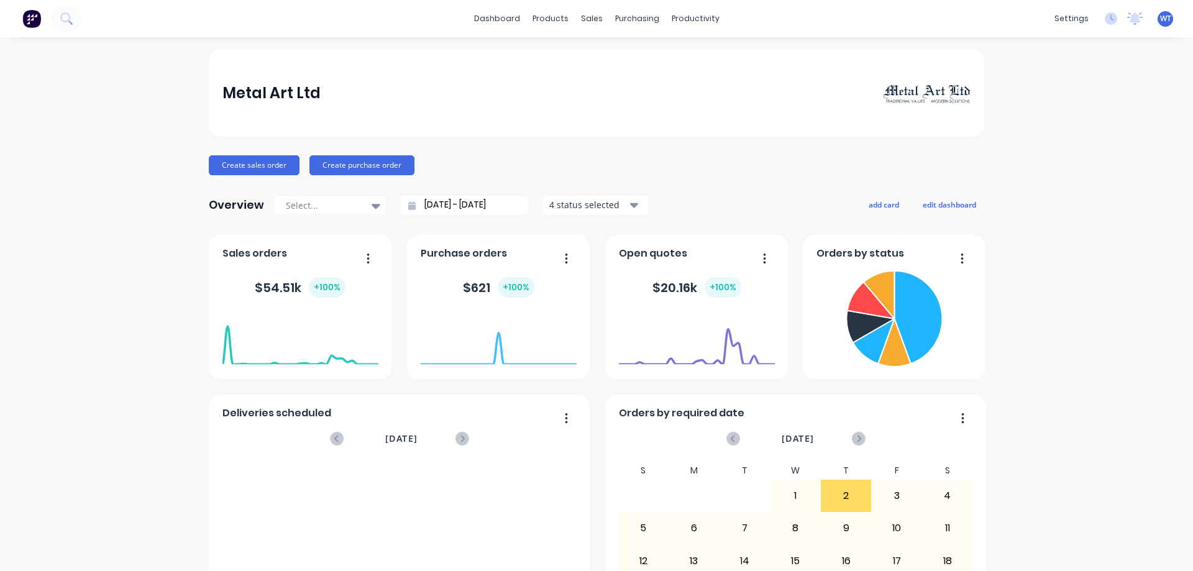
click at [1070, 135] on div "Metal Art Ltd Create sales order Create purchase order Overview Select... [DATE…" at bounding box center [596, 534] width 1193 height 968
